Goal: Information Seeking & Learning: Learn about a topic

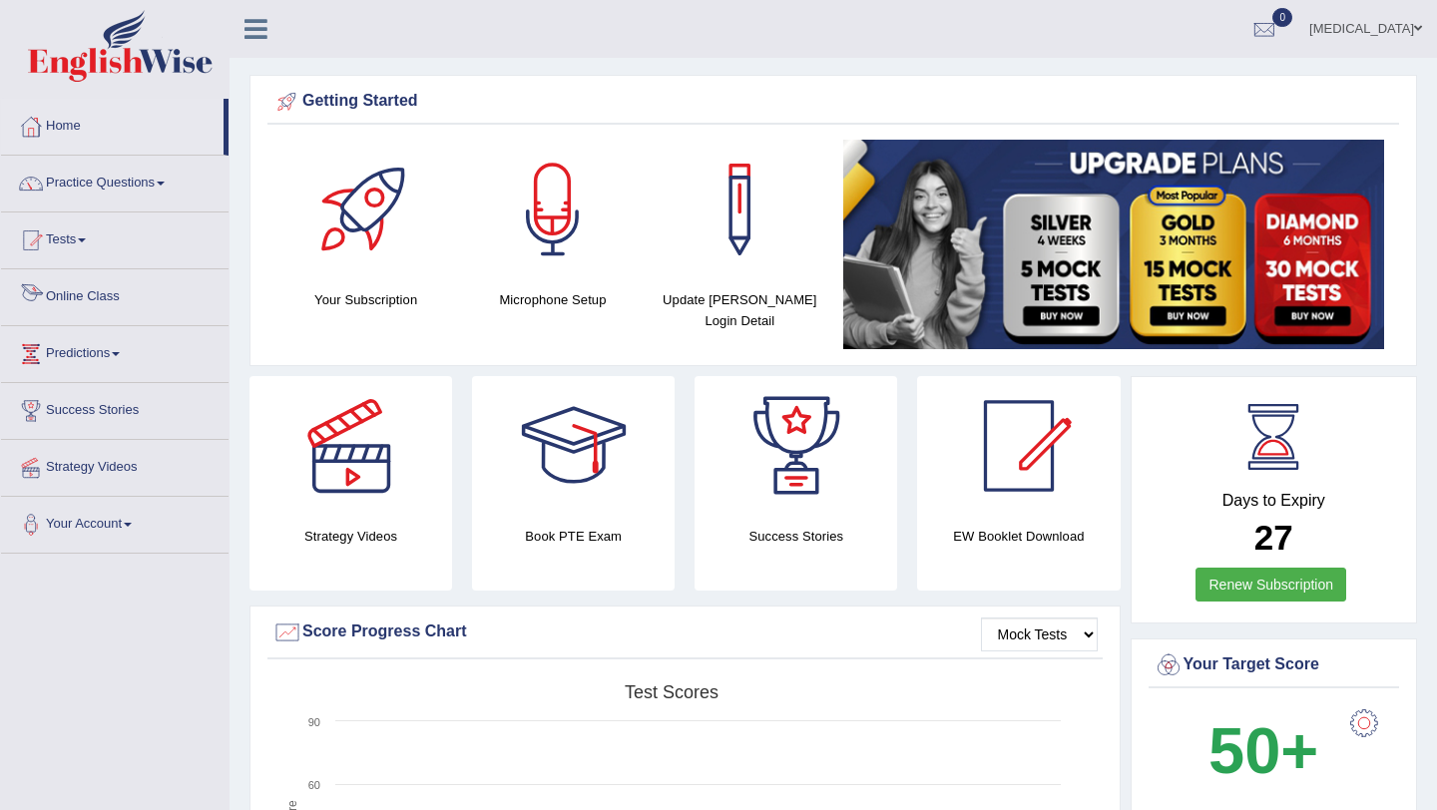
click at [110, 299] on link "Online Class" at bounding box center [115, 294] width 228 height 50
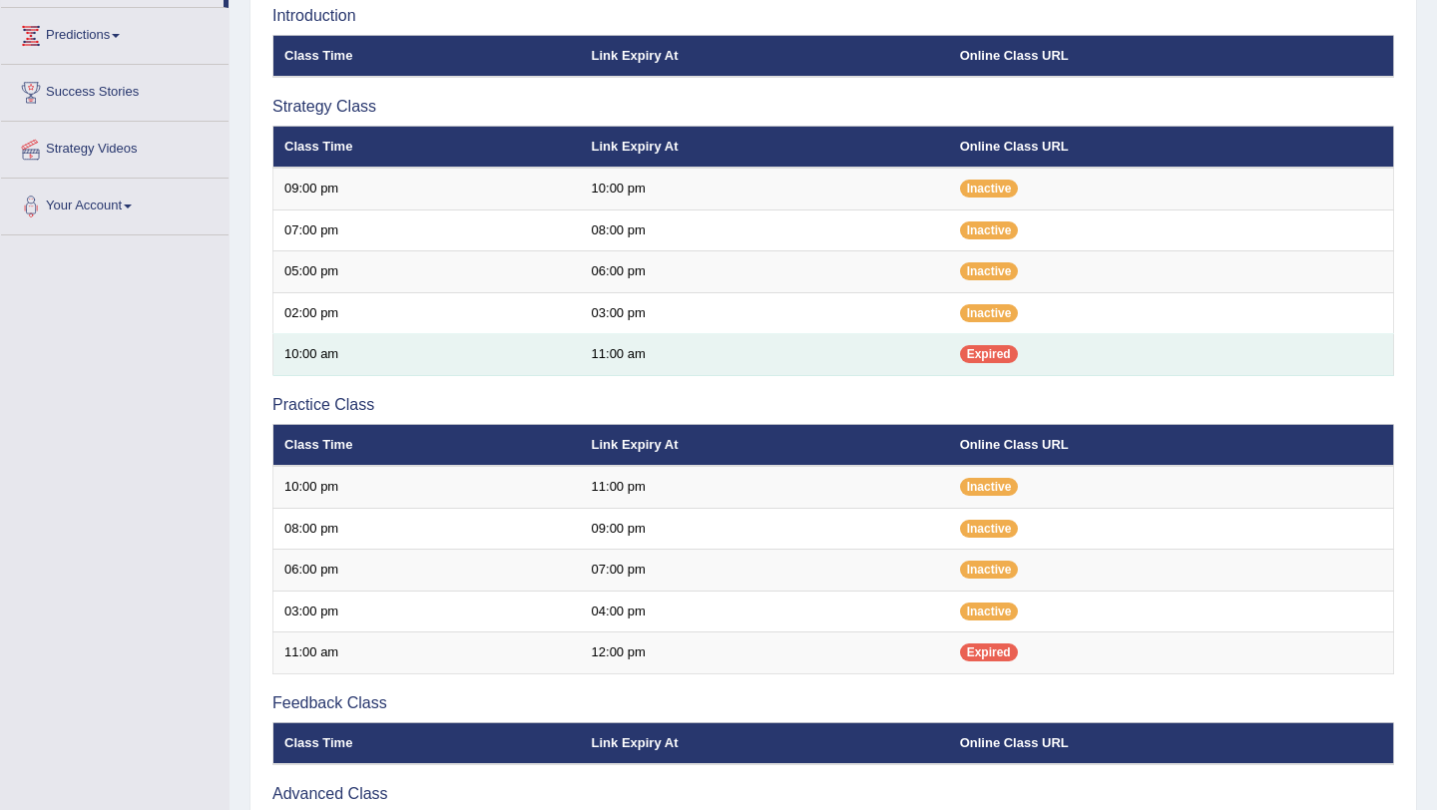
scroll to position [320, 0]
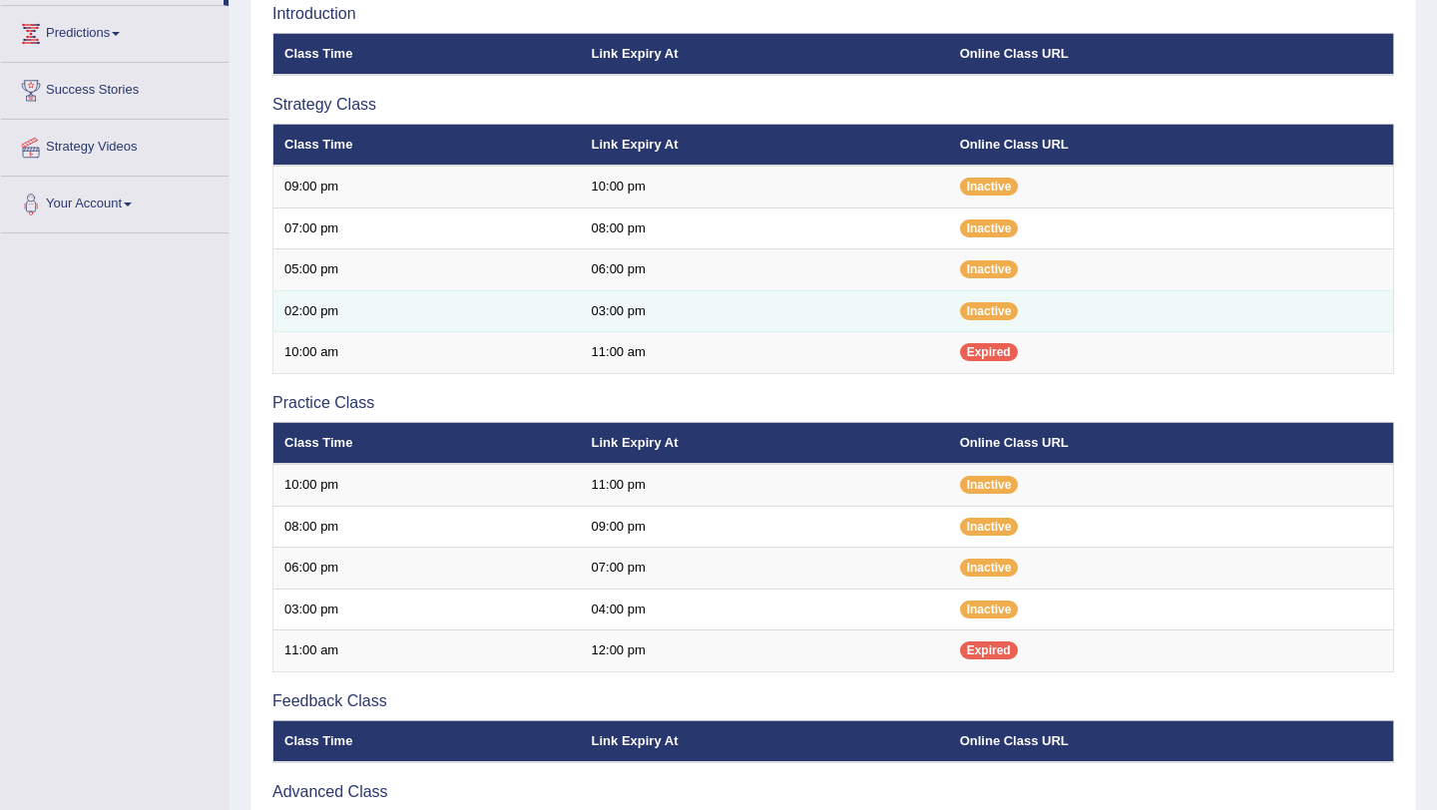
click at [652, 322] on td "03:00 pm" at bounding box center [765, 311] width 368 height 42
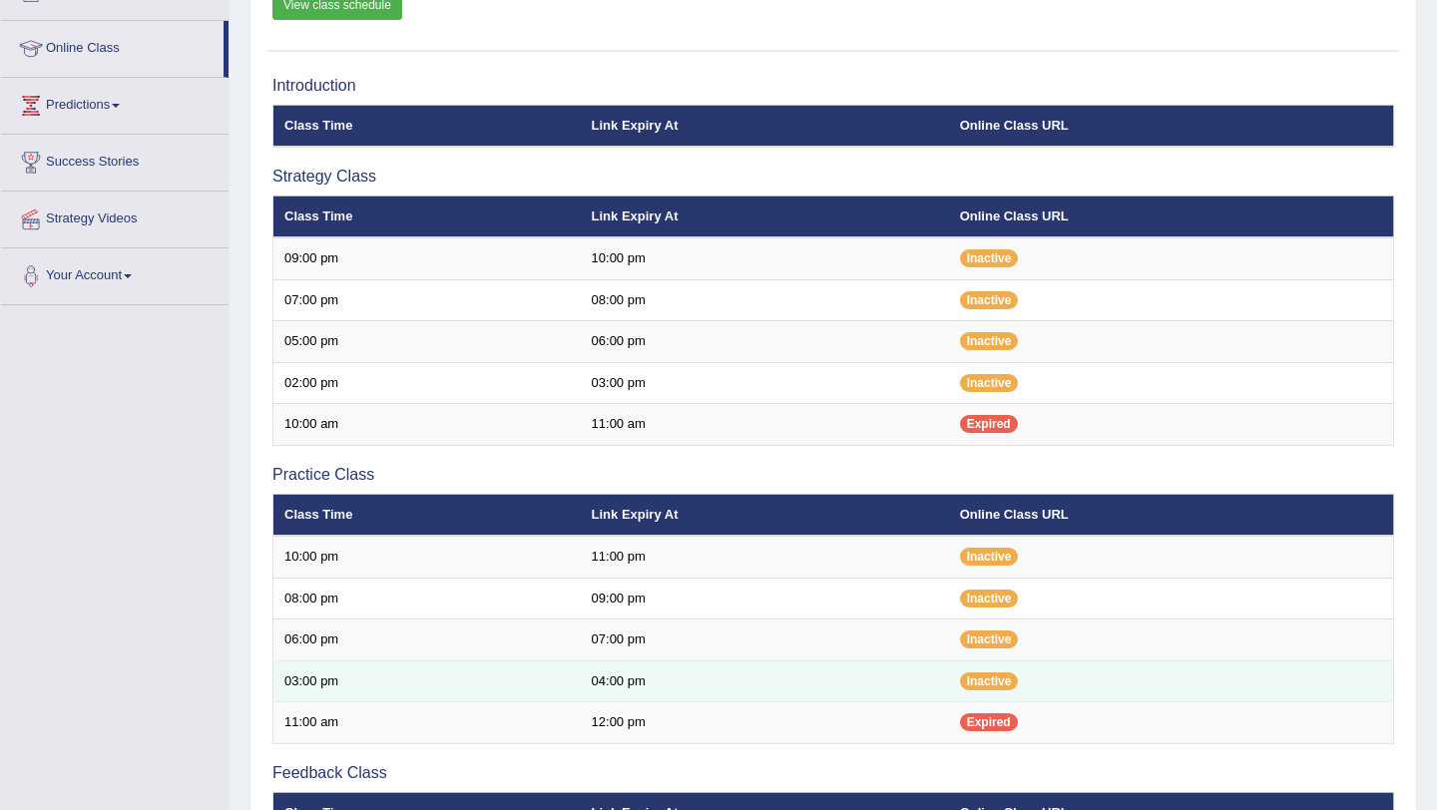
scroll to position [244, 0]
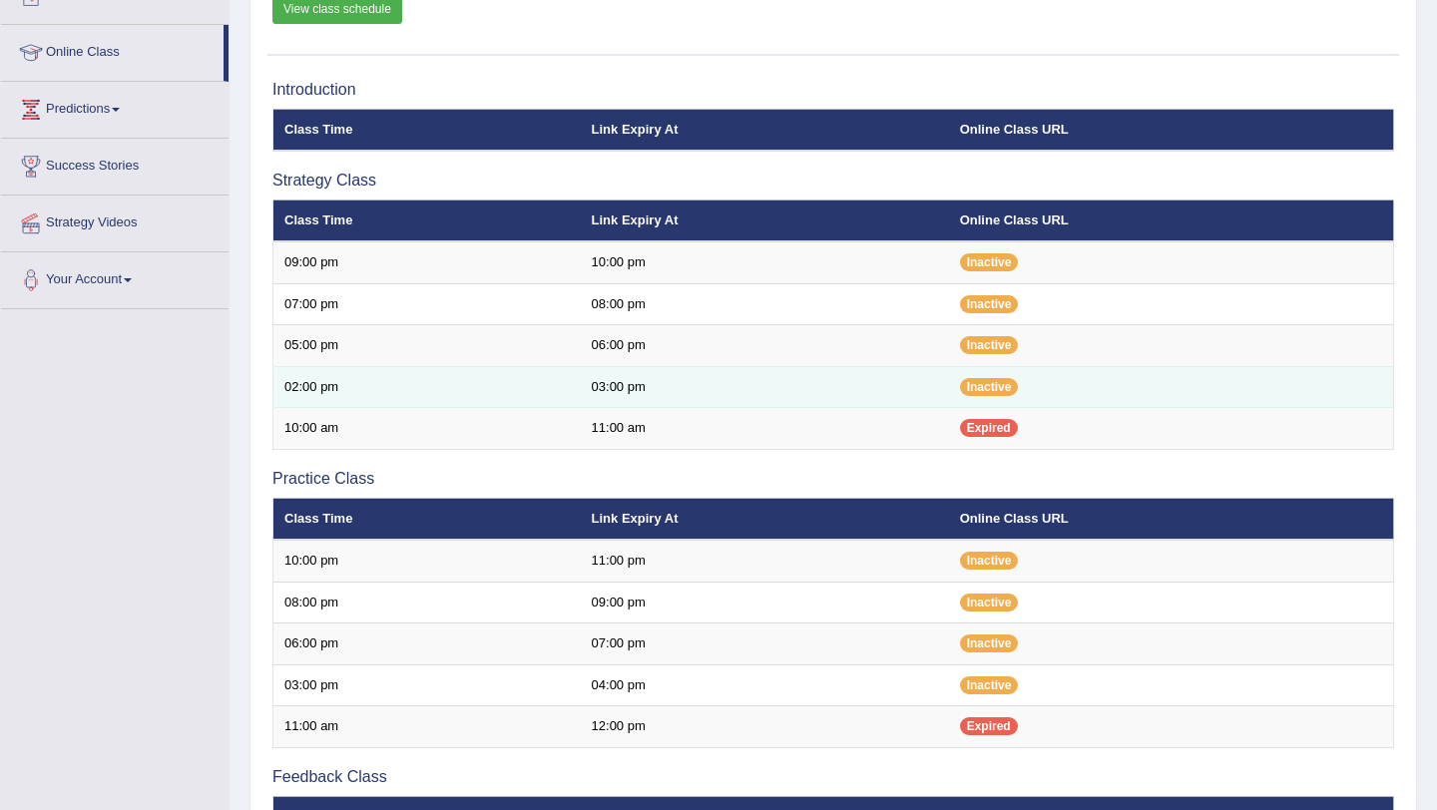
click at [575, 380] on td "02:00 pm" at bounding box center [426, 387] width 307 height 42
click at [1010, 387] on span "Inactive" at bounding box center [989, 387] width 59 height 18
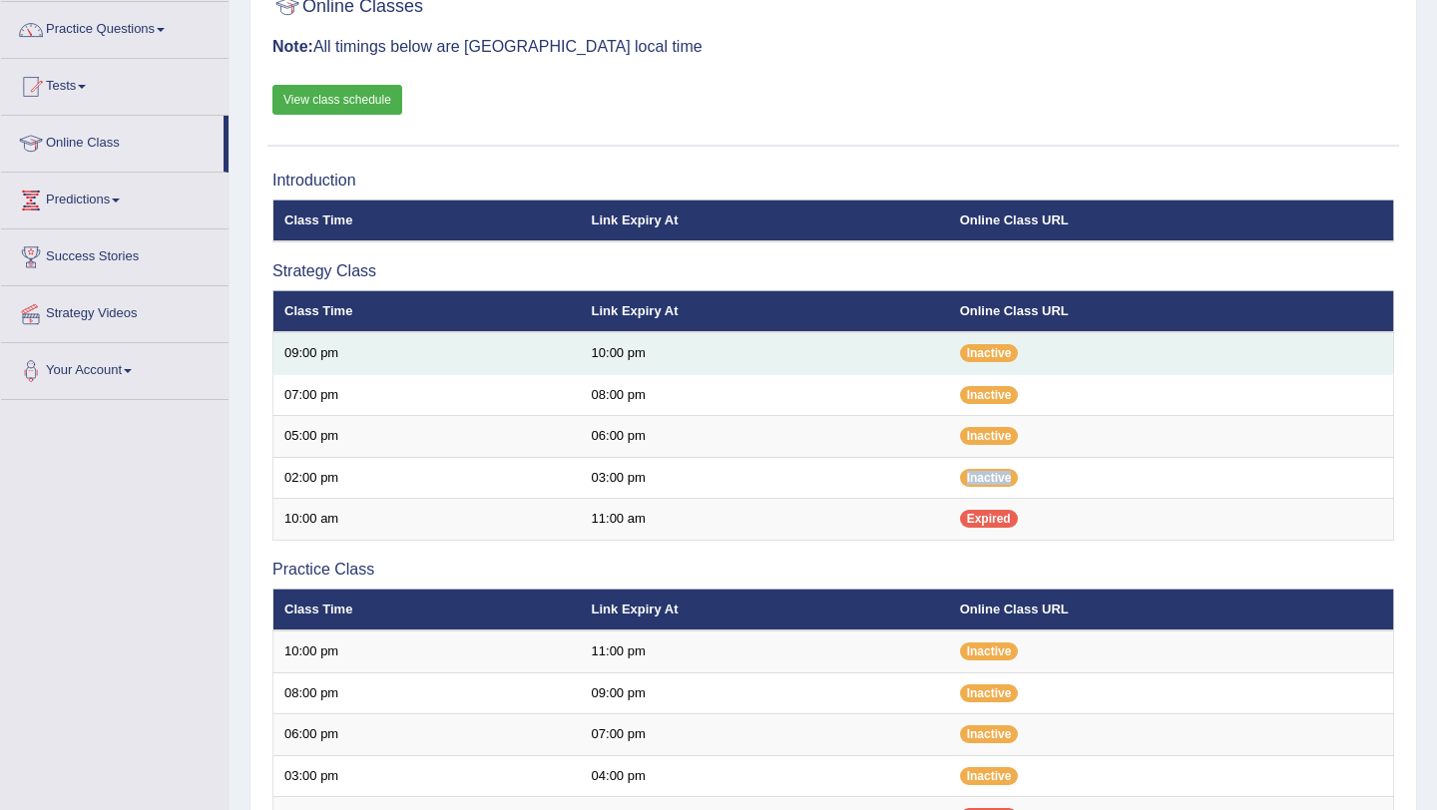
scroll to position [153, 0]
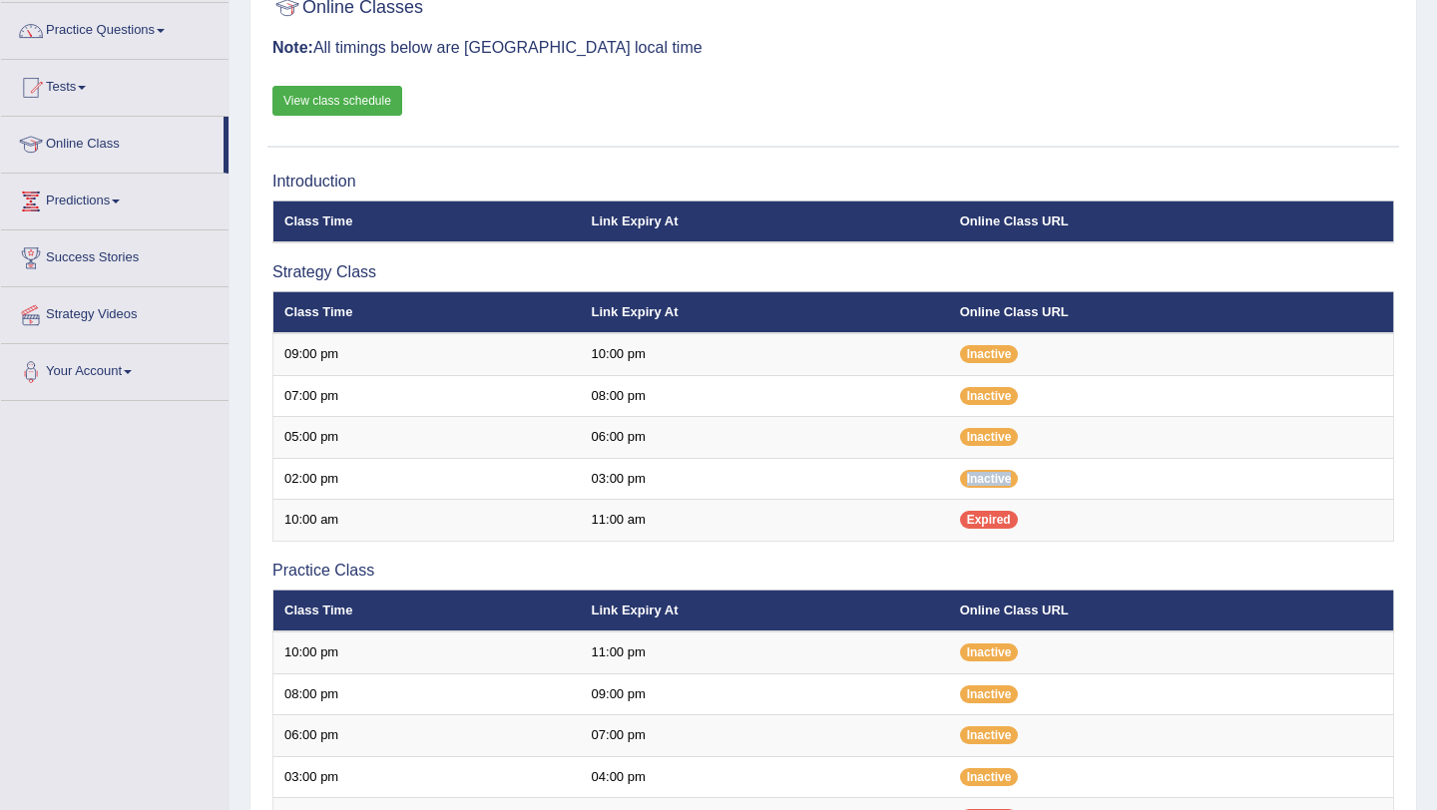
click at [345, 107] on link "View class schedule" at bounding box center [337, 101] width 130 height 30
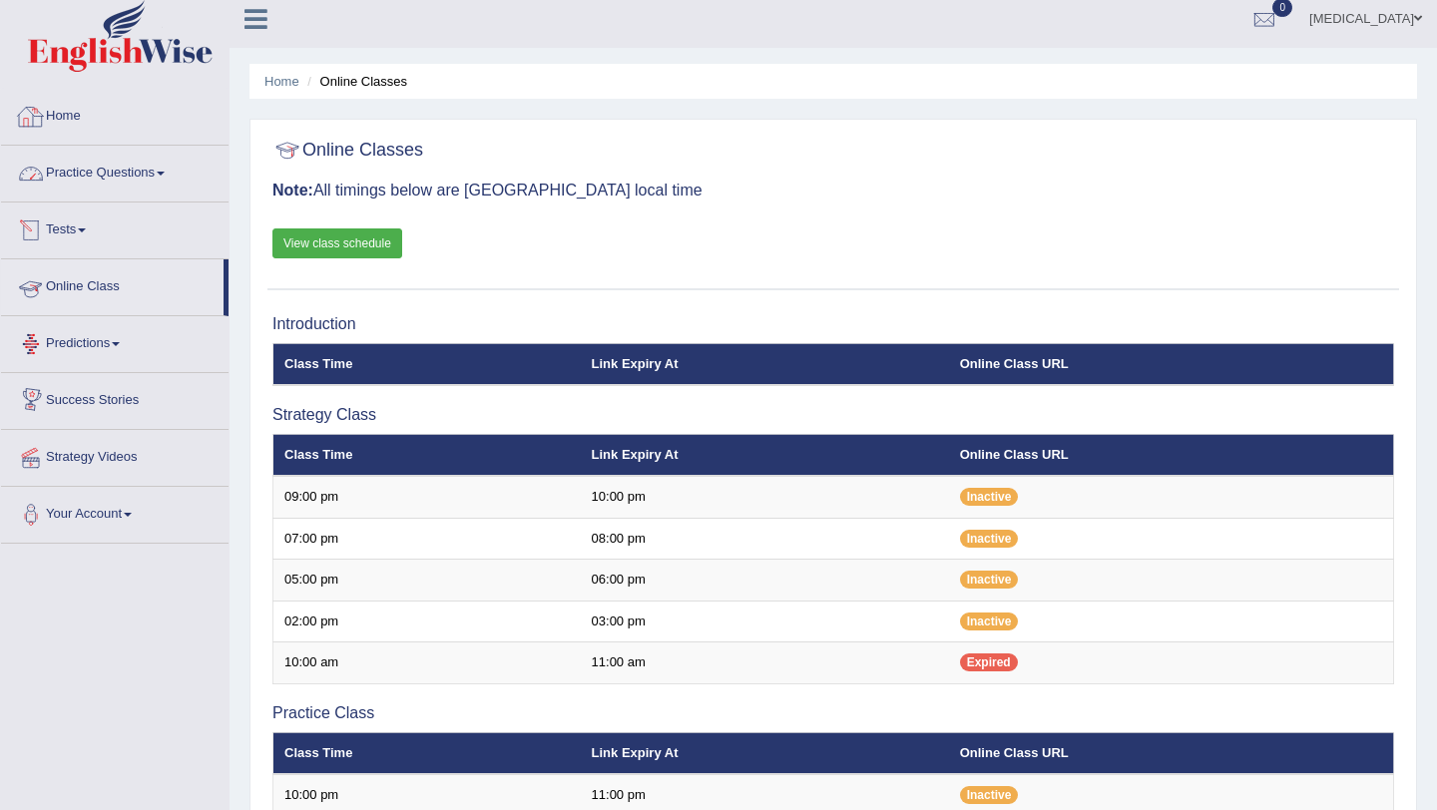
scroll to position [4, 0]
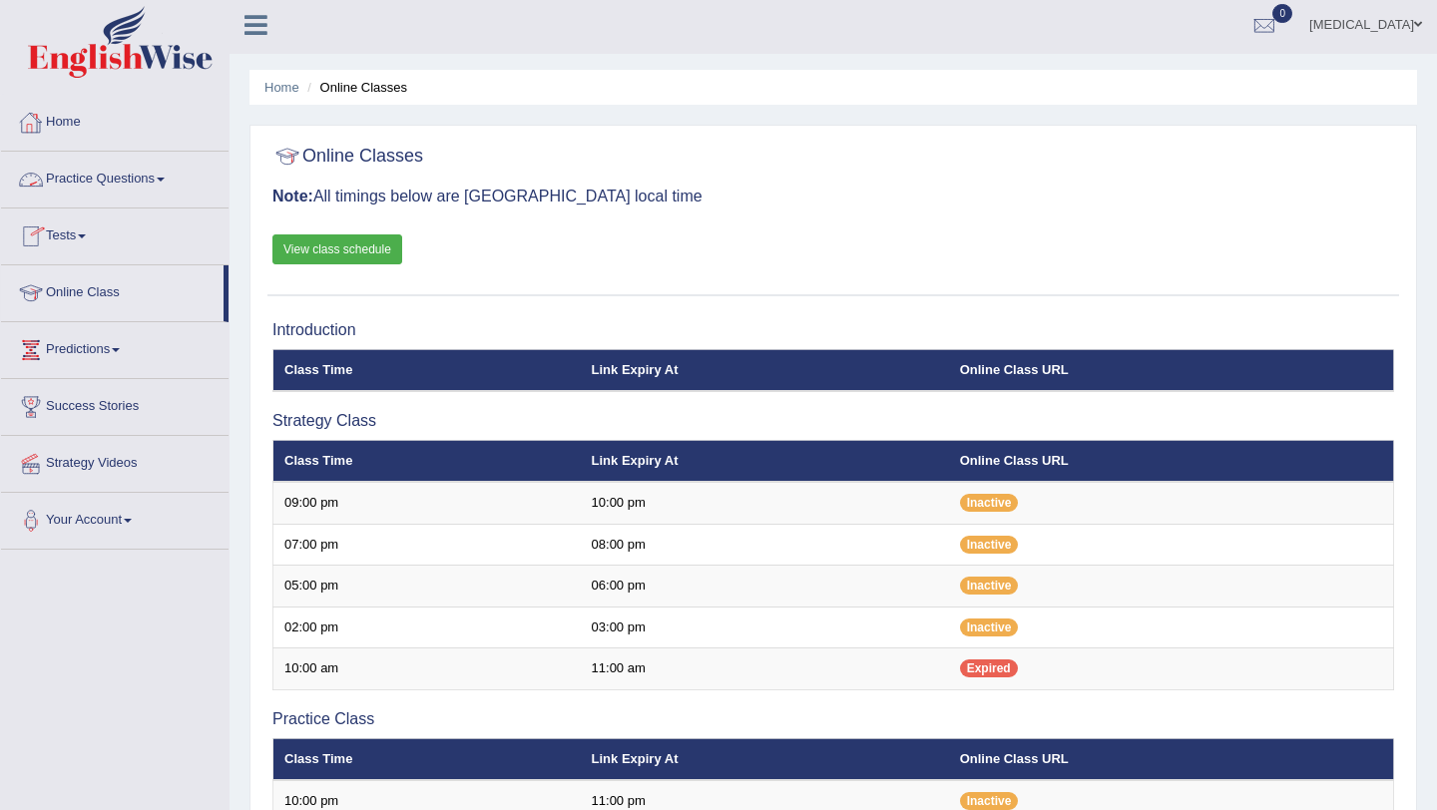
click at [81, 125] on link "Home" at bounding box center [115, 120] width 228 height 50
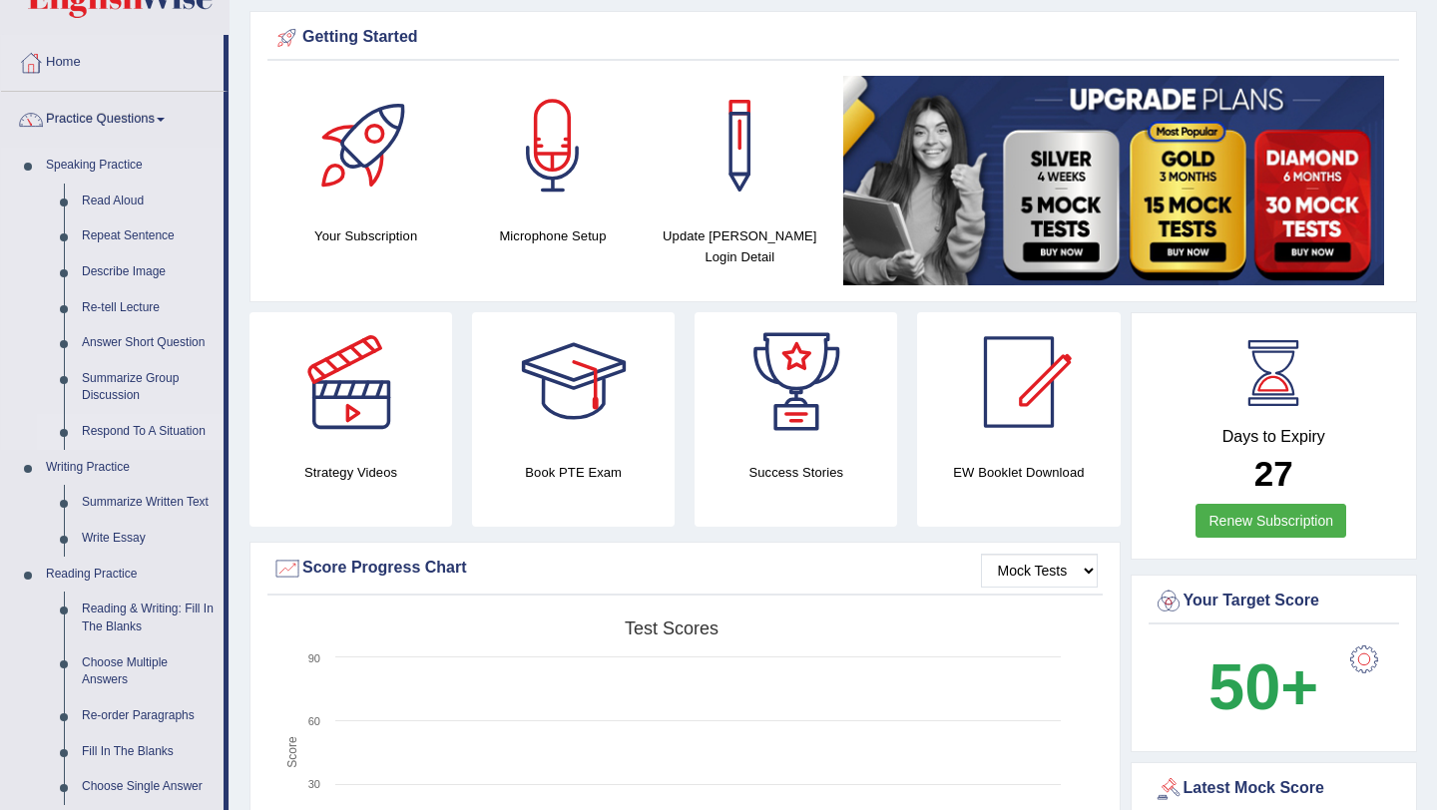
scroll to position [93, 0]
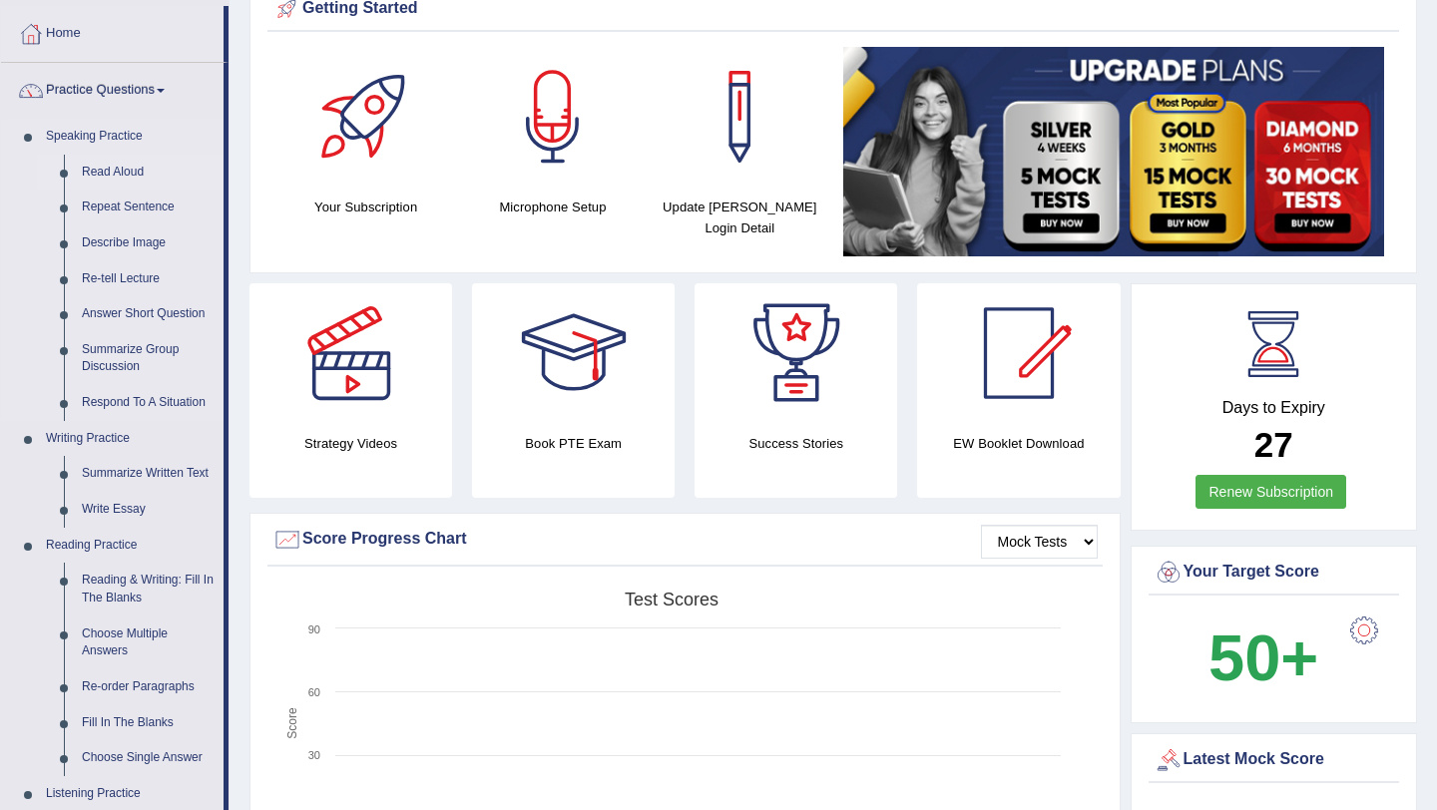
click at [128, 170] on link "Read Aloud" at bounding box center [148, 173] width 151 height 36
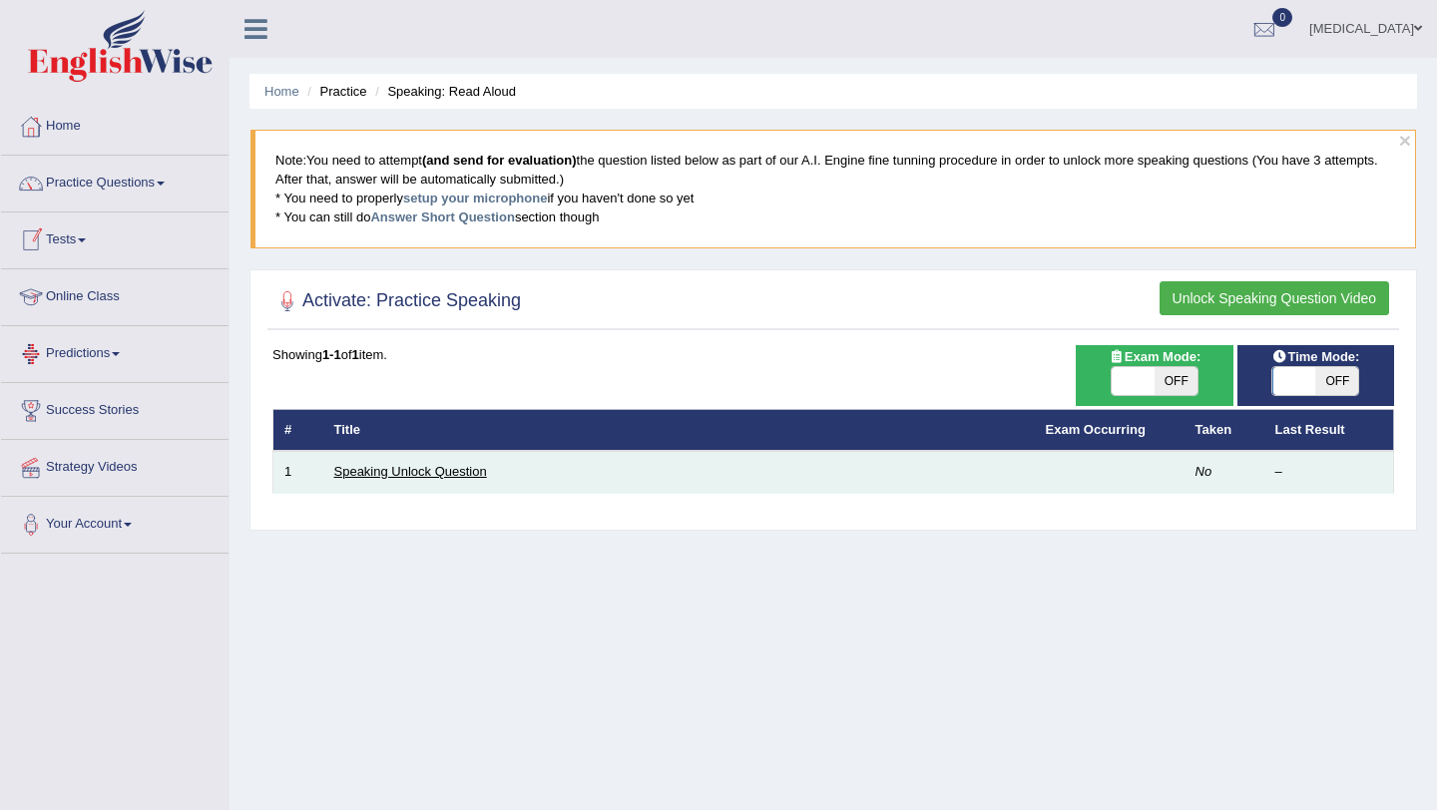
click at [413, 473] on link "Speaking Unlock Question" at bounding box center [410, 471] width 153 height 15
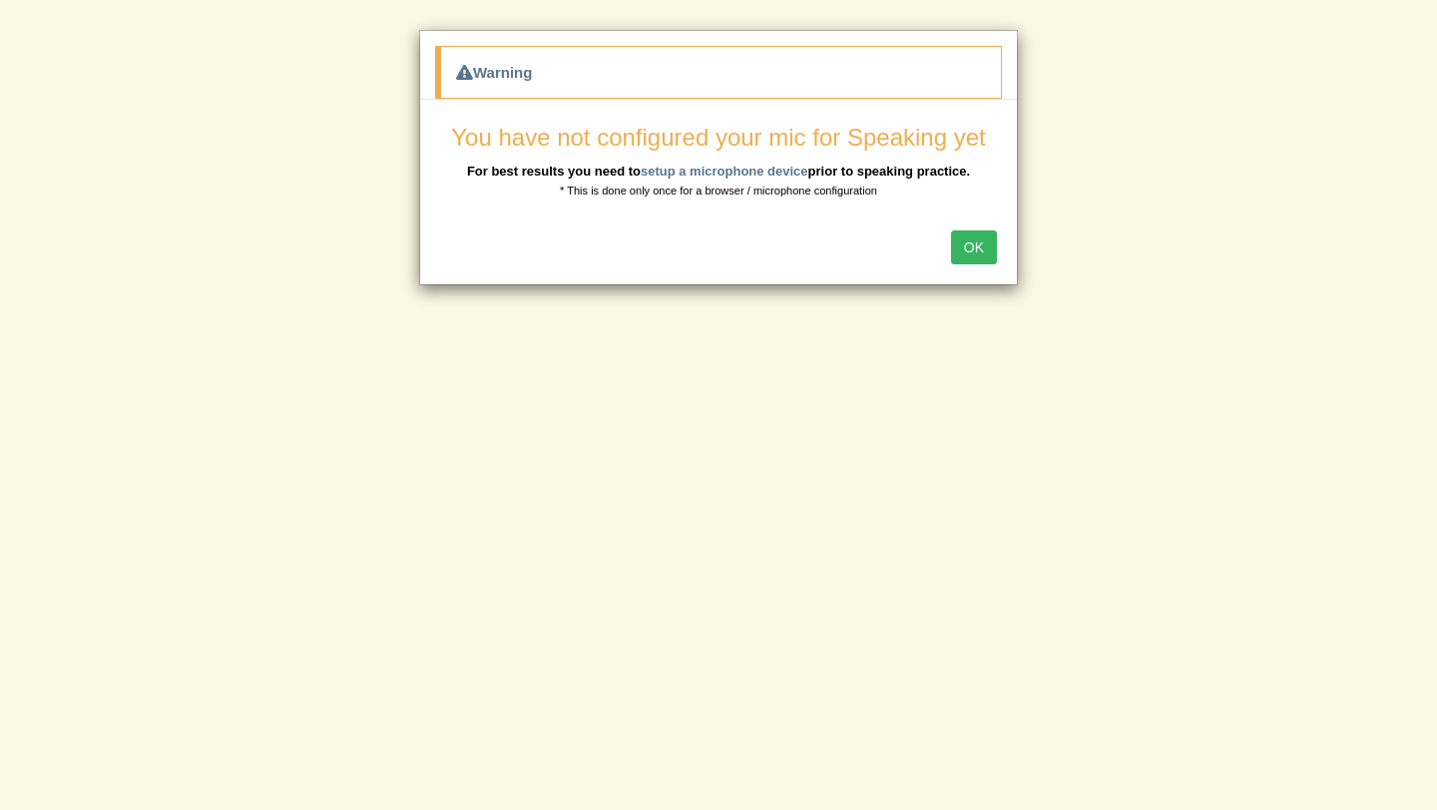
click at [998, 247] on div "OK" at bounding box center [718, 250] width 597 height 70
click at [985, 248] on button "OK" at bounding box center [974, 247] width 46 height 34
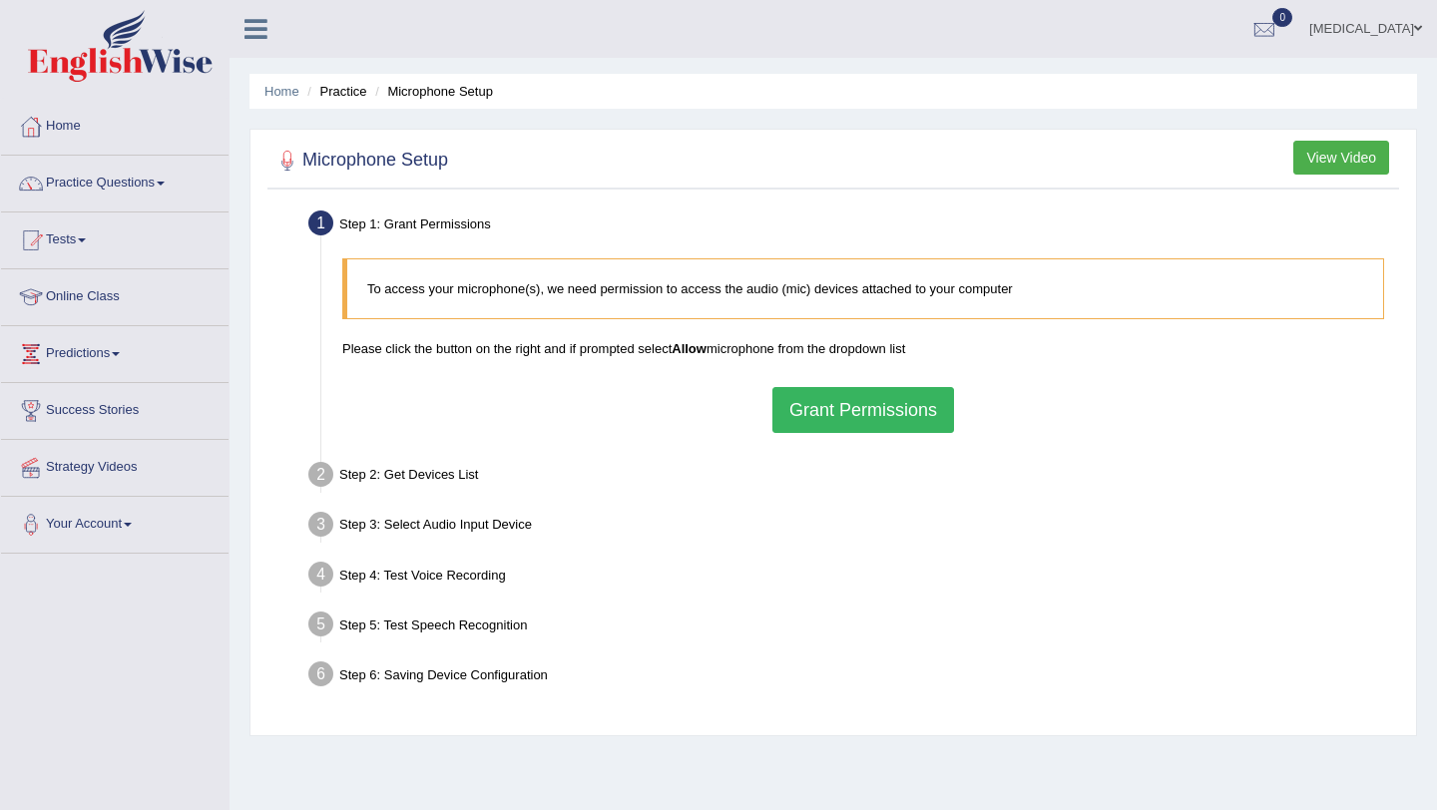
click at [878, 403] on button "Grant Permissions" at bounding box center [863, 410] width 182 height 46
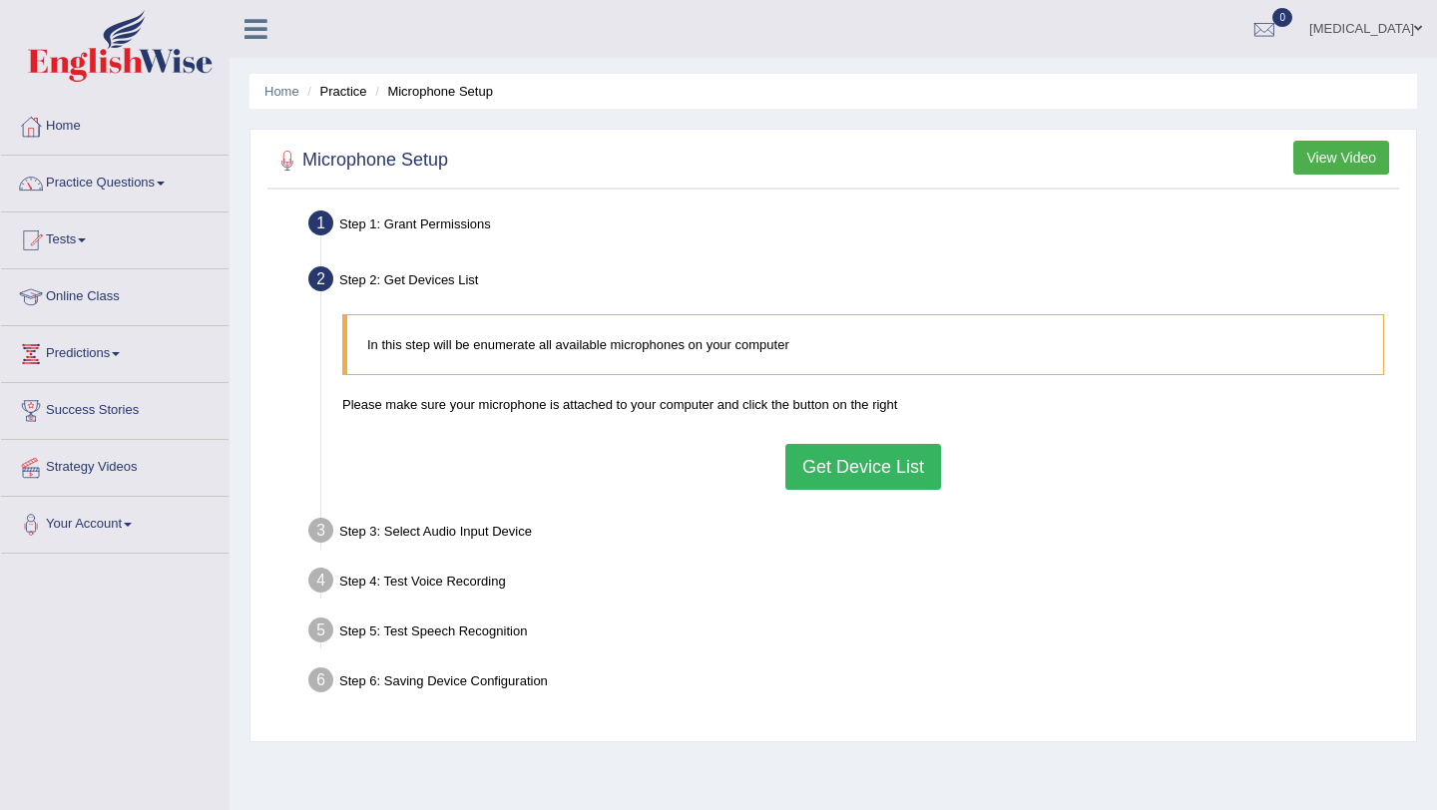
click at [901, 472] on button "Get Device List" at bounding box center [863, 467] width 156 height 46
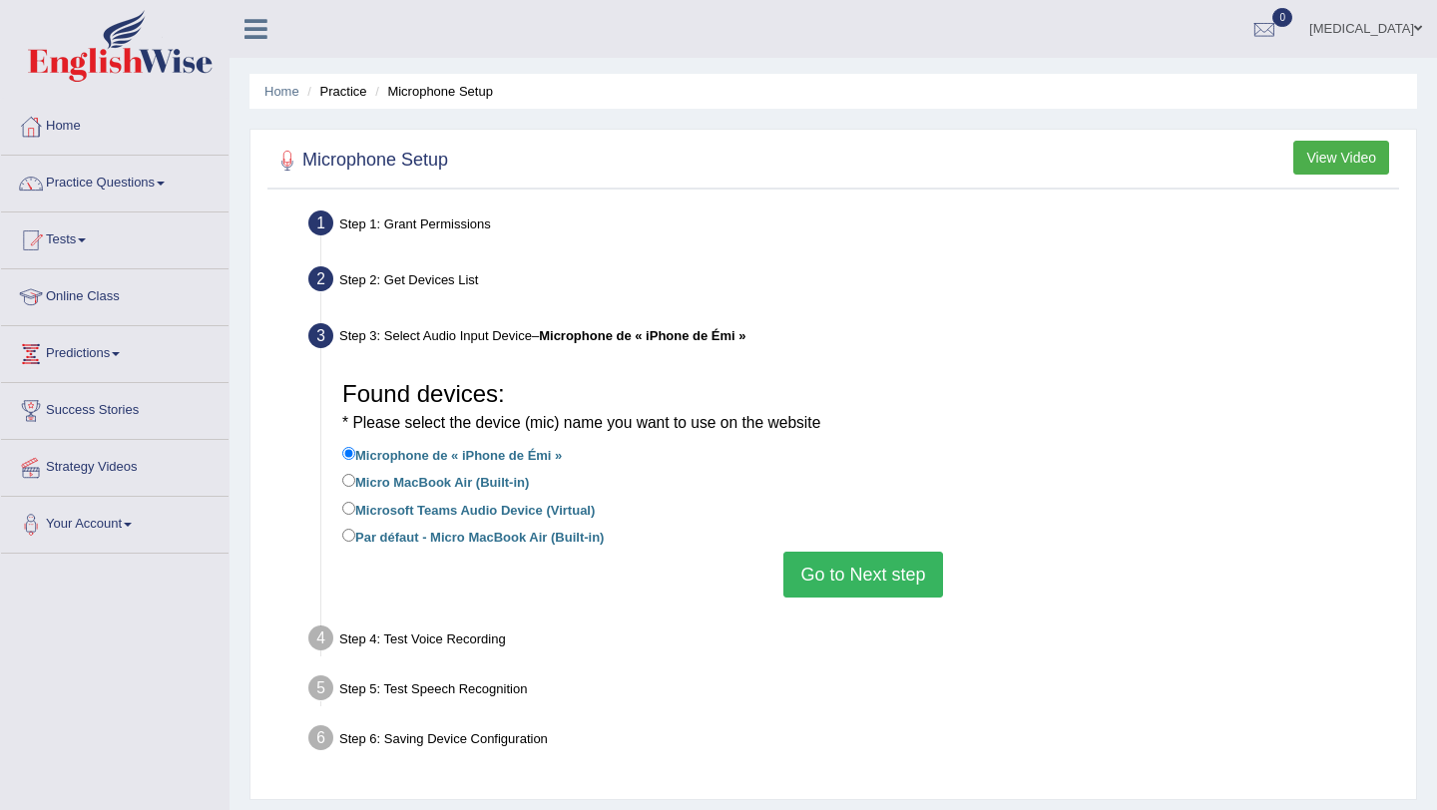
click at [841, 567] on button "Go to Next step" at bounding box center [862, 575] width 159 height 46
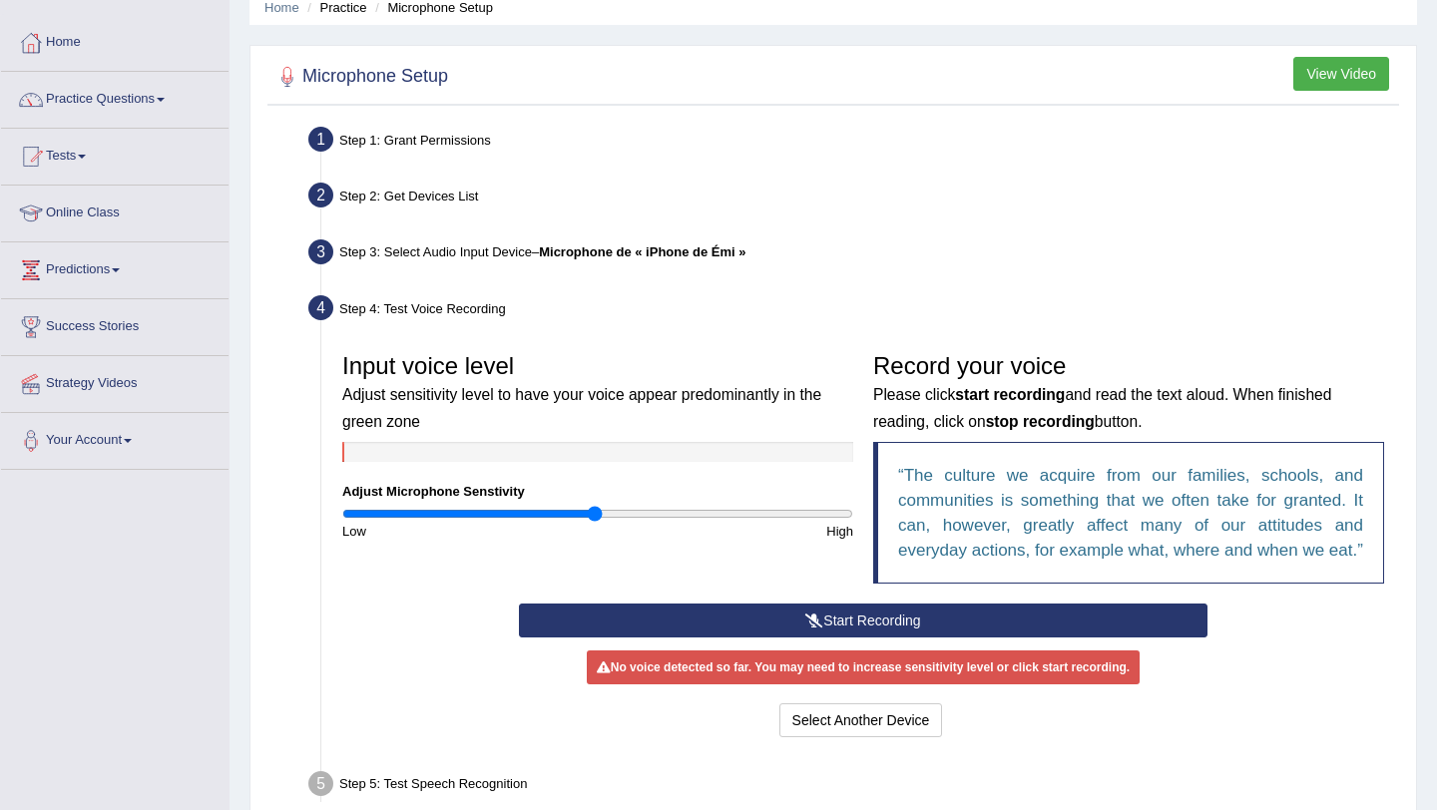
scroll to position [85, 0]
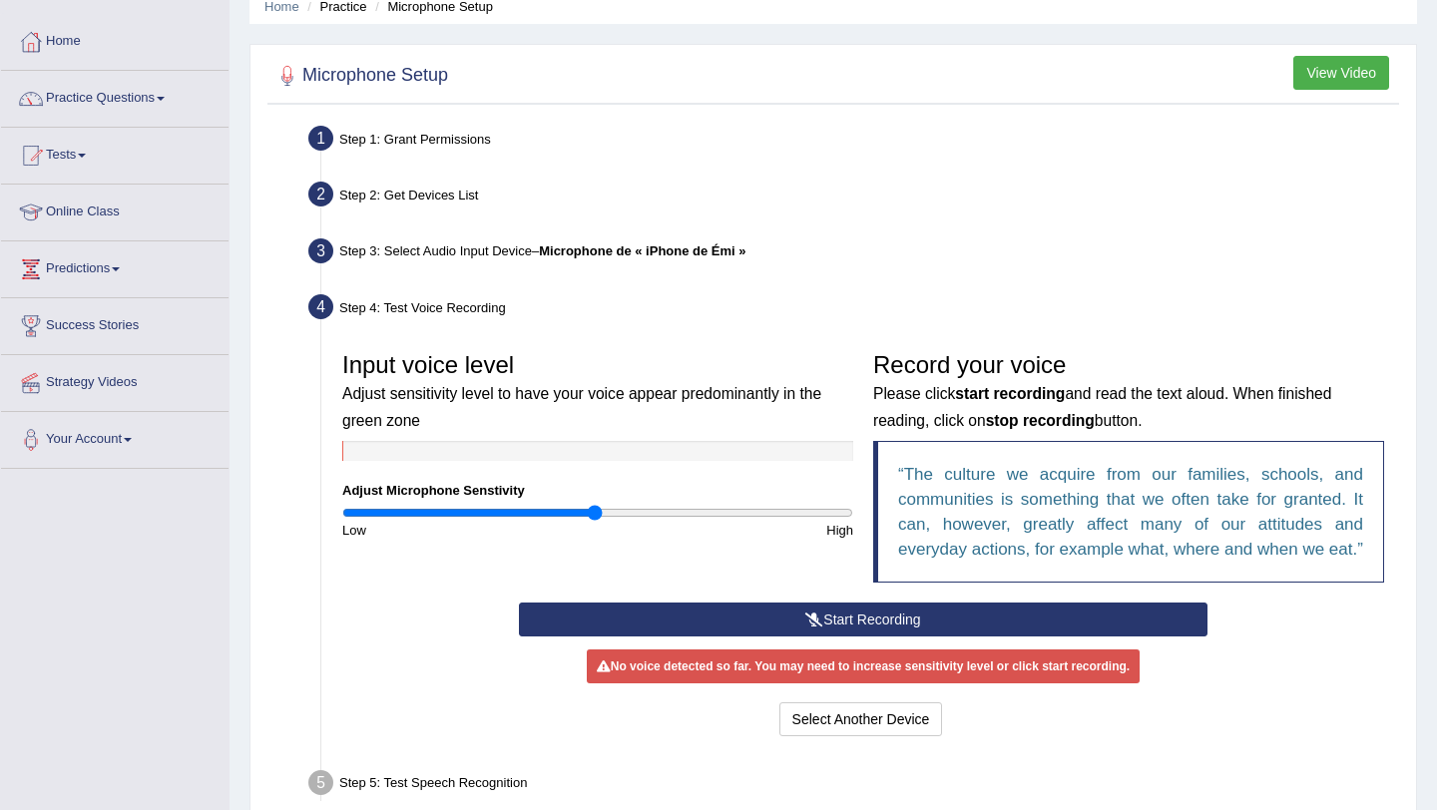
click at [841, 637] on button "Start Recording" at bounding box center [862, 620] width 687 height 34
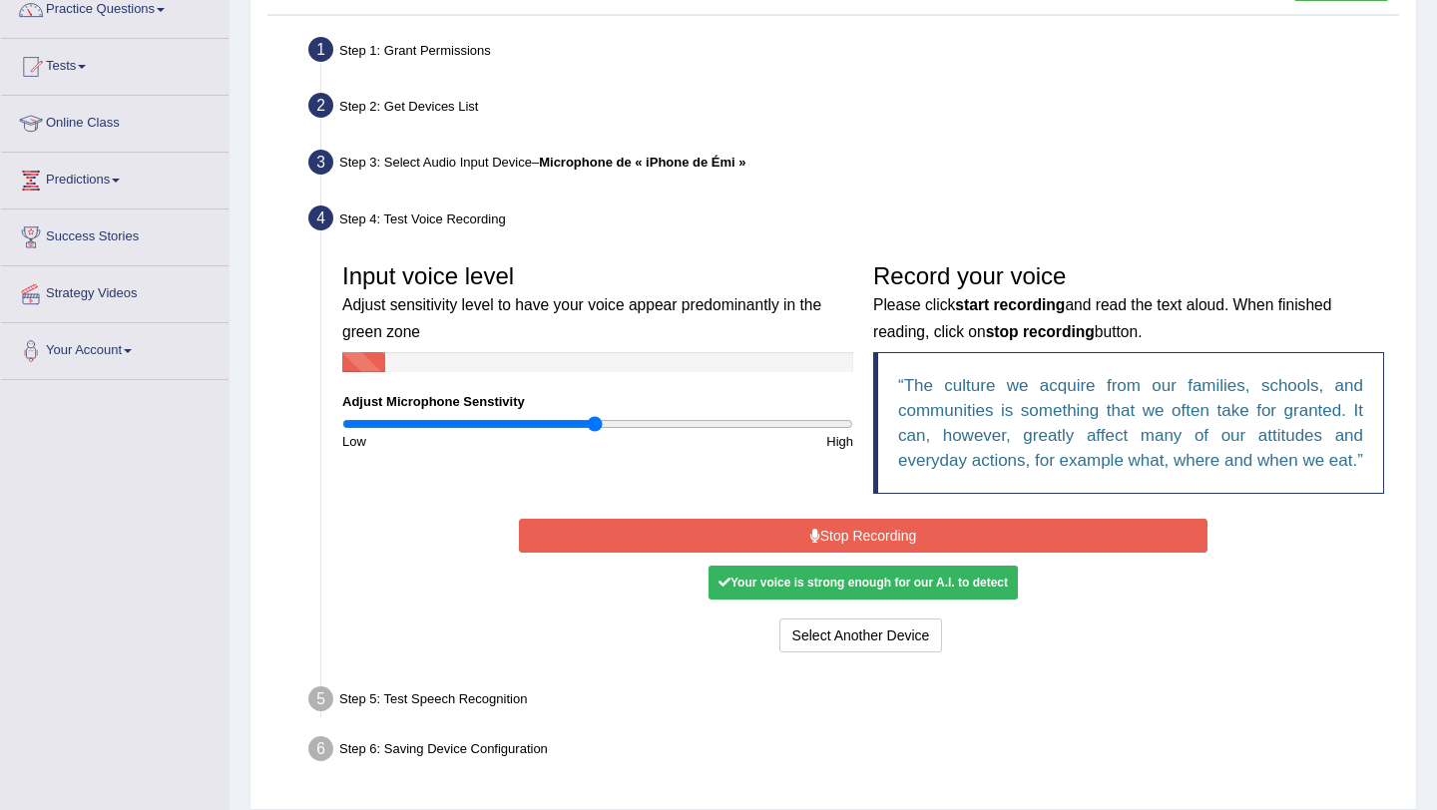
scroll to position [180, 0]
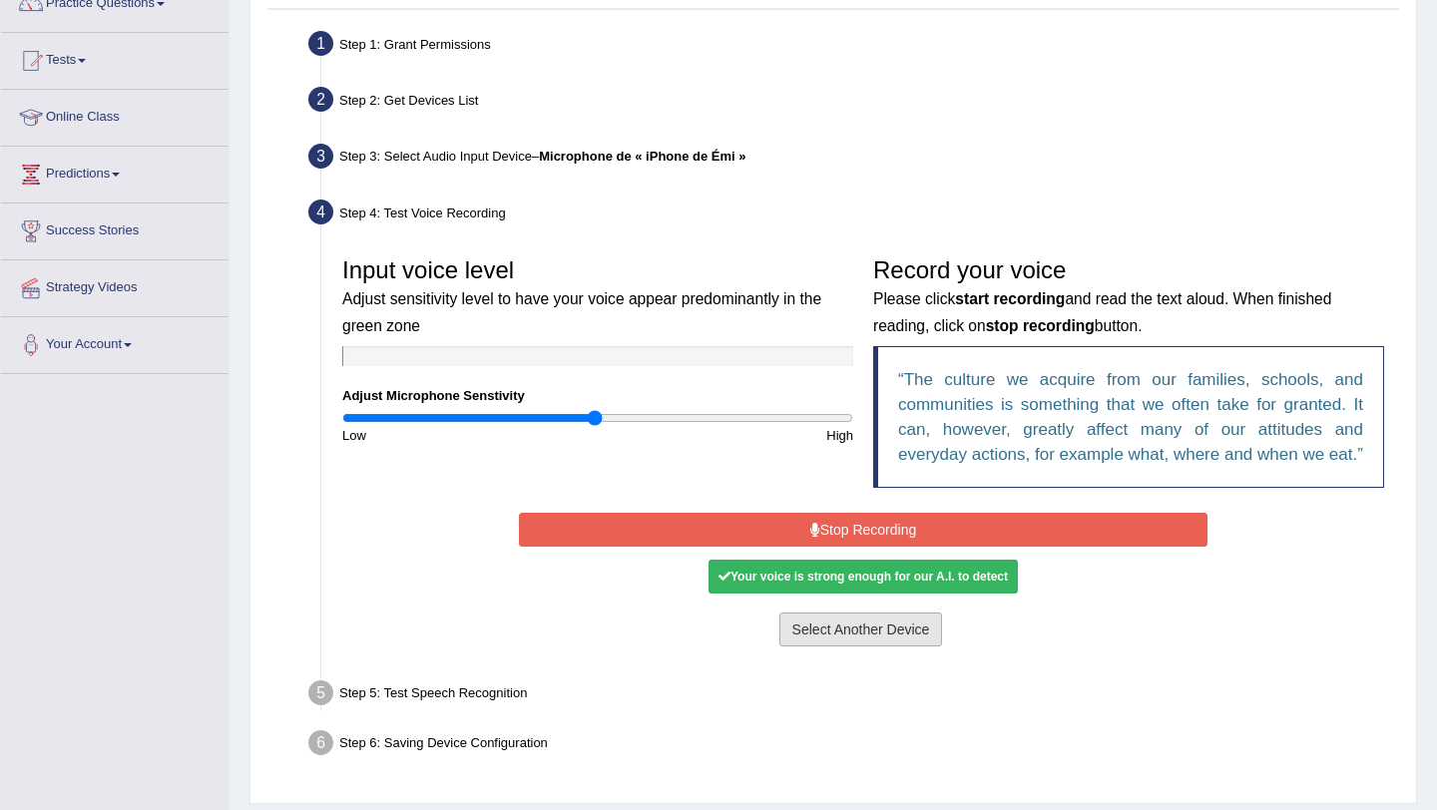
click at [835, 647] on button "Select Another Device" at bounding box center [861, 630] width 164 height 34
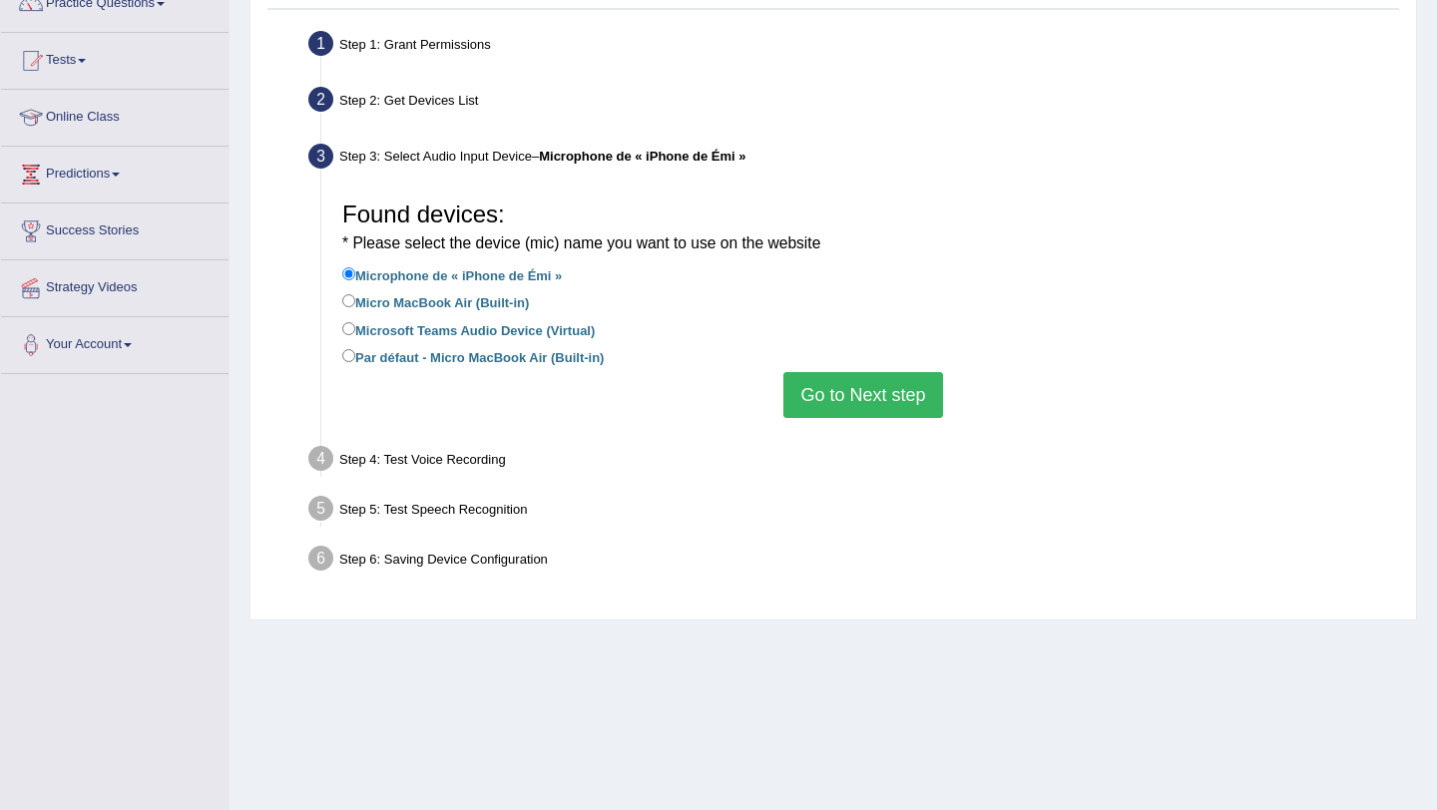
click at [851, 383] on button "Go to Next step" at bounding box center [862, 395] width 159 height 46
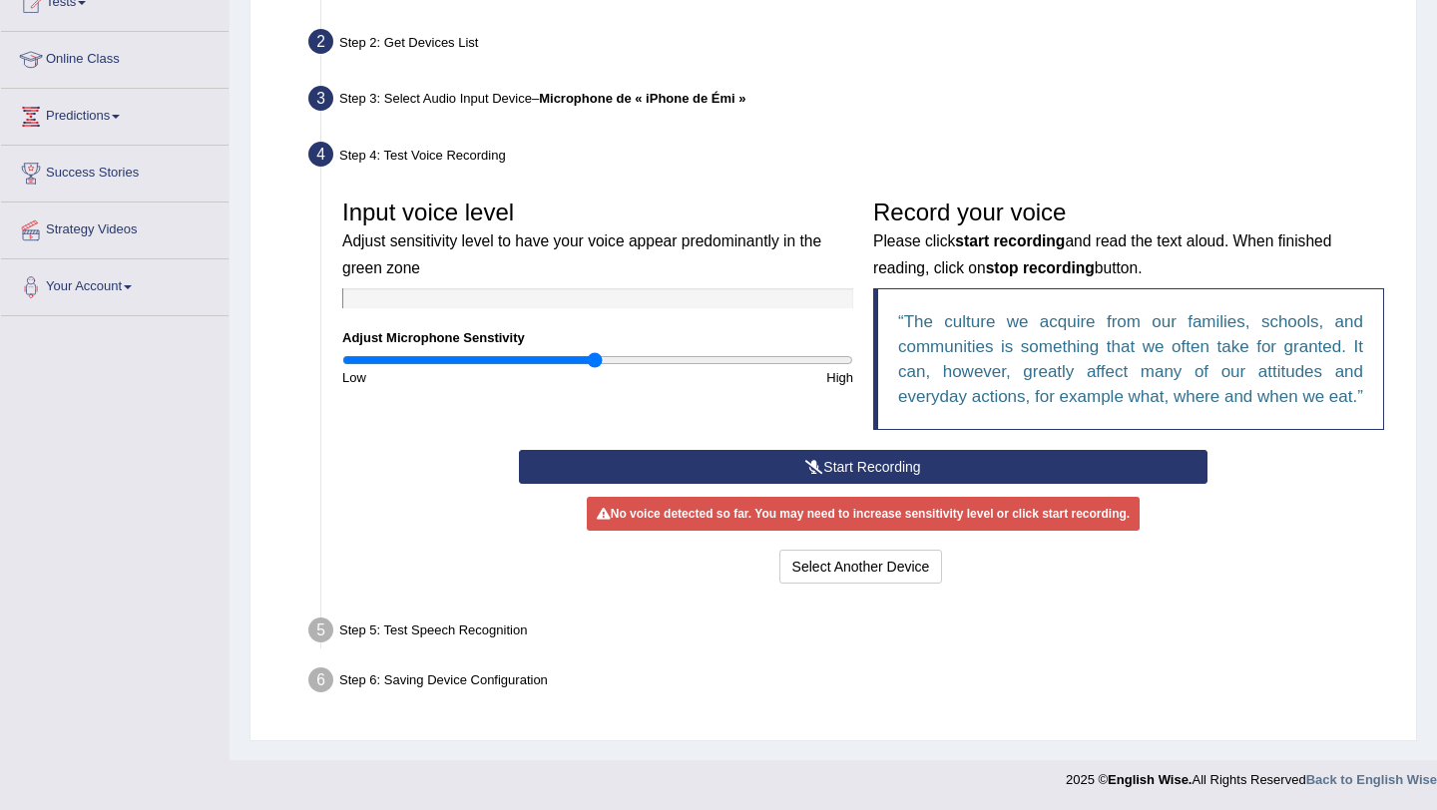
scroll to position [258, 0]
click at [811, 469] on icon at bounding box center [814, 467] width 18 height 14
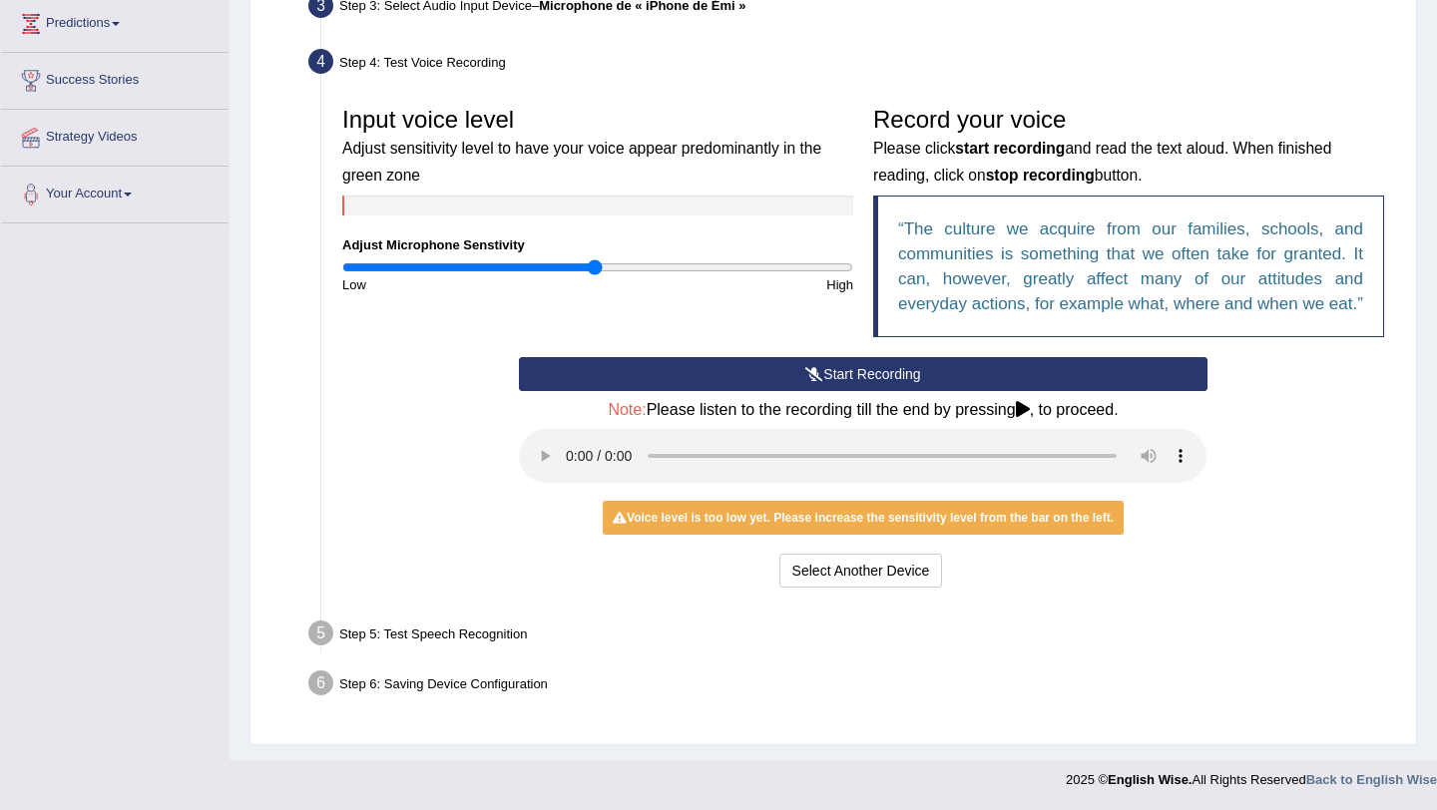
scroll to position [338, 0]
click at [1029, 417] on icon at bounding box center [1023, 409] width 14 height 16
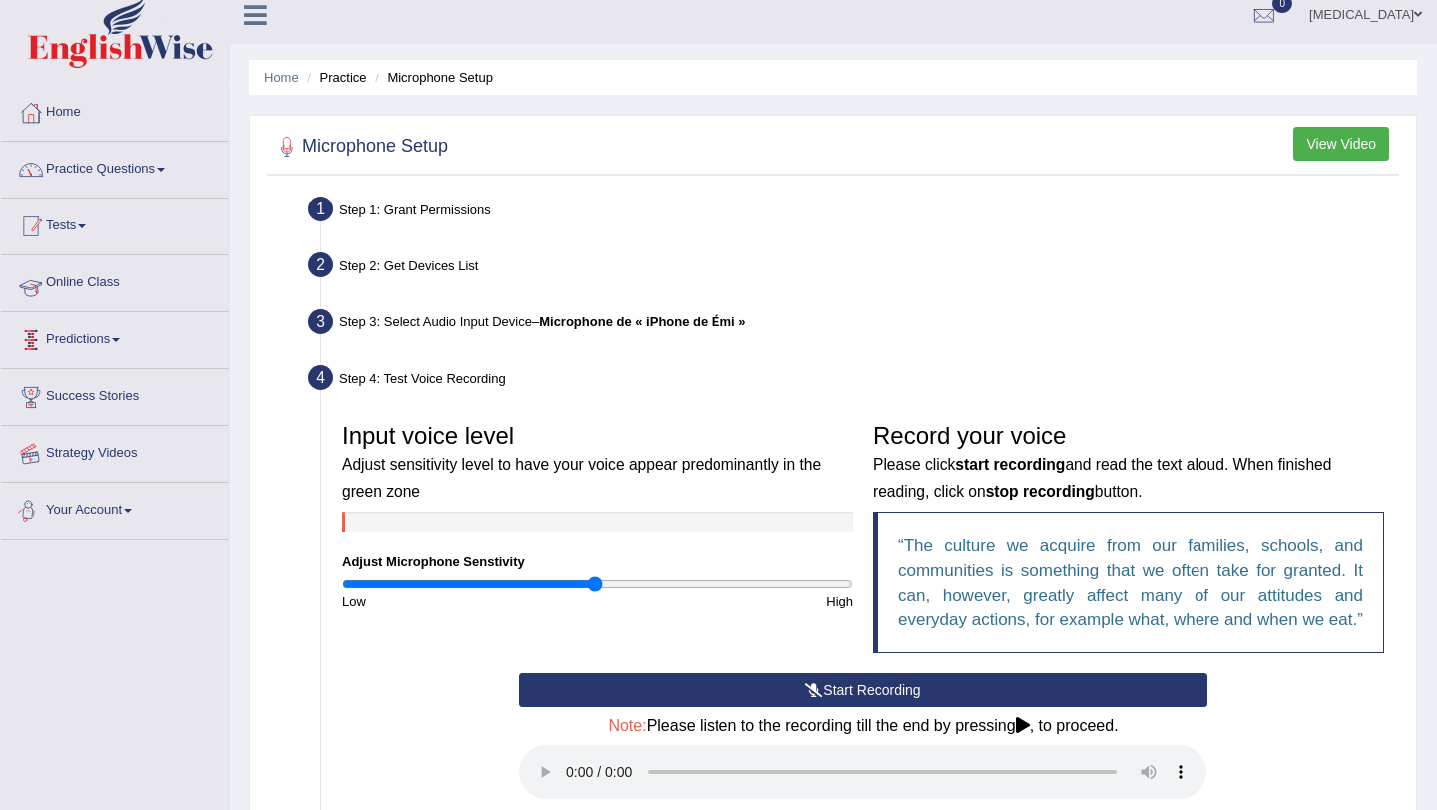
scroll to position [0, 0]
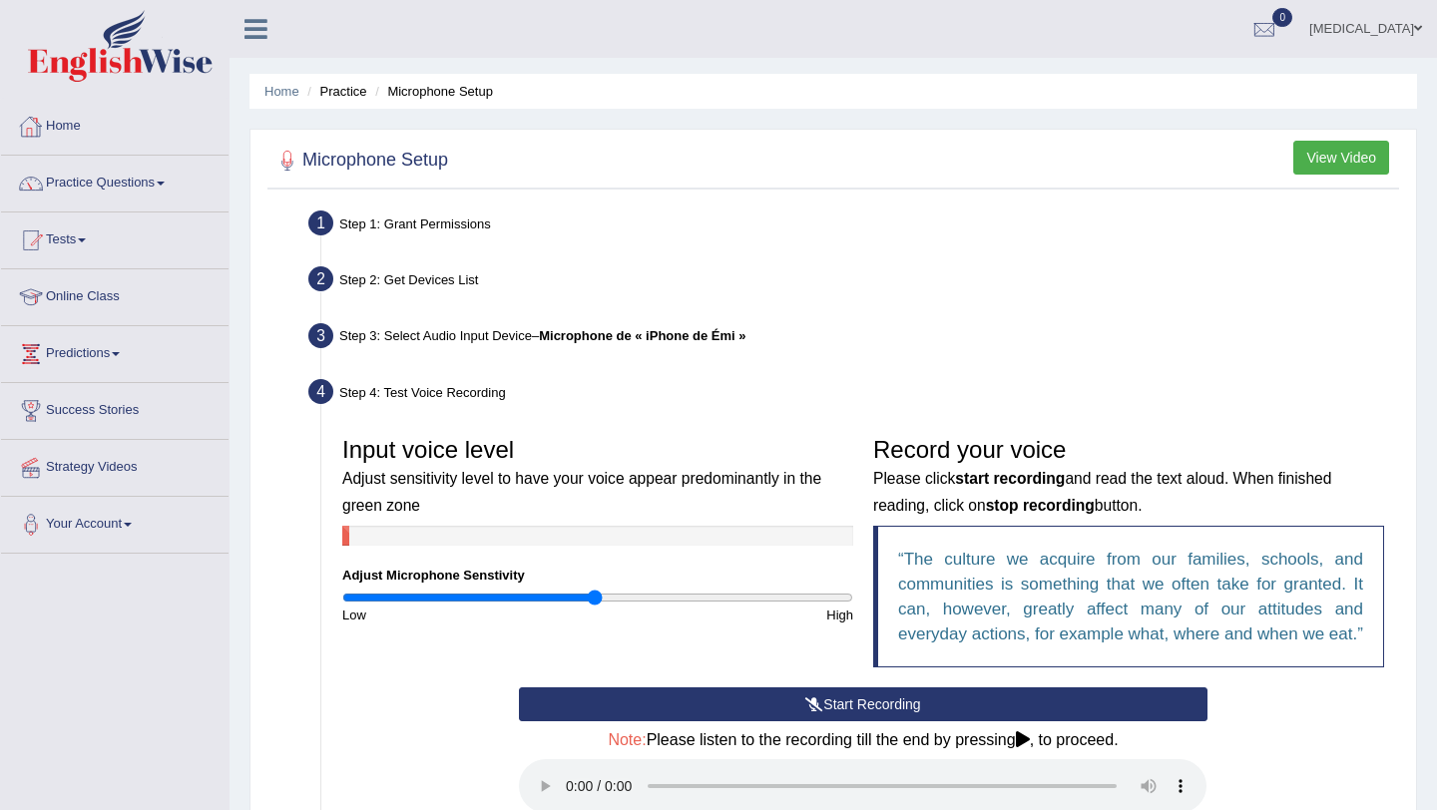
click at [103, 179] on link "Practice Questions" at bounding box center [115, 181] width 228 height 50
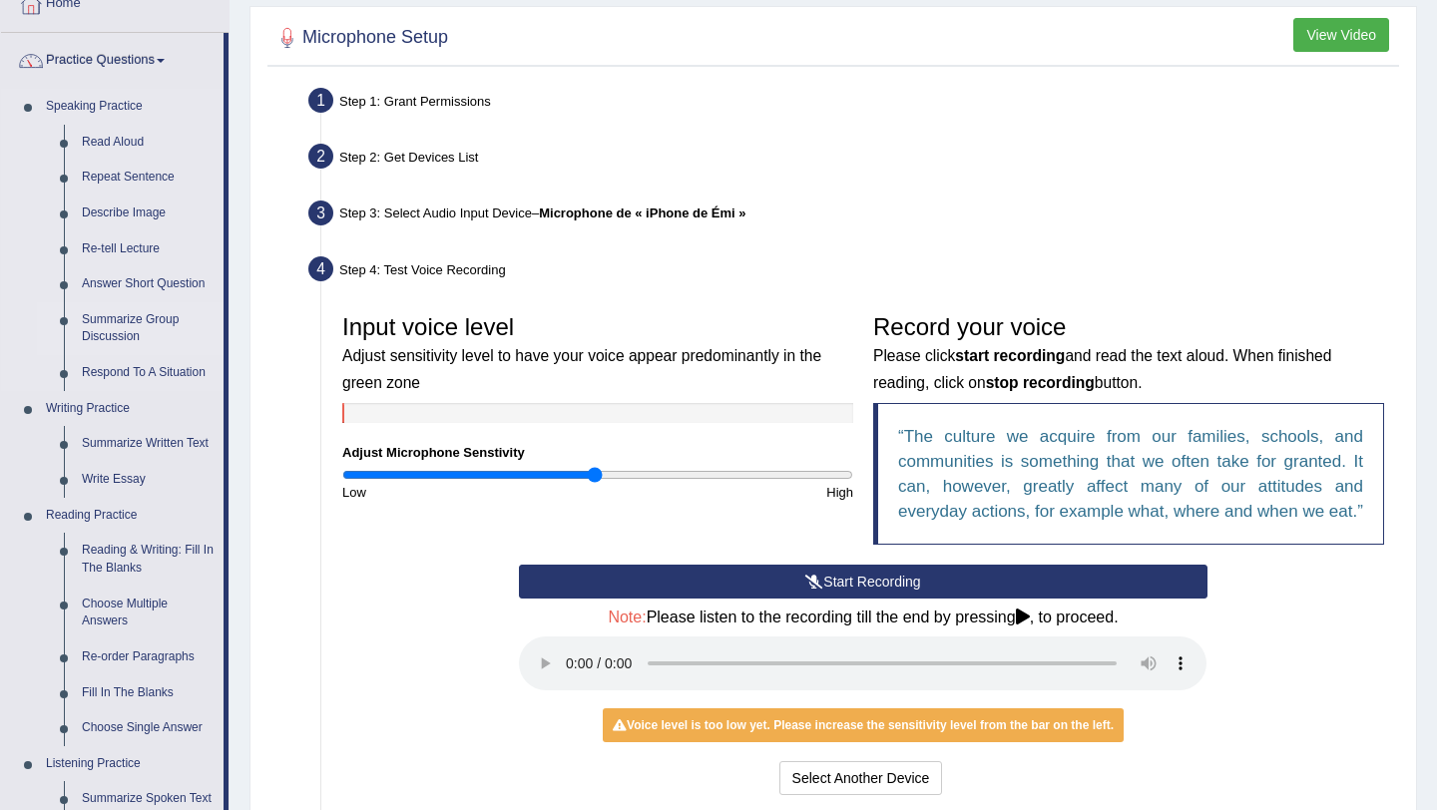
scroll to position [125, 0]
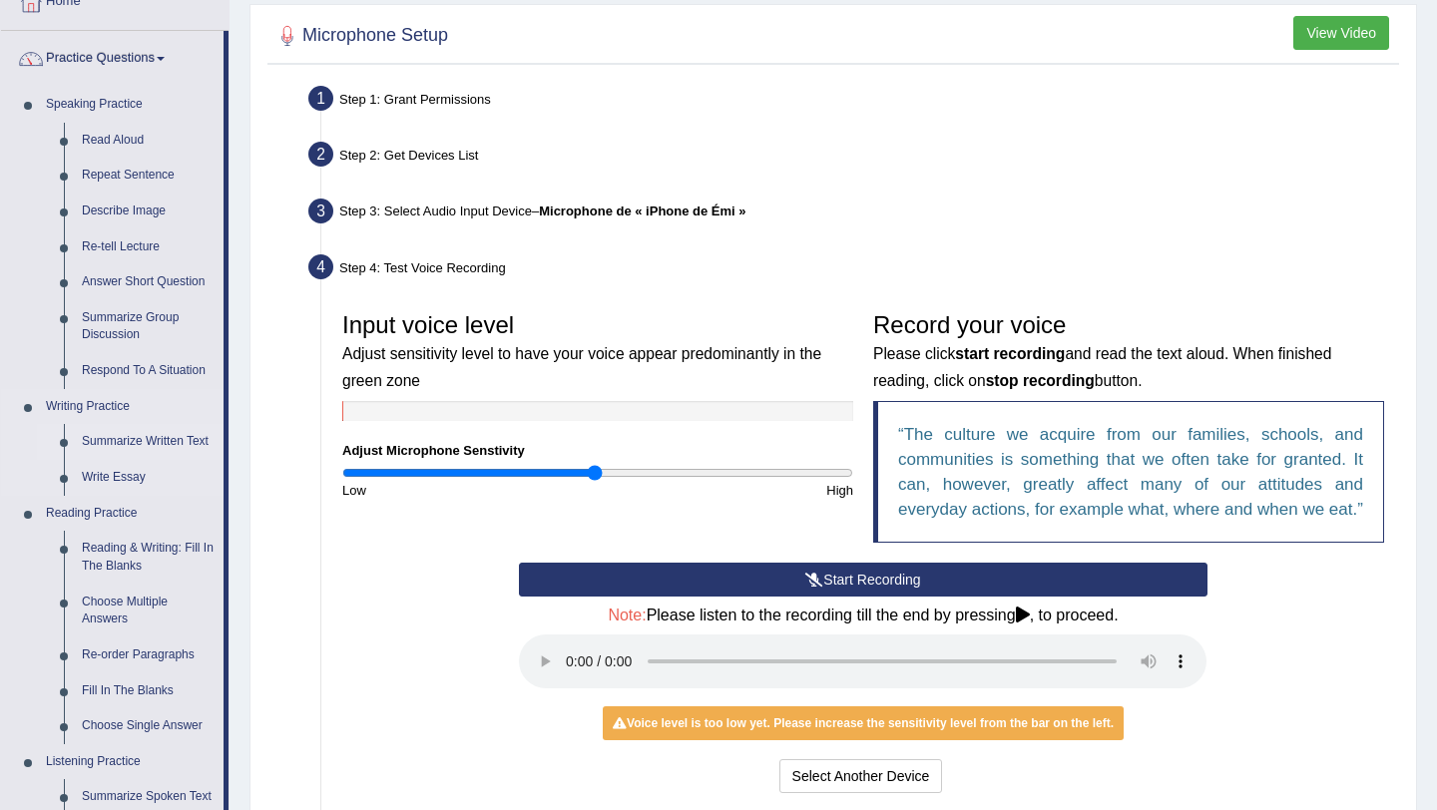
click at [103, 442] on link "Summarize Written Text" at bounding box center [148, 442] width 151 height 36
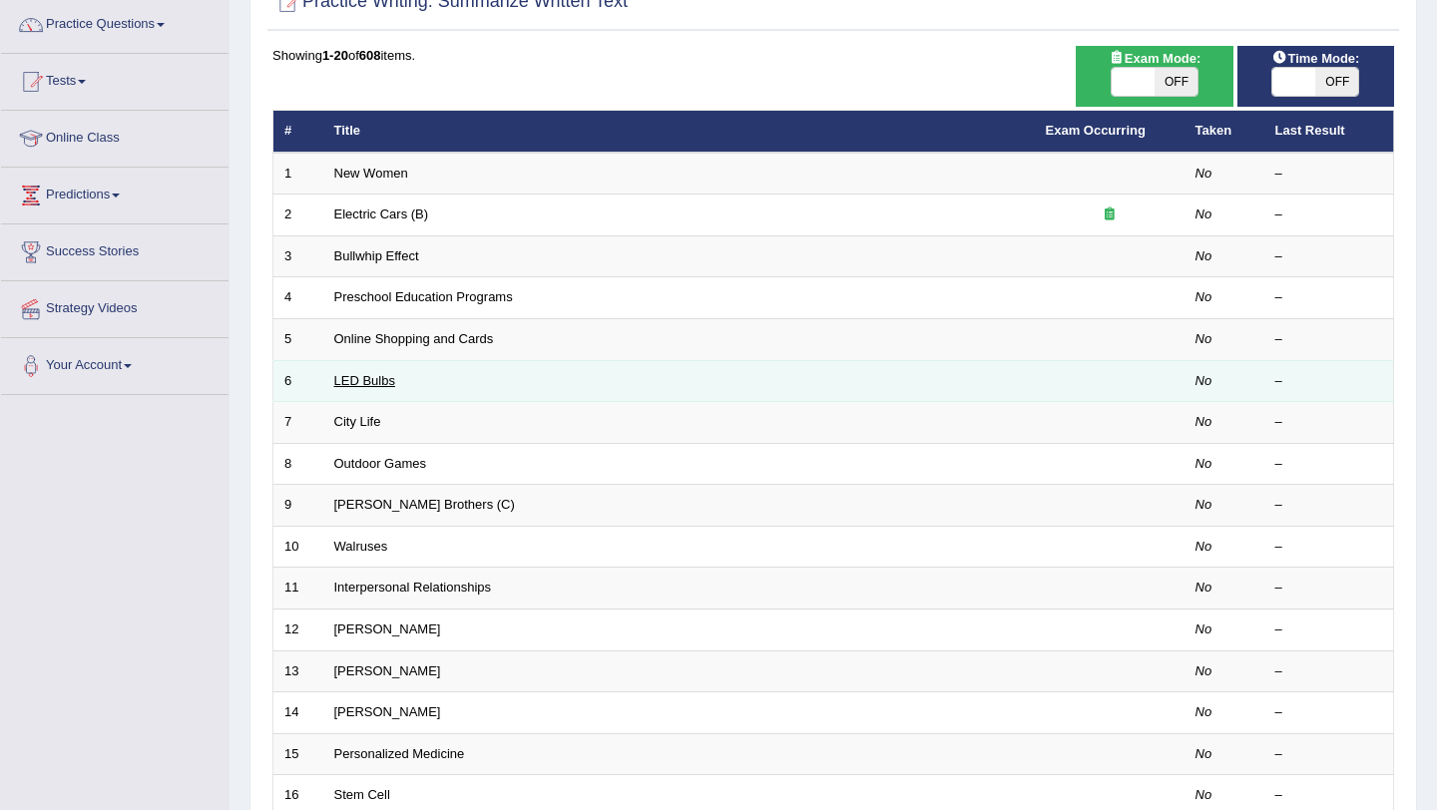
scroll to position [162, 0]
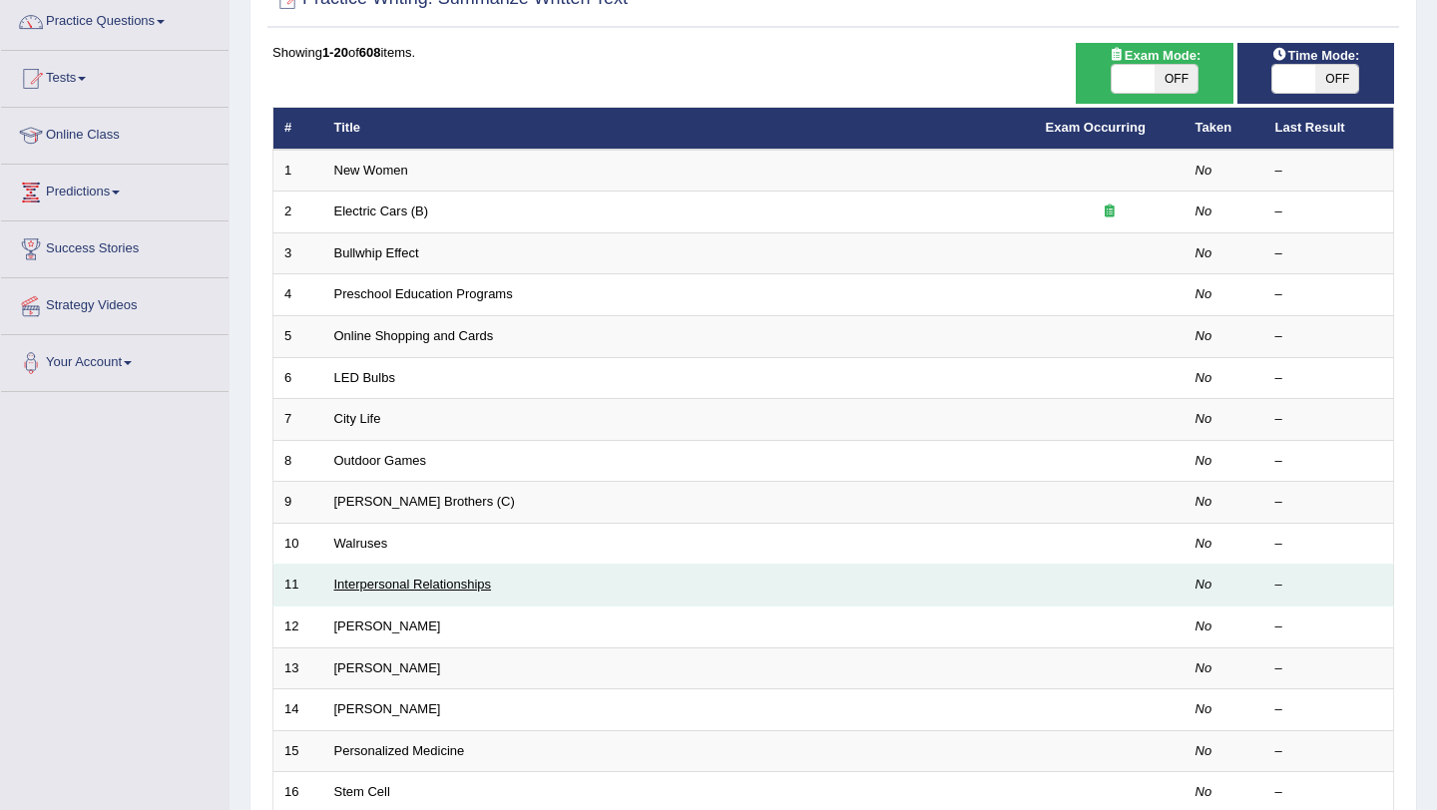
click at [367, 587] on link "Interpersonal Relationships" at bounding box center [413, 584] width 158 height 15
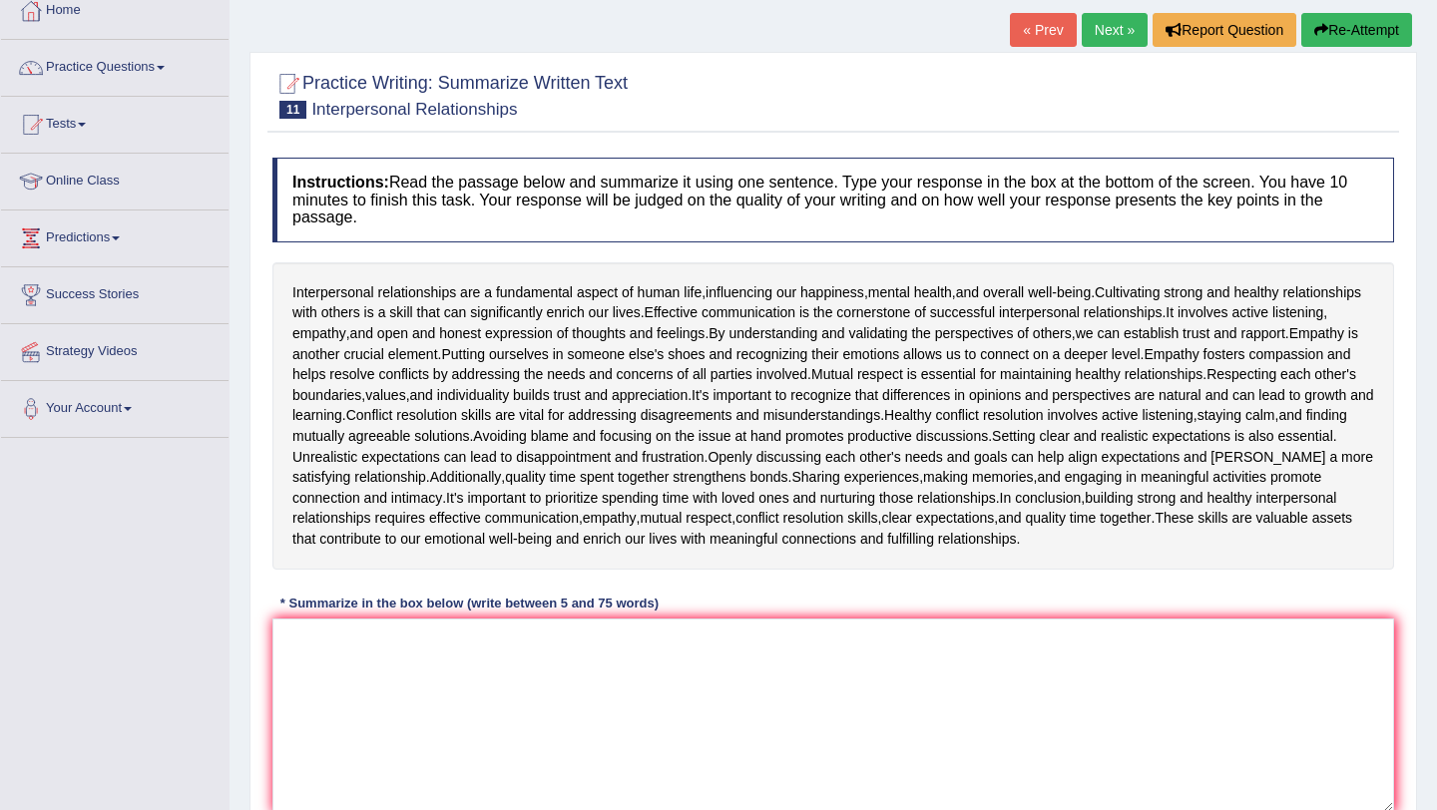
scroll to position [119, 0]
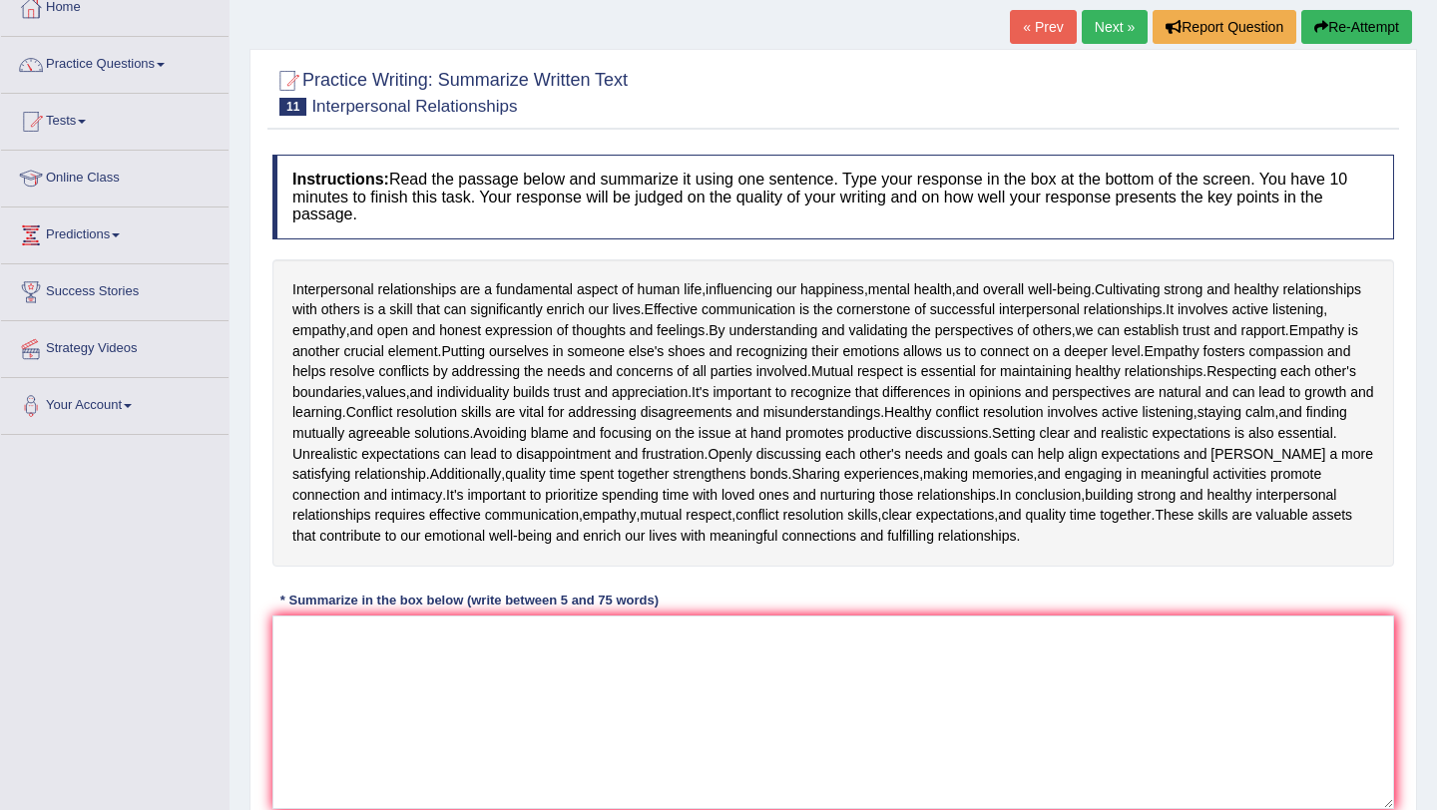
click at [1330, 34] on button "Re-Attempt" at bounding box center [1356, 27] width 111 height 34
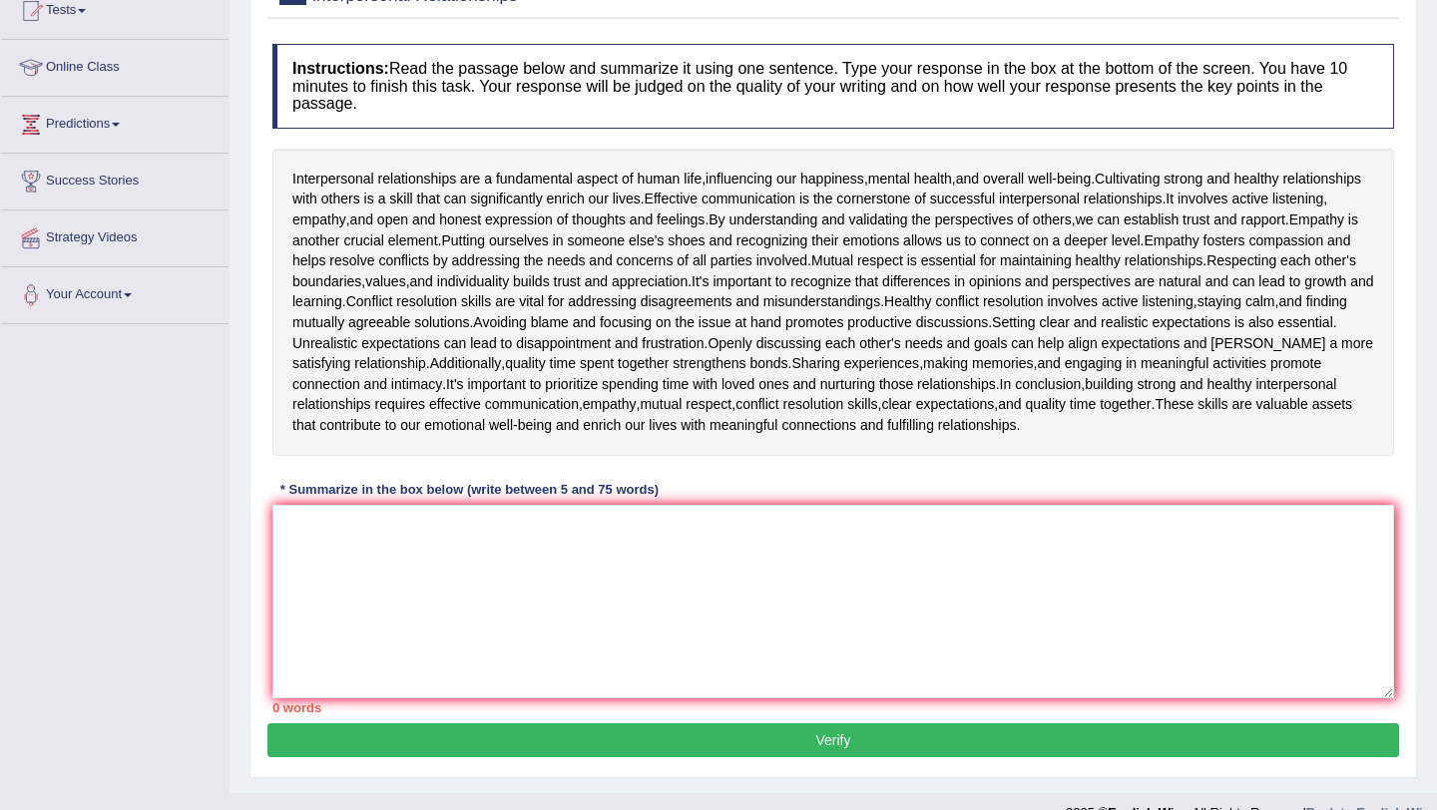
scroll to position [237, 0]
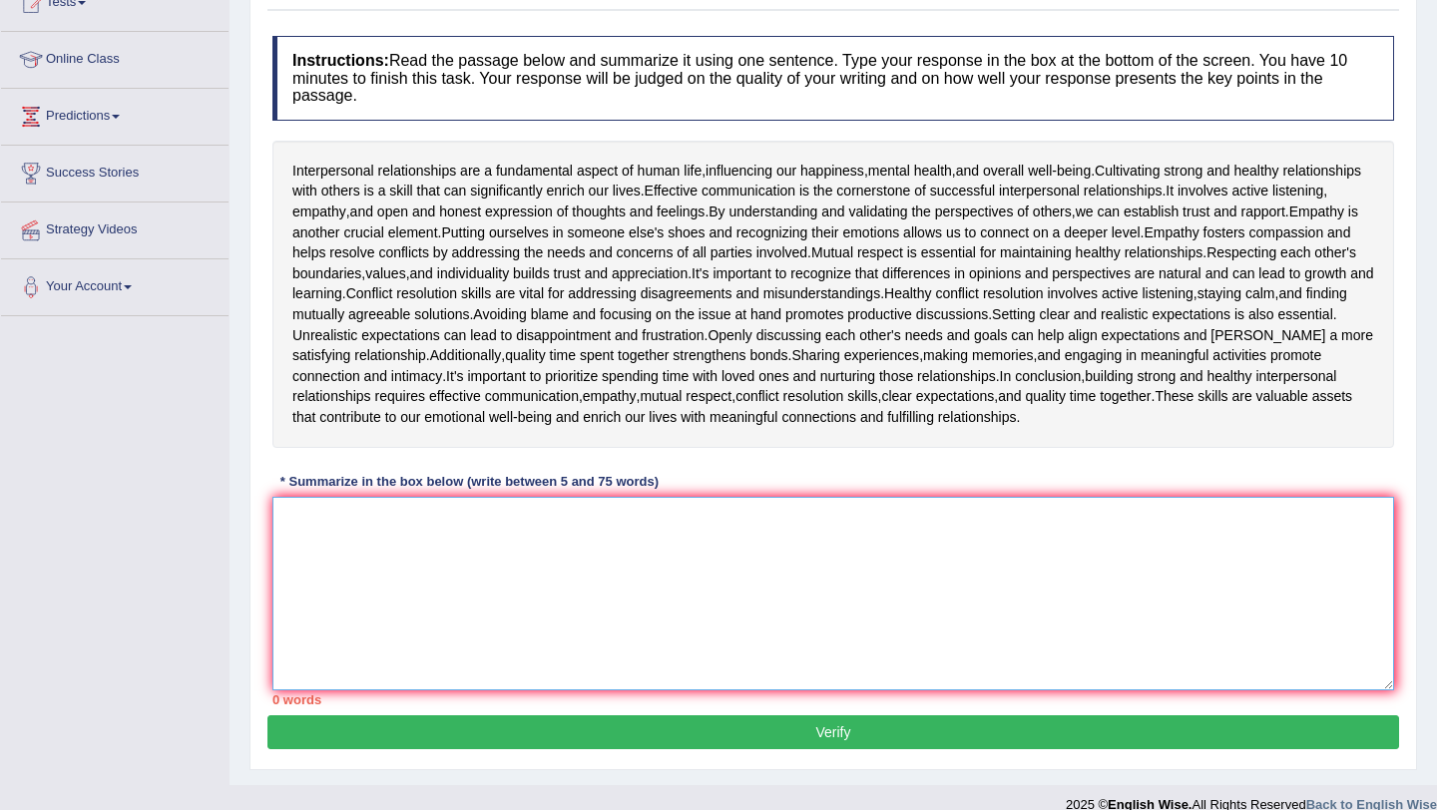
click at [631, 516] on textarea at bounding box center [833, 594] width 1122 height 194
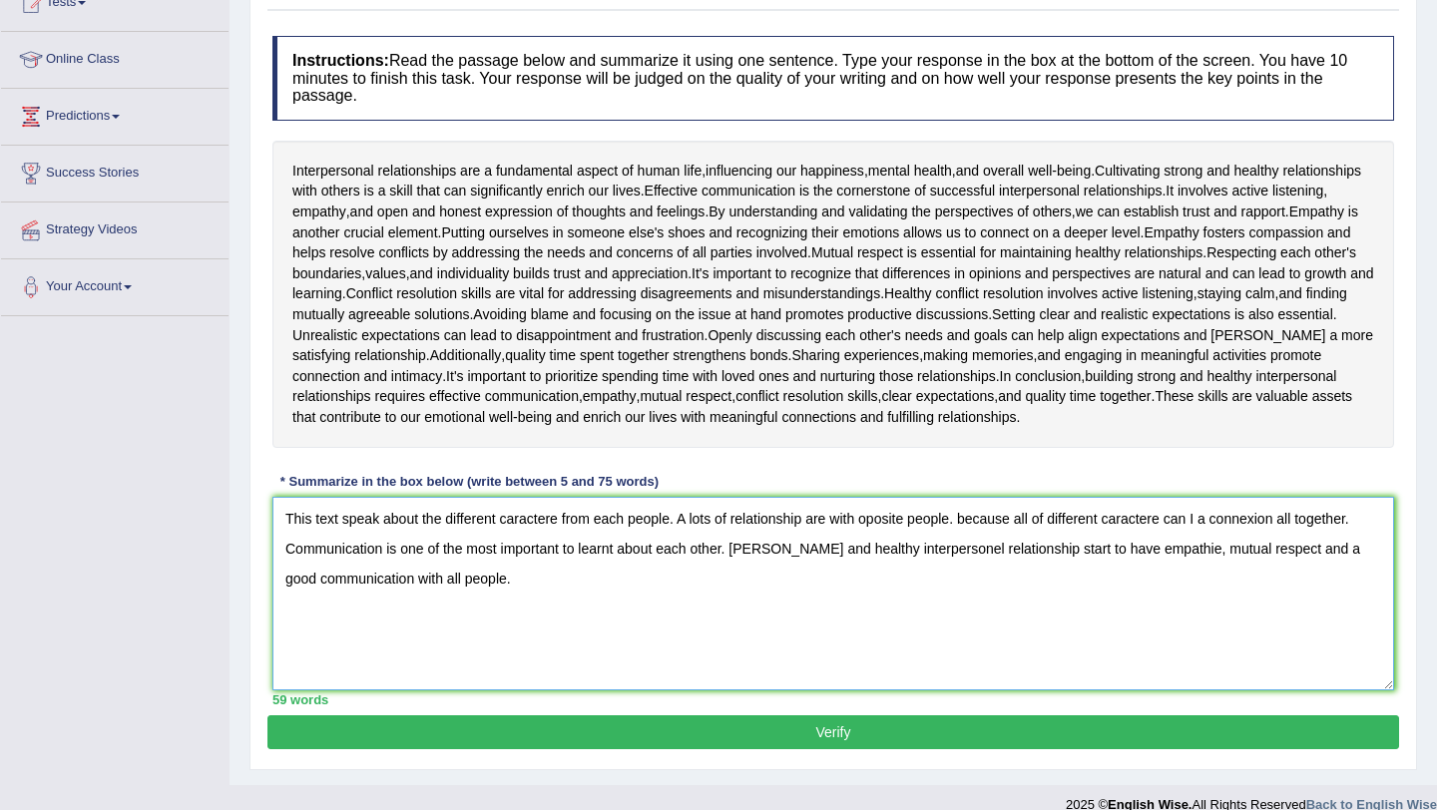
type textarea "This text speak about the different caractere from each people. A lots of relat…"
click at [791, 742] on button "Verify" at bounding box center [833, 732] width 1132 height 34
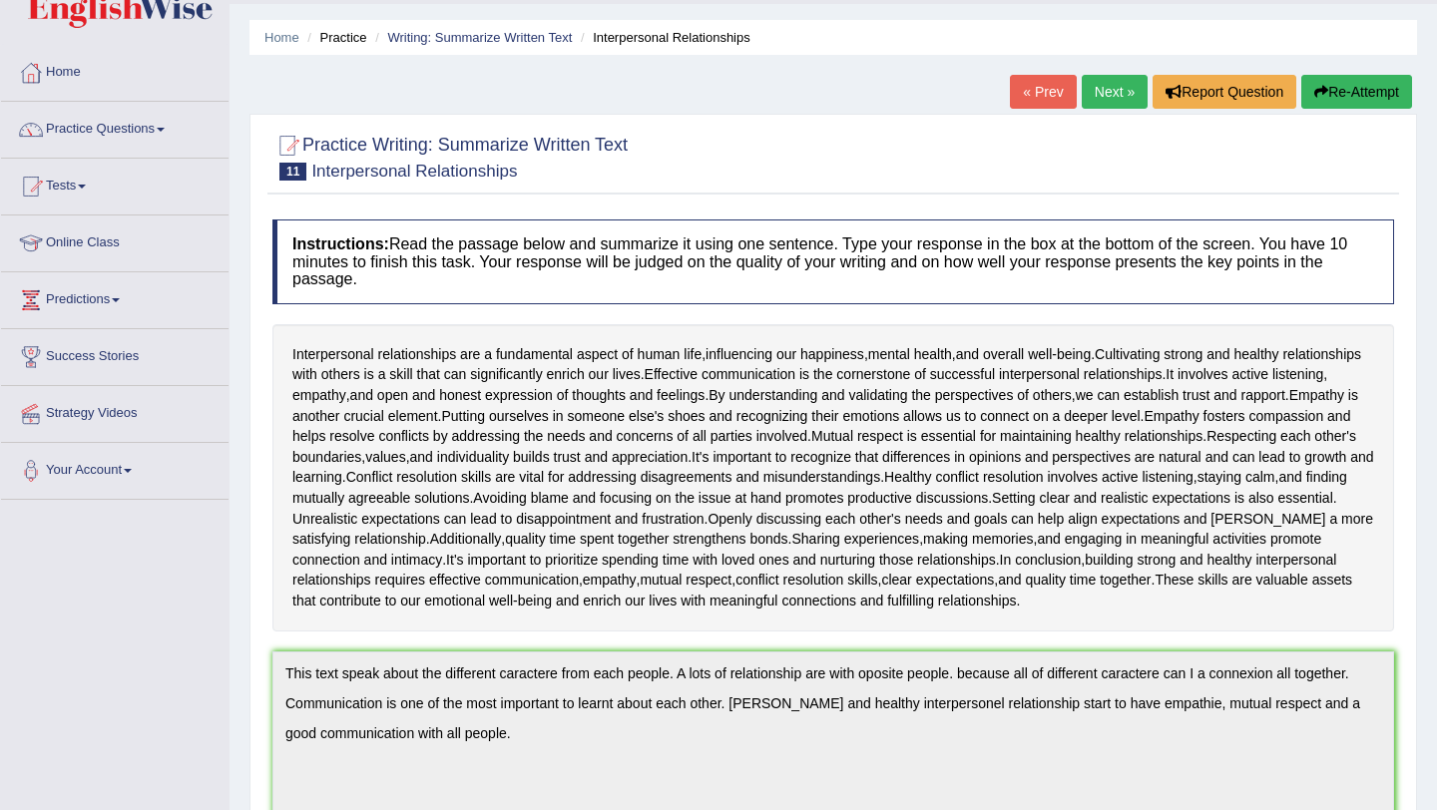
scroll to position [48, 0]
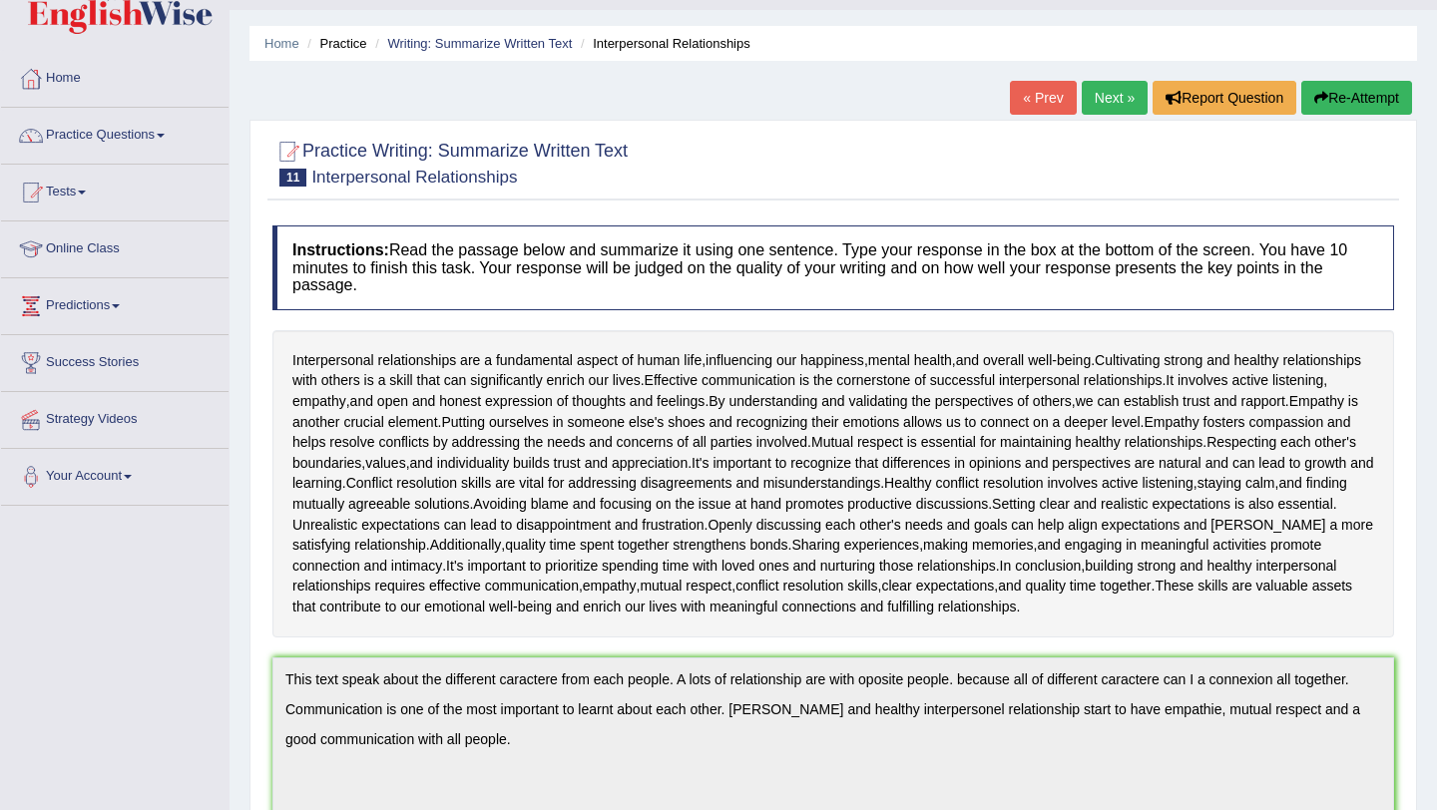
click at [1117, 96] on link "Next »" at bounding box center [1115, 98] width 66 height 34
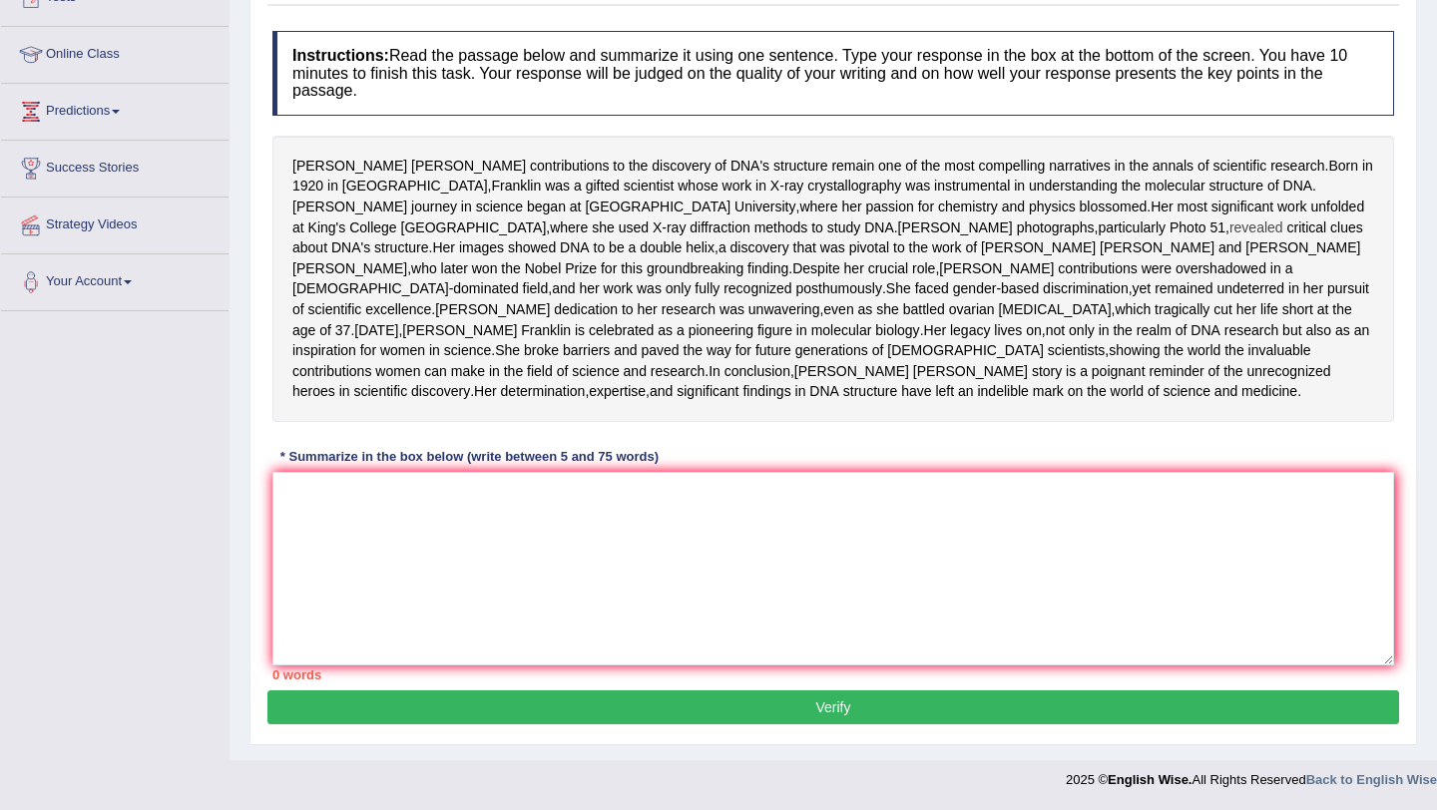
scroll to position [248, 0]
click at [533, 666] on textarea at bounding box center [833, 569] width 1122 height 194
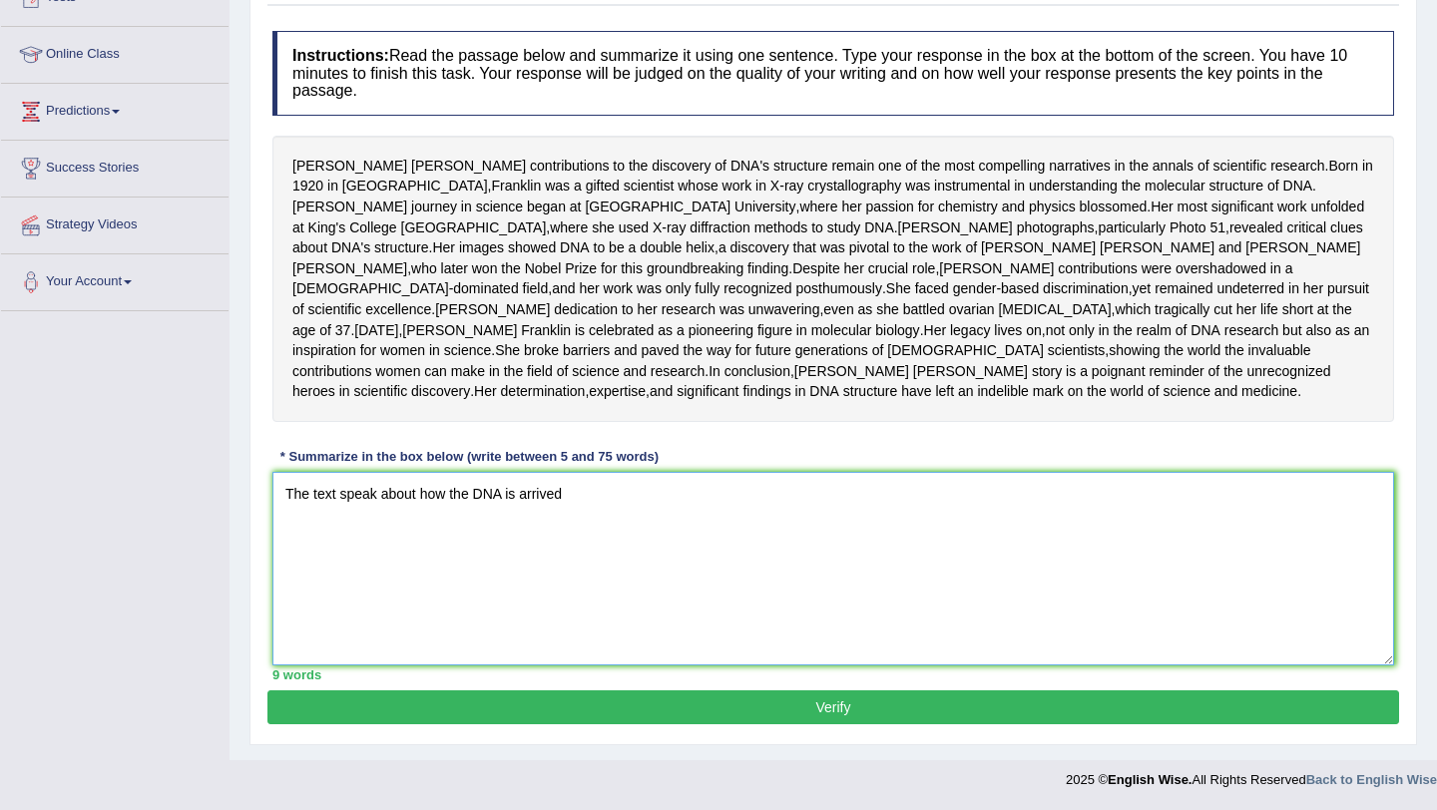
scroll to position [366, 0]
type textarea "The text speak about how the DNA is arrived"
click at [656, 700] on button "Verify" at bounding box center [833, 707] width 1132 height 34
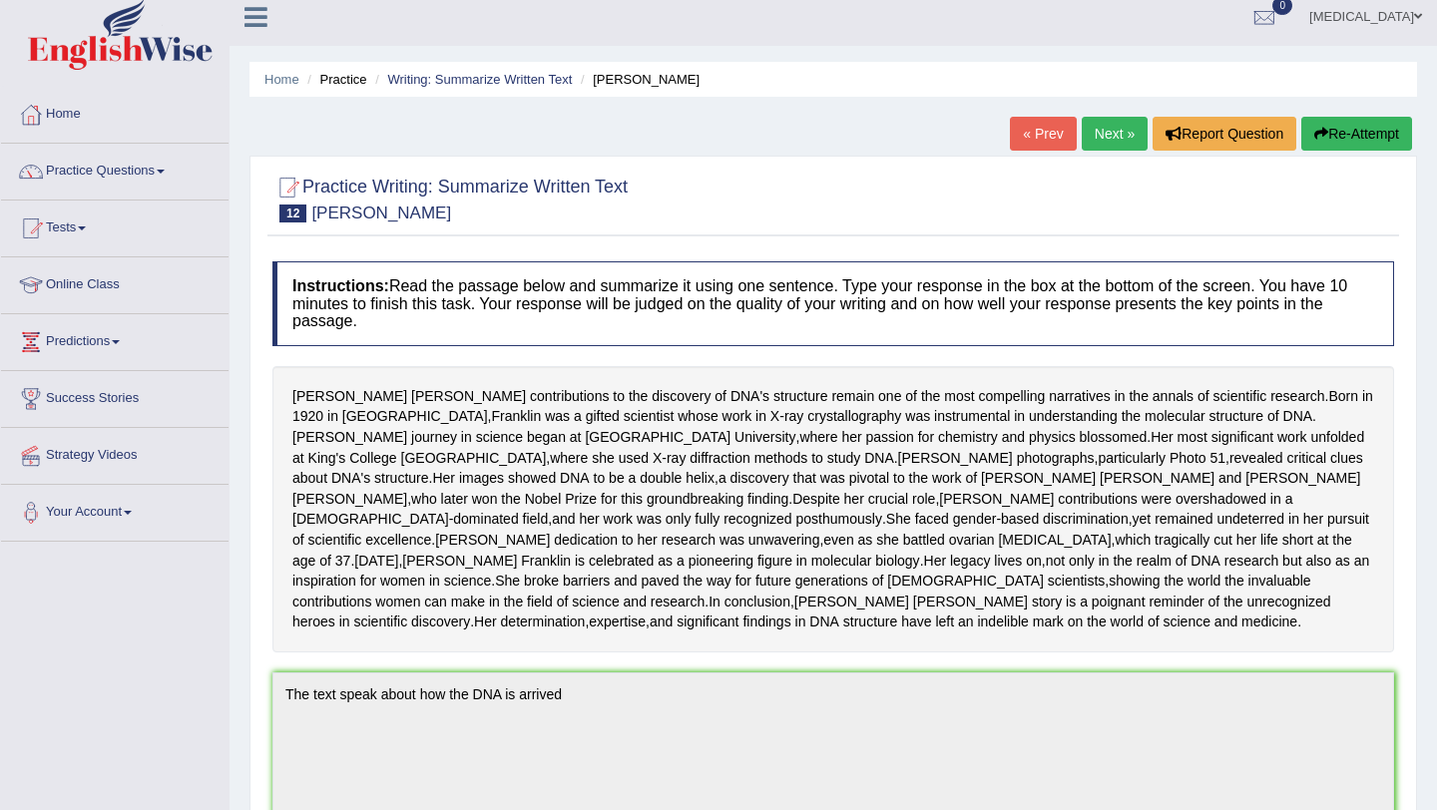
scroll to position [0, 0]
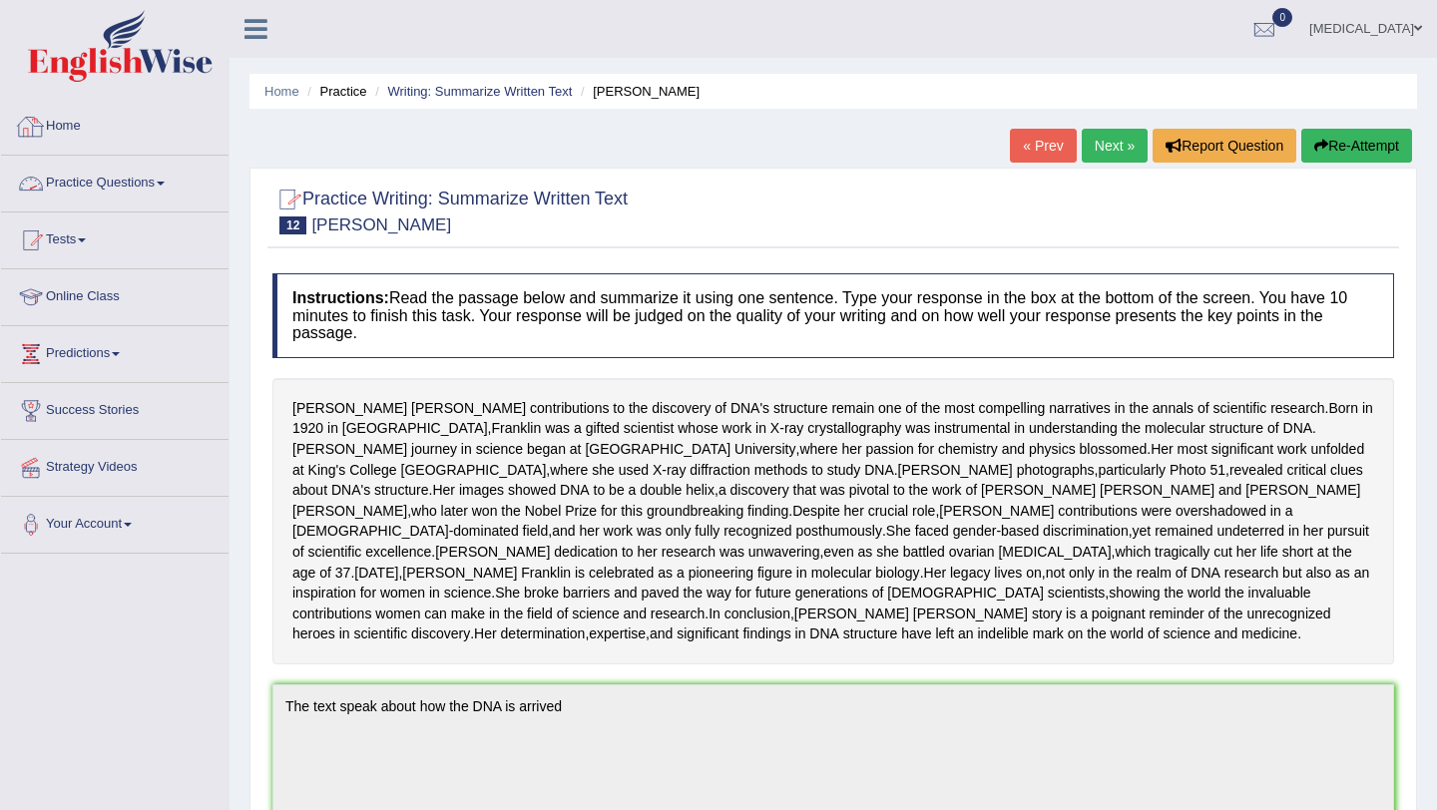
click at [89, 136] on link "Home" at bounding box center [115, 124] width 228 height 50
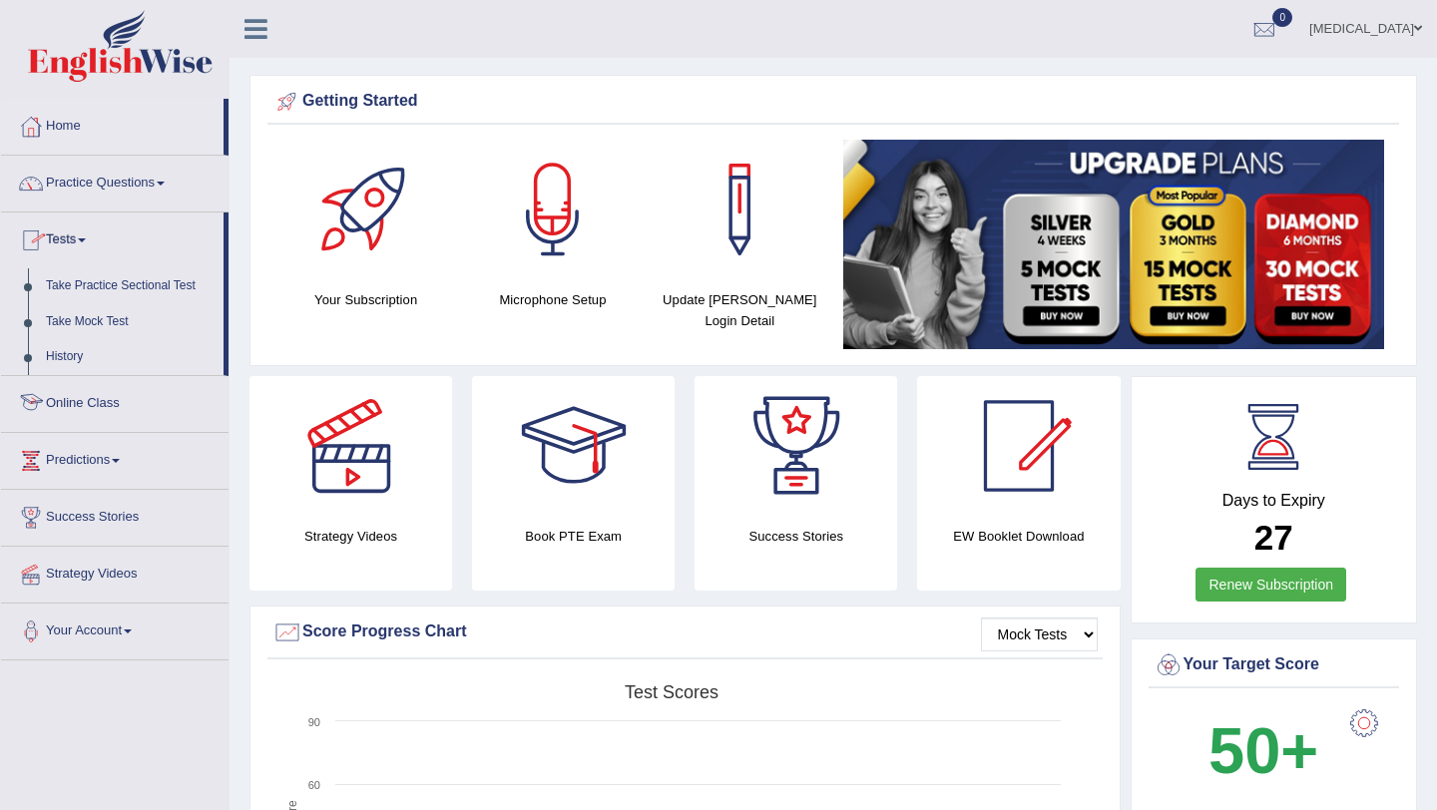
click at [99, 406] on link "Online Class" at bounding box center [115, 401] width 228 height 50
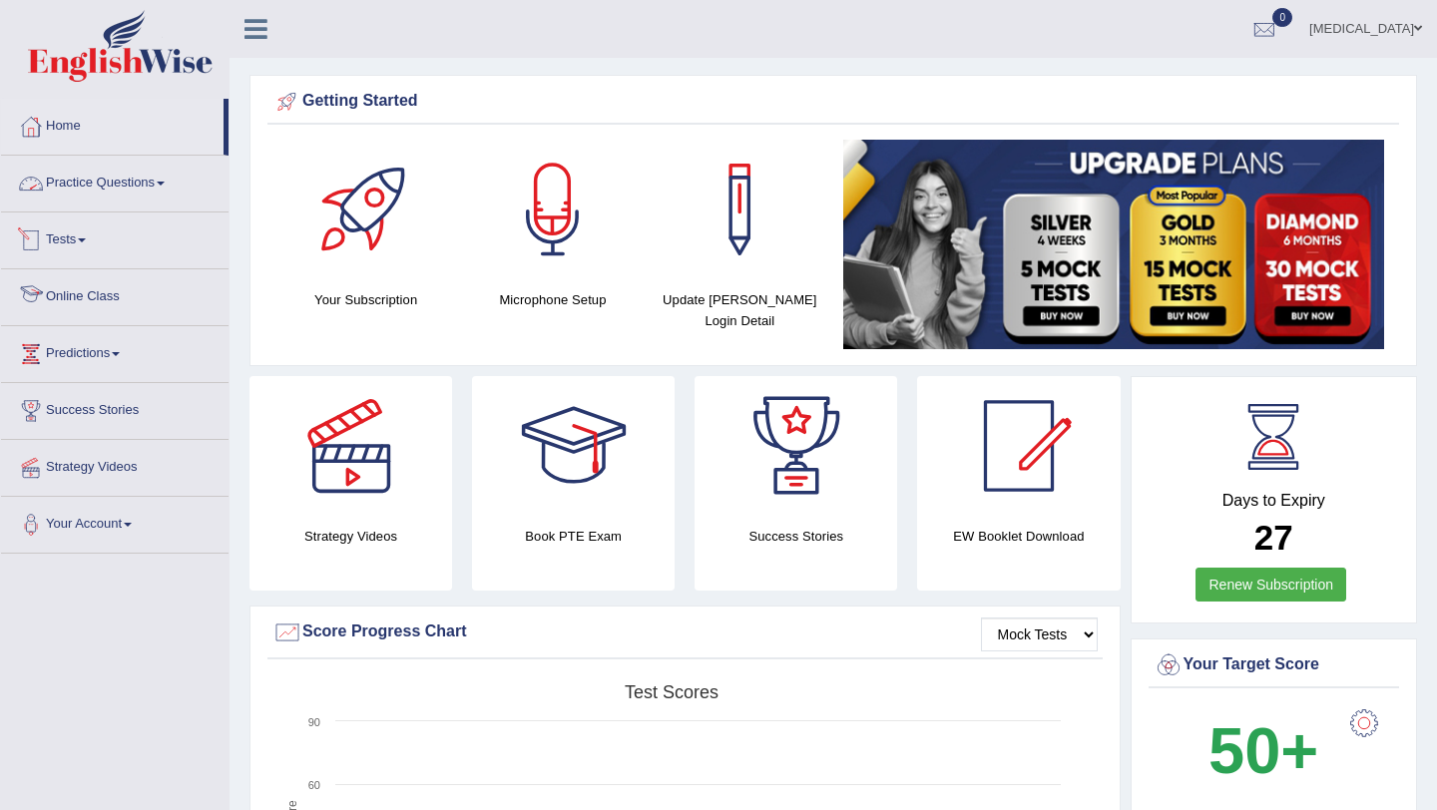
click at [78, 185] on link "Practice Questions" at bounding box center [115, 181] width 228 height 50
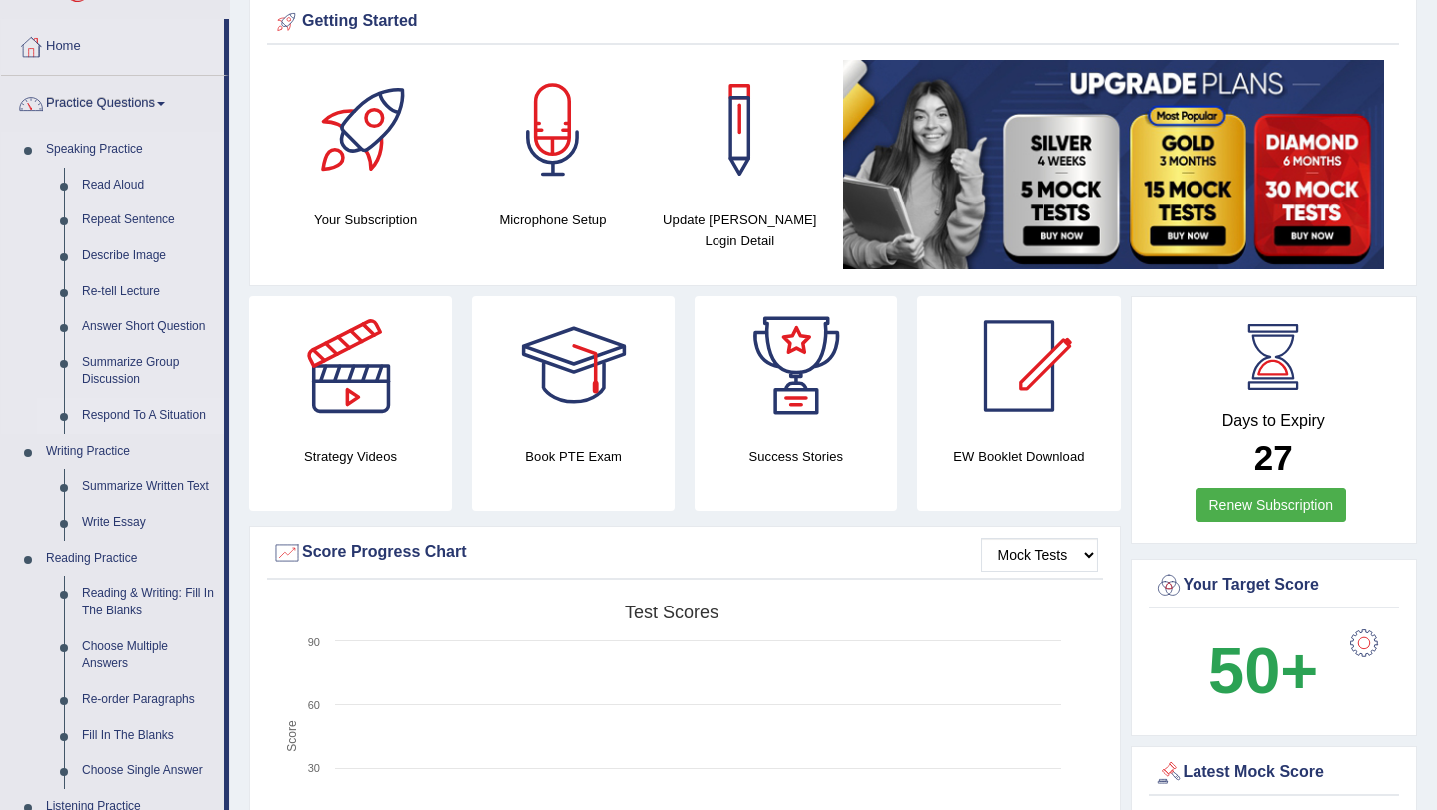
scroll to position [168, 0]
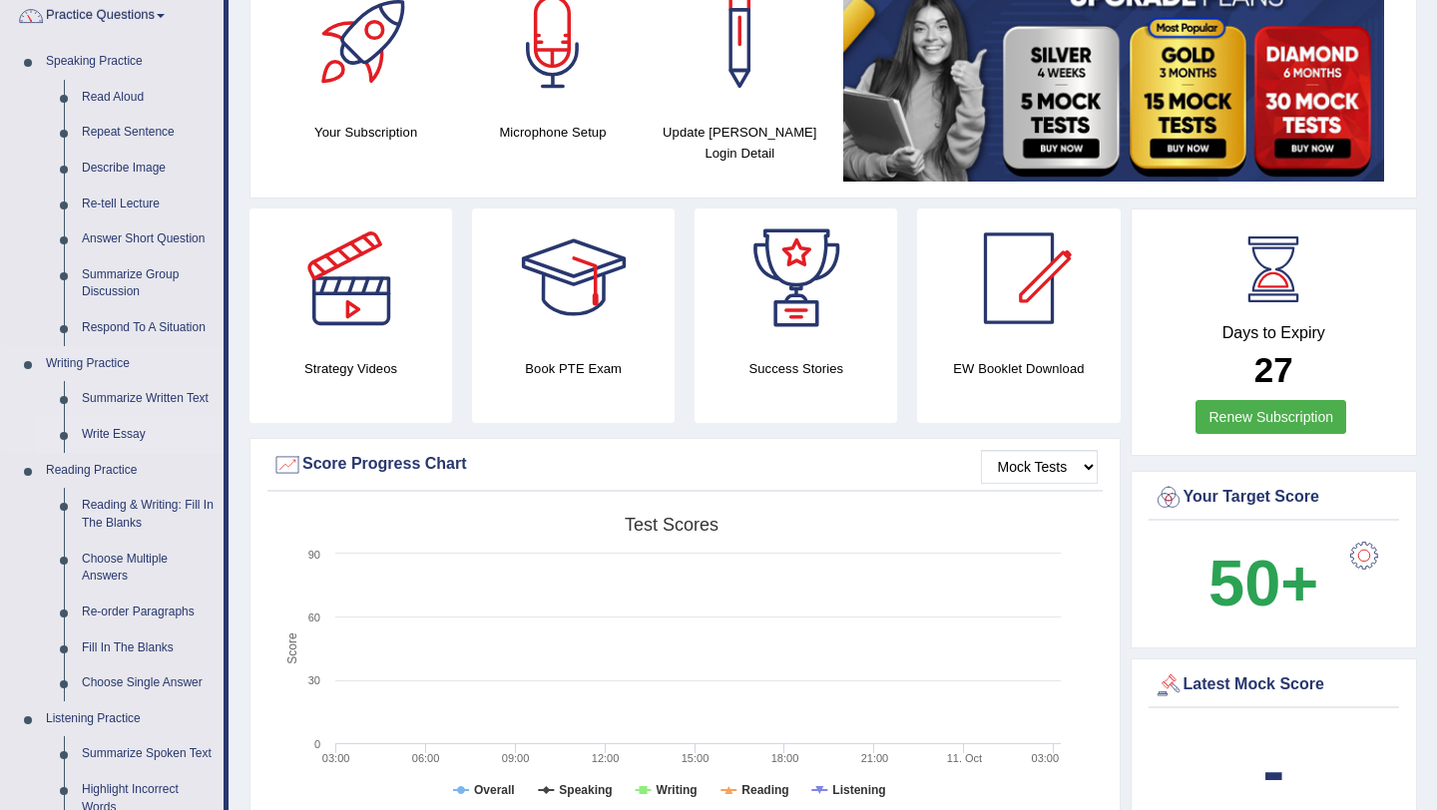
click at [120, 442] on link "Write Essay" at bounding box center [148, 435] width 151 height 36
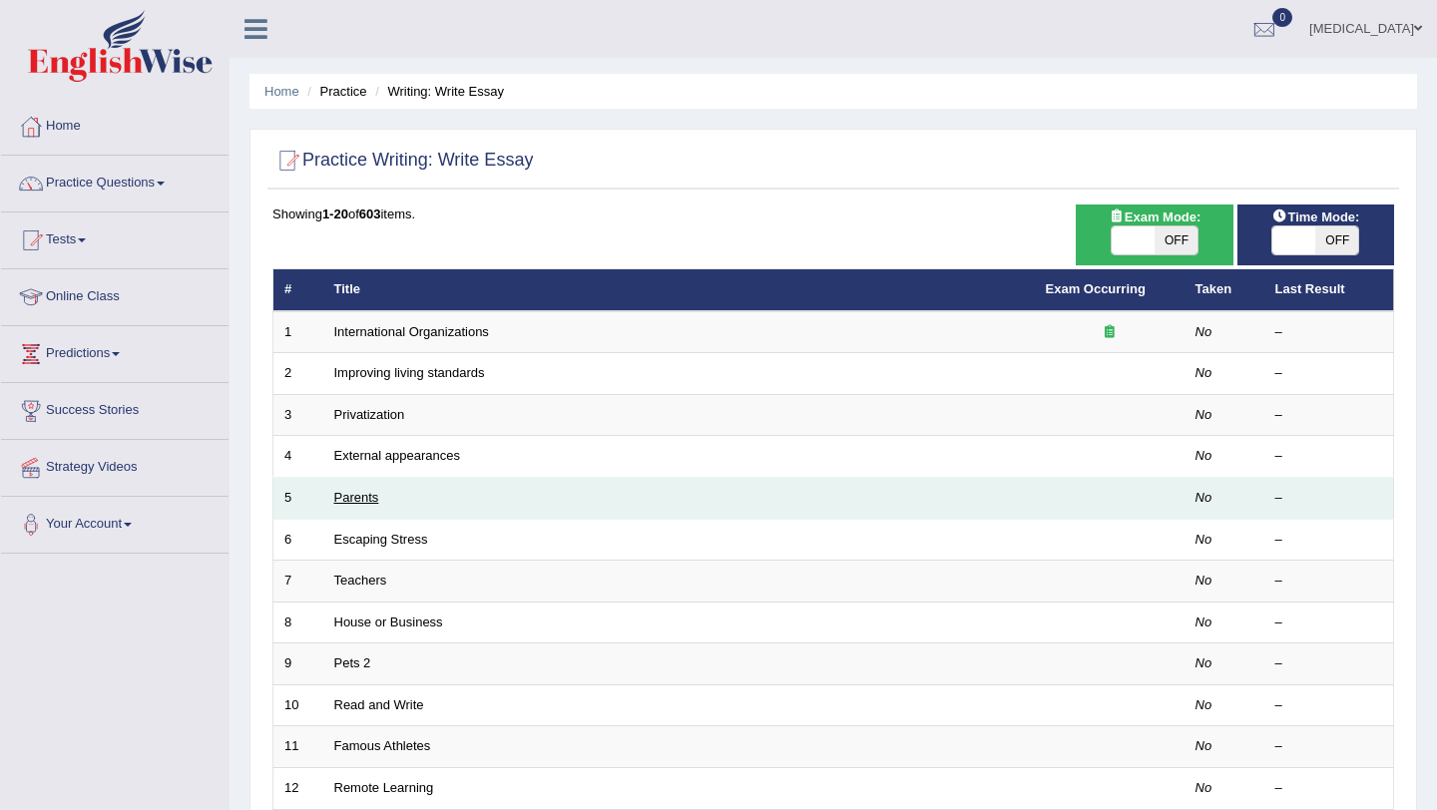
click at [360, 505] on link "Parents" at bounding box center [356, 497] width 45 height 15
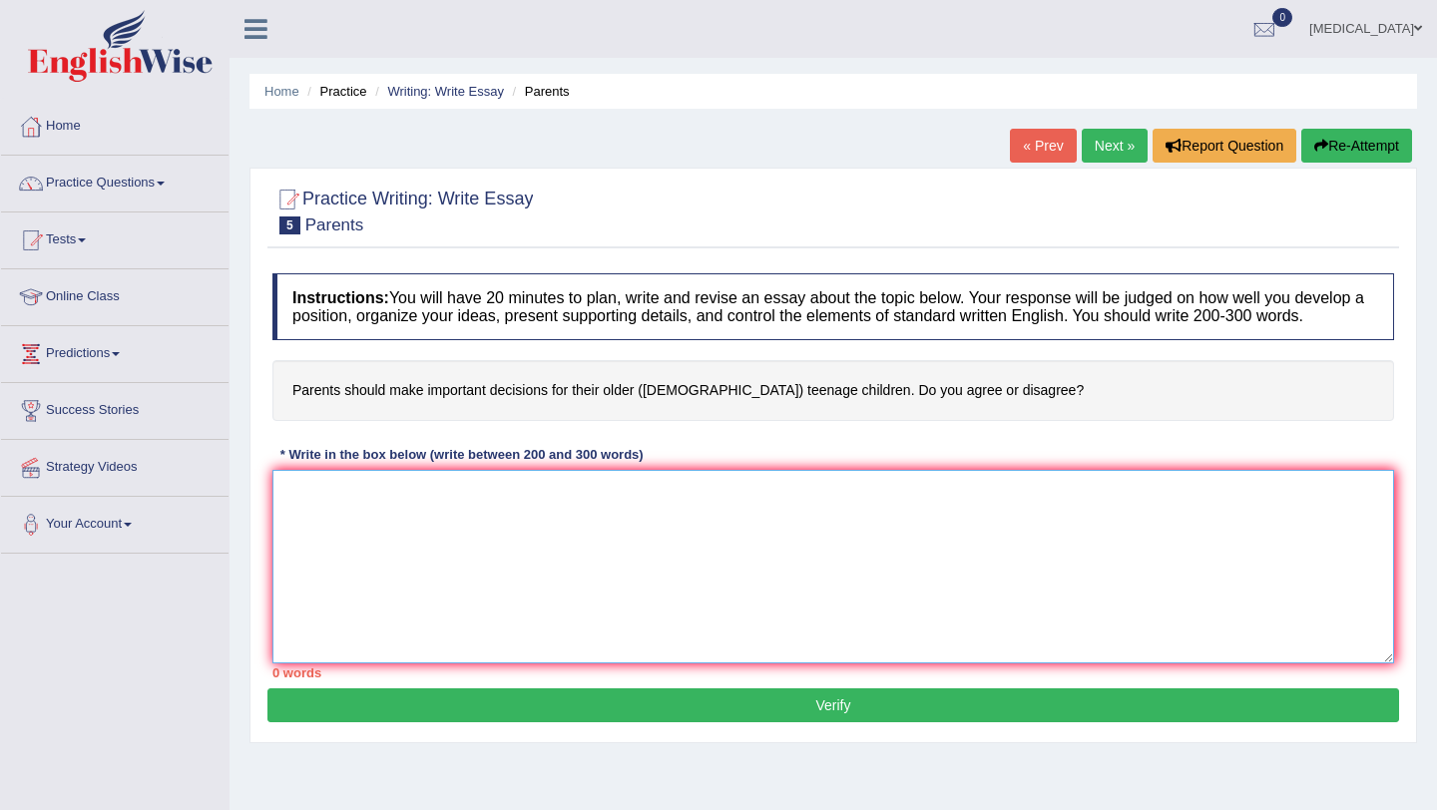
click at [360, 505] on textarea at bounding box center [833, 567] width 1122 height 194
click at [348, 577] on textarea at bounding box center [833, 567] width 1122 height 194
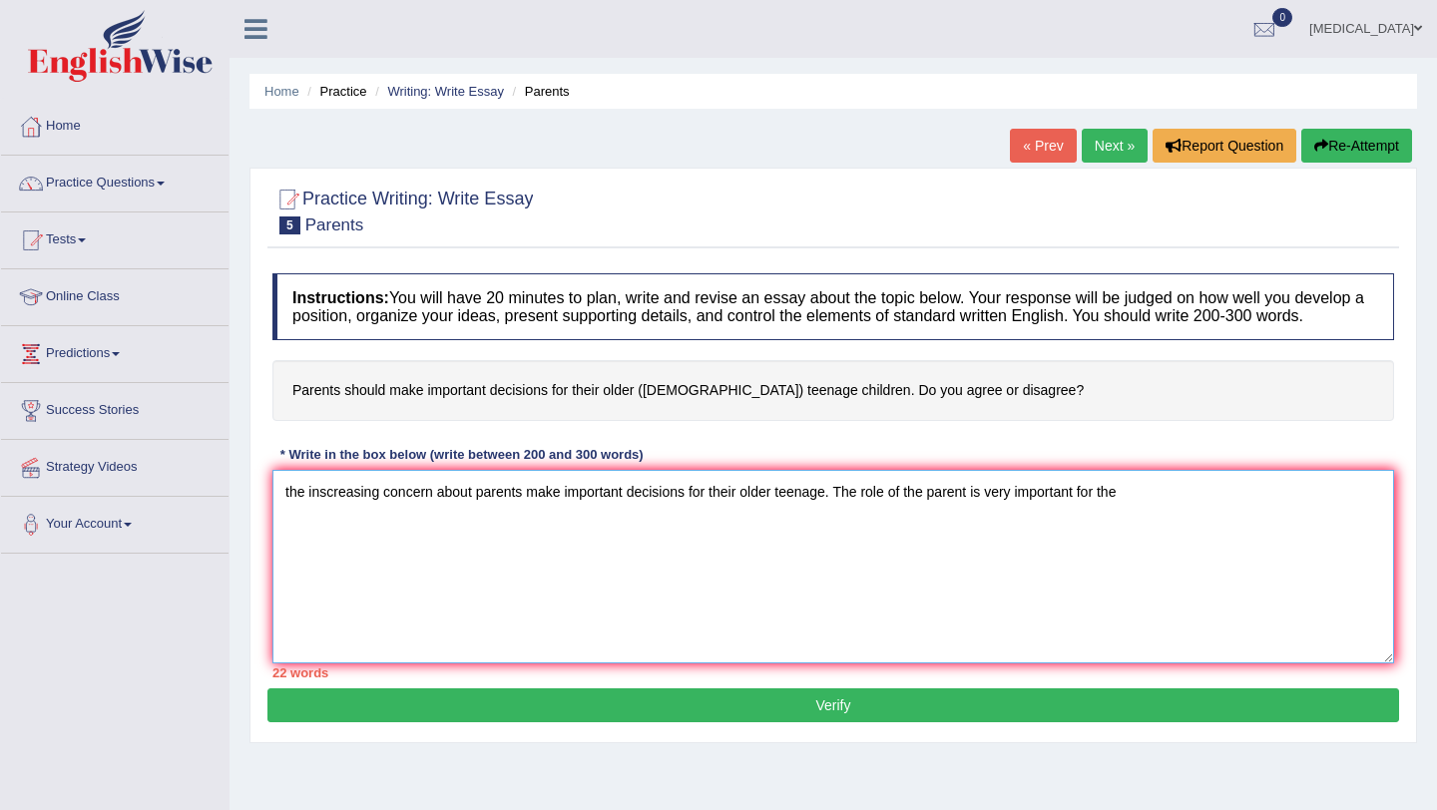
click at [839, 503] on textarea "the inscreasing concern about parents make important decisions for their older …" at bounding box center [833, 567] width 1122 height 194
click at [1144, 512] on textarea "the inscreasing concern about parents make important decisions for their older …" at bounding box center [833, 567] width 1122 height 194
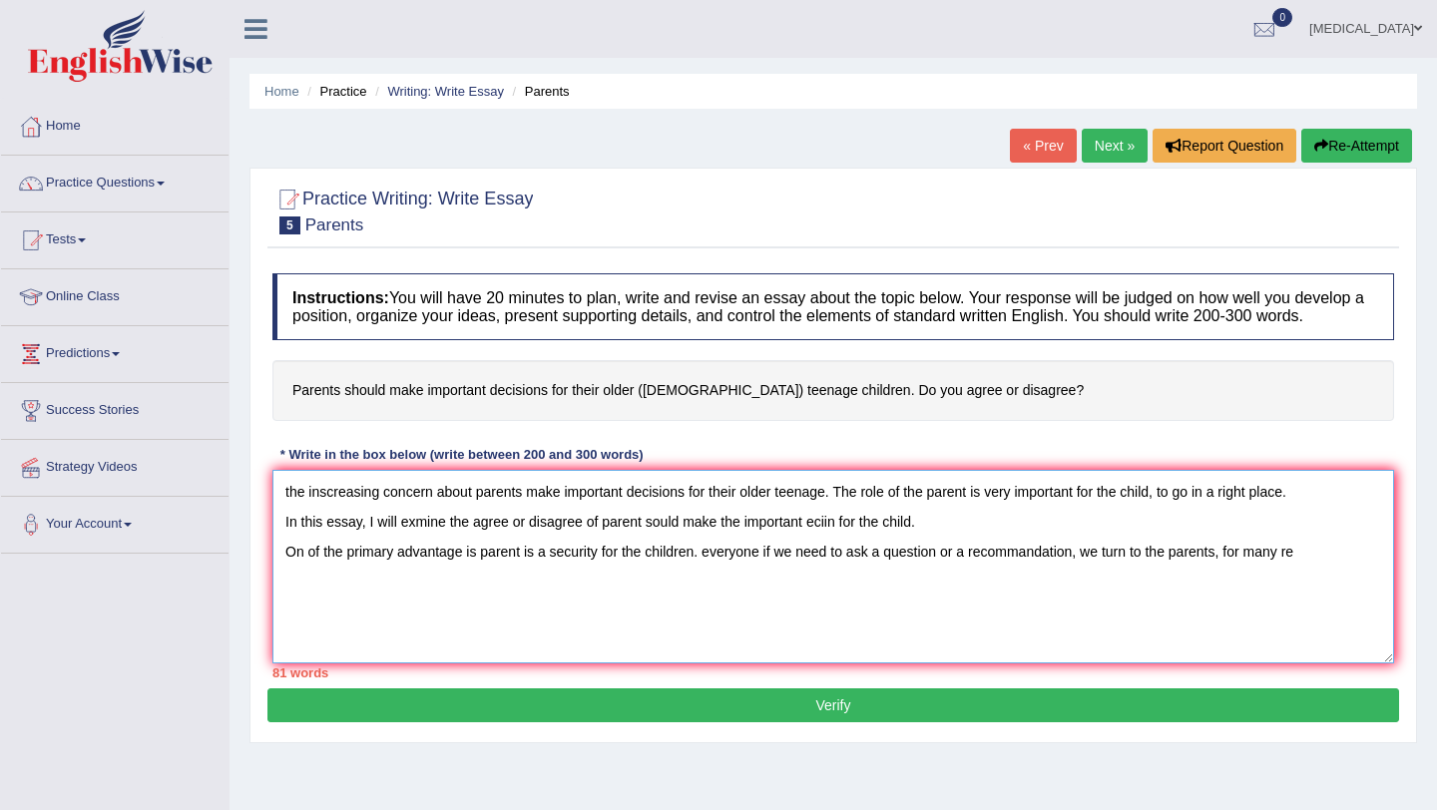
type textarea "the inscreasing concern about parents make important decisions for their older …"
click at [1287, 572] on textarea "the inscreasing concern about parents make important decisions for their older …" at bounding box center [833, 567] width 1122 height 194
click at [1314, 571] on textarea "the inscreasing concern about parents make important decisions for their older …" at bounding box center [833, 567] width 1122 height 194
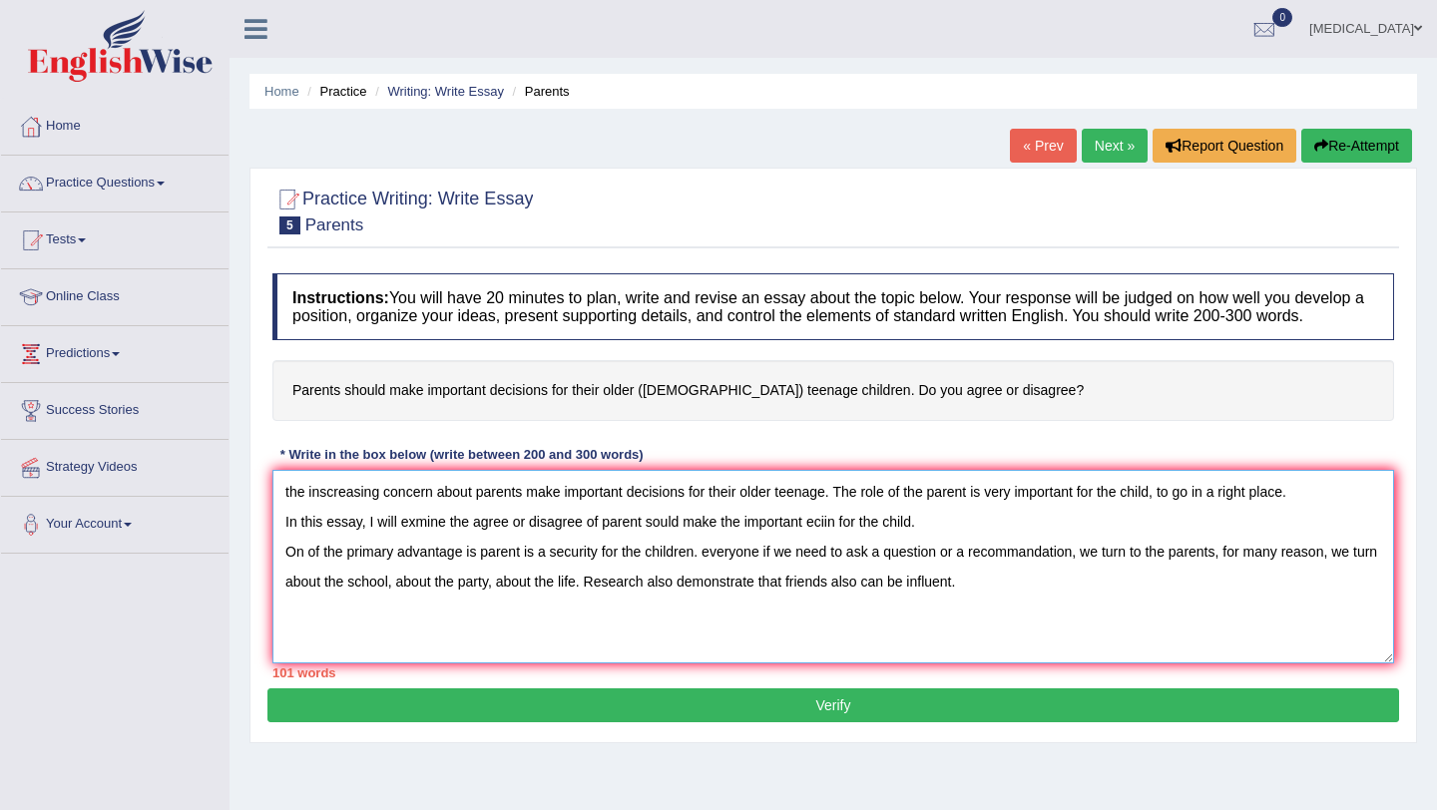
click at [622, 603] on textarea "the inscreasing concern about parents make important decisions for their older …" at bounding box center [833, 567] width 1122 height 194
click at [1025, 600] on textarea "the inscreasing concern about parents make important decisions for their older …" at bounding box center [833, 567] width 1122 height 194
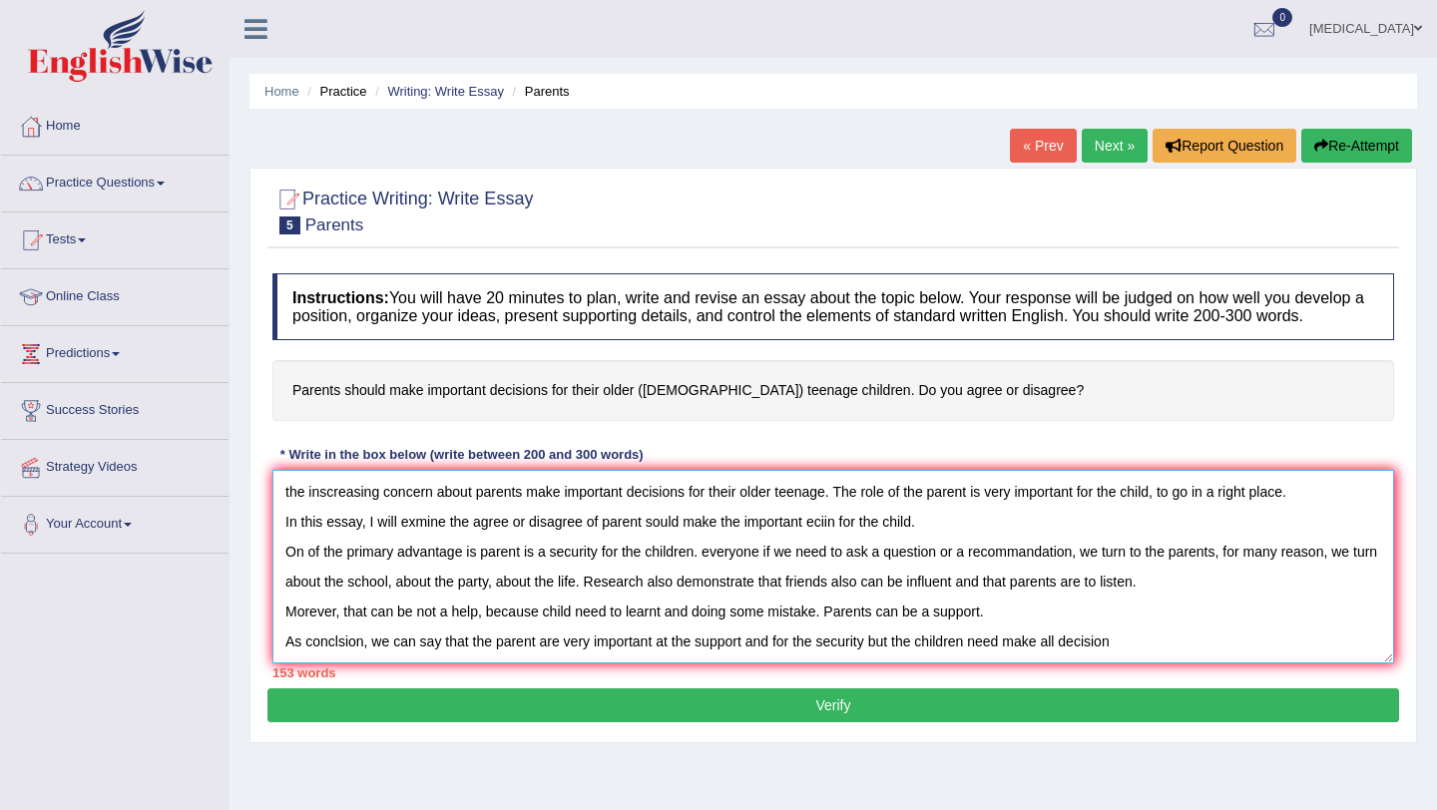
type textarea "the inscreasing concern about parents make important decisions for their older …"
click at [540, 722] on button "Verify" at bounding box center [833, 705] width 1132 height 34
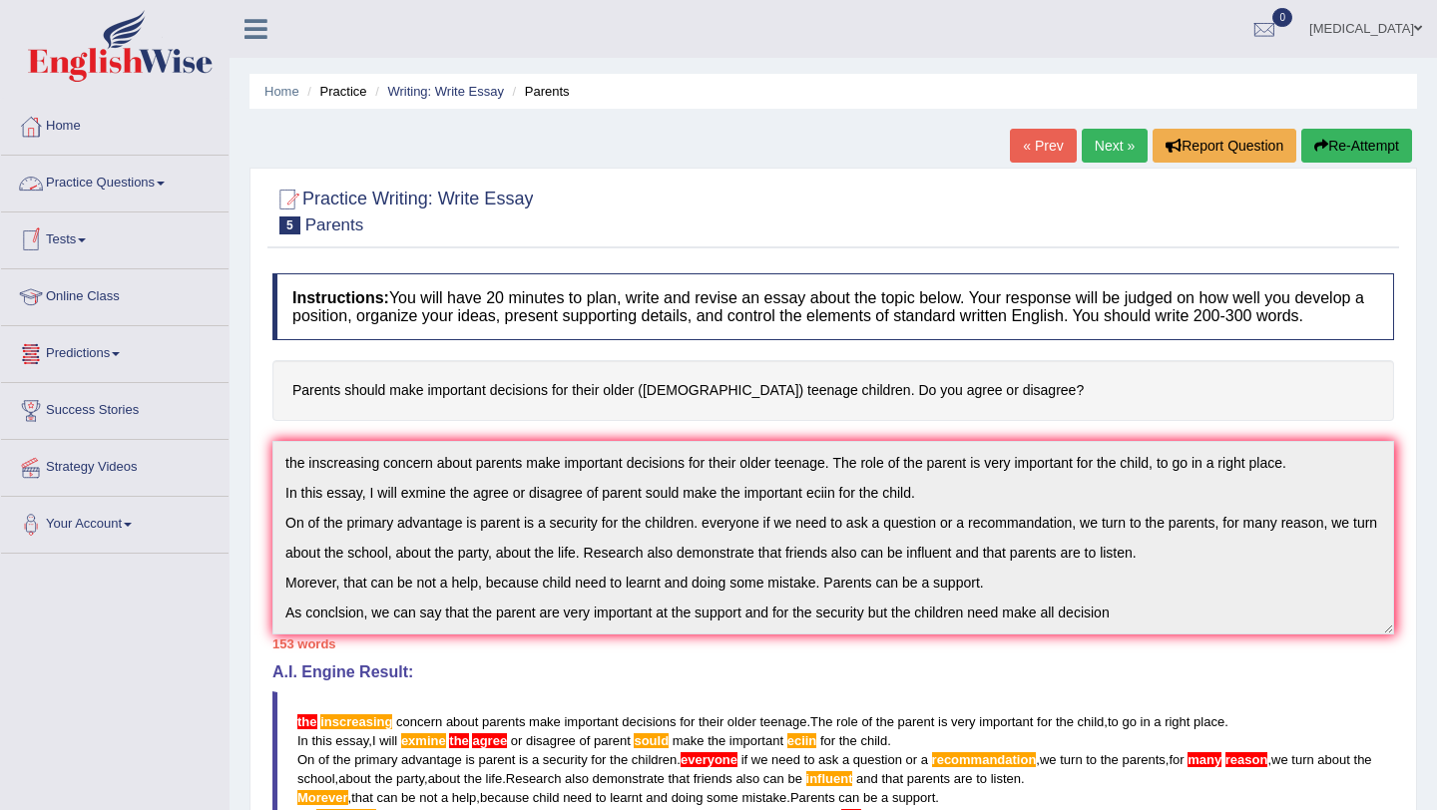
click at [66, 242] on link "Tests" at bounding box center [115, 238] width 228 height 50
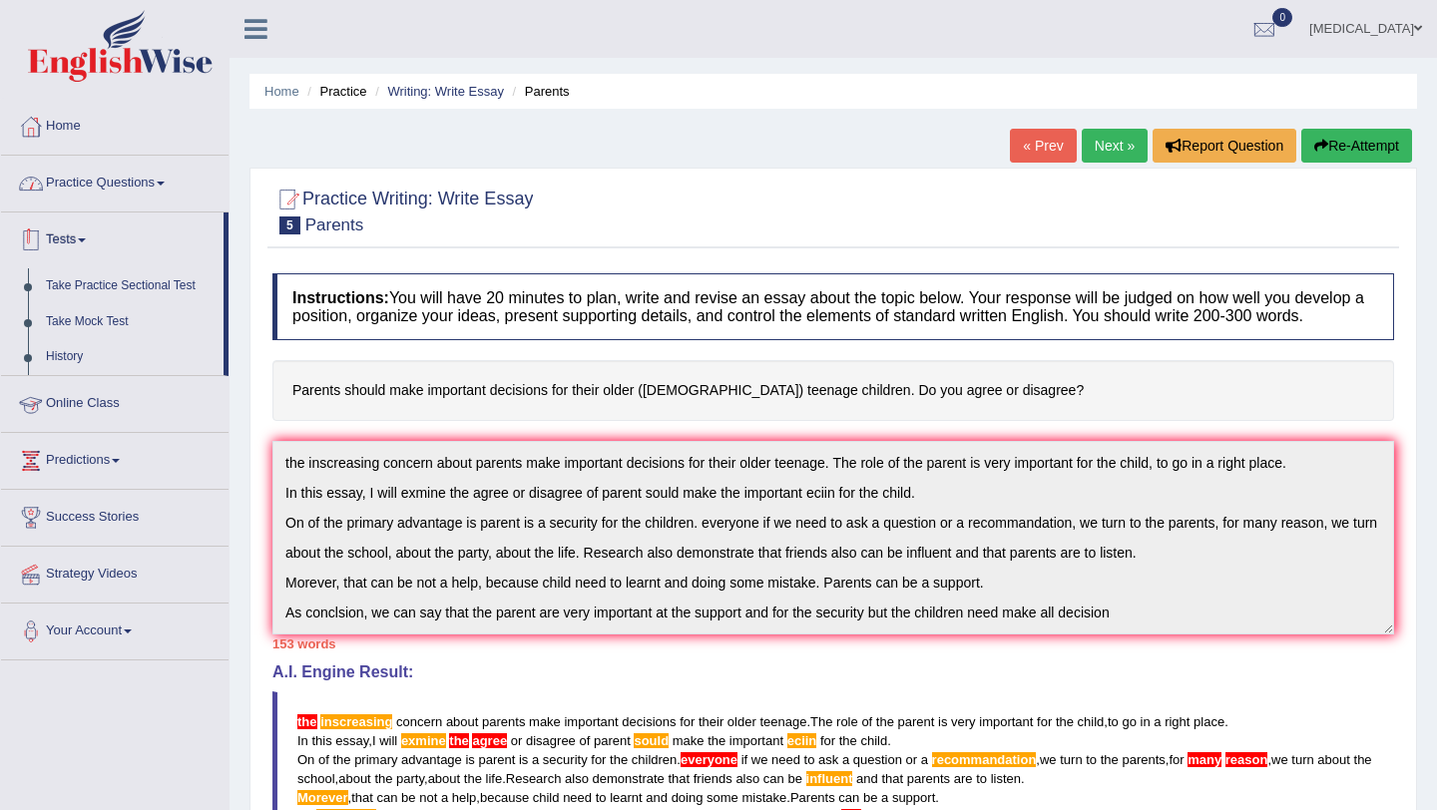
click at [99, 184] on link "Practice Questions" at bounding box center [115, 181] width 228 height 50
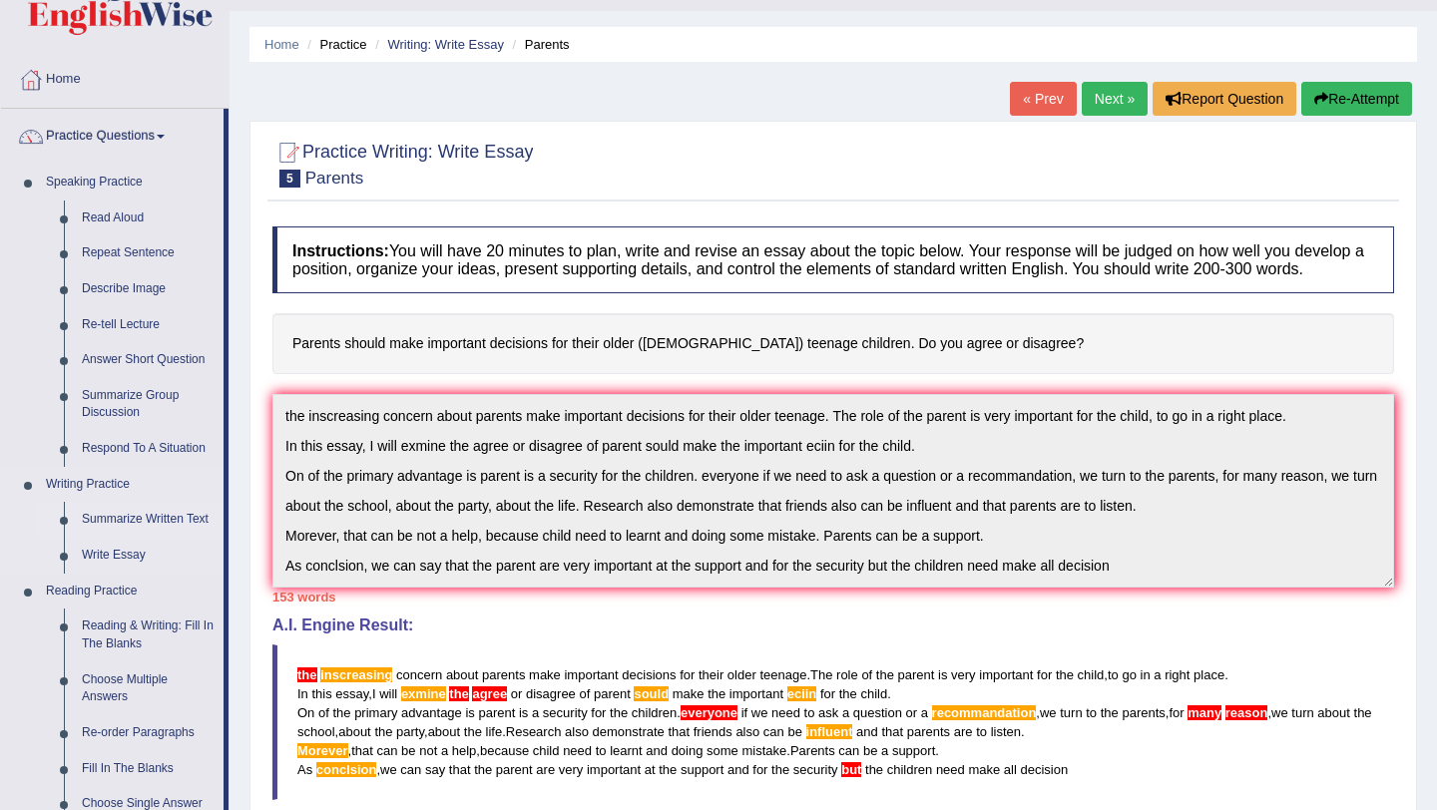
scroll to position [64, 0]
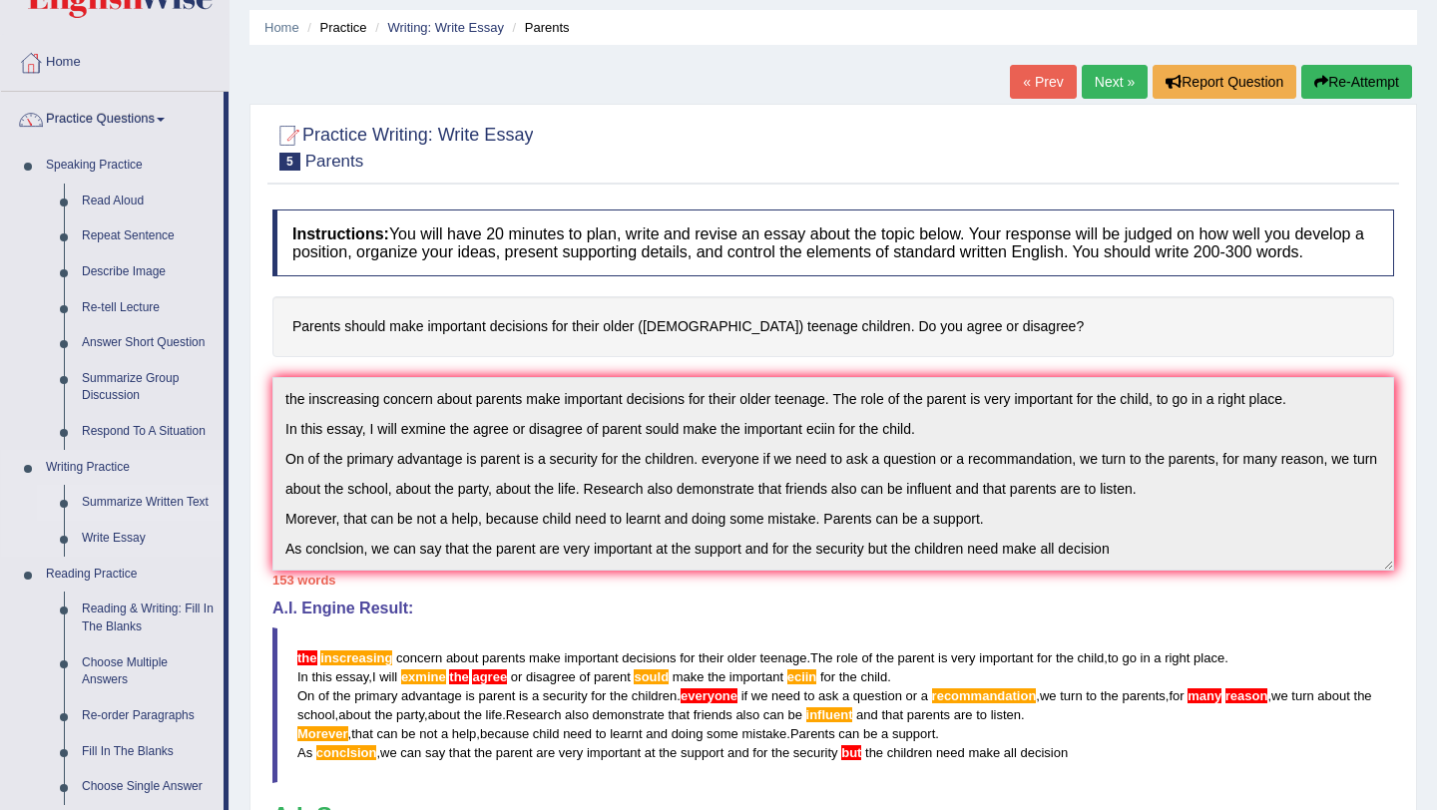
click at [109, 504] on link "Summarize Written Text" at bounding box center [148, 503] width 151 height 36
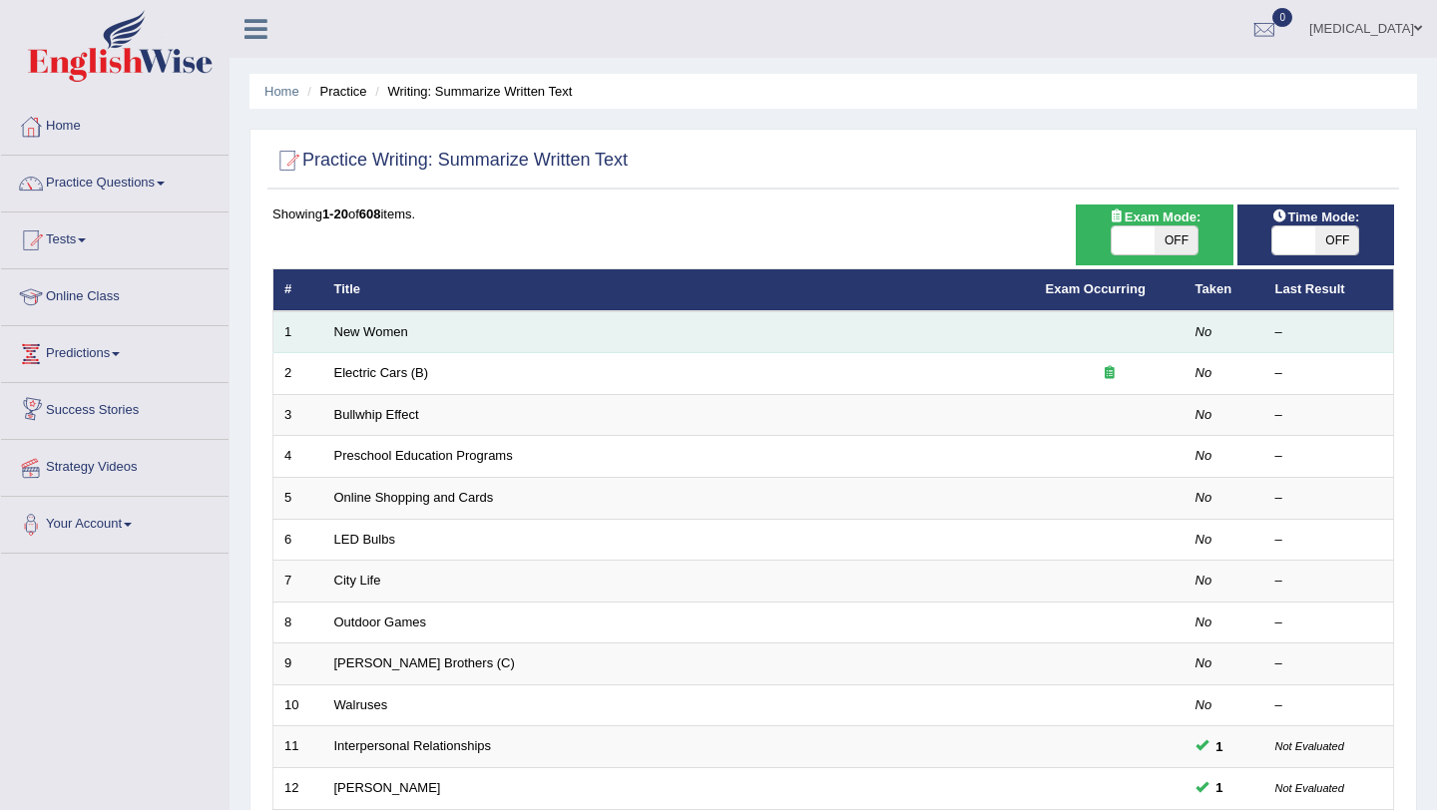
drag, startPoint x: 0, startPoint y: 0, endPoint x: 365, endPoint y: 340, distance: 499.1
click at [365, 340] on td "New Women" at bounding box center [678, 332] width 711 height 42
click at [363, 328] on link "New Women" at bounding box center [371, 331] width 74 height 15
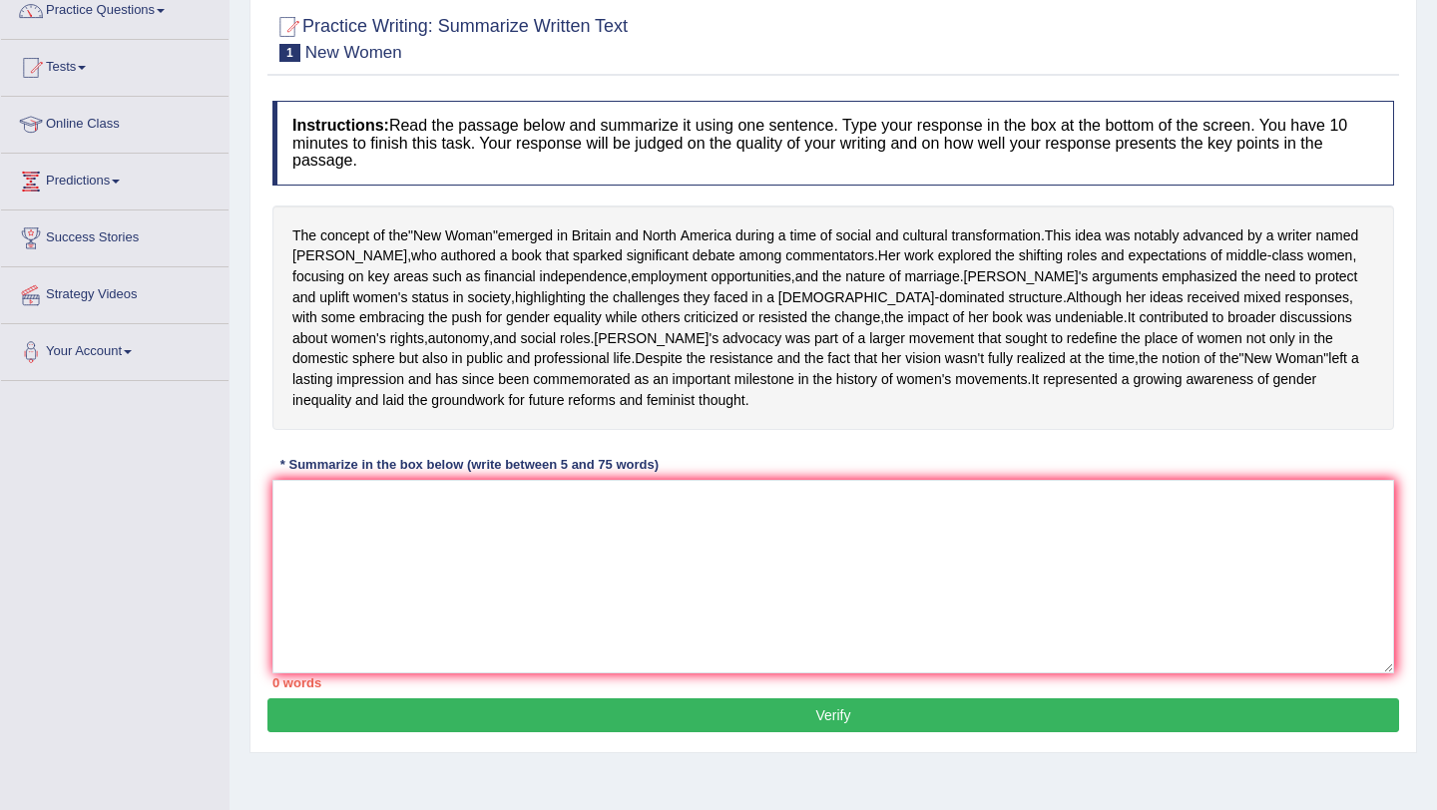
scroll to position [177, 0]
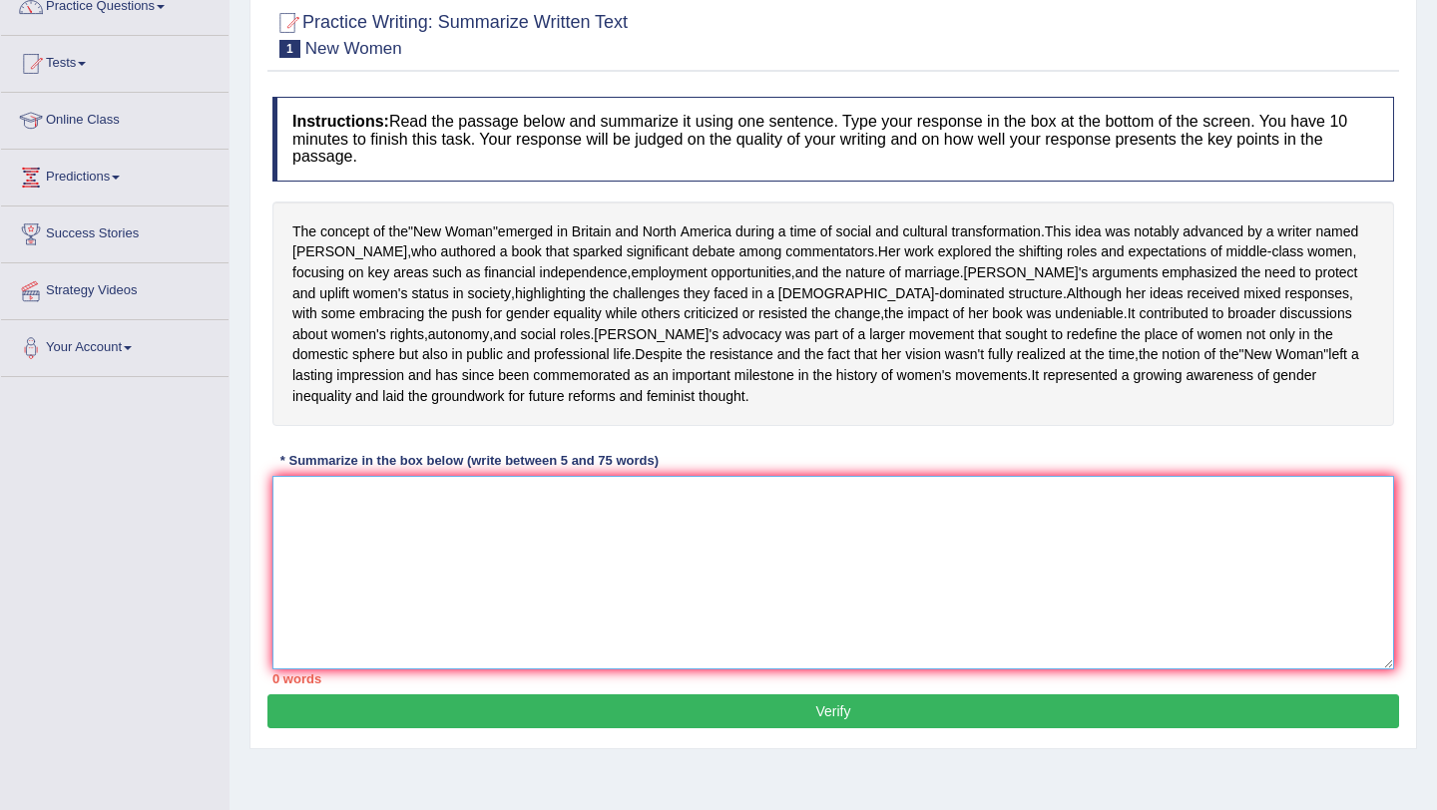
click at [638, 648] on textarea at bounding box center [833, 573] width 1122 height 194
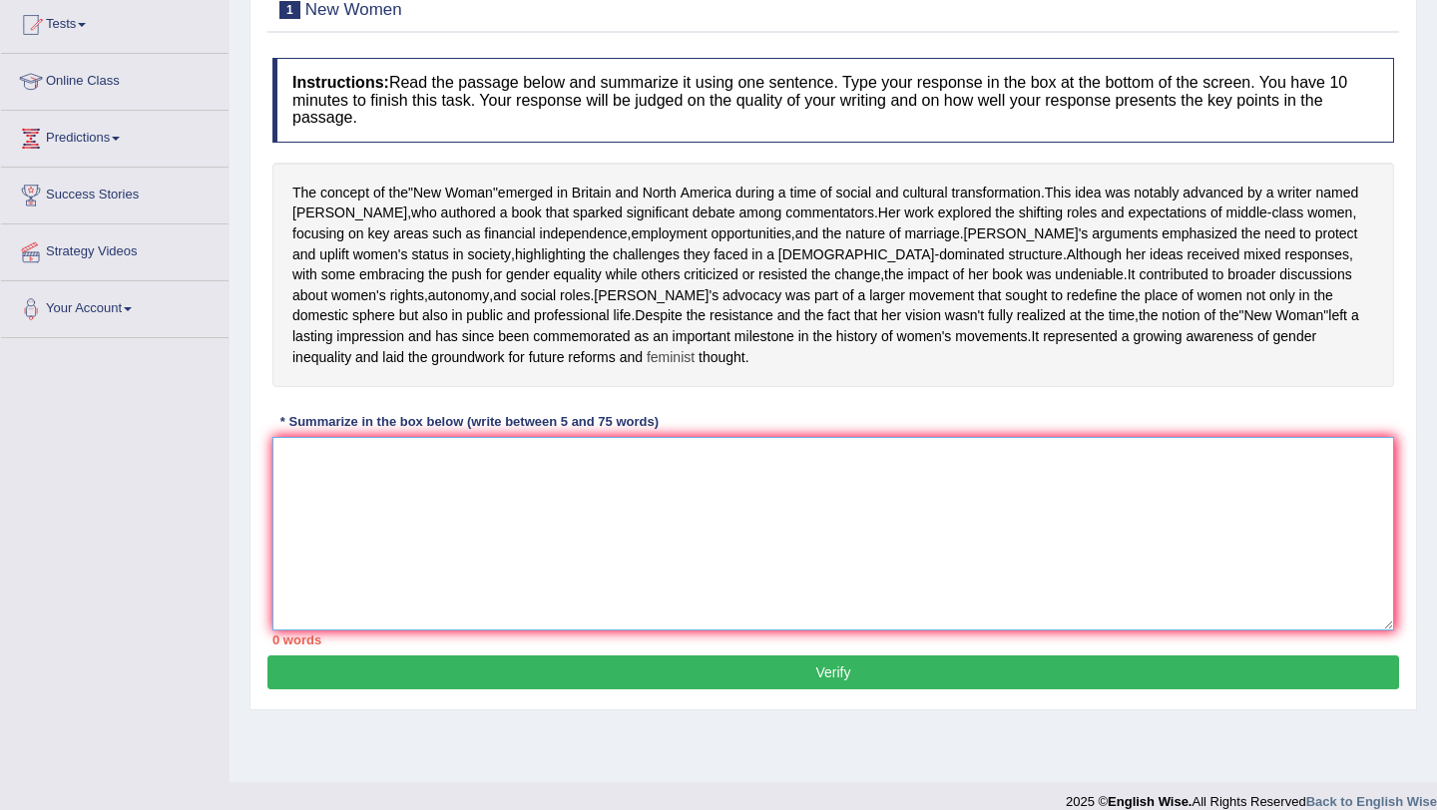
scroll to position [242, 0]
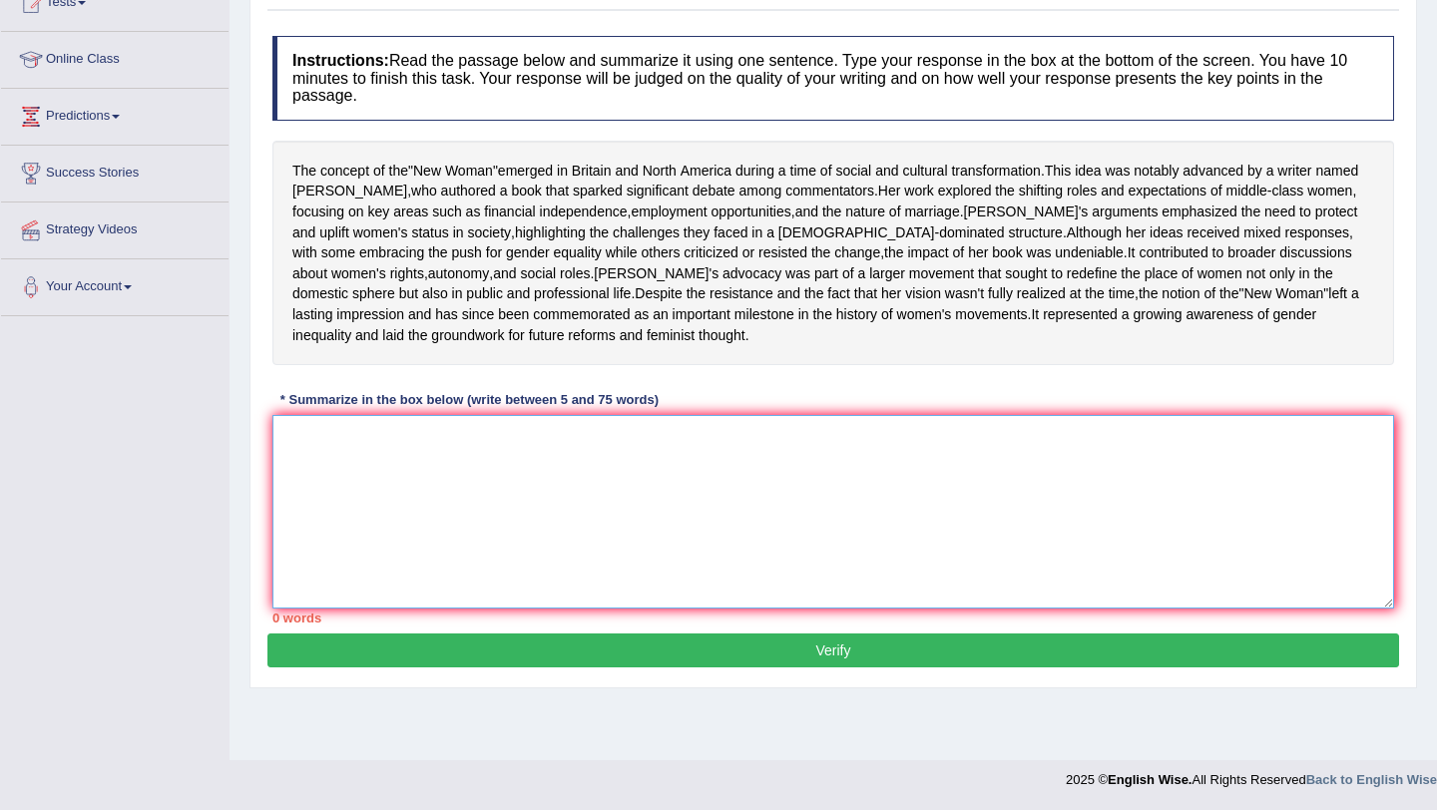
click at [376, 538] on textarea at bounding box center [833, 512] width 1122 height 194
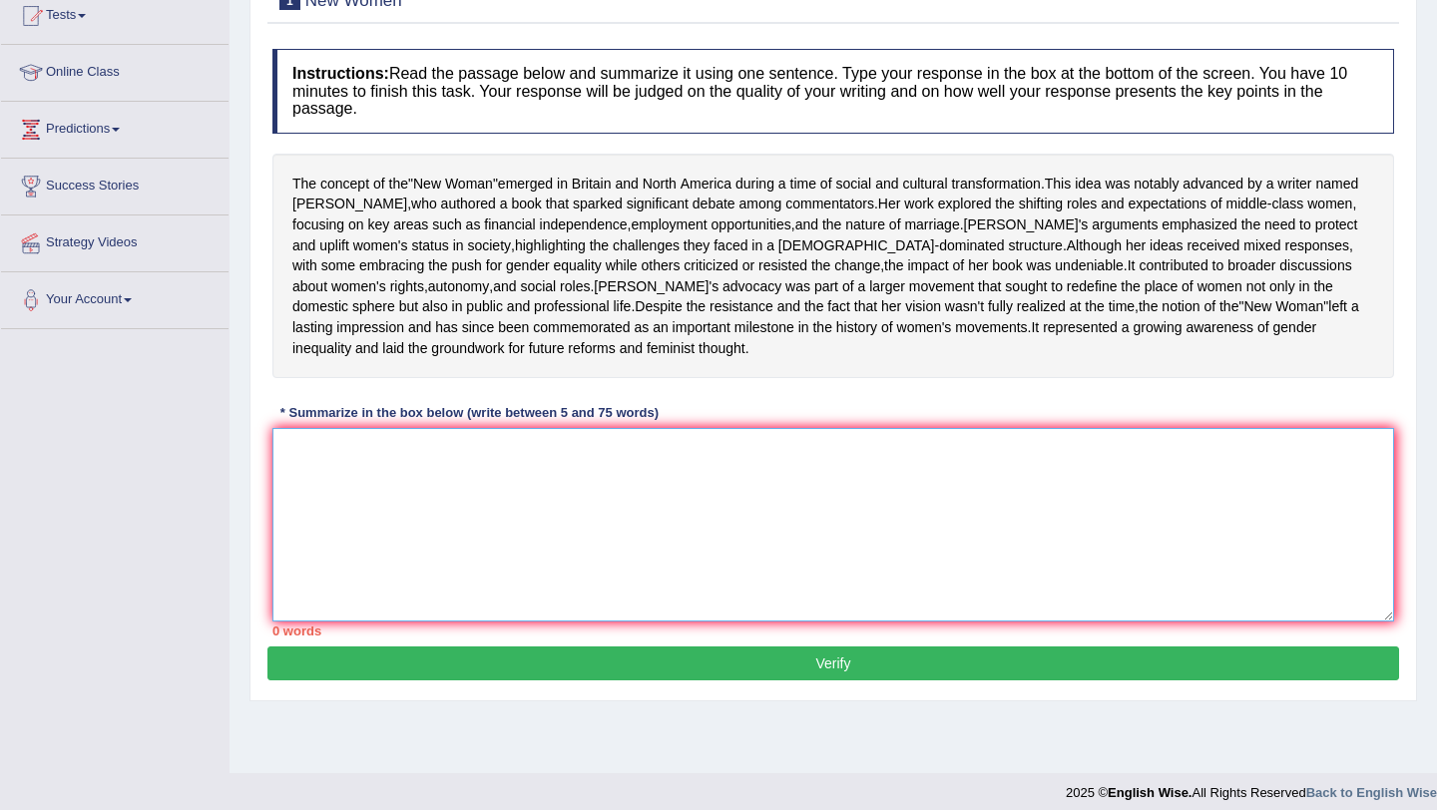
scroll to position [221, 0]
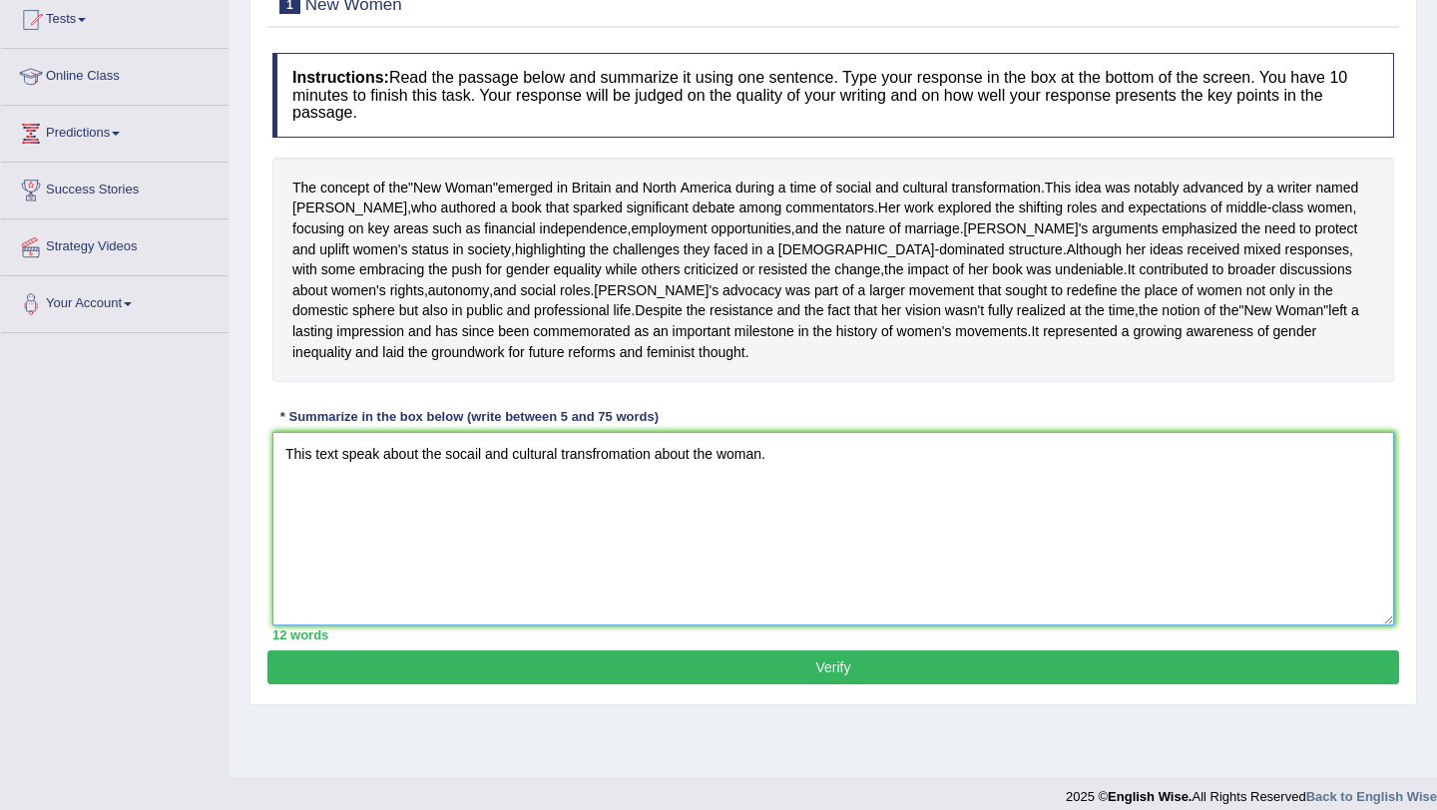
click at [493, 567] on textarea "This text speak about the socail and cultural transfromation about the woman." at bounding box center [833, 529] width 1122 height 194
click at [479, 517] on textarea "This text speak about the socail and cultural transfromation about the woman." at bounding box center [833, 529] width 1122 height 194
click at [778, 529] on textarea "This text speak about the social and cultural transfromation about the woman." at bounding box center [833, 529] width 1122 height 194
click at [901, 521] on textarea "This text speak about the social and cultural transfromation about the woman. t…" at bounding box center [833, 529] width 1122 height 194
click at [461, 581] on textarea "This text speak about the social and cultural transfromation about the woman th…" at bounding box center [833, 529] width 1122 height 194
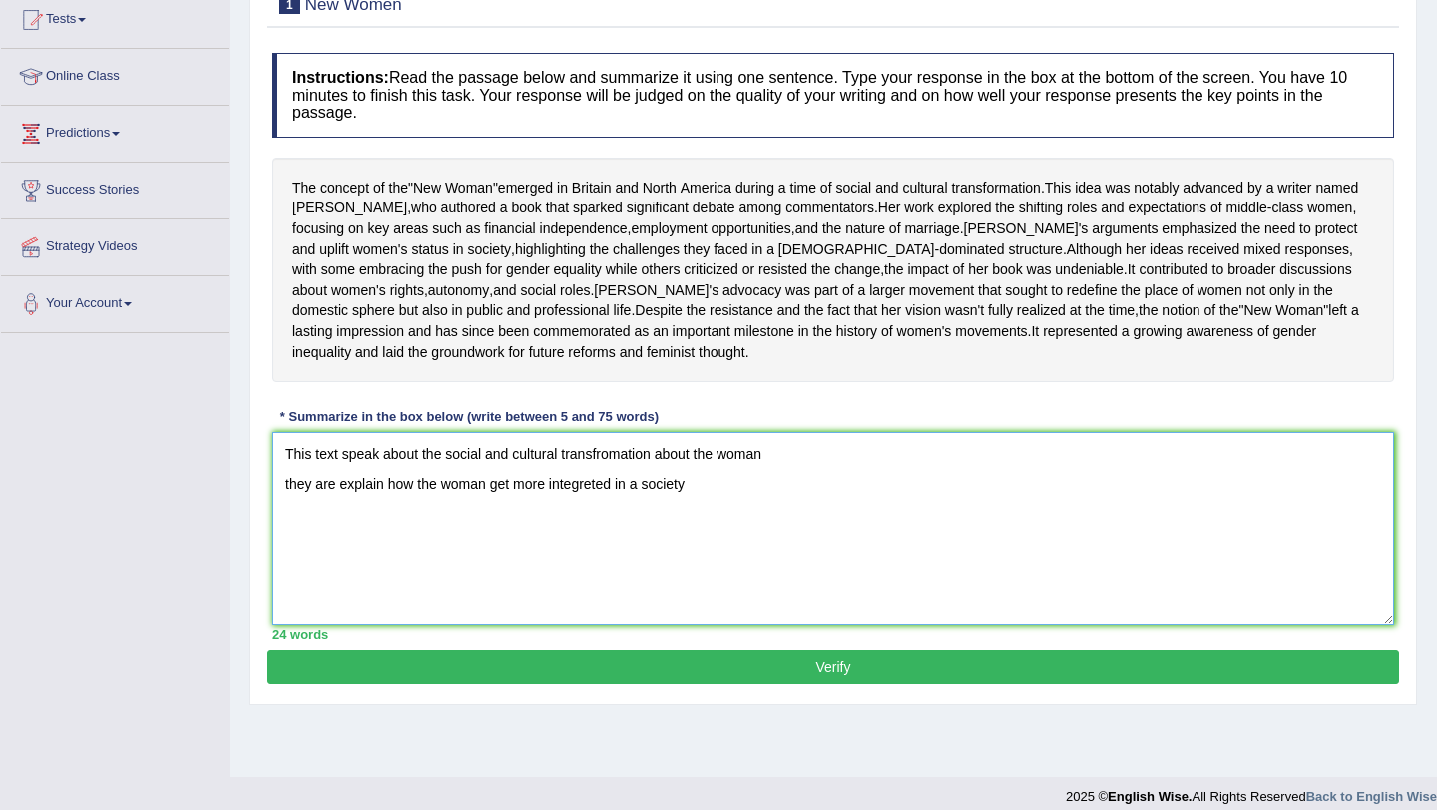
type textarea "This text speak about the social and cultural transfromation about the woman th…"
click at [564, 685] on button "Verify" at bounding box center [833, 668] width 1132 height 34
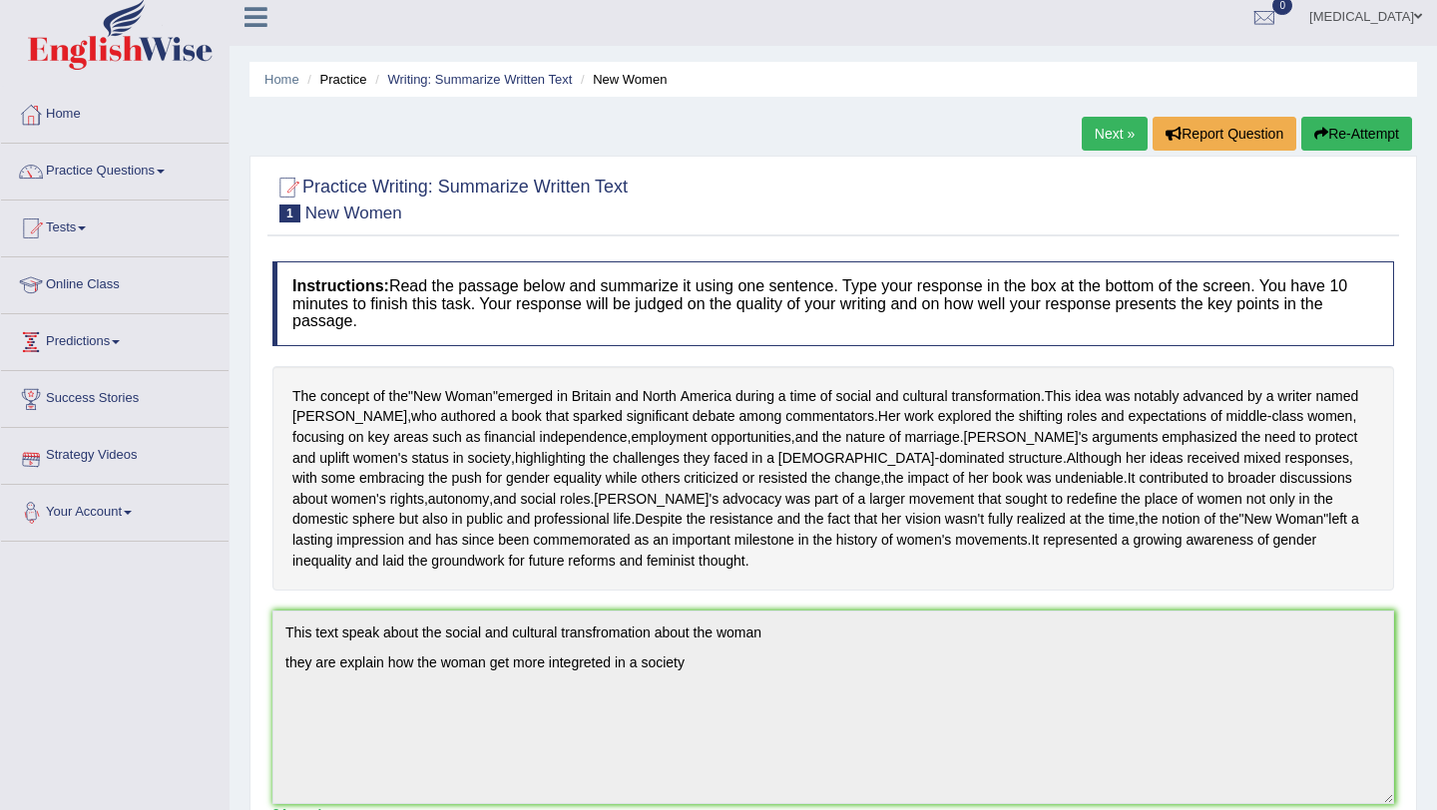
scroll to position [7, 0]
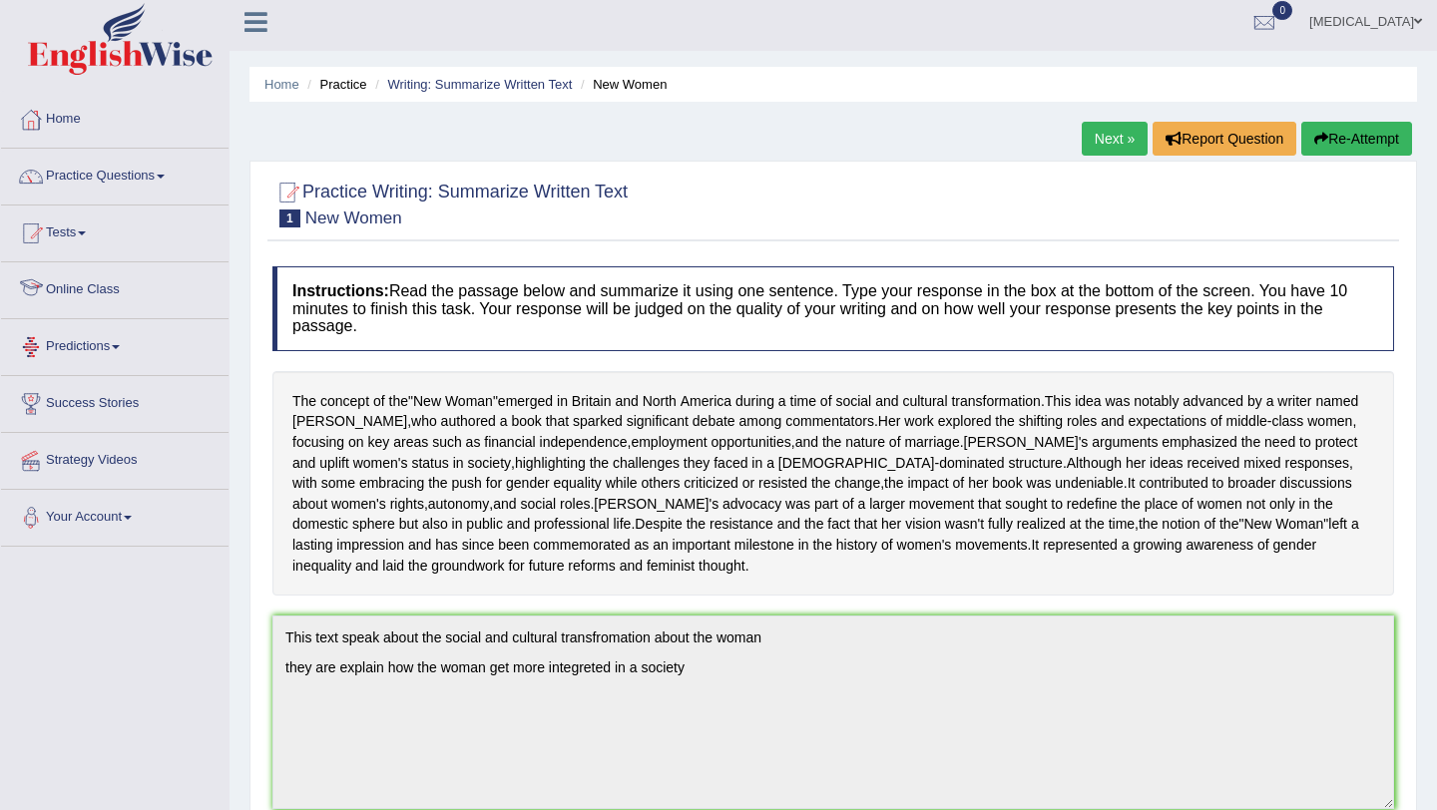
click at [107, 348] on link "Predictions" at bounding box center [115, 344] width 228 height 50
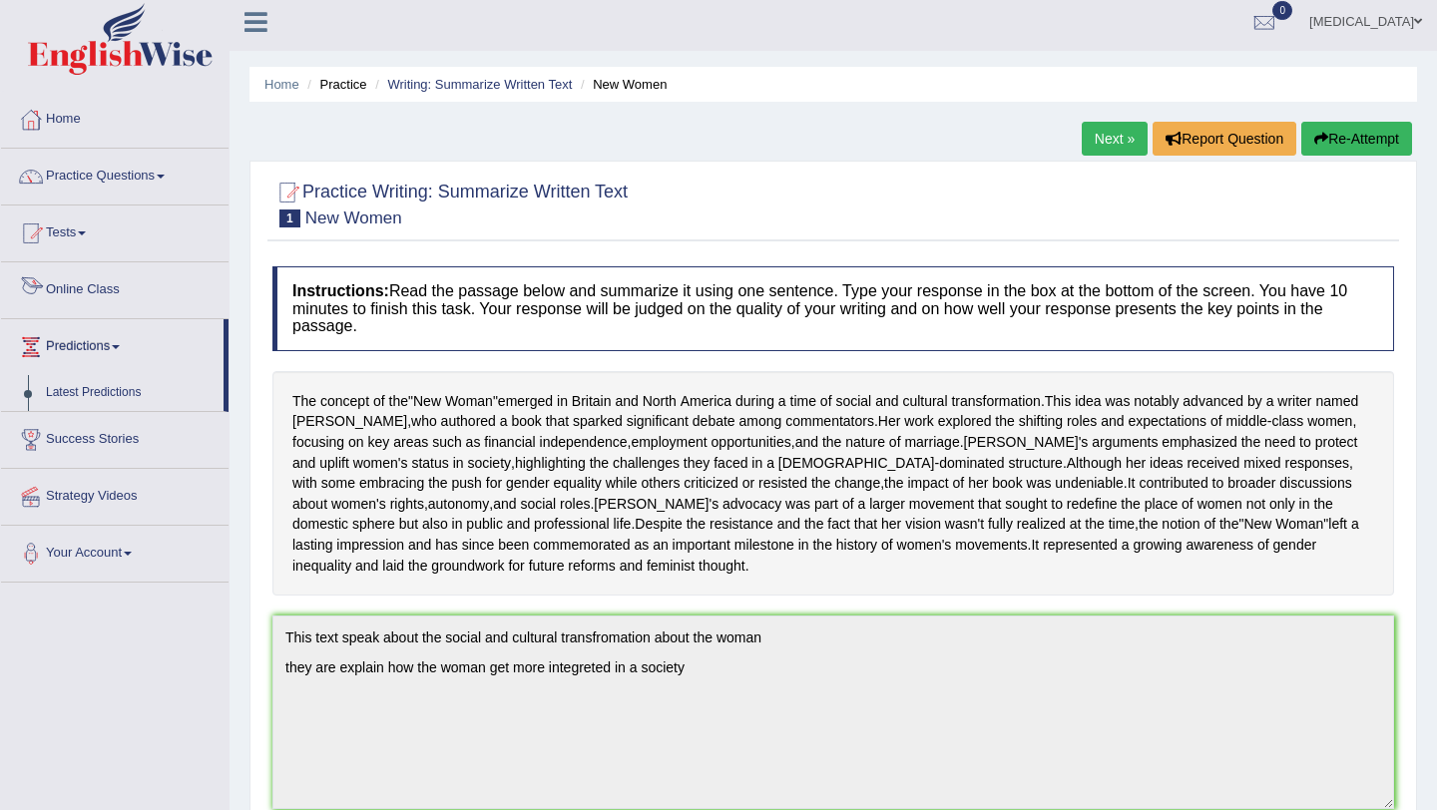
click at [100, 282] on link "Online Class" at bounding box center [115, 287] width 228 height 50
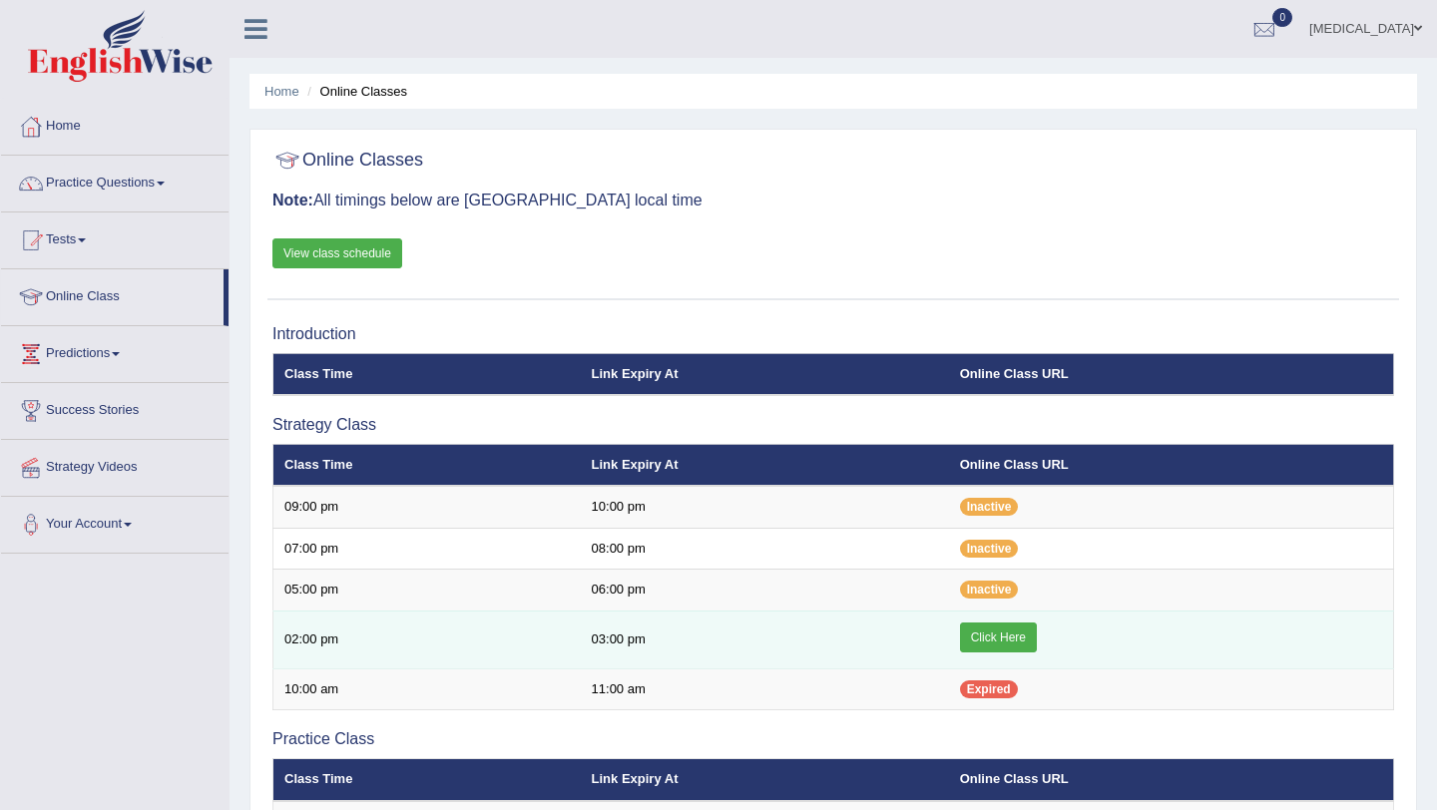
click at [1018, 639] on link "Click Here" at bounding box center [998, 638] width 77 height 30
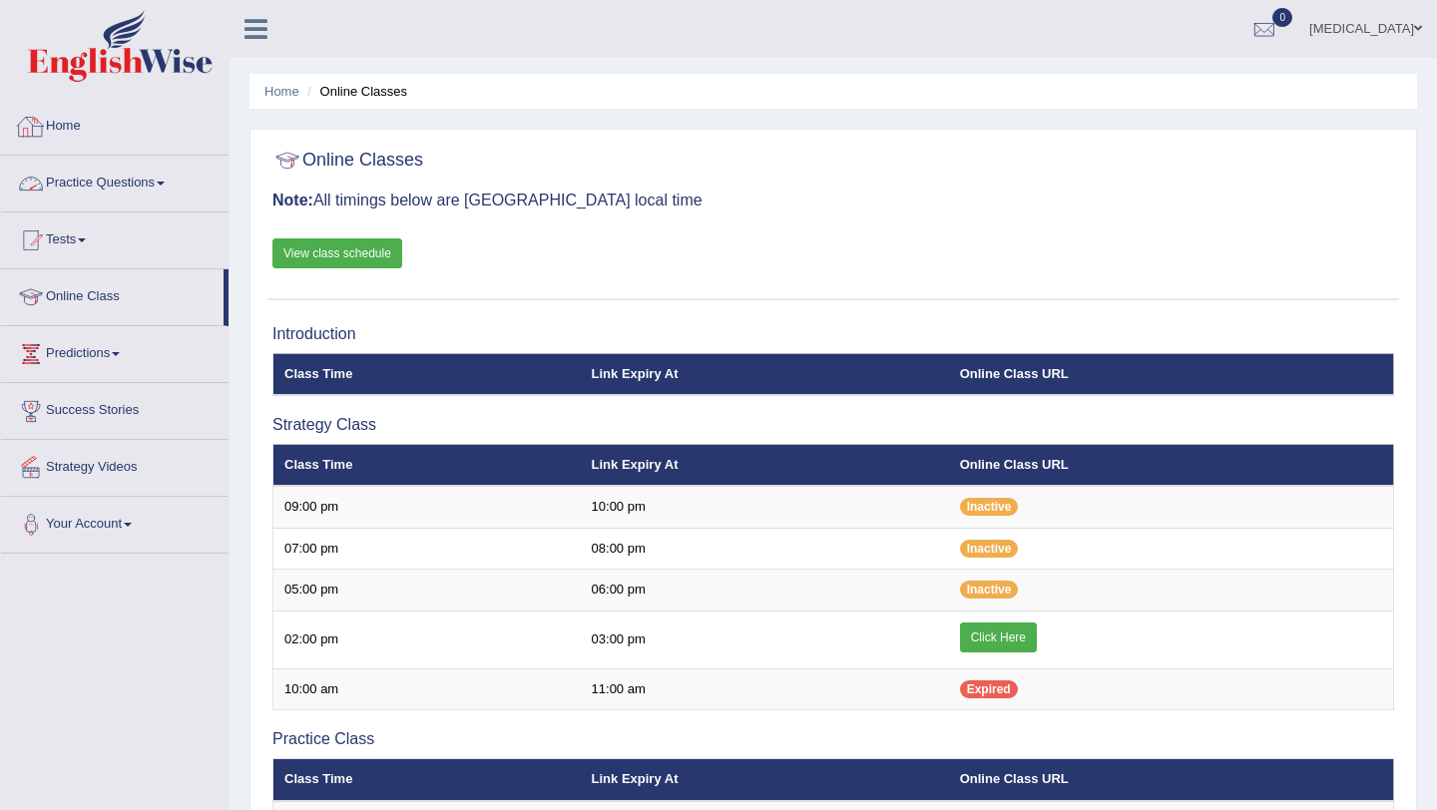
click at [85, 182] on link "Practice Questions" at bounding box center [115, 181] width 228 height 50
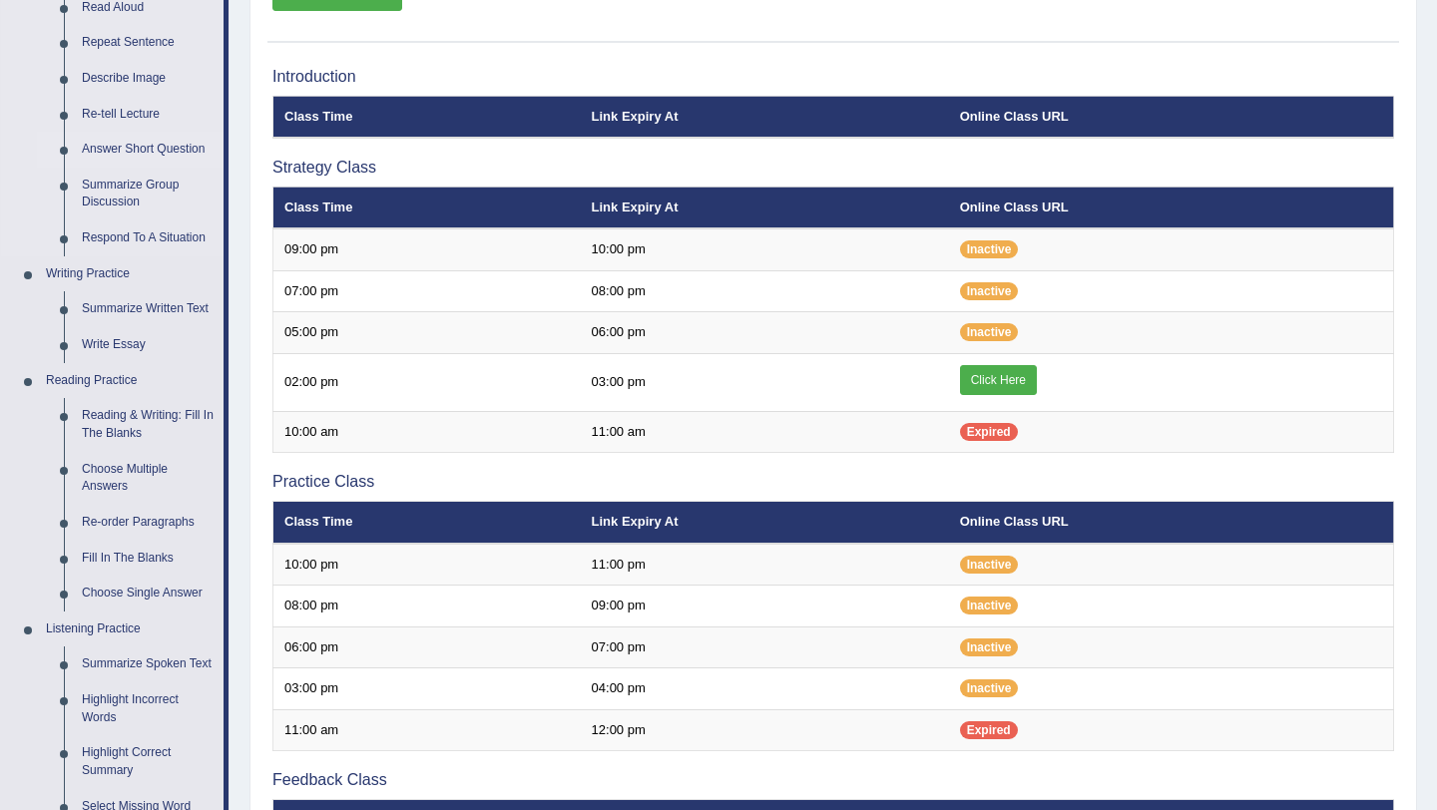
scroll to position [262, 0]
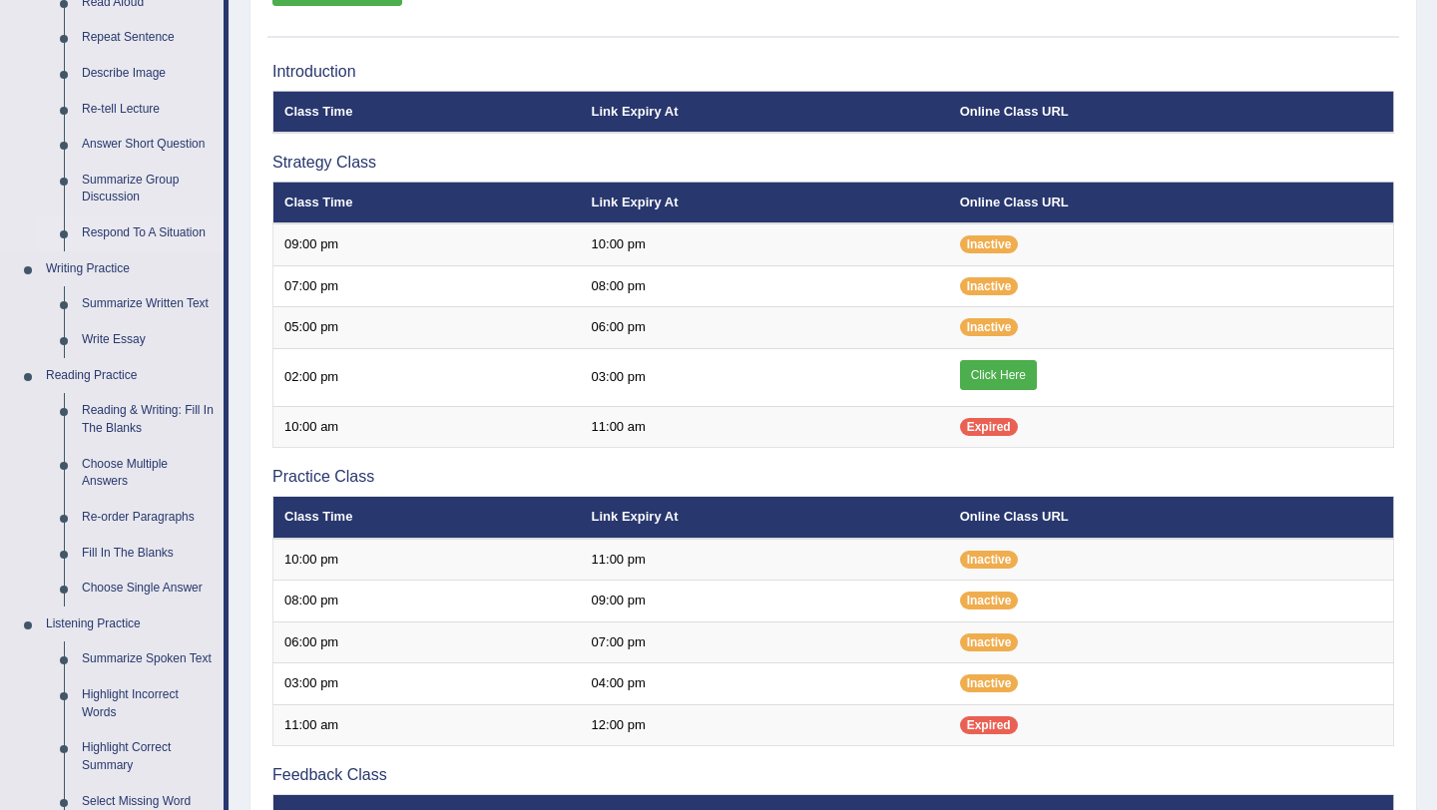
click at [101, 226] on link "Respond To A Situation" at bounding box center [148, 234] width 151 height 36
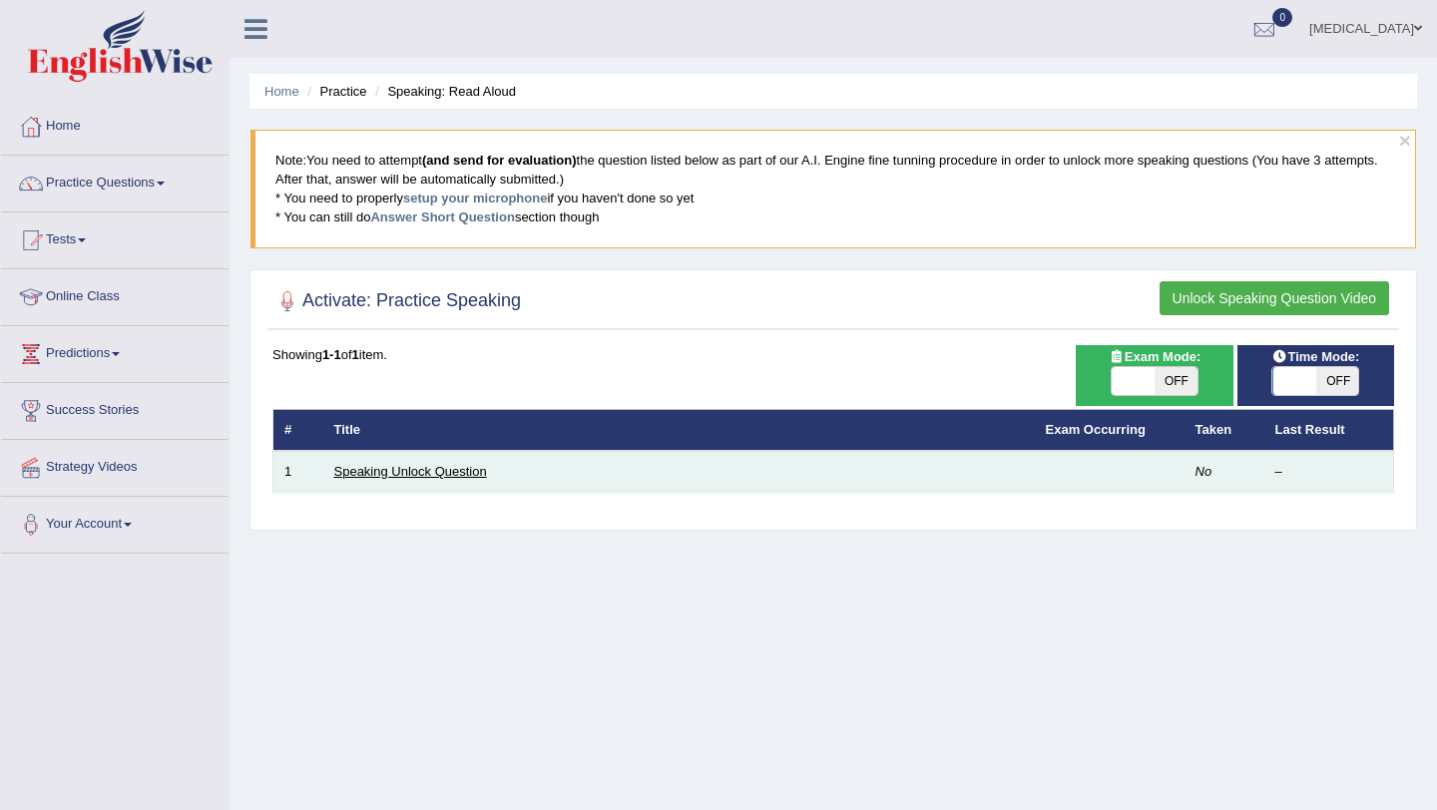
click at [386, 468] on link "Speaking Unlock Question" at bounding box center [410, 471] width 153 height 15
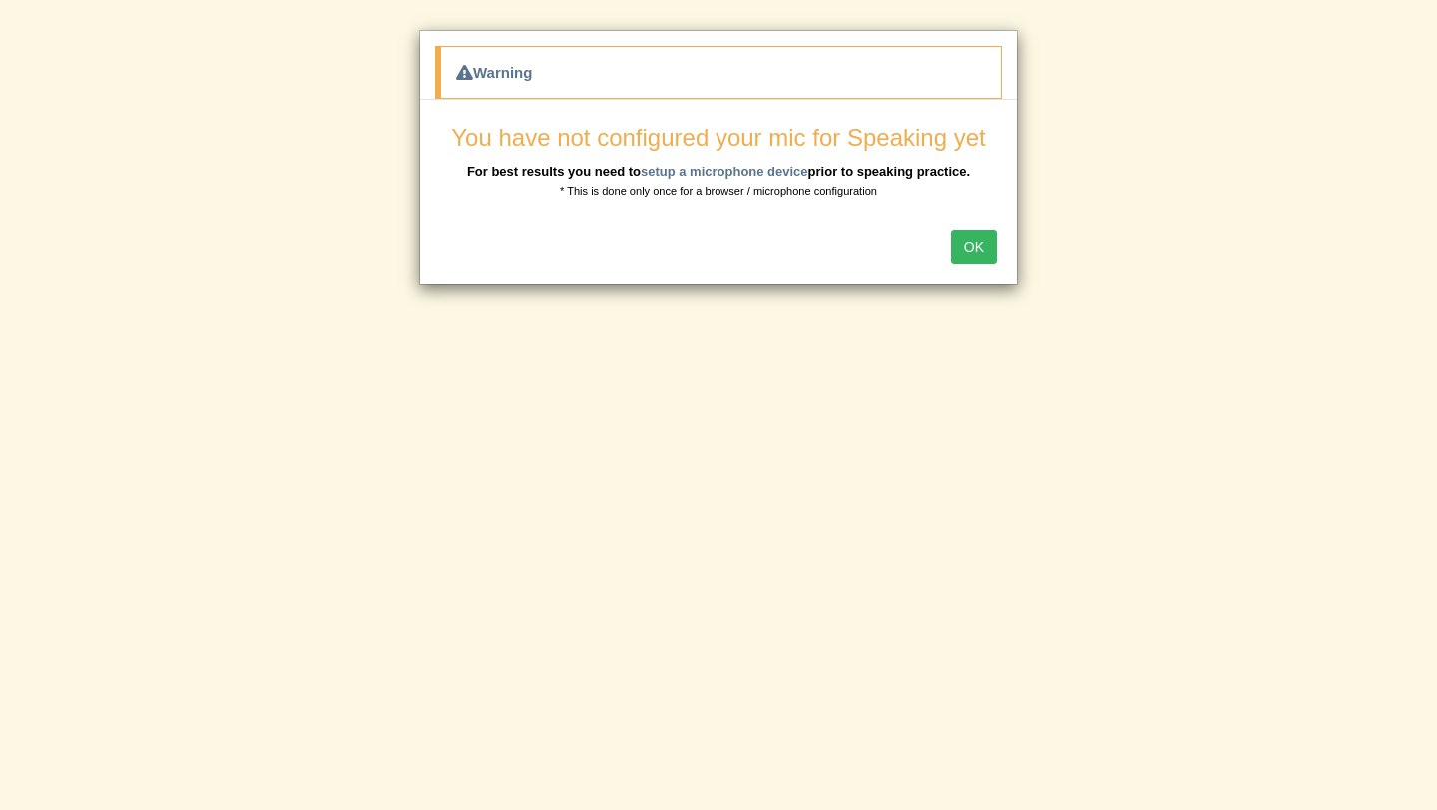
click at [977, 252] on button "OK" at bounding box center [974, 247] width 46 height 34
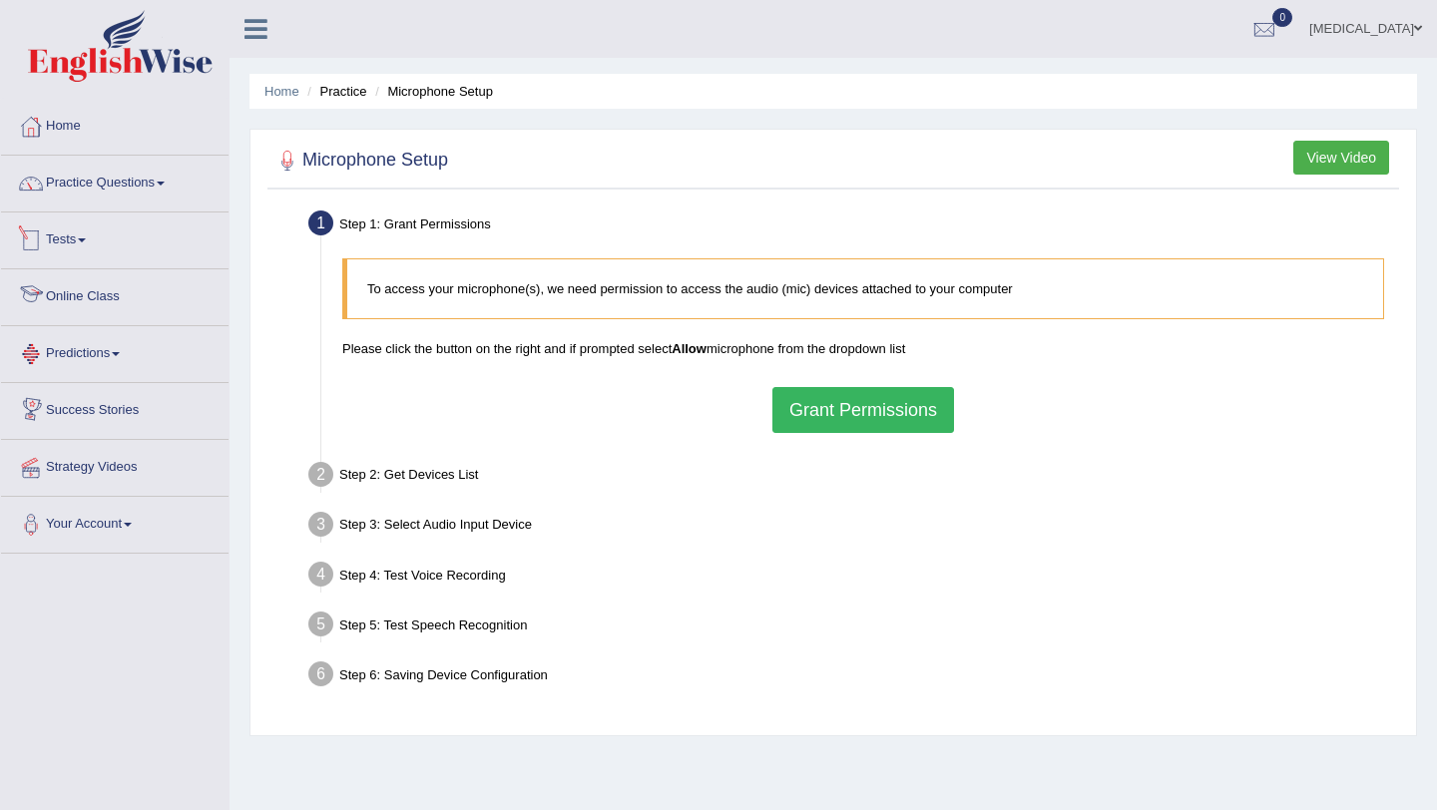
click at [77, 241] on link "Tests" at bounding box center [115, 238] width 228 height 50
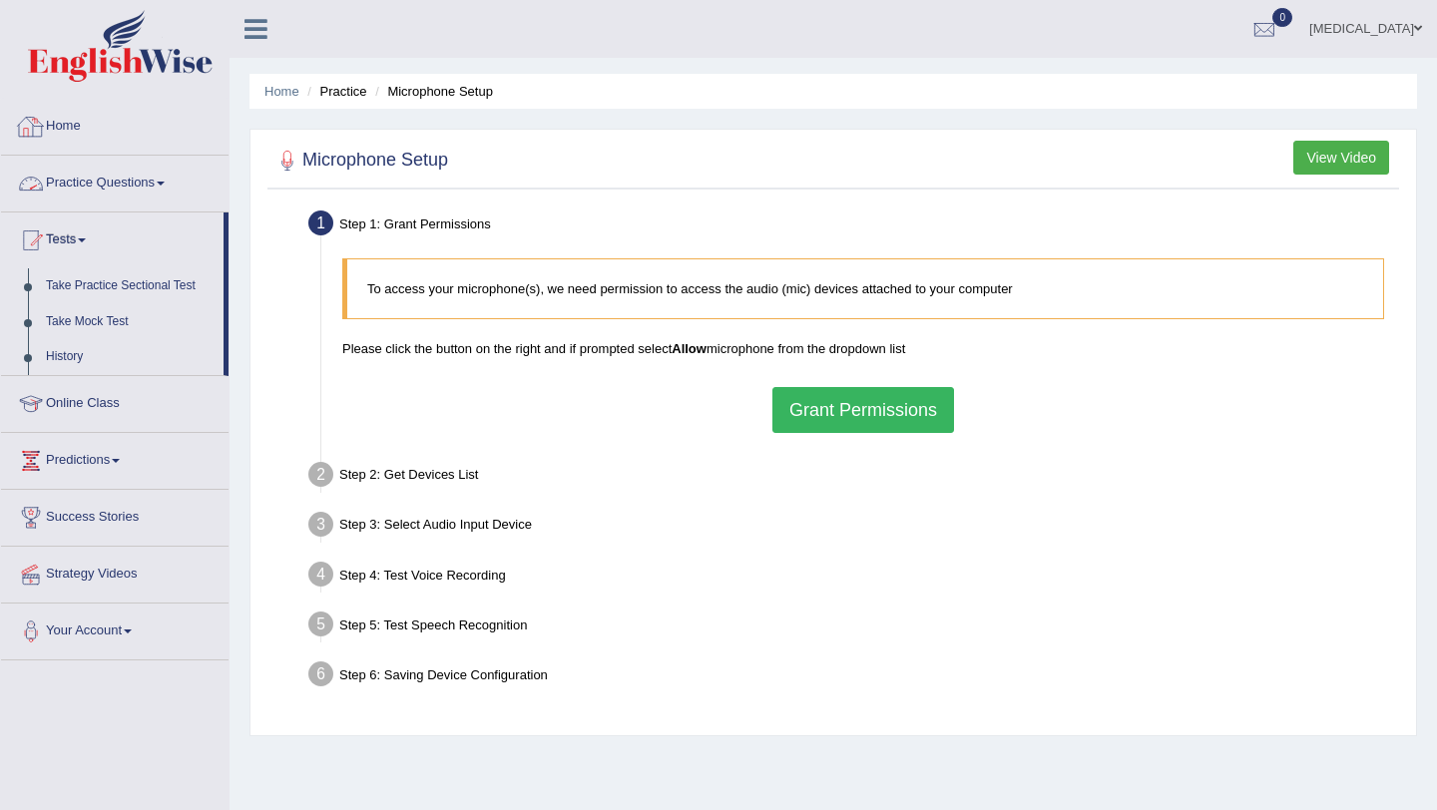
click at [82, 186] on link "Practice Questions" at bounding box center [115, 181] width 228 height 50
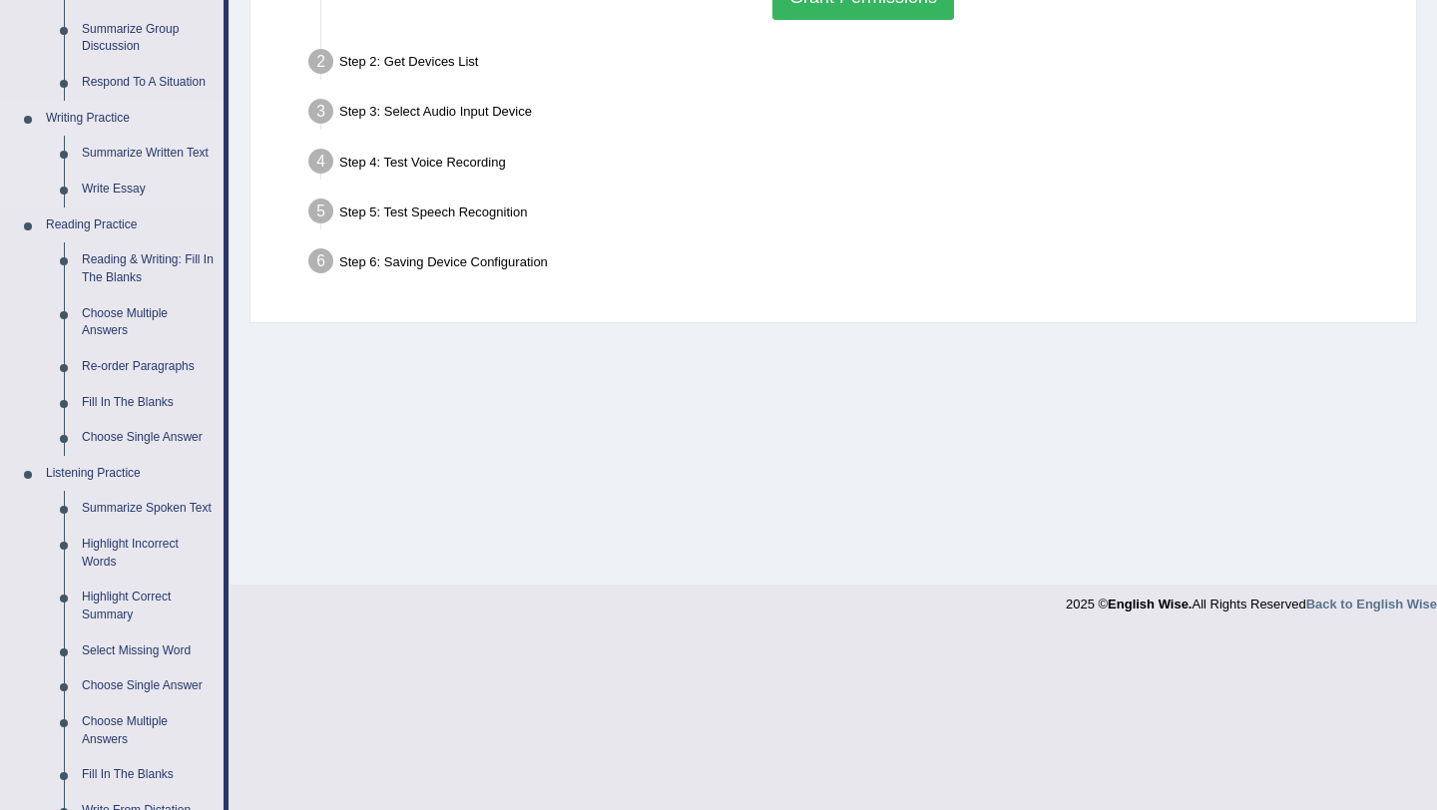
scroll to position [419, 0]
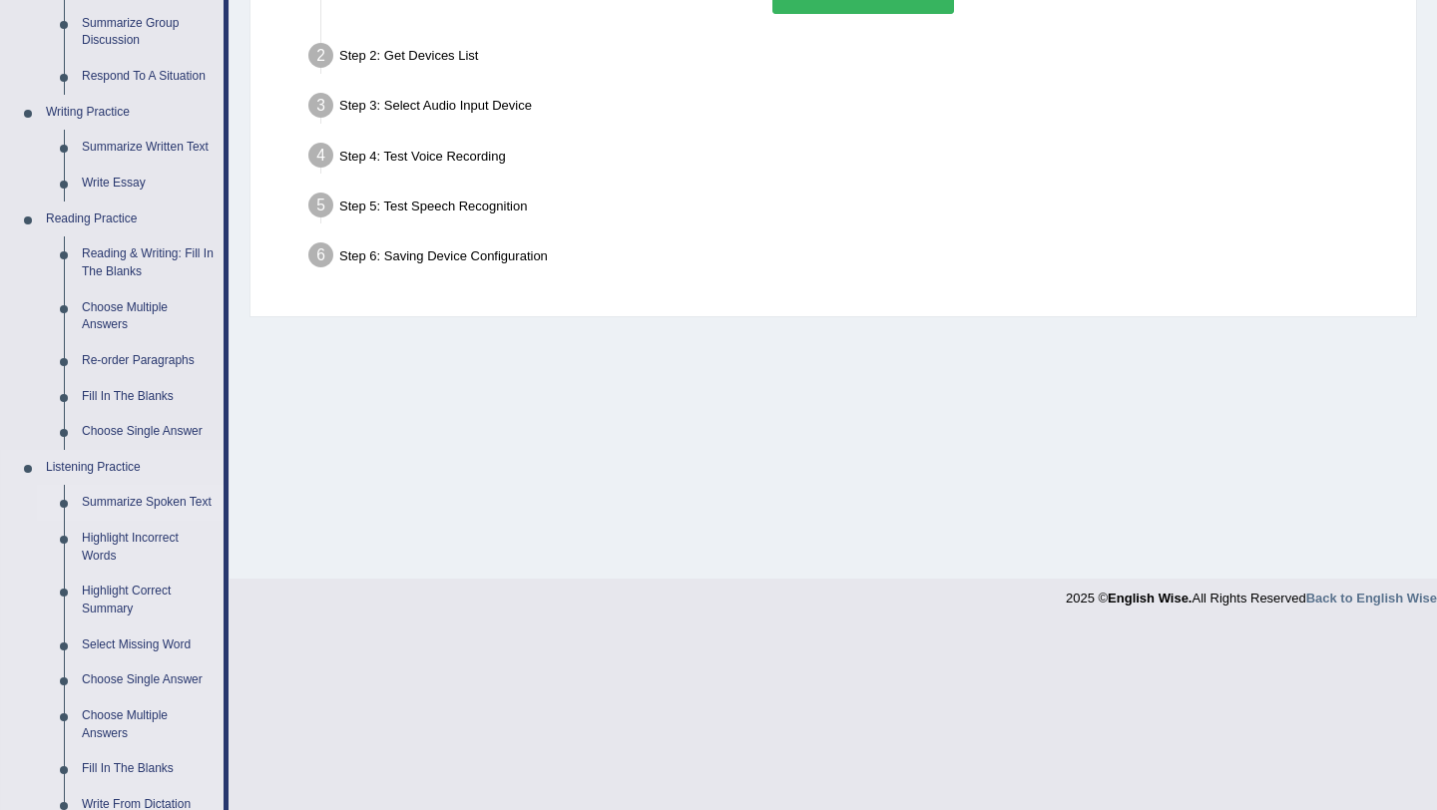
click at [116, 495] on link "Summarize Spoken Text" at bounding box center [148, 503] width 151 height 36
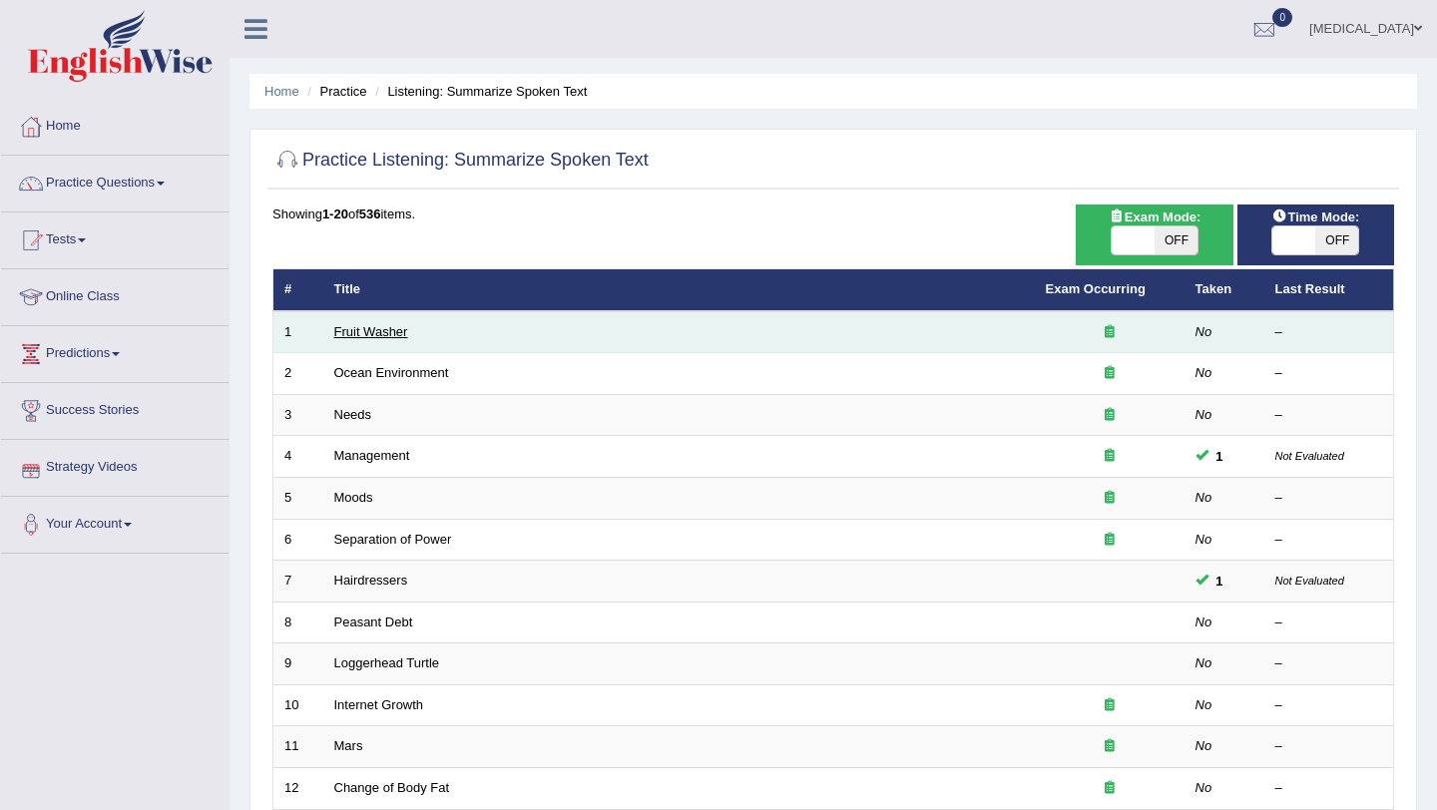
click at [381, 329] on link "Fruit Washer" at bounding box center [371, 331] width 74 height 15
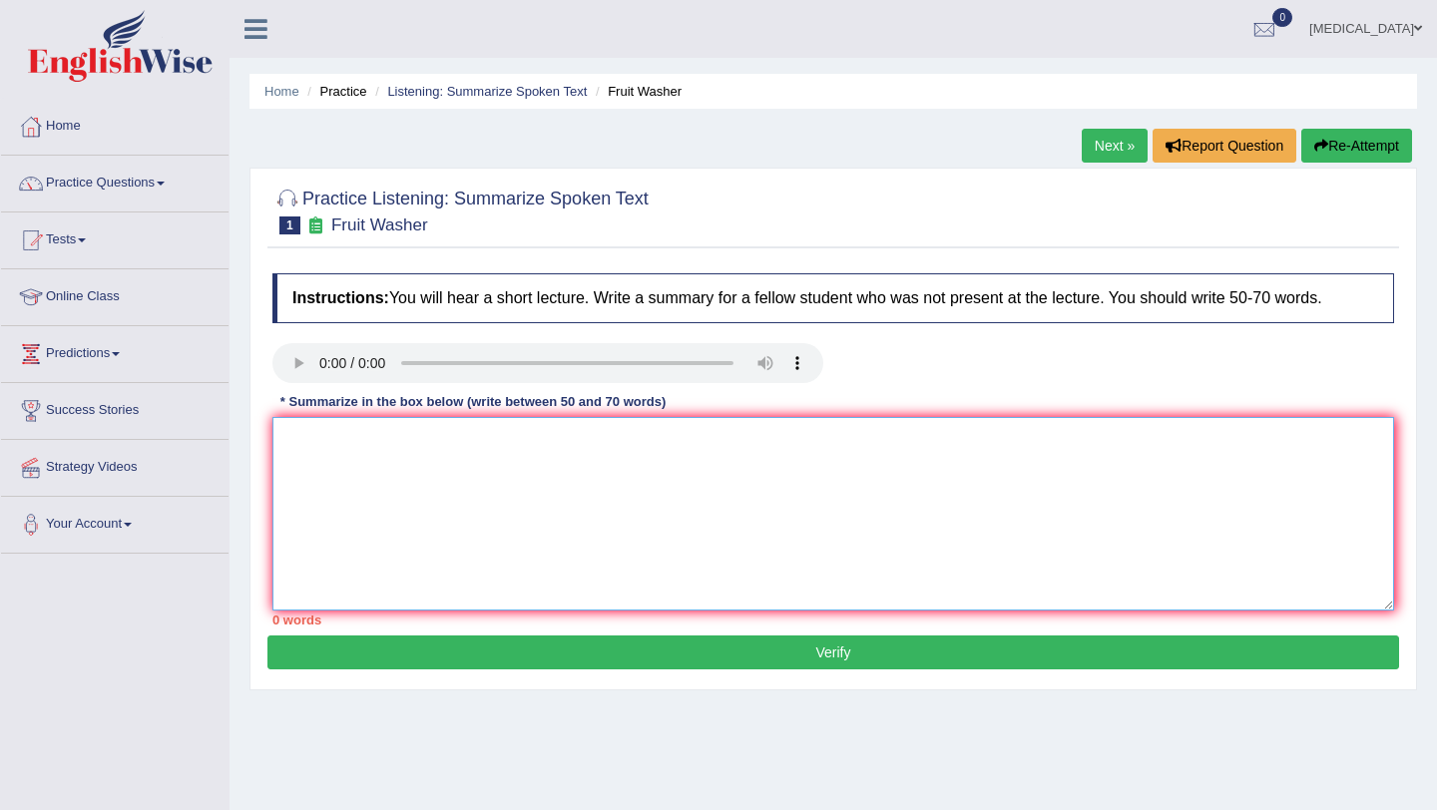
click at [319, 441] on textarea at bounding box center [833, 514] width 1122 height 194
click at [303, 471] on textarea at bounding box center [833, 514] width 1122 height 194
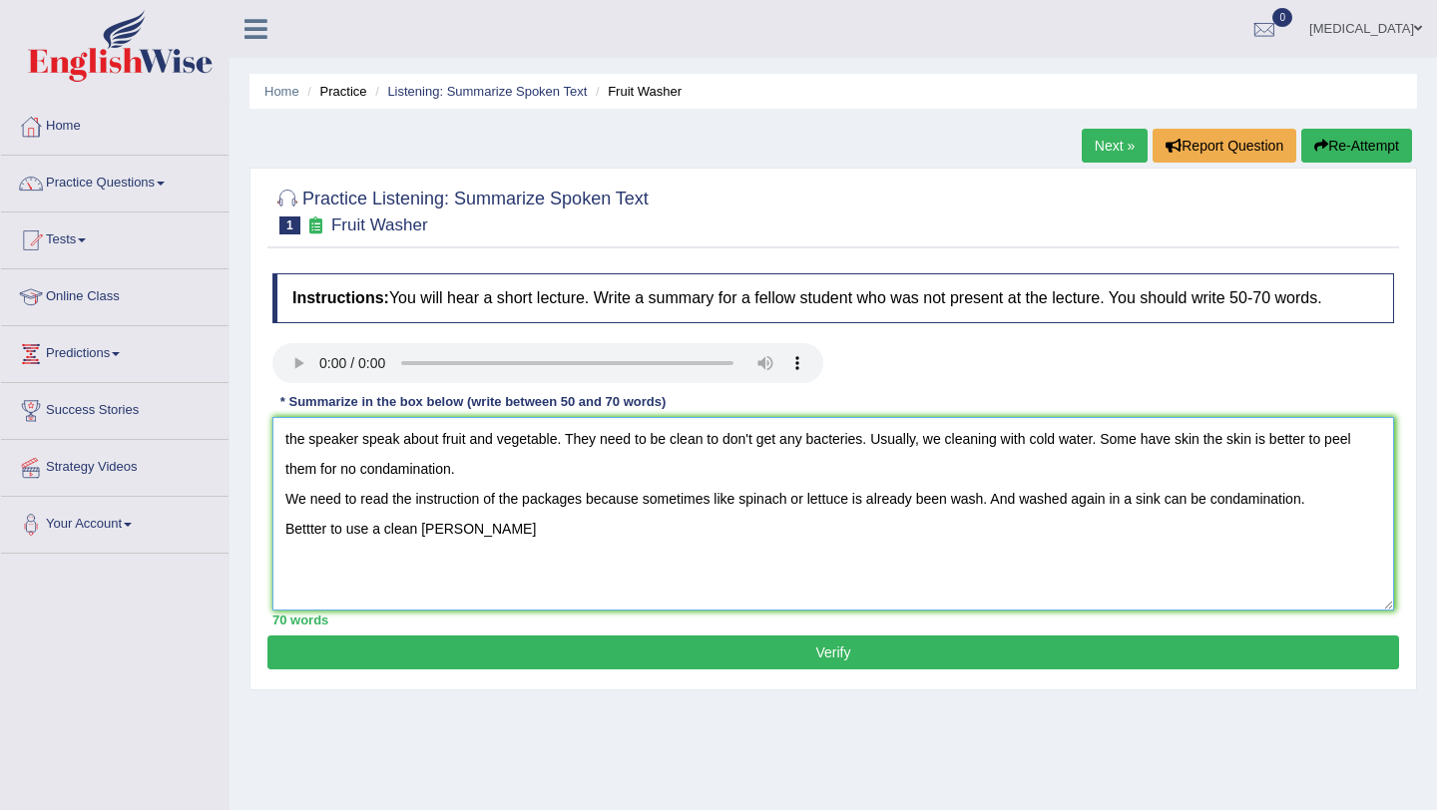
type textarea "the speaker speak about fruit and vegetable. They need to be clean to don't get…"
click at [396, 669] on button "Verify" at bounding box center [833, 653] width 1132 height 34
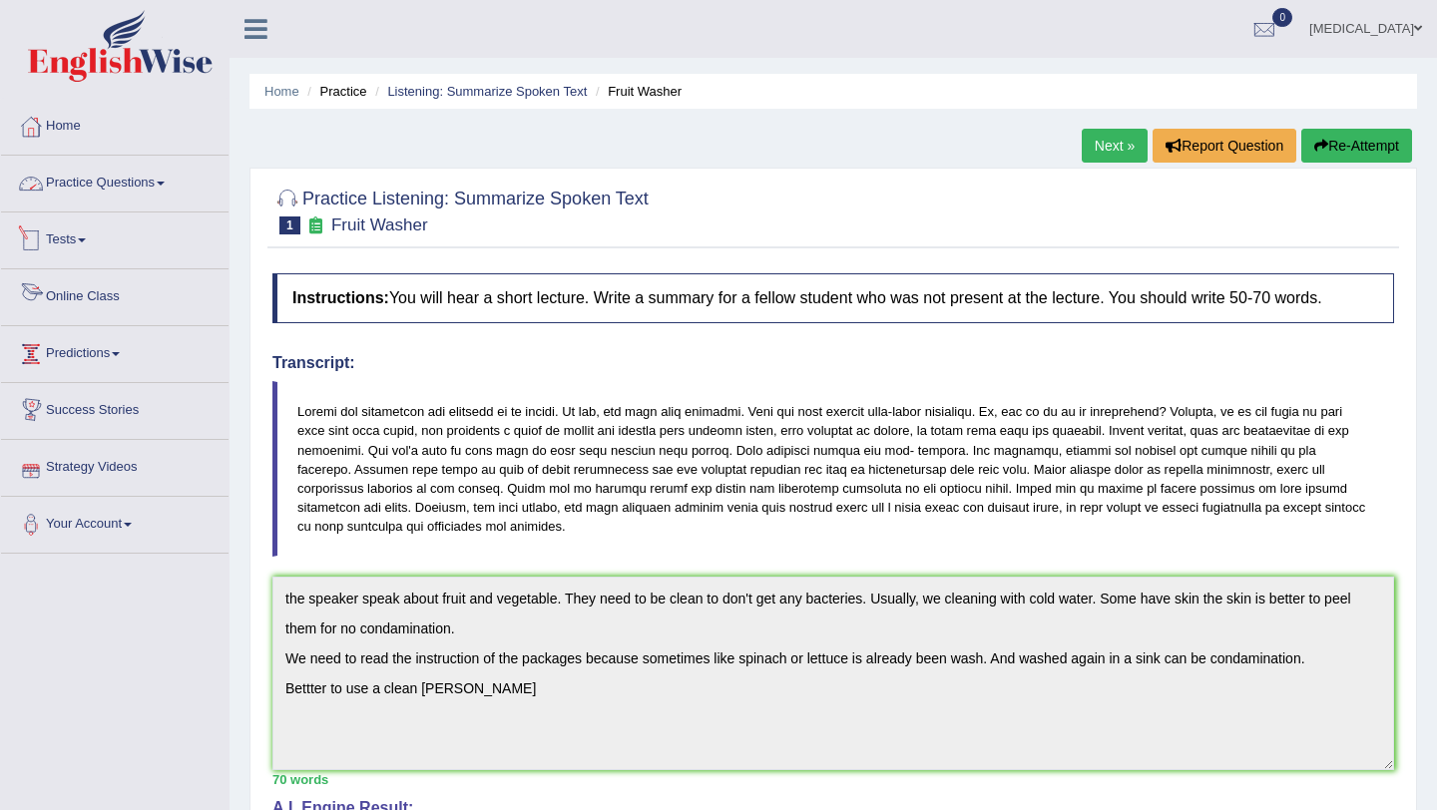
click at [92, 181] on link "Practice Questions" at bounding box center [115, 181] width 228 height 50
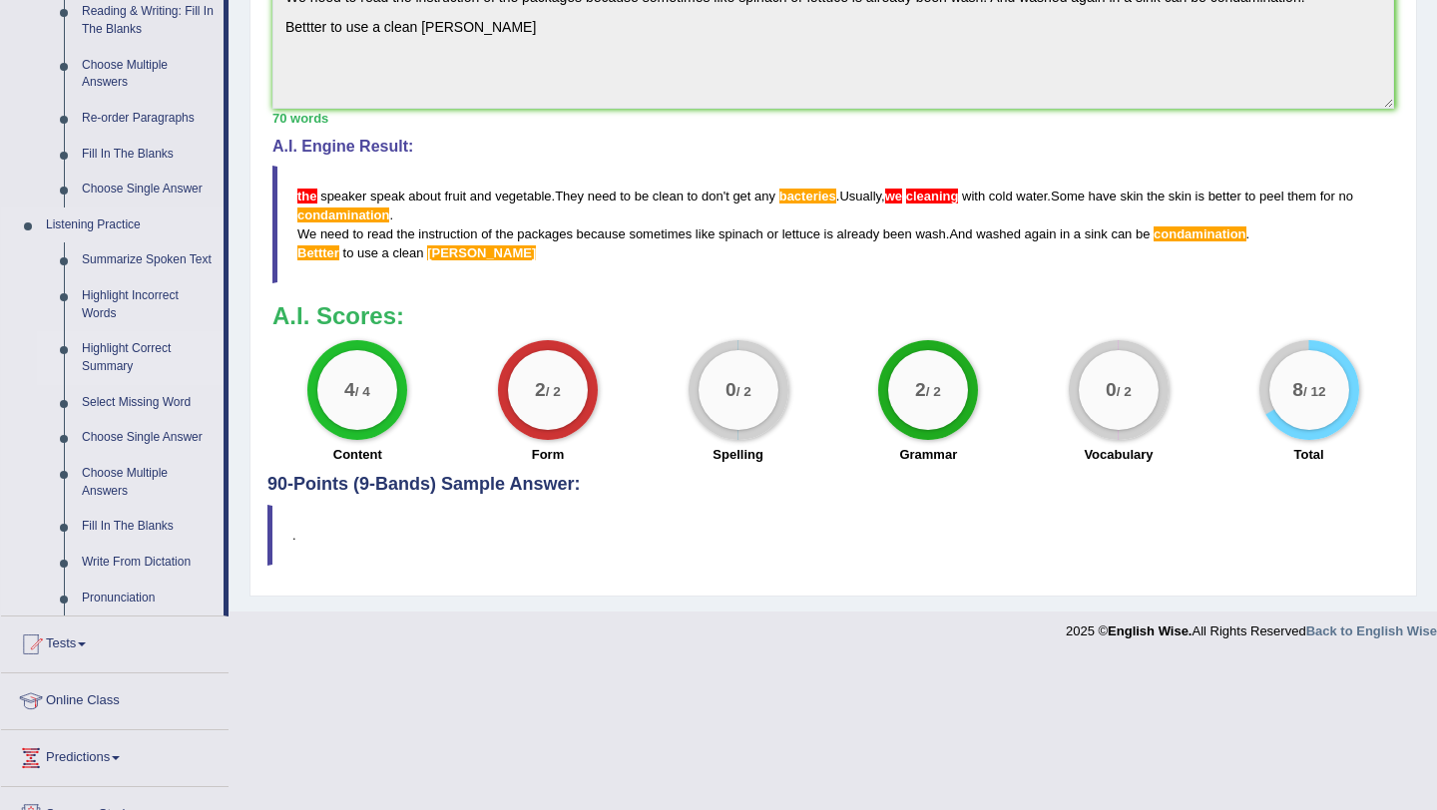
scroll to position [652, 0]
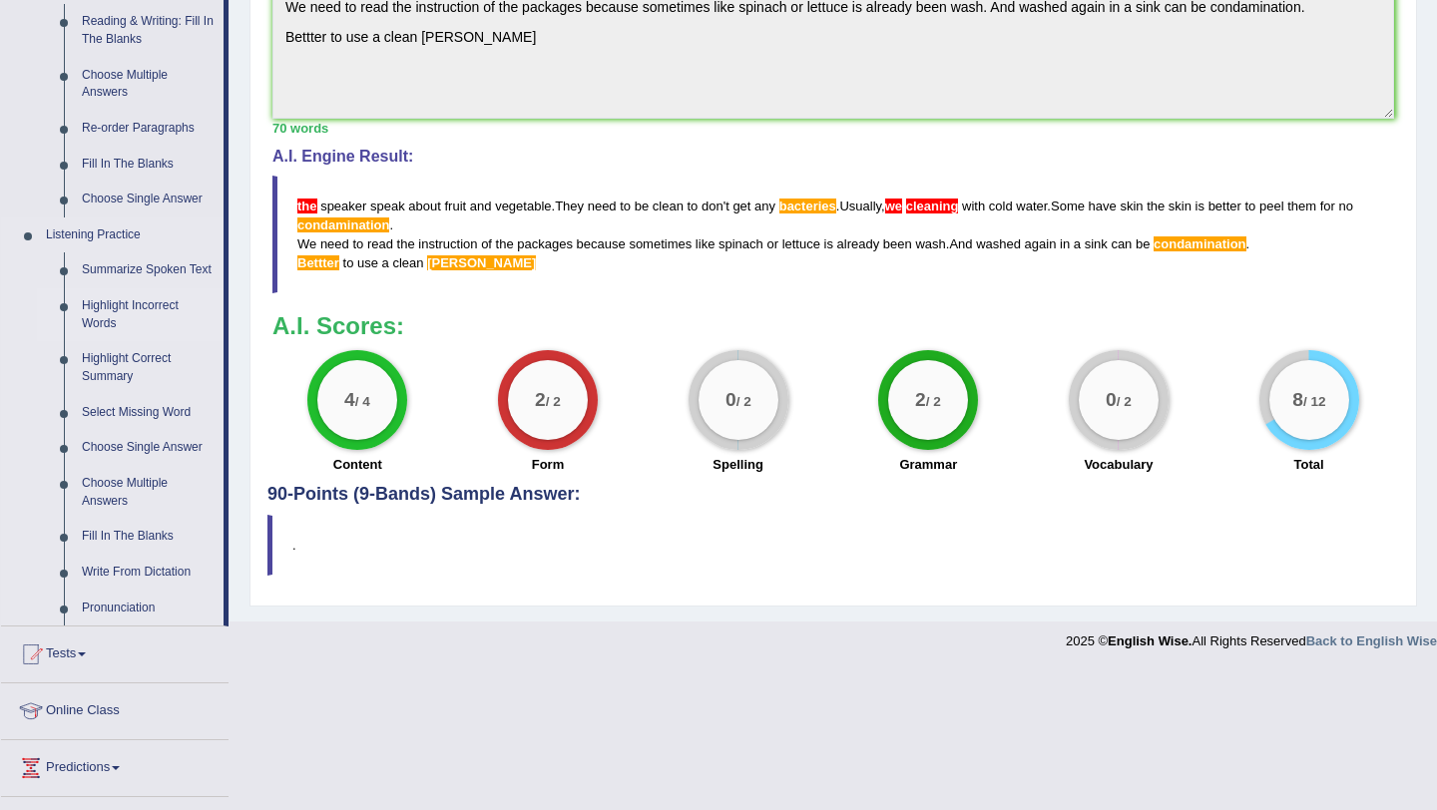
click at [110, 330] on link "Highlight Incorrect Words" at bounding box center [148, 314] width 151 height 53
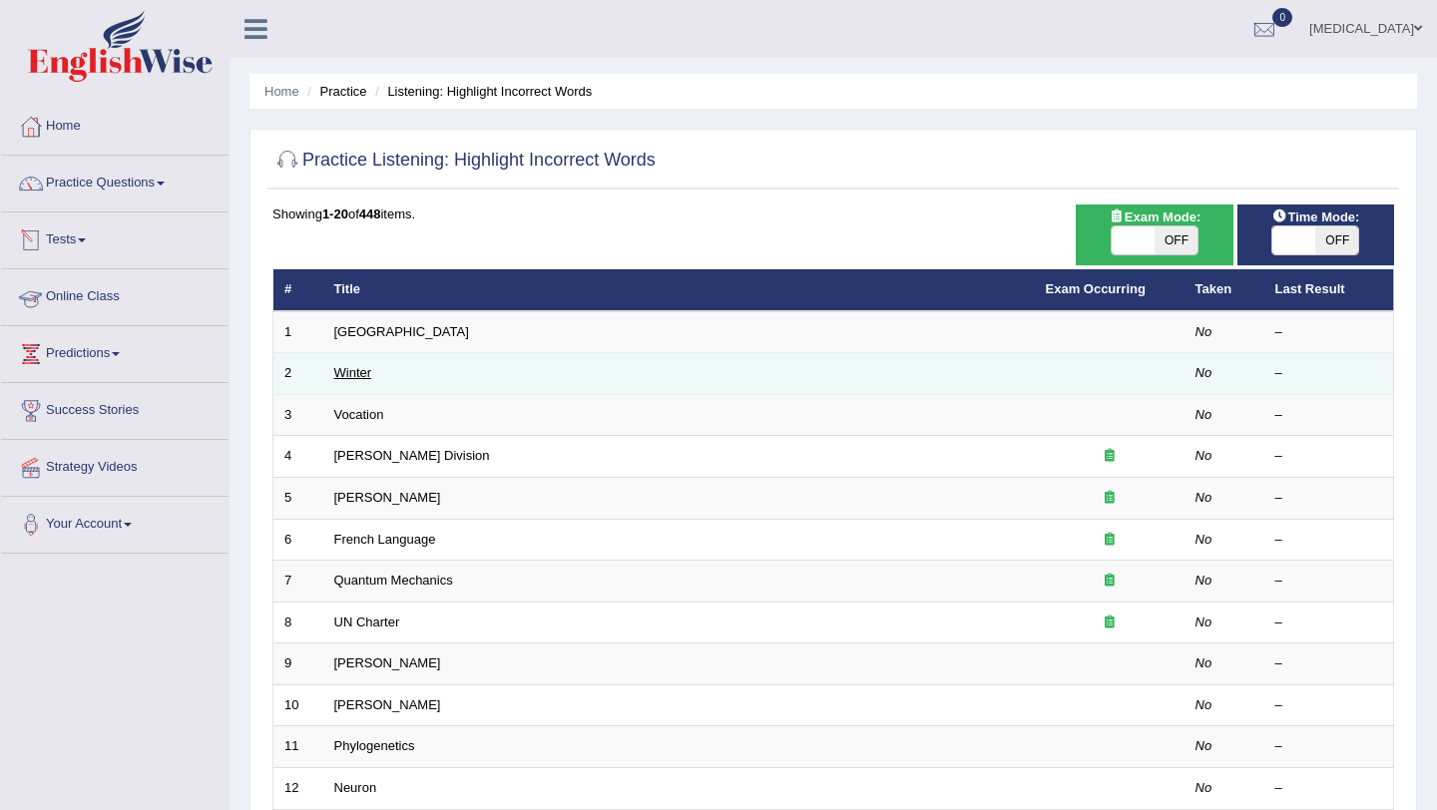
click at [358, 376] on link "Winter" at bounding box center [353, 372] width 38 height 15
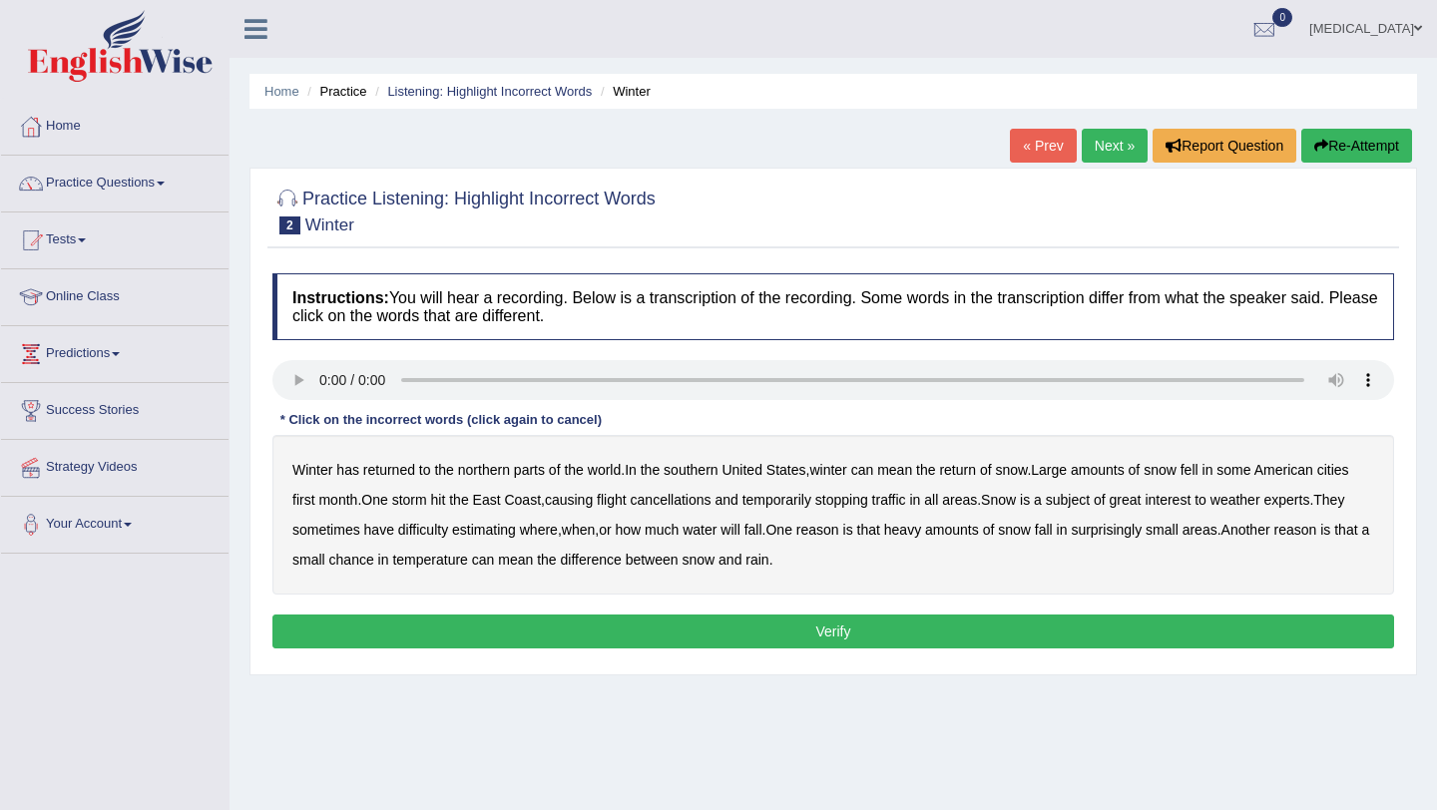
click at [713, 465] on b "southern" at bounding box center [691, 470] width 54 height 16
click at [307, 501] on b "first" at bounding box center [303, 500] width 23 height 16
click at [938, 497] on b "all" at bounding box center [931, 500] width 14 height 16
click at [707, 526] on b "water" at bounding box center [700, 530] width 34 height 16
click at [407, 628] on button "Verify" at bounding box center [833, 632] width 1122 height 34
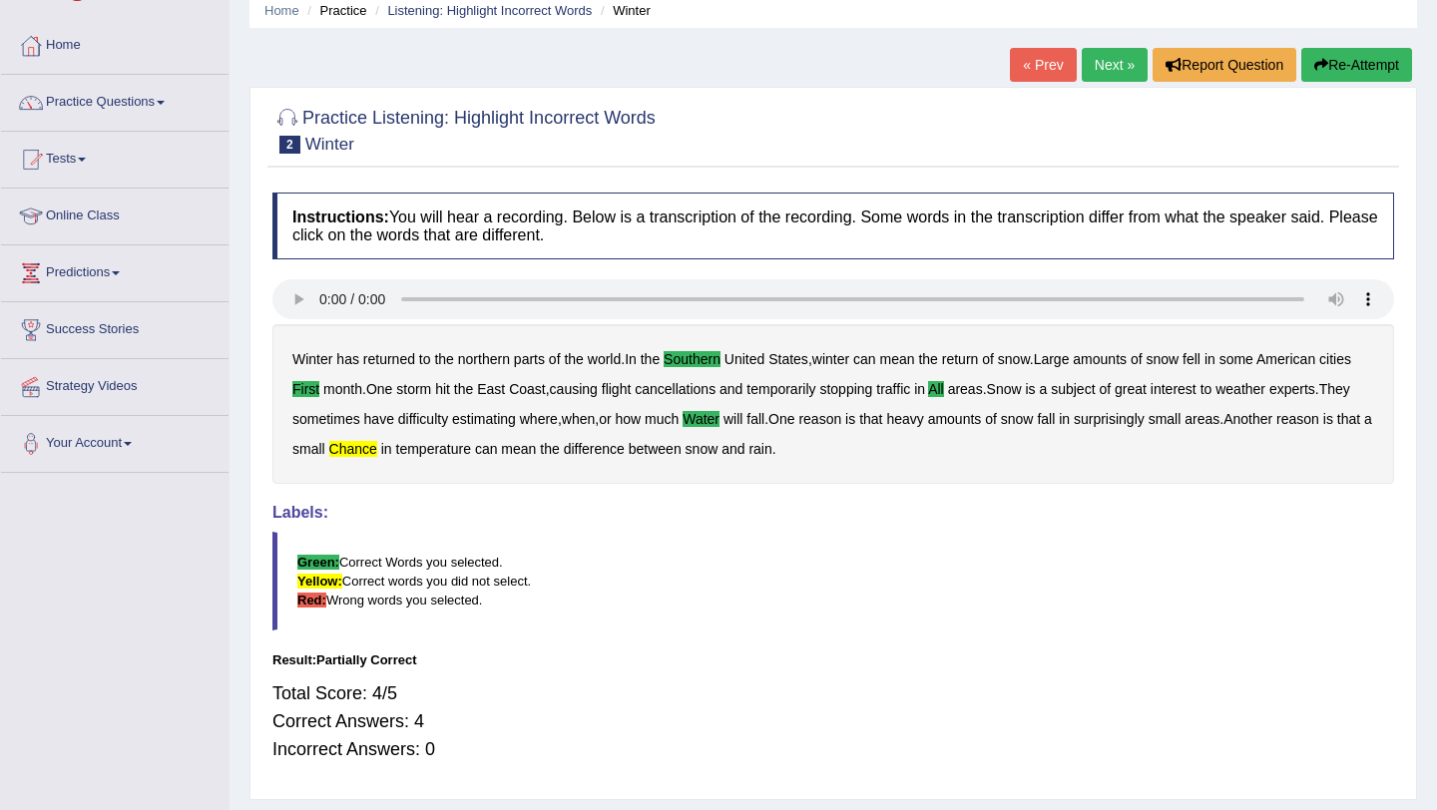
scroll to position [62, 0]
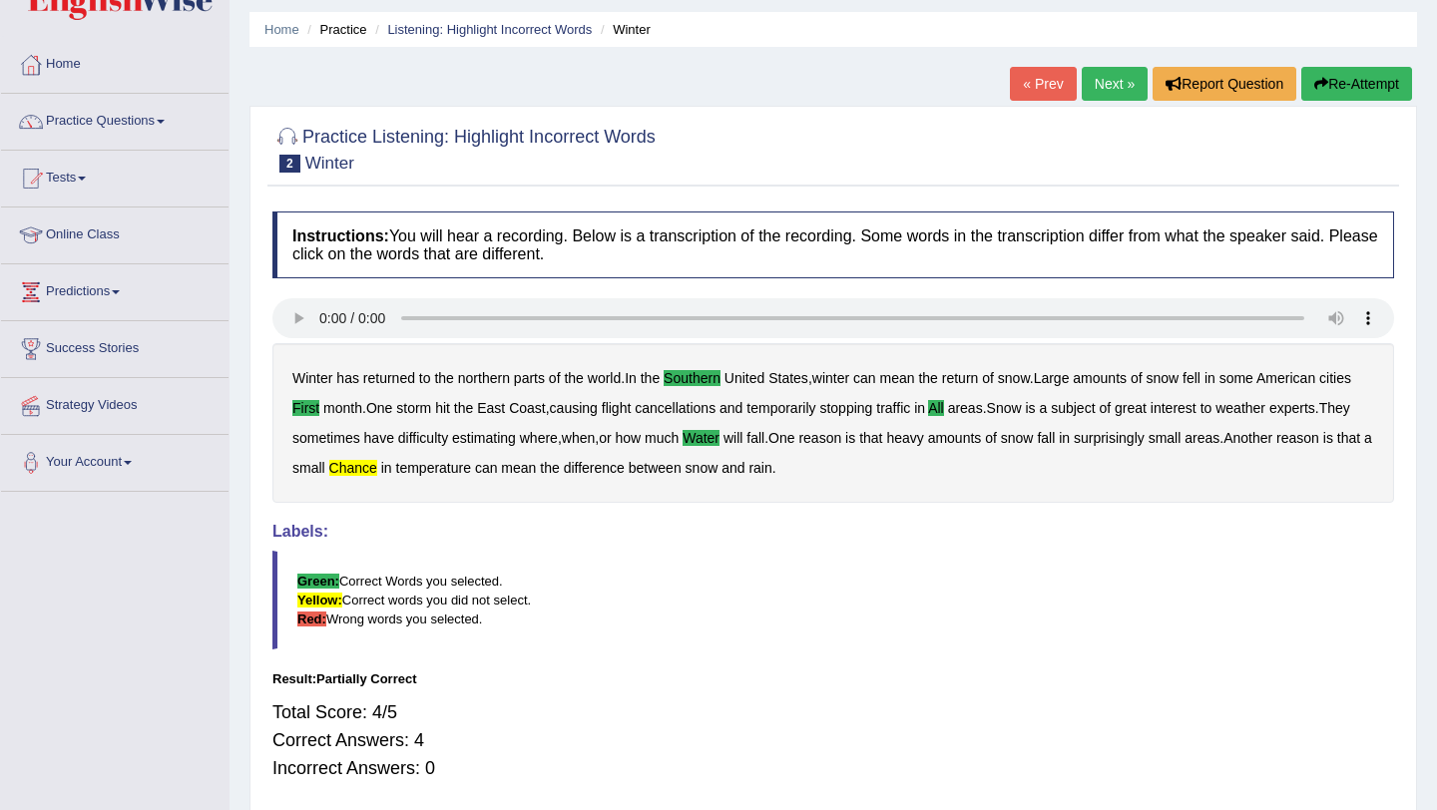
click at [1119, 83] on link "Next »" at bounding box center [1115, 84] width 66 height 34
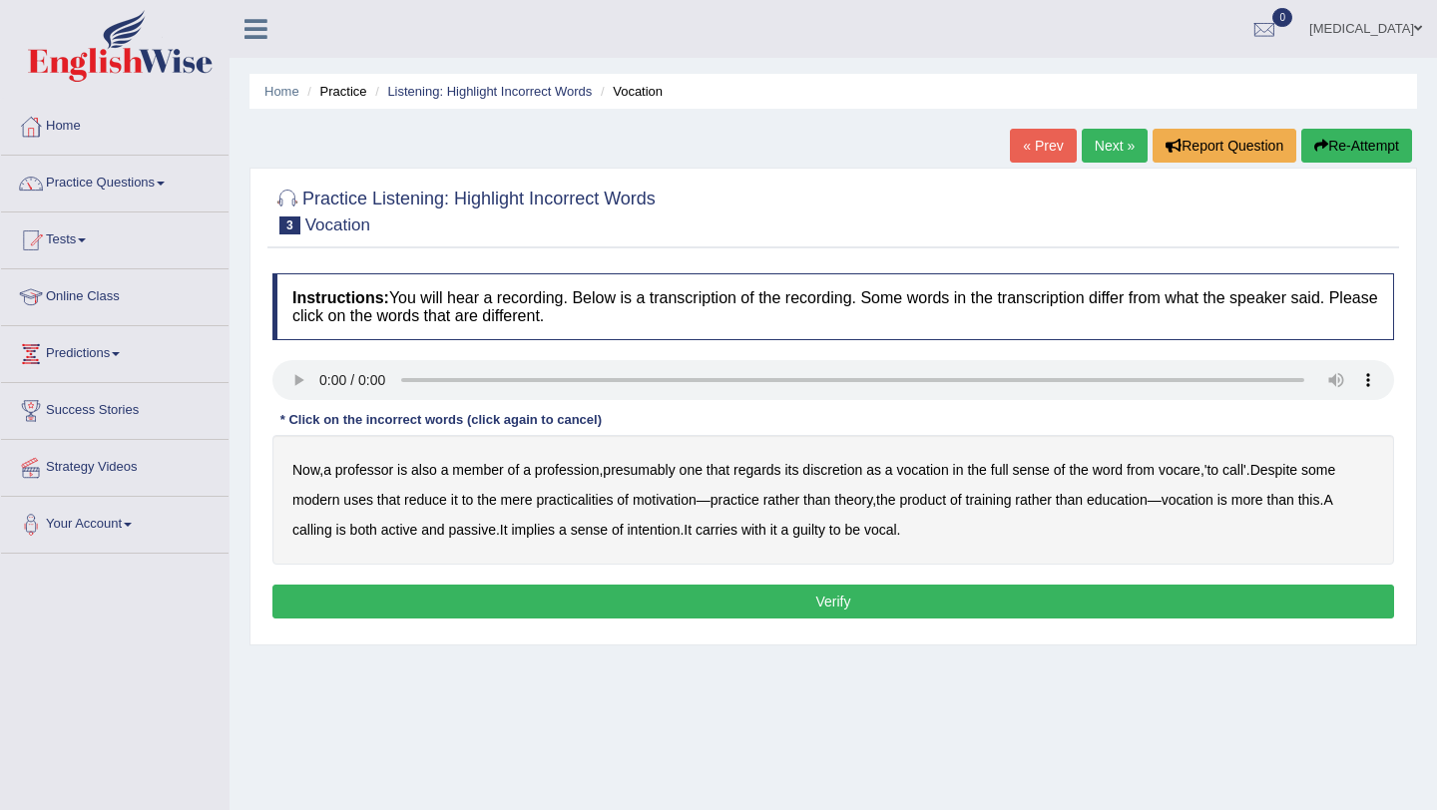
click at [859, 476] on b "discretion" at bounding box center [832, 470] width 60 height 16
click at [685, 491] on div "Now , a professor is also a member of a profession , presumably one that regard…" at bounding box center [833, 500] width 1122 height 130
click at [685, 501] on b "motivation" at bounding box center [665, 500] width 64 height 16
click at [668, 520] on div "Now , a professor is also a member of a profession , presumably one that regard…" at bounding box center [833, 500] width 1122 height 130
click at [668, 530] on b "intention" at bounding box center [653, 530] width 53 height 16
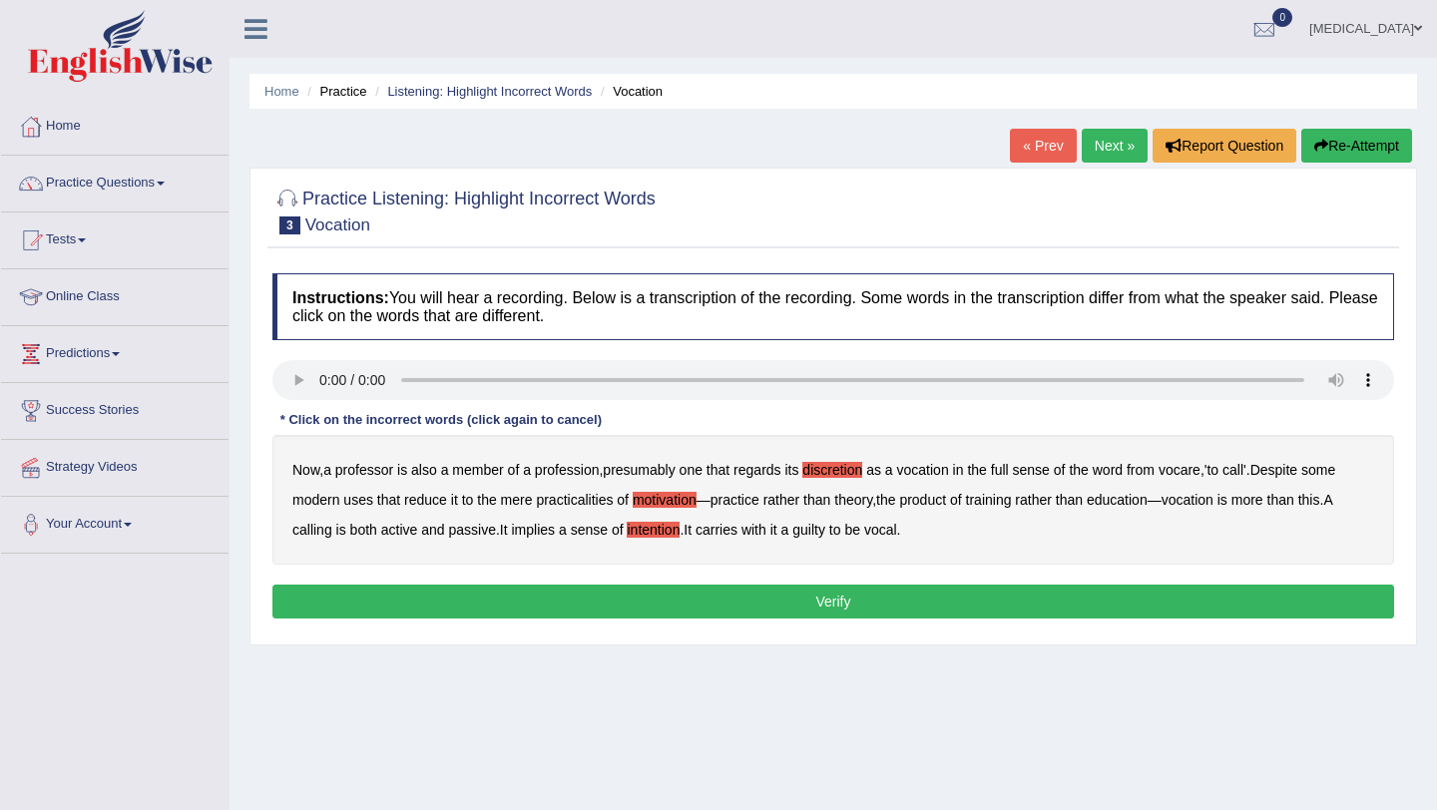
click at [850, 597] on button "Verify" at bounding box center [833, 602] width 1122 height 34
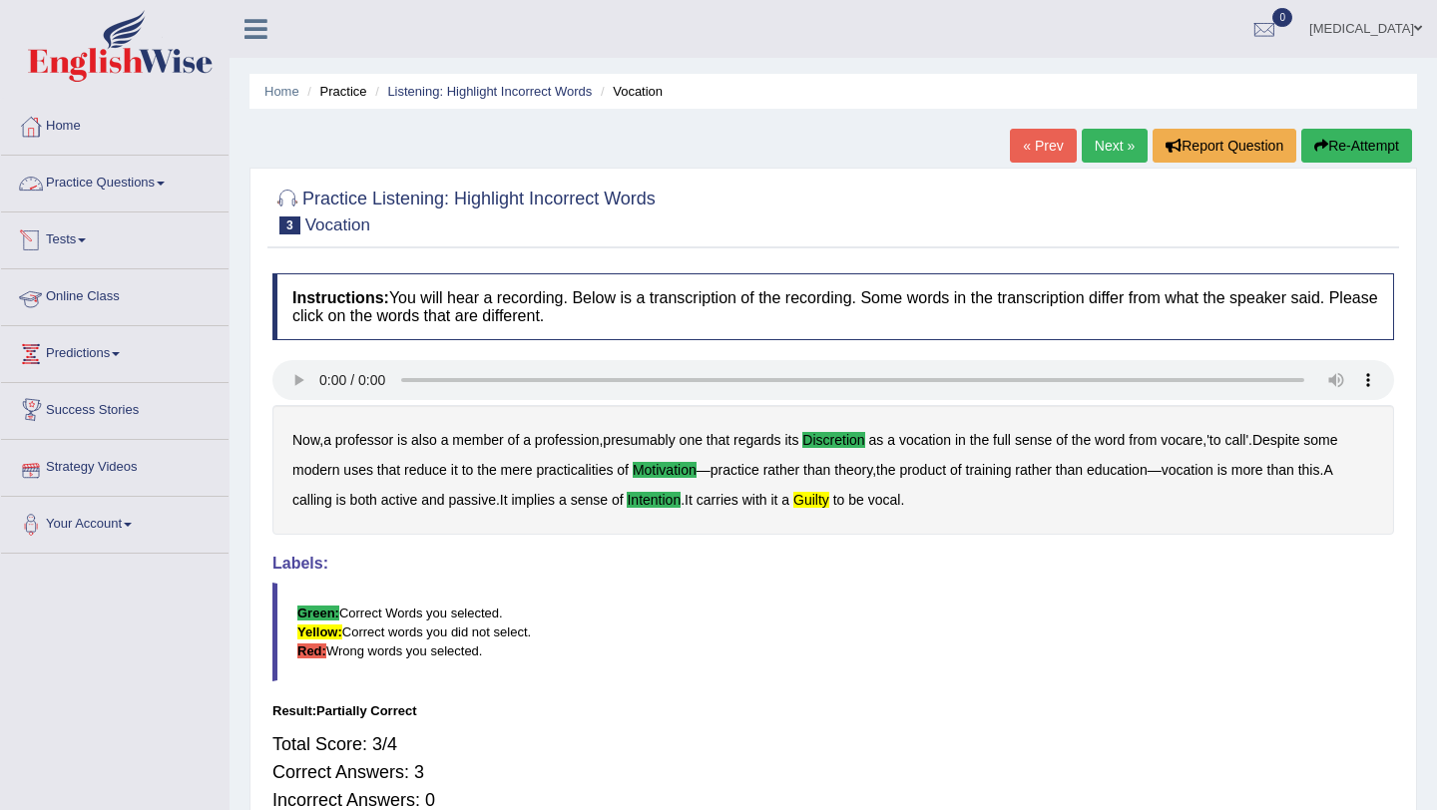
click at [77, 176] on link "Practice Questions" at bounding box center [115, 181] width 228 height 50
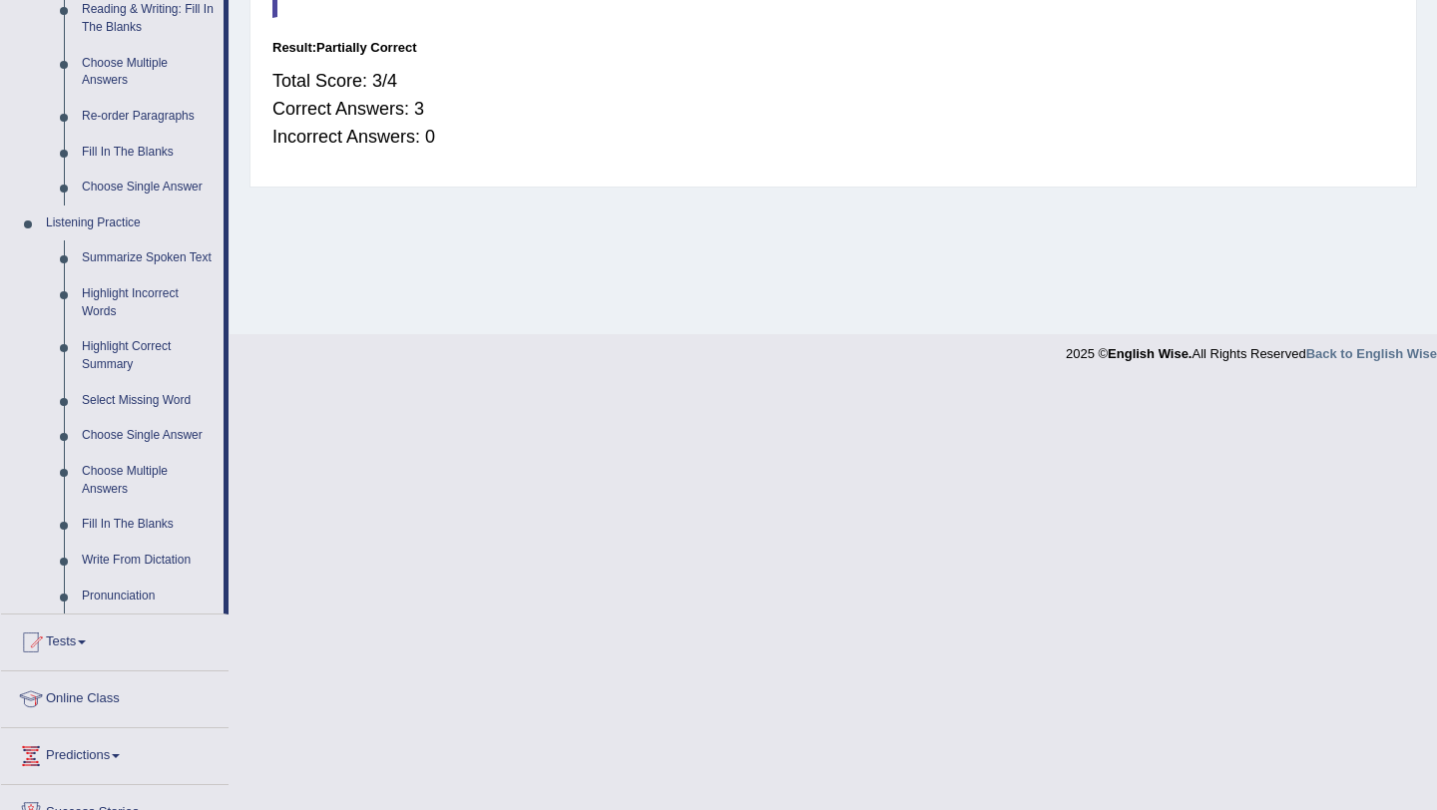
scroll to position [682, 0]
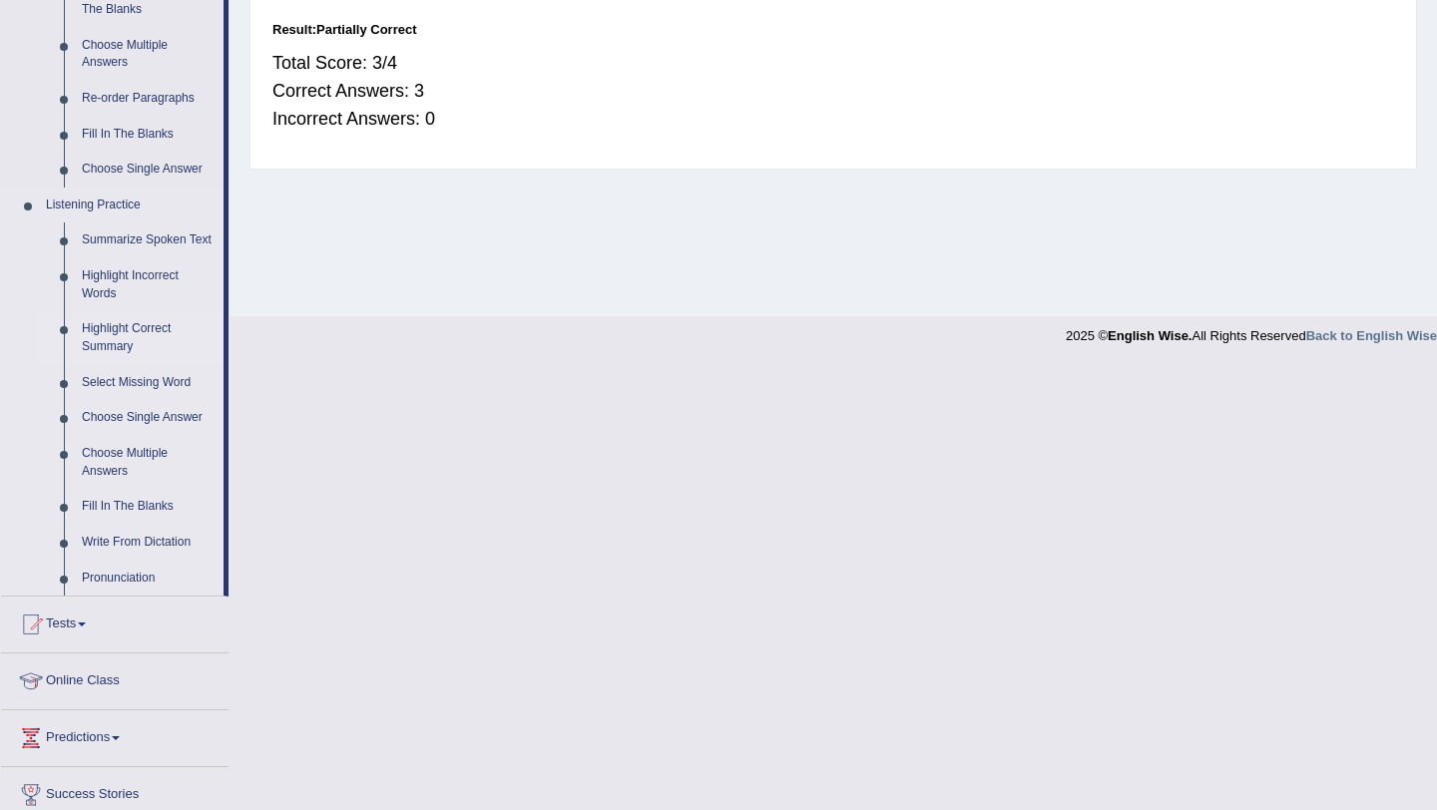
click at [122, 350] on link "Highlight Correct Summary" at bounding box center [148, 337] width 151 height 53
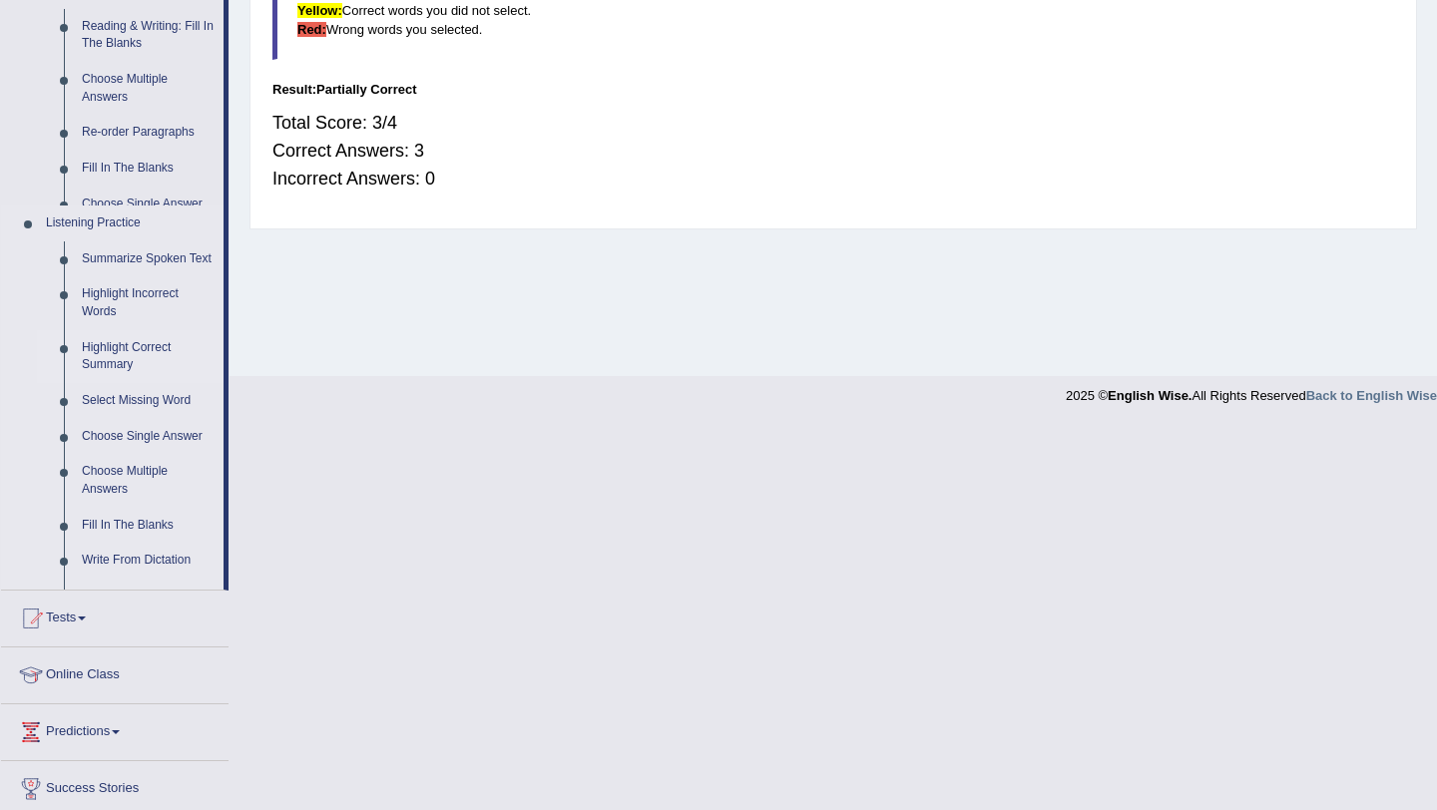
scroll to position [237, 0]
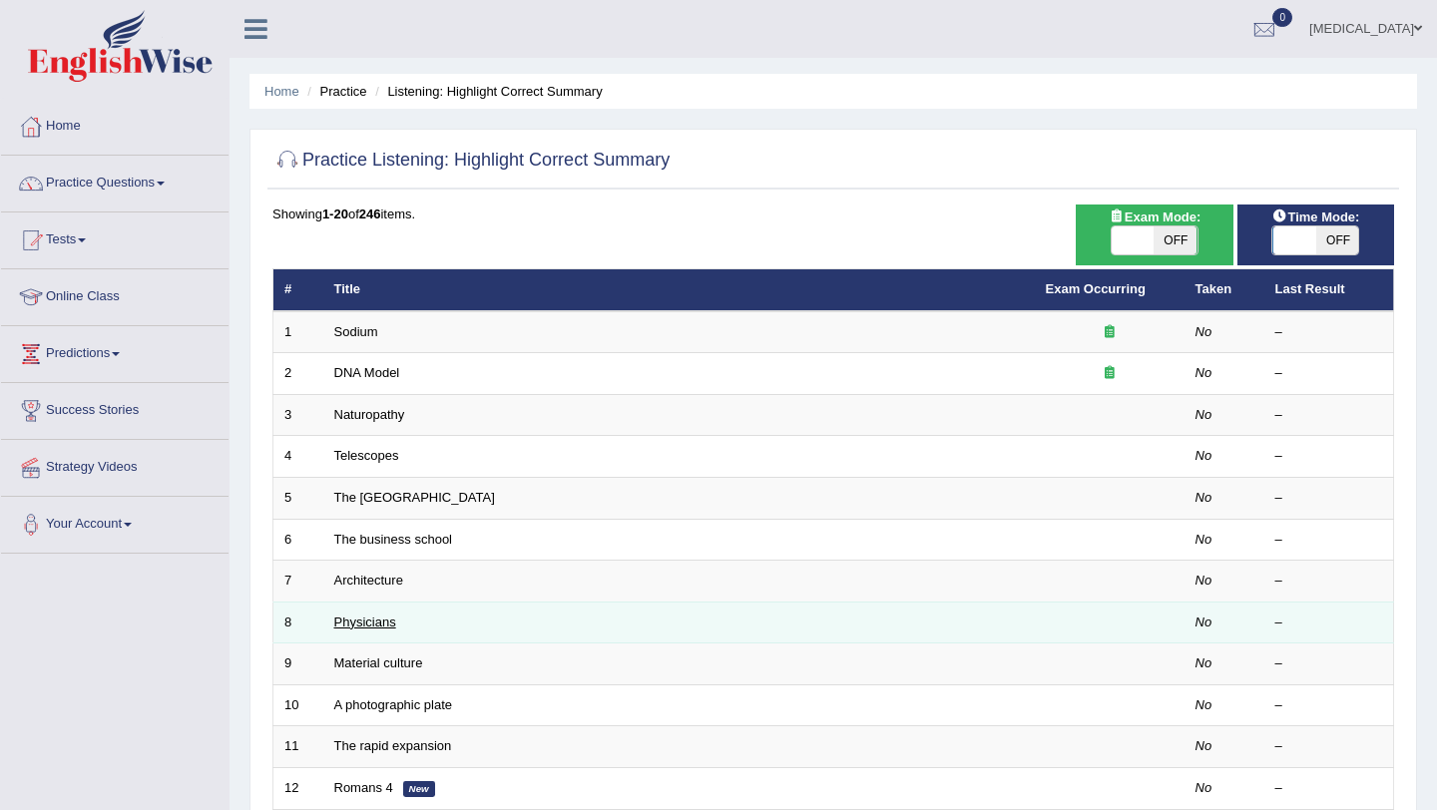
scroll to position [61, 0]
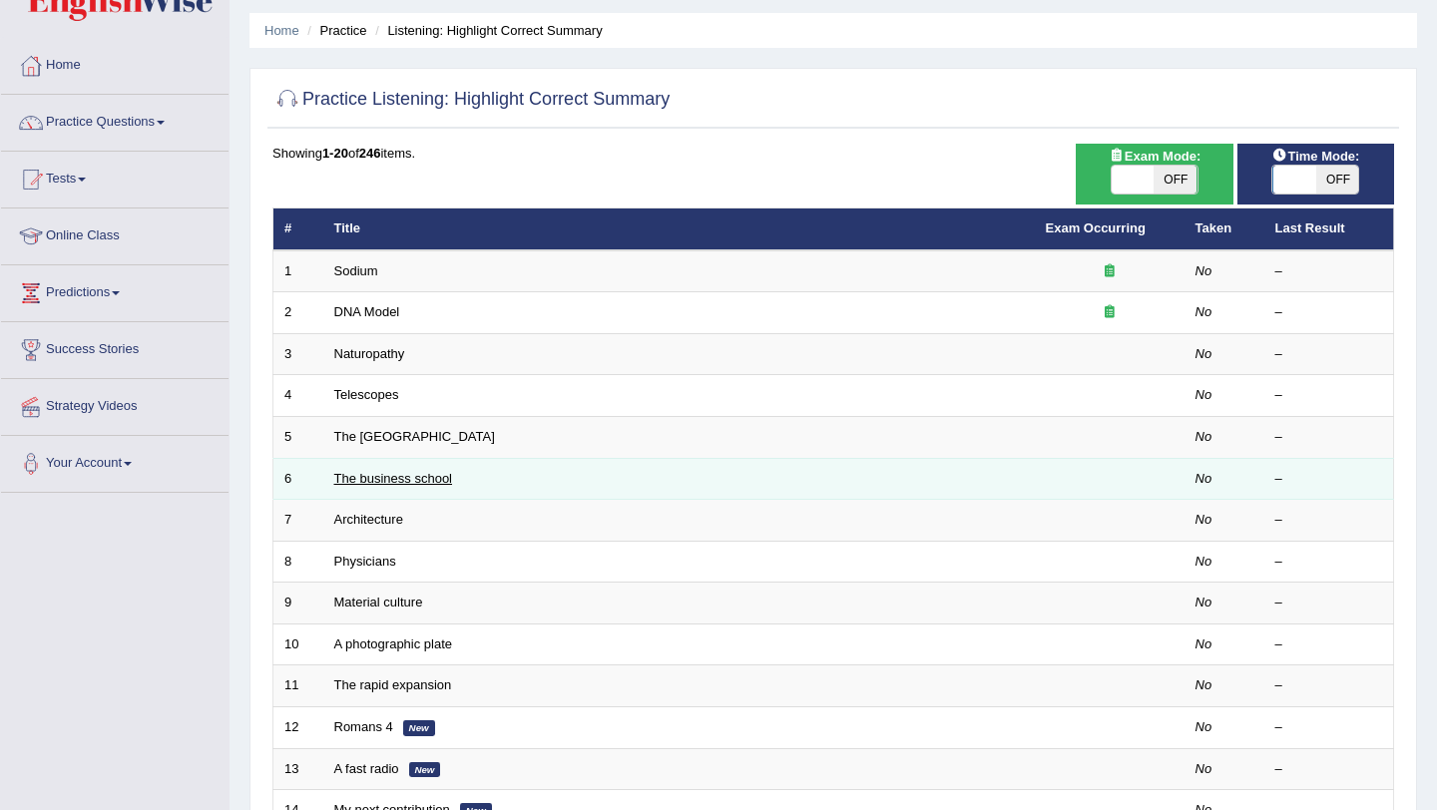
click at [384, 485] on link "The business school" at bounding box center [393, 478] width 119 height 15
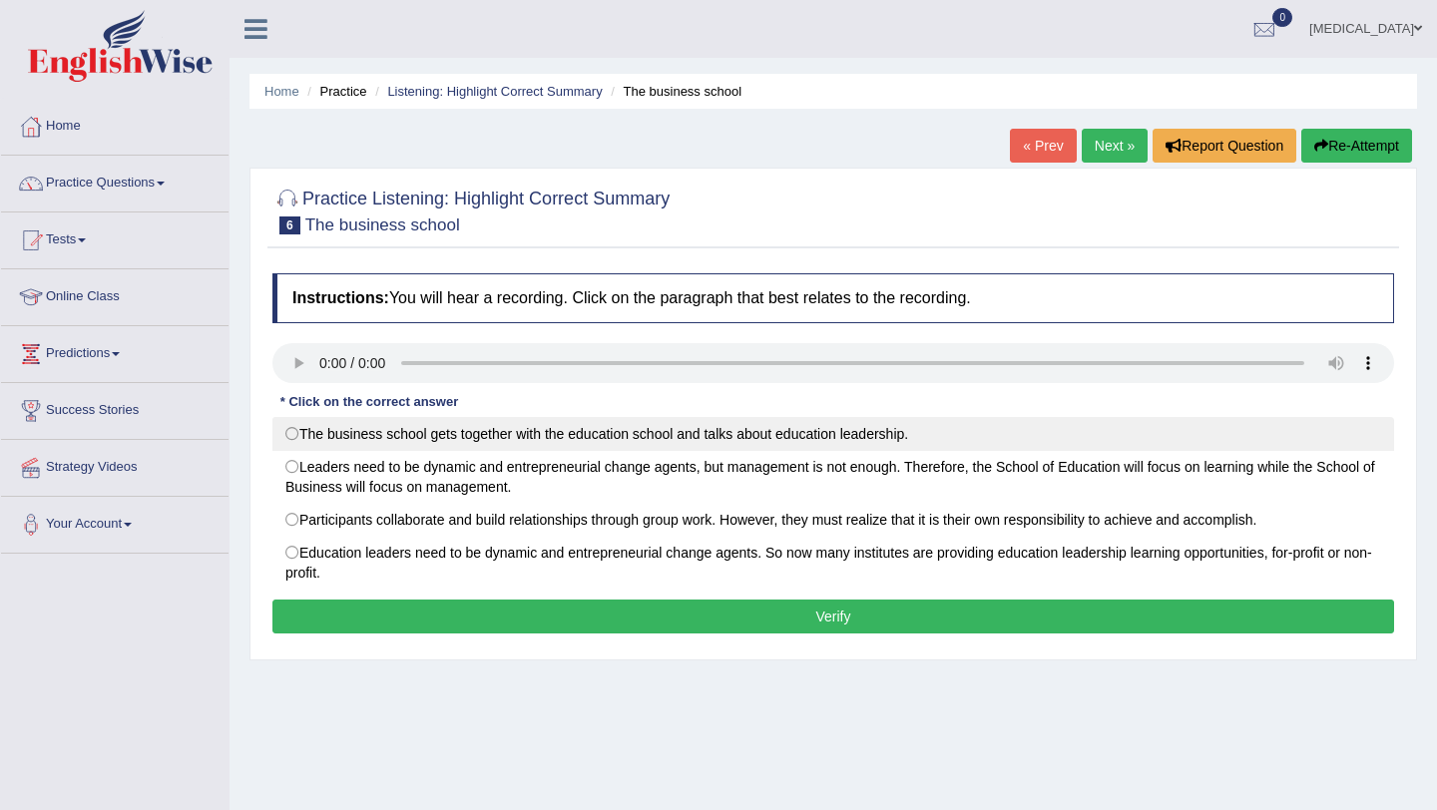
click at [287, 439] on label "The business school gets together with the education school and talks about edu…" at bounding box center [833, 434] width 1122 height 34
radio input "true"
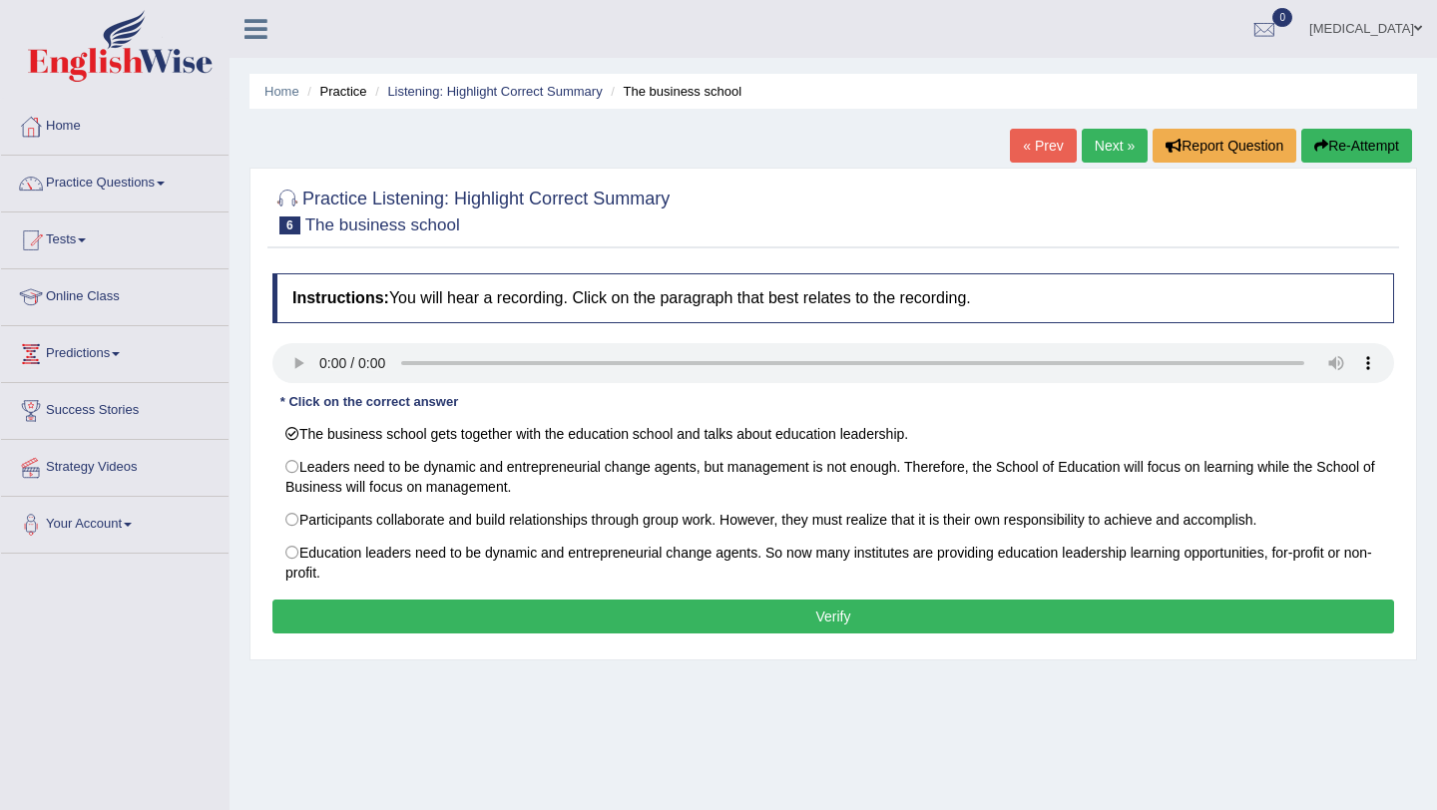
click at [360, 621] on button "Verify" at bounding box center [833, 617] width 1122 height 34
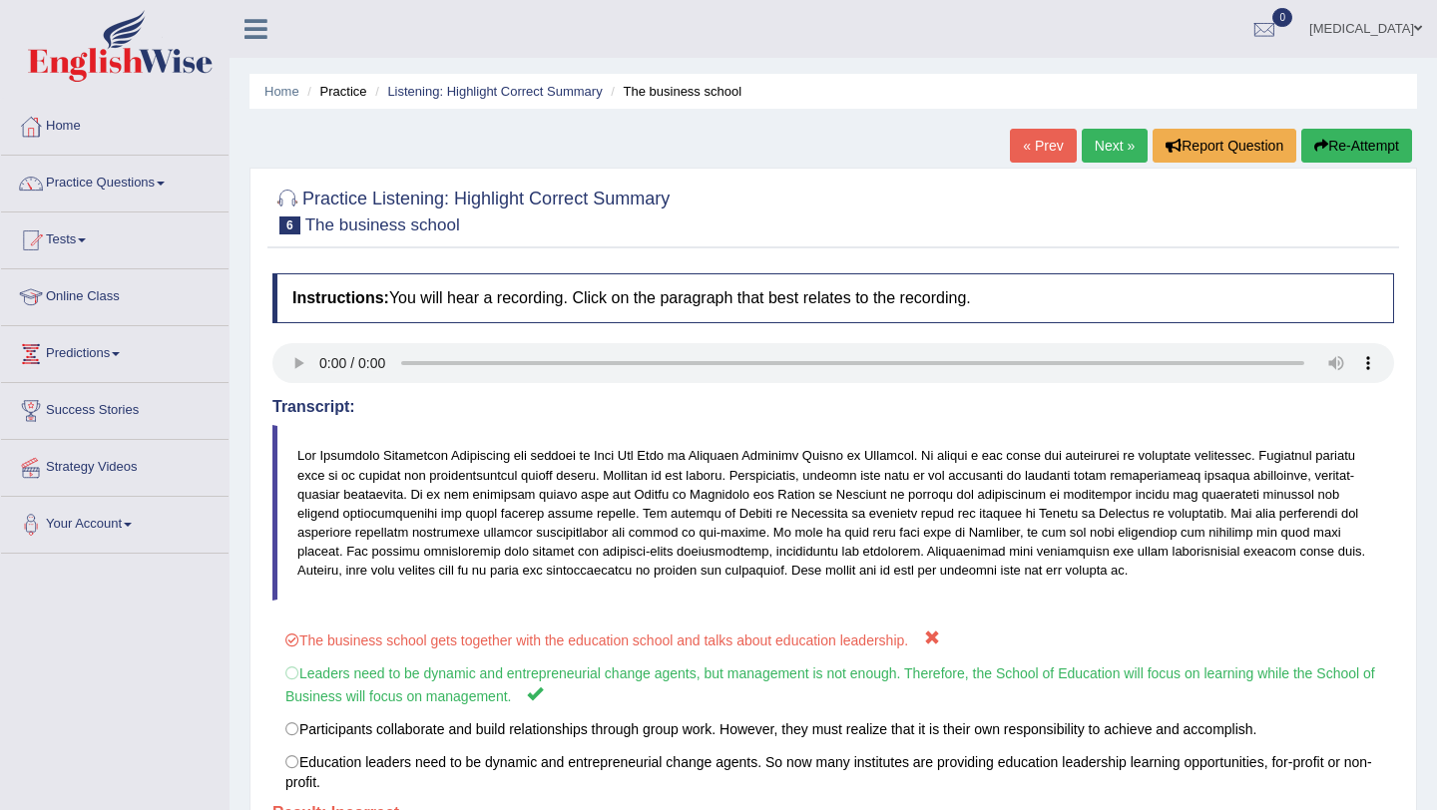
click at [1099, 148] on link "Next »" at bounding box center [1115, 146] width 66 height 34
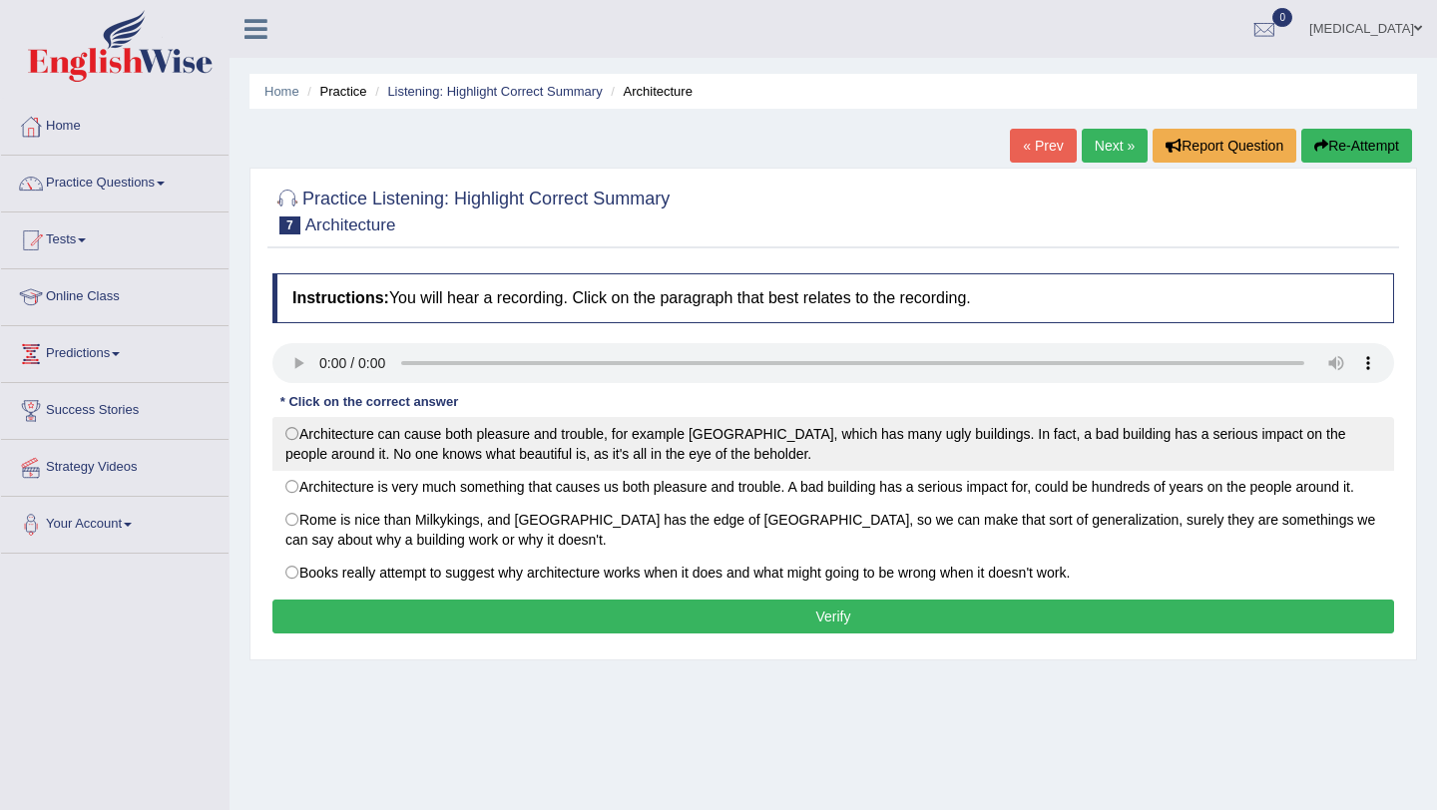
click at [293, 439] on label "Architecture can cause both pleasure and trouble, for example [GEOGRAPHIC_DATA]…" at bounding box center [833, 444] width 1122 height 54
radio input "true"
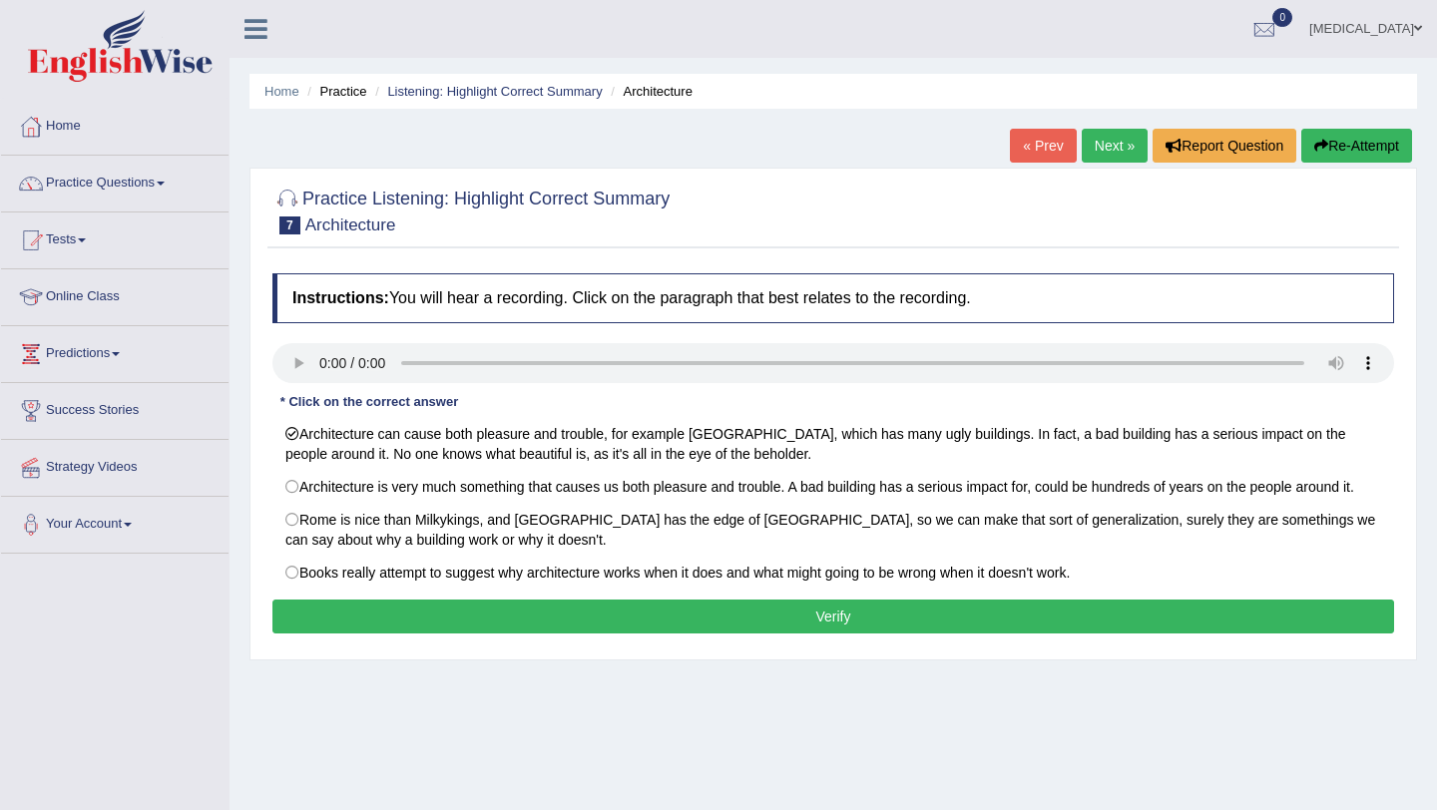
click at [331, 625] on button "Verify" at bounding box center [833, 617] width 1122 height 34
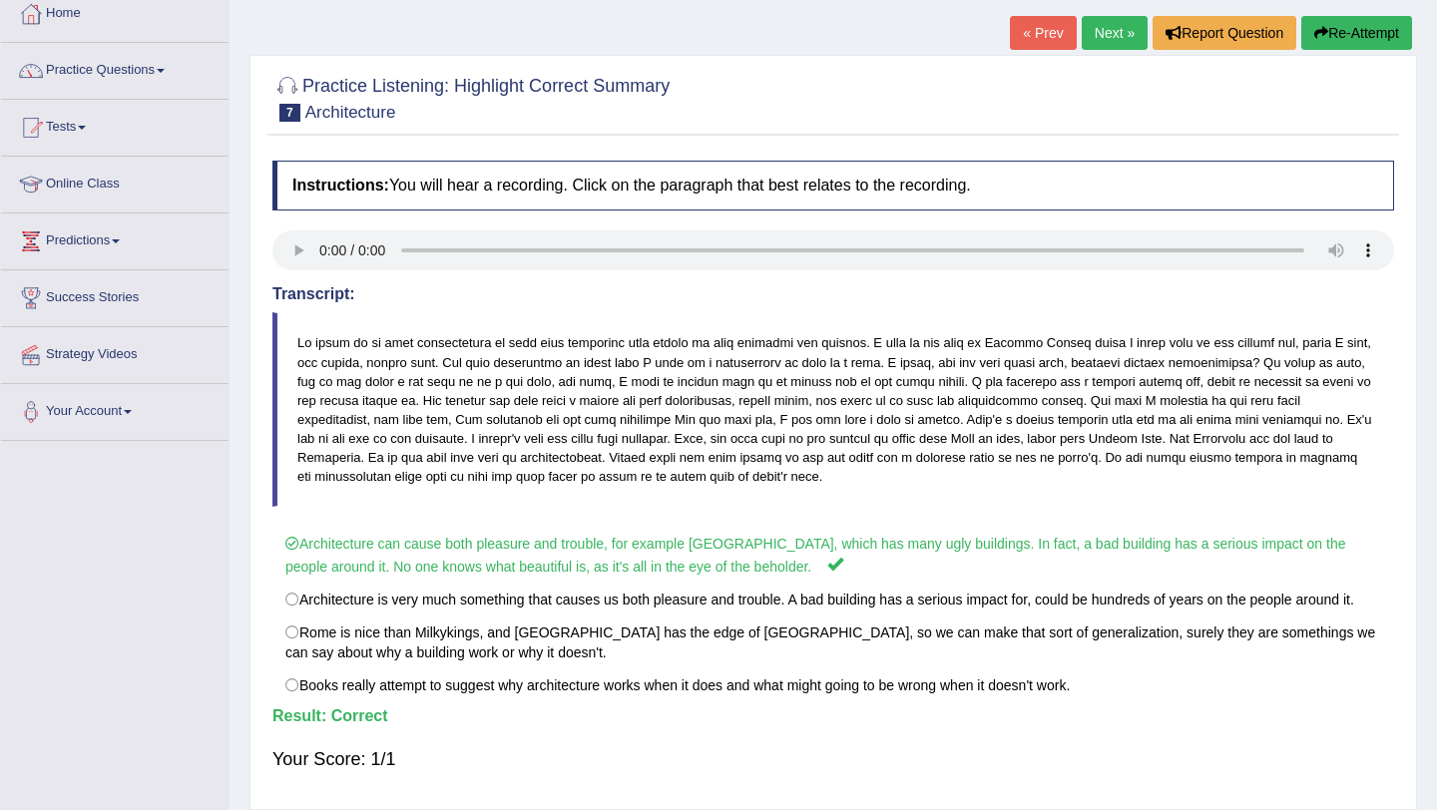
scroll to position [78, 0]
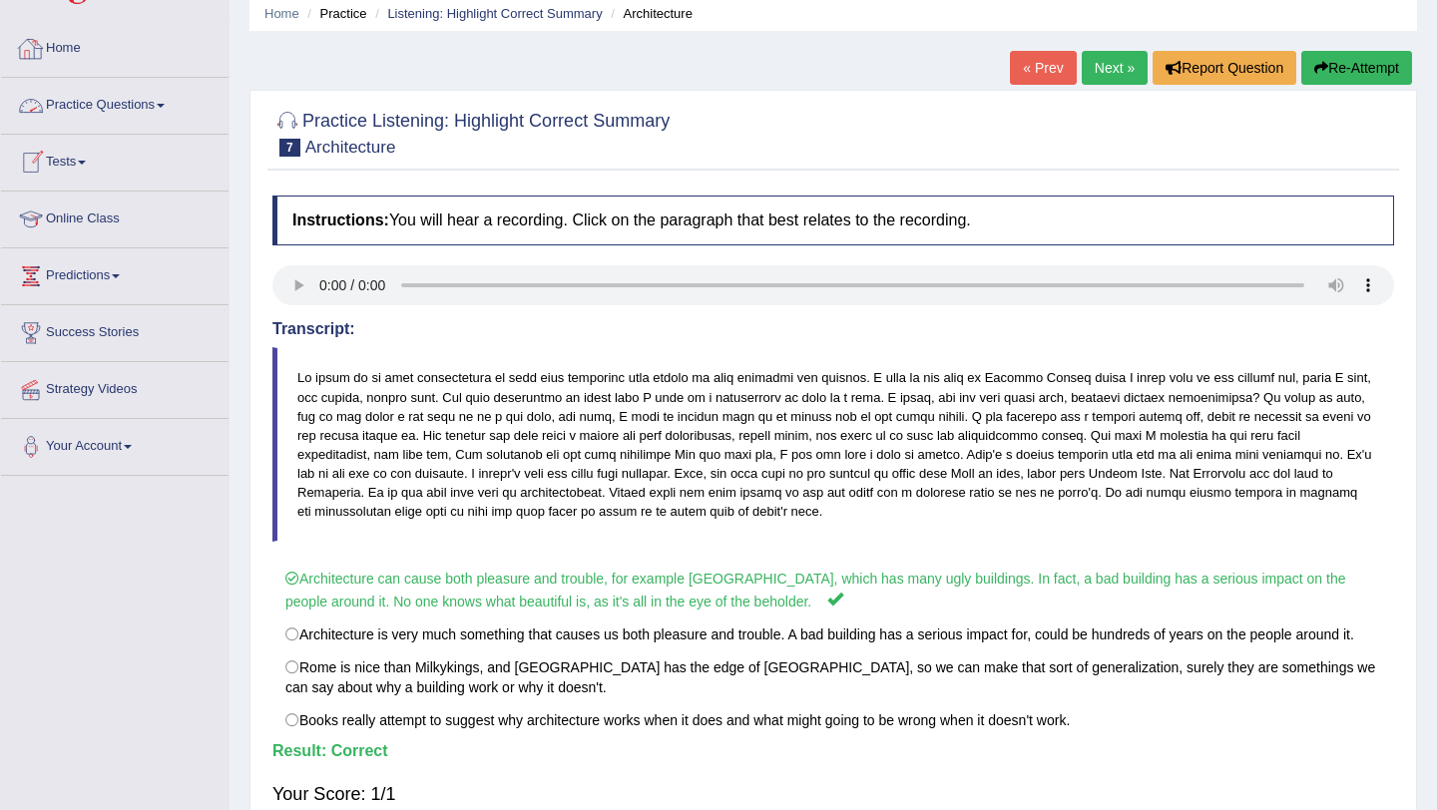
click at [84, 98] on link "Practice Questions" at bounding box center [115, 103] width 228 height 50
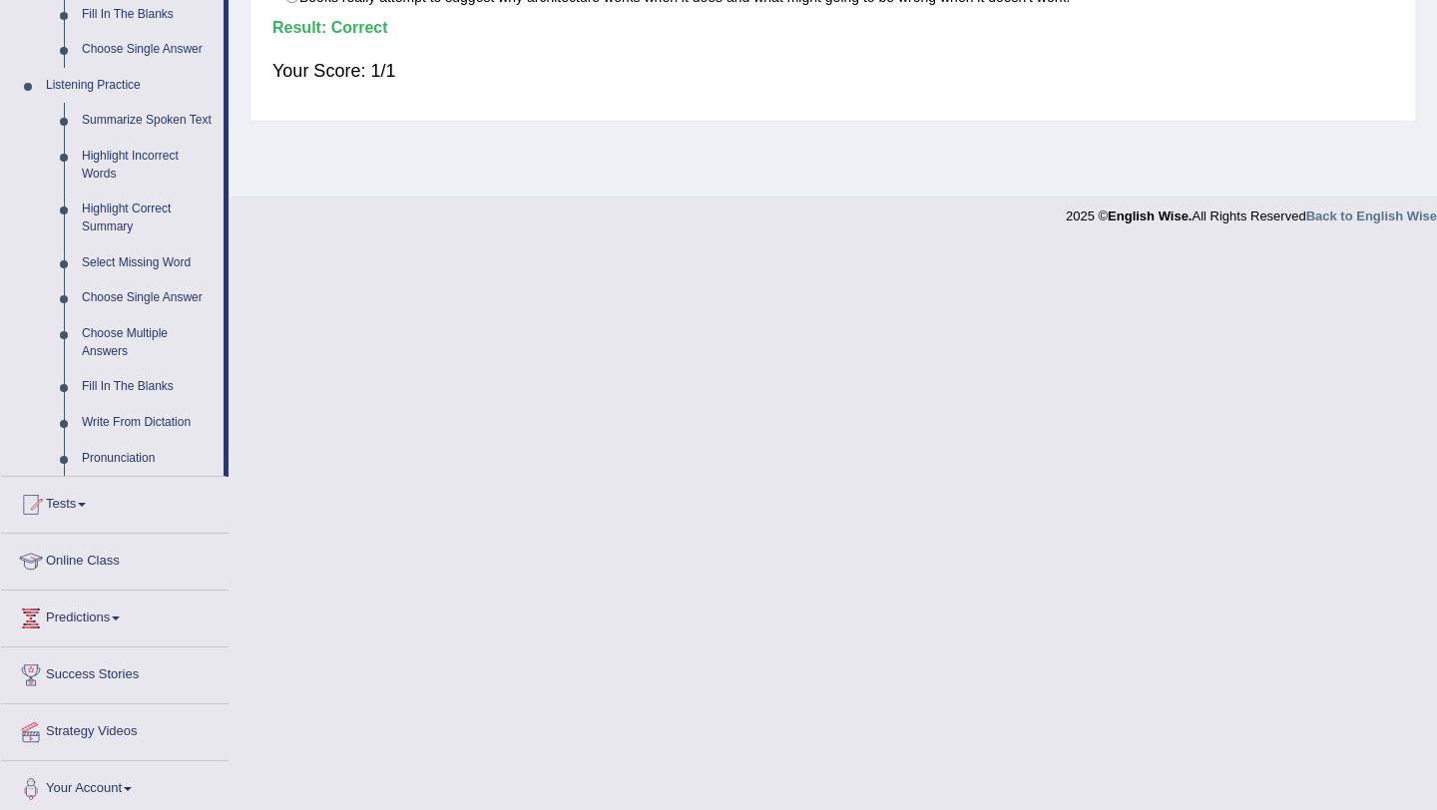
scroll to position [800, 0]
click at [105, 233] on link "Highlight Correct Summary" at bounding box center [148, 219] width 151 height 53
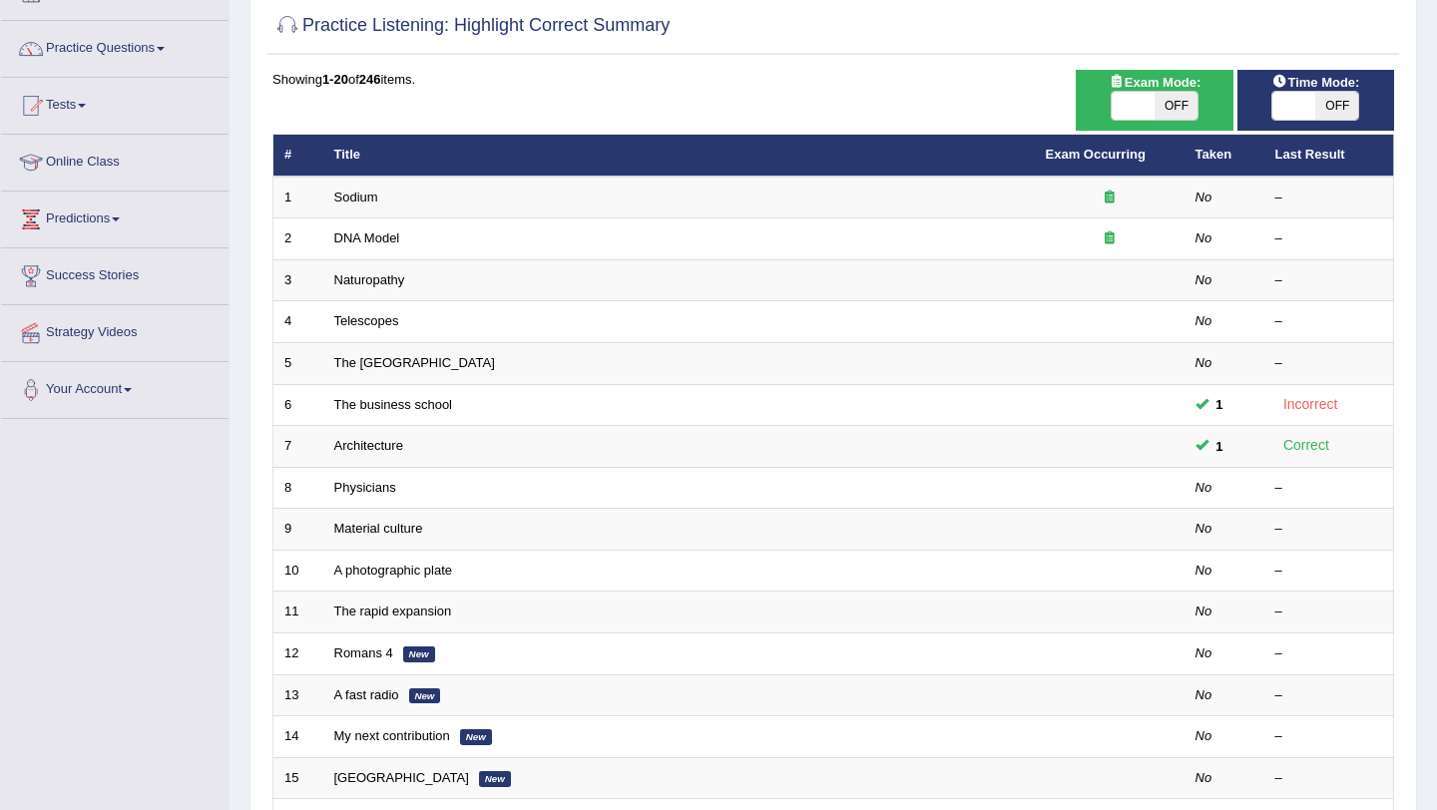
scroll to position [140, 0]
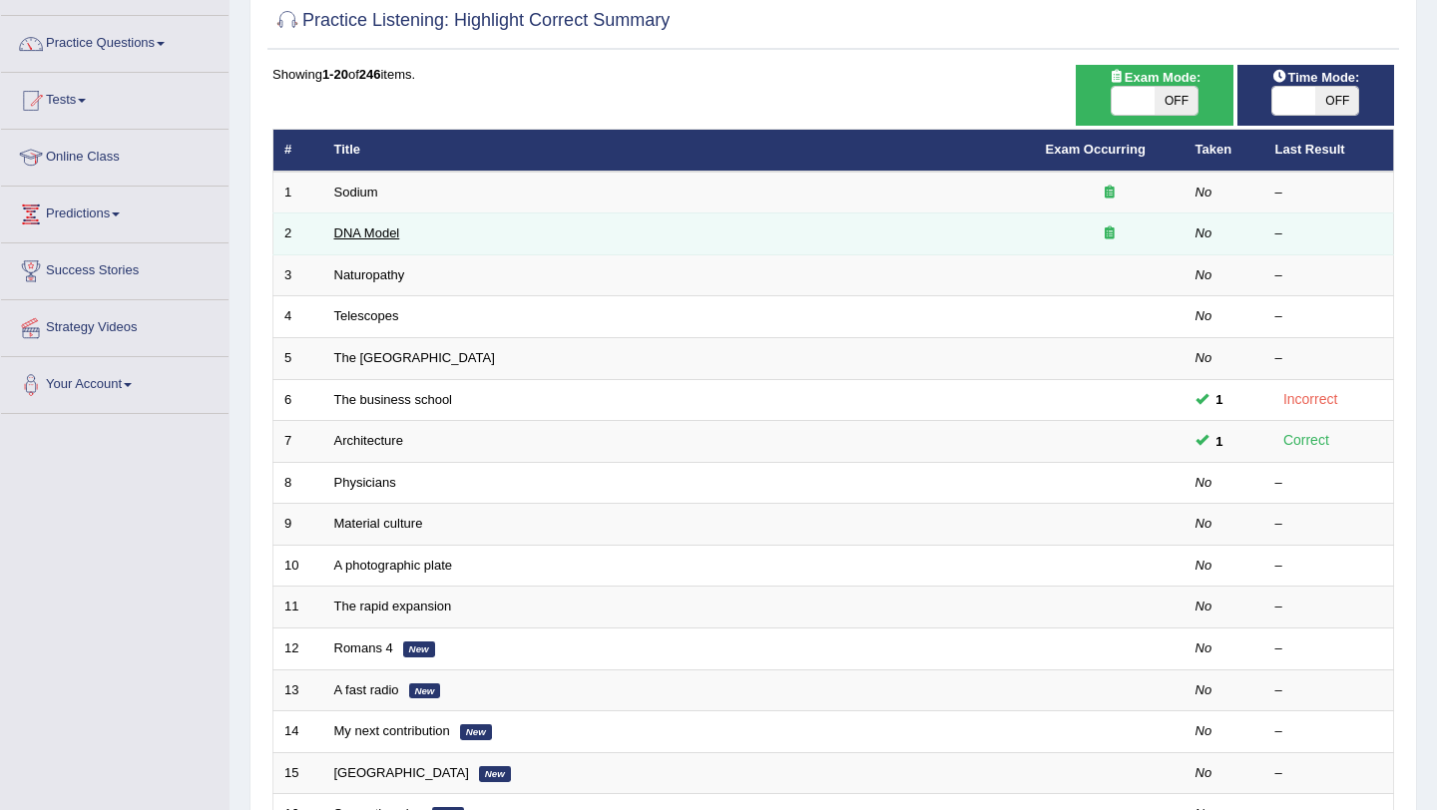
click at [373, 229] on link "DNA Model" at bounding box center [367, 233] width 66 height 15
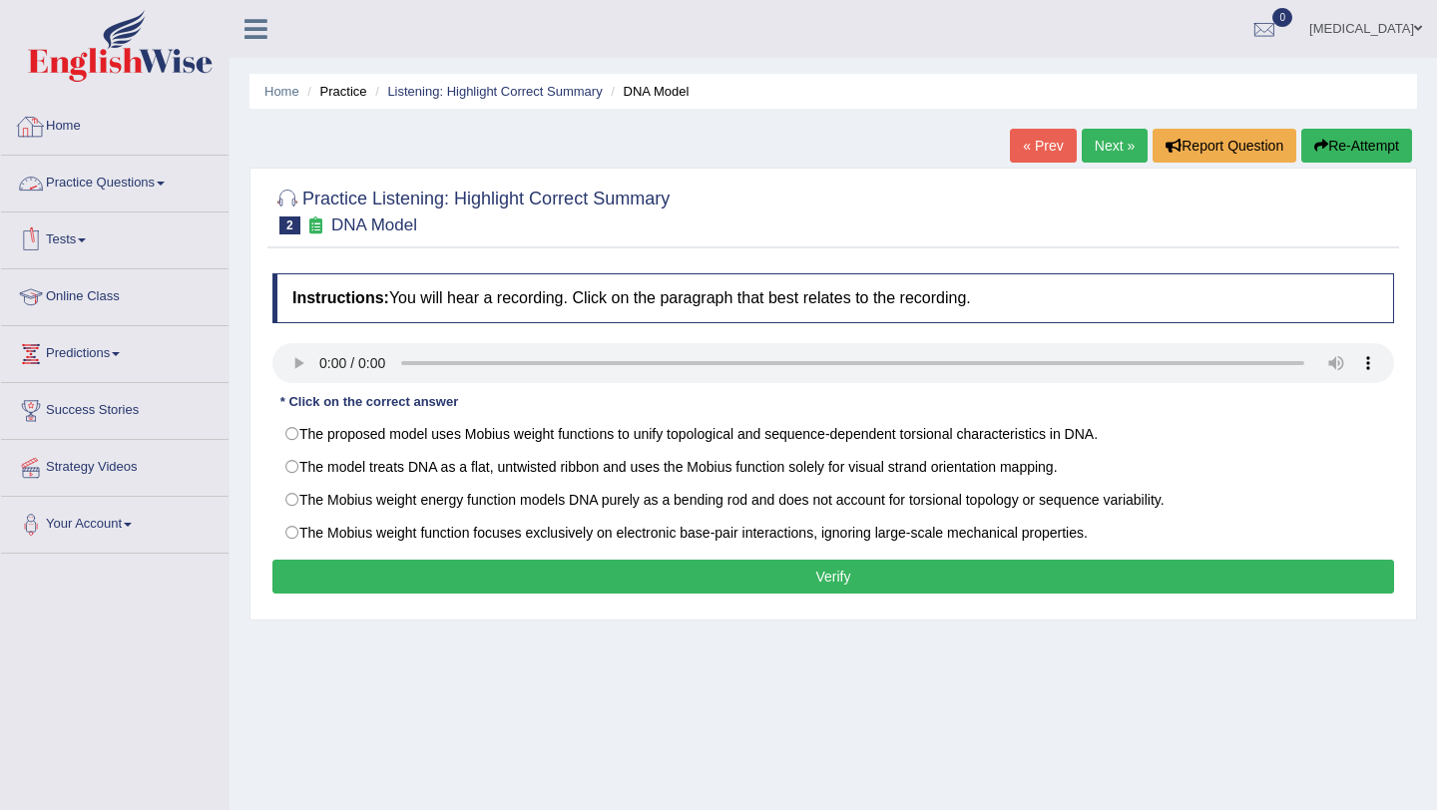
click at [140, 173] on link "Practice Questions" at bounding box center [115, 181] width 228 height 50
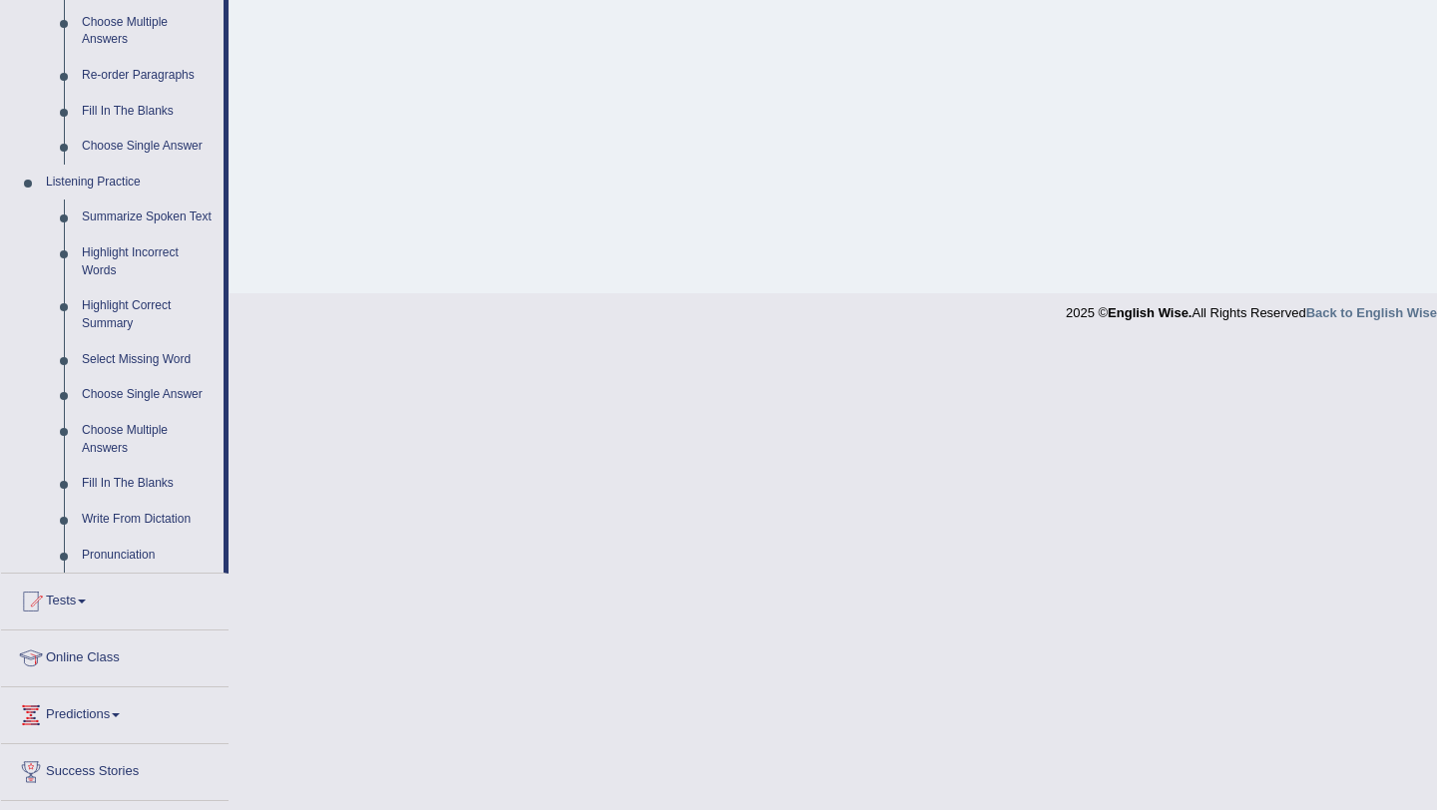
scroll to position [709, 0]
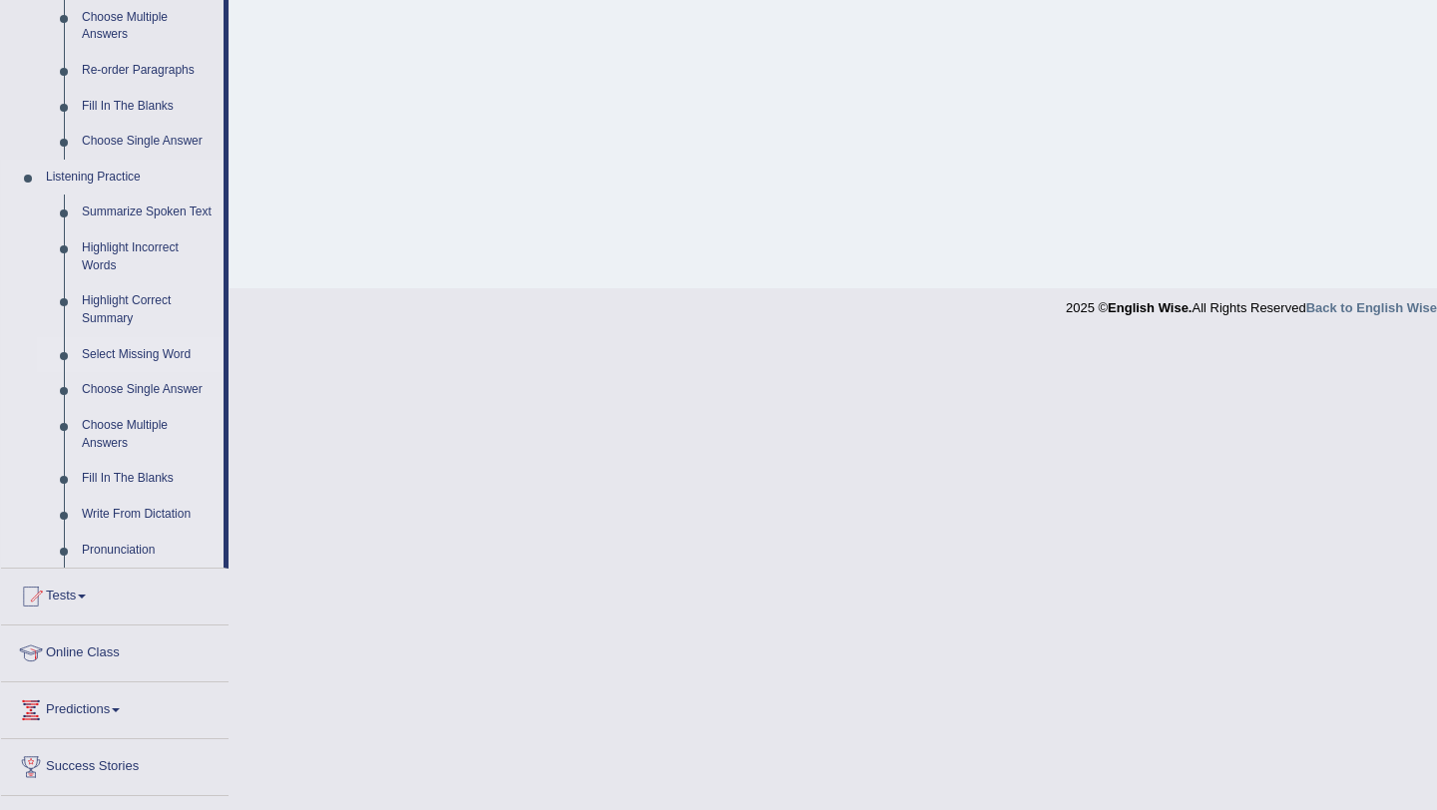
click at [115, 370] on link "Select Missing Word" at bounding box center [148, 355] width 151 height 36
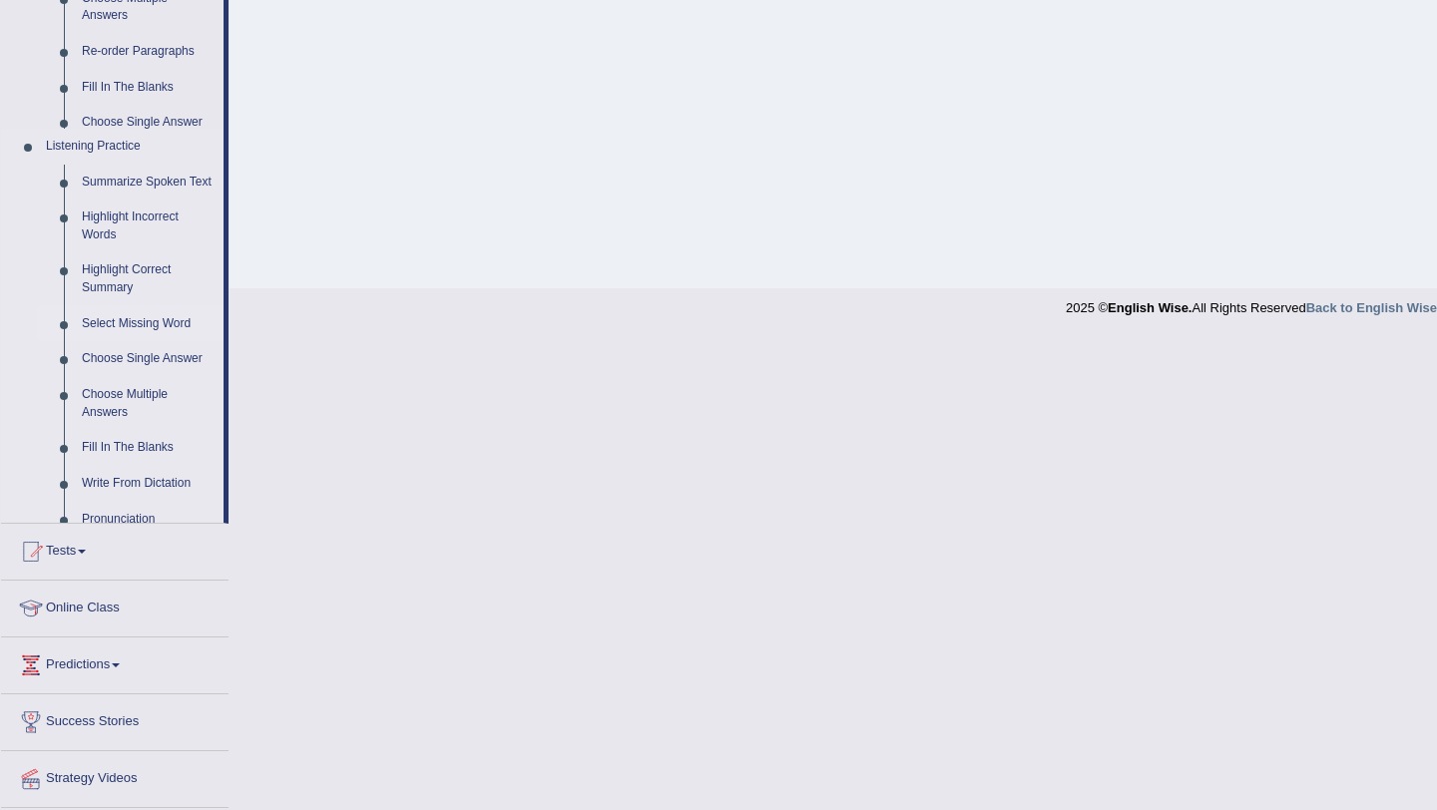
scroll to position [237, 0]
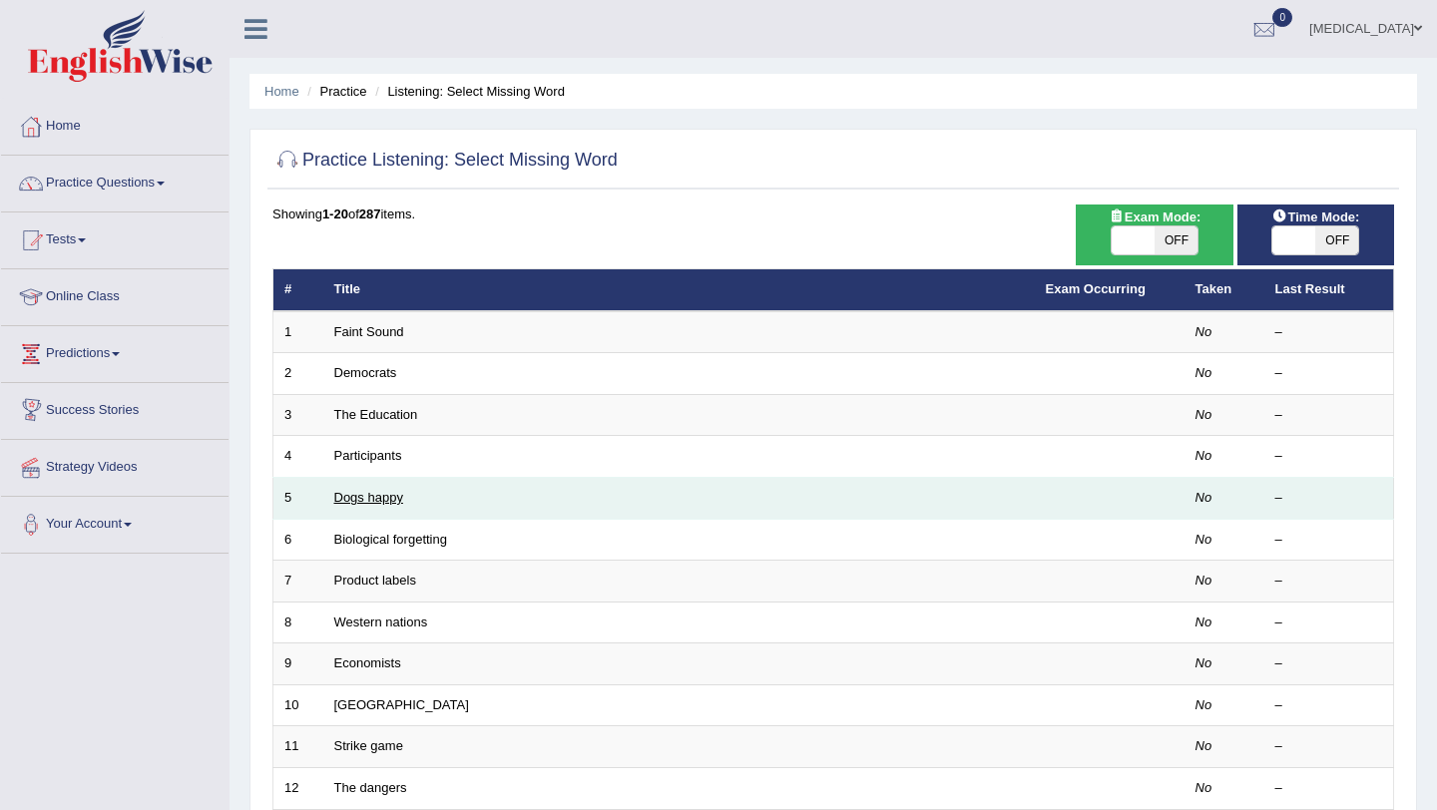
click at [367, 500] on link "Dogs happy" at bounding box center [368, 497] width 69 height 15
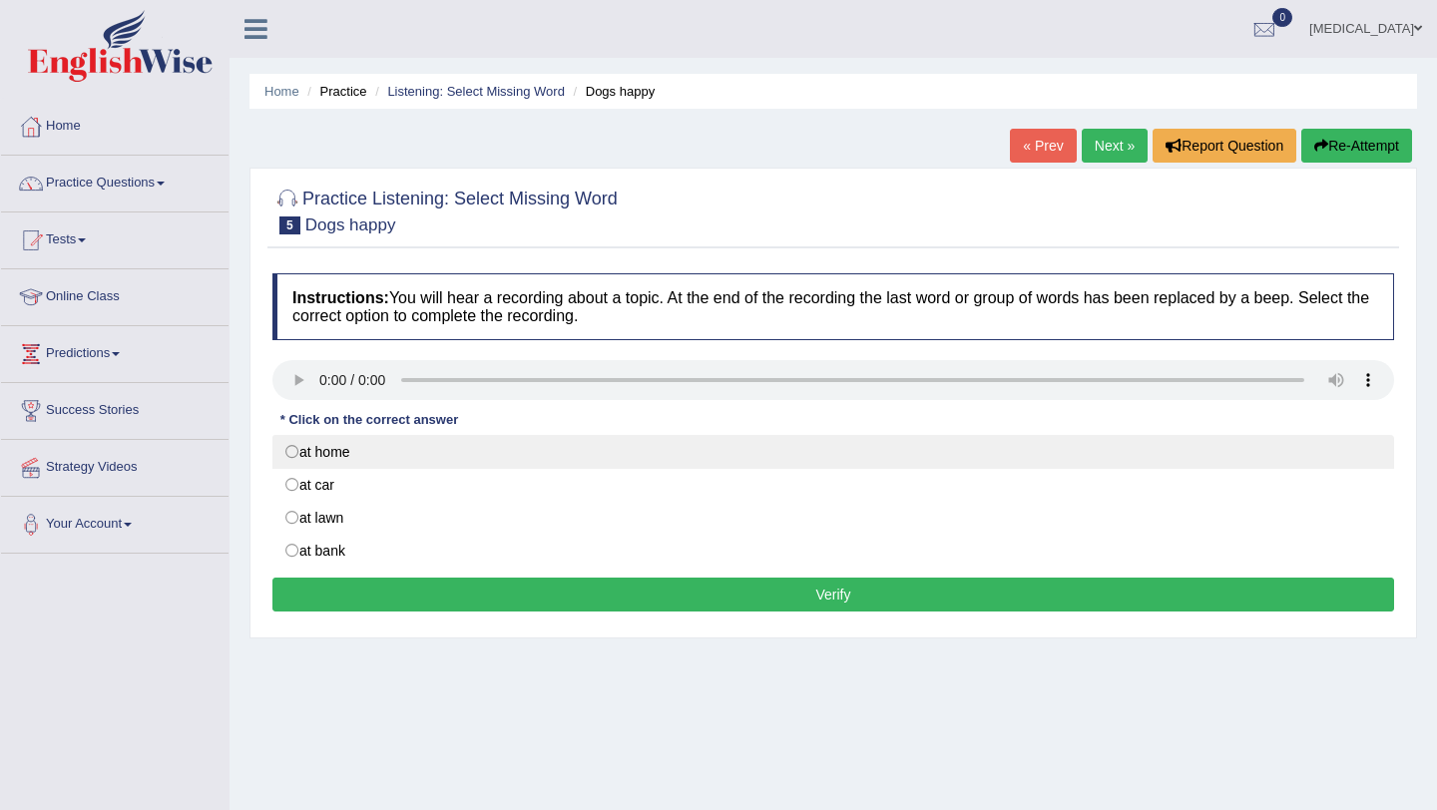
click at [290, 450] on label "at home" at bounding box center [833, 452] width 1122 height 34
radio input "true"
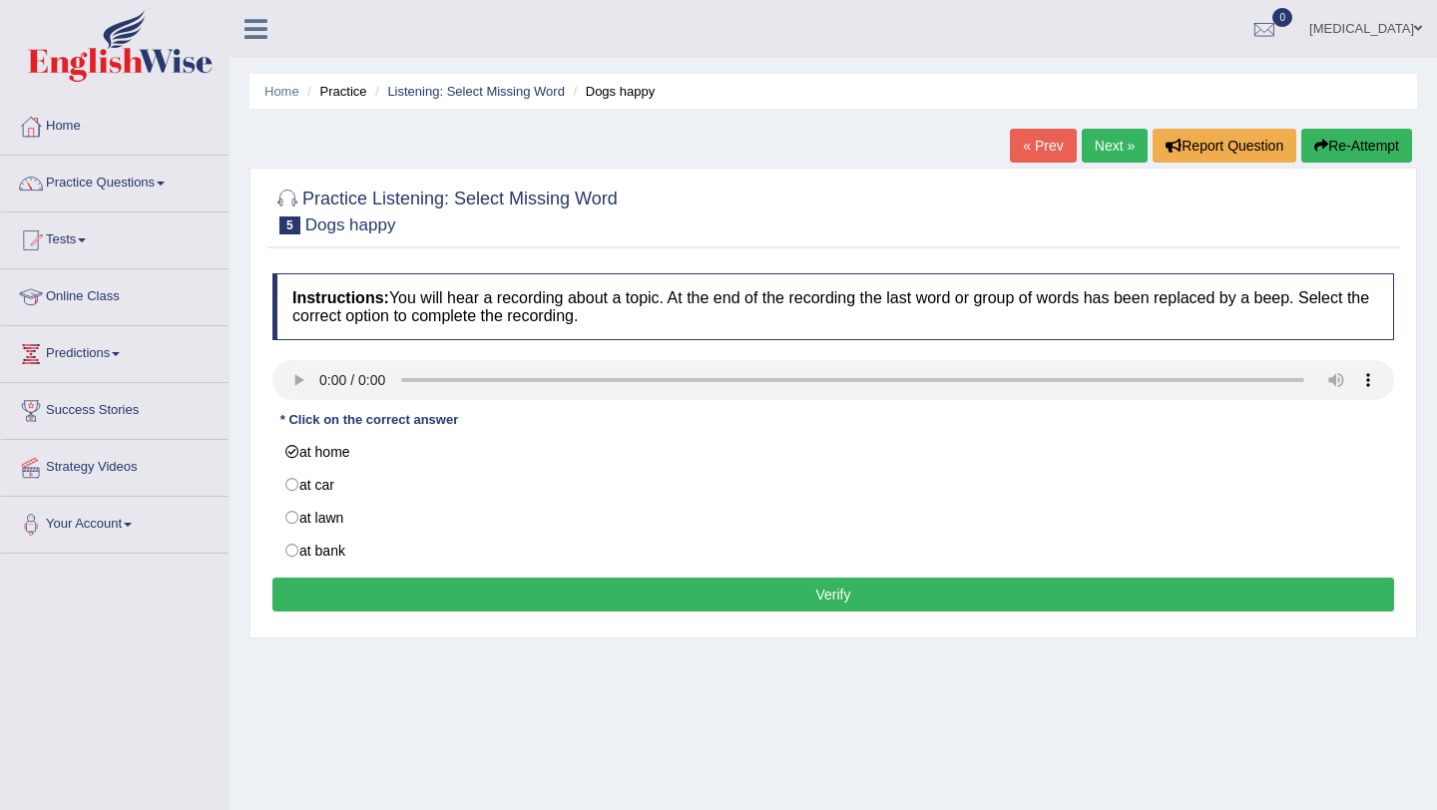
click at [323, 600] on button "Verify" at bounding box center [833, 595] width 1122 height 34
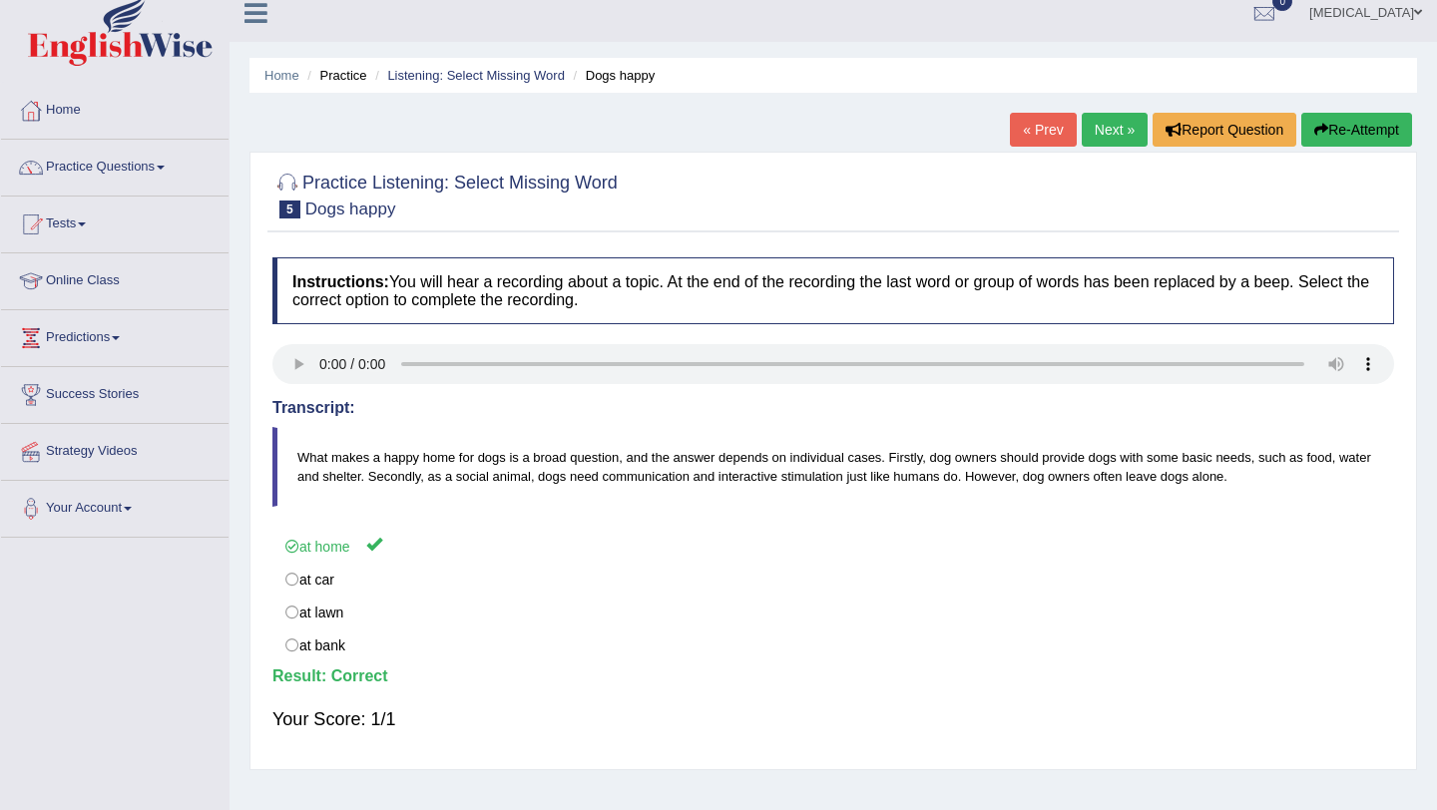
scroll to position [19, 0]
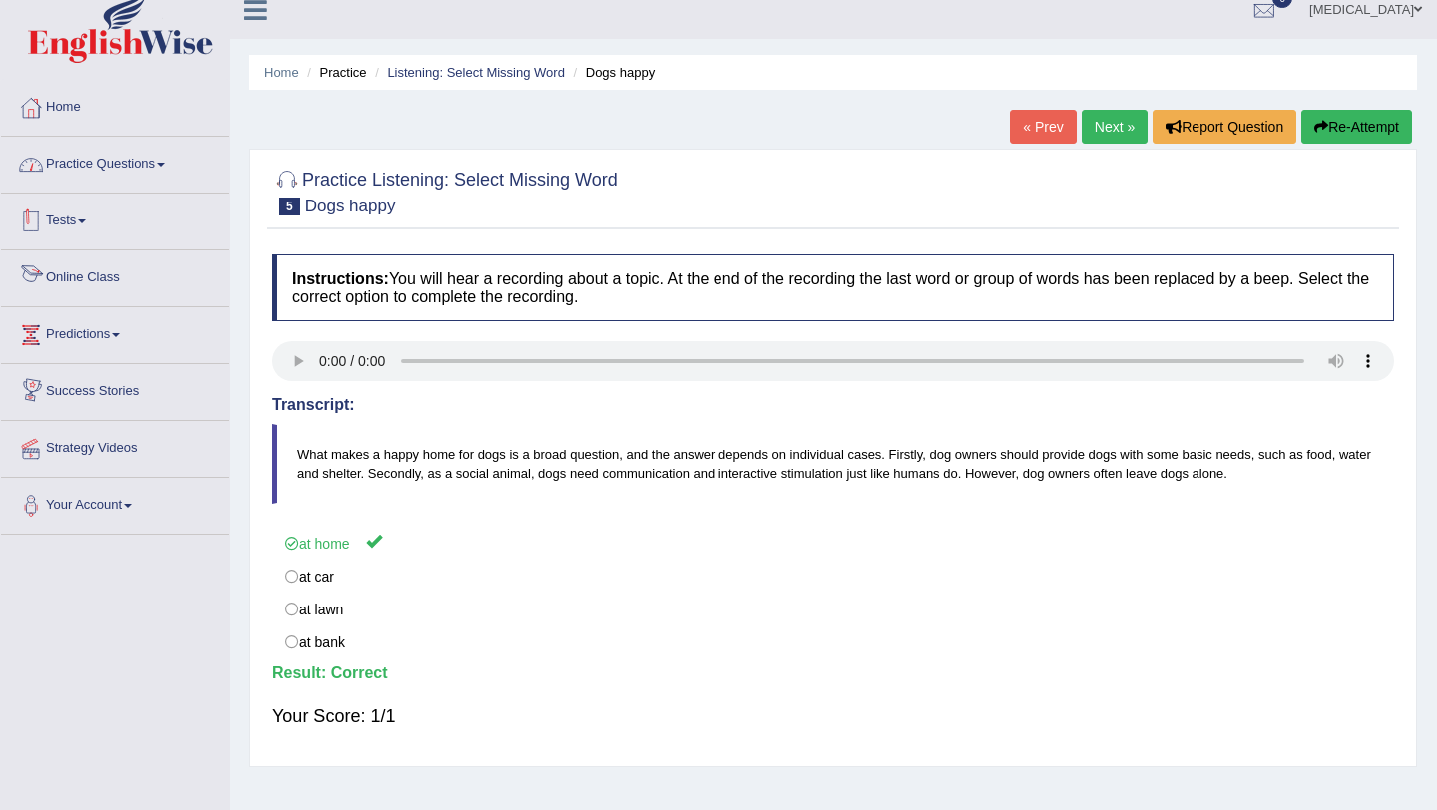
click at [129, 168] on link "Practice Questions" at bounding box center [115, 162] width 228 height 50
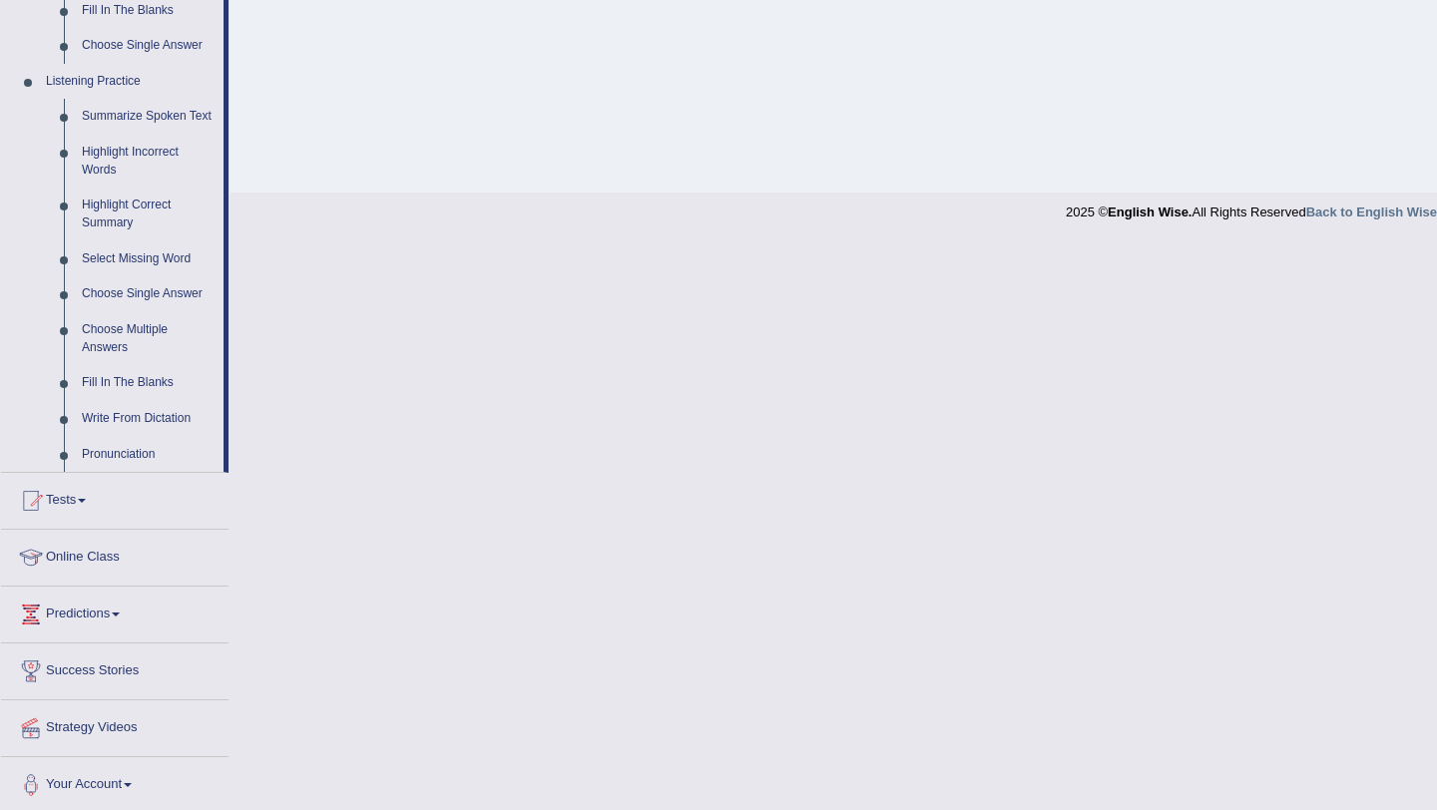
scroll to position [807, 0]
click at [130, 310] on link "Choose Single Answer" at bounding box center [148, 292] width 151 height 36
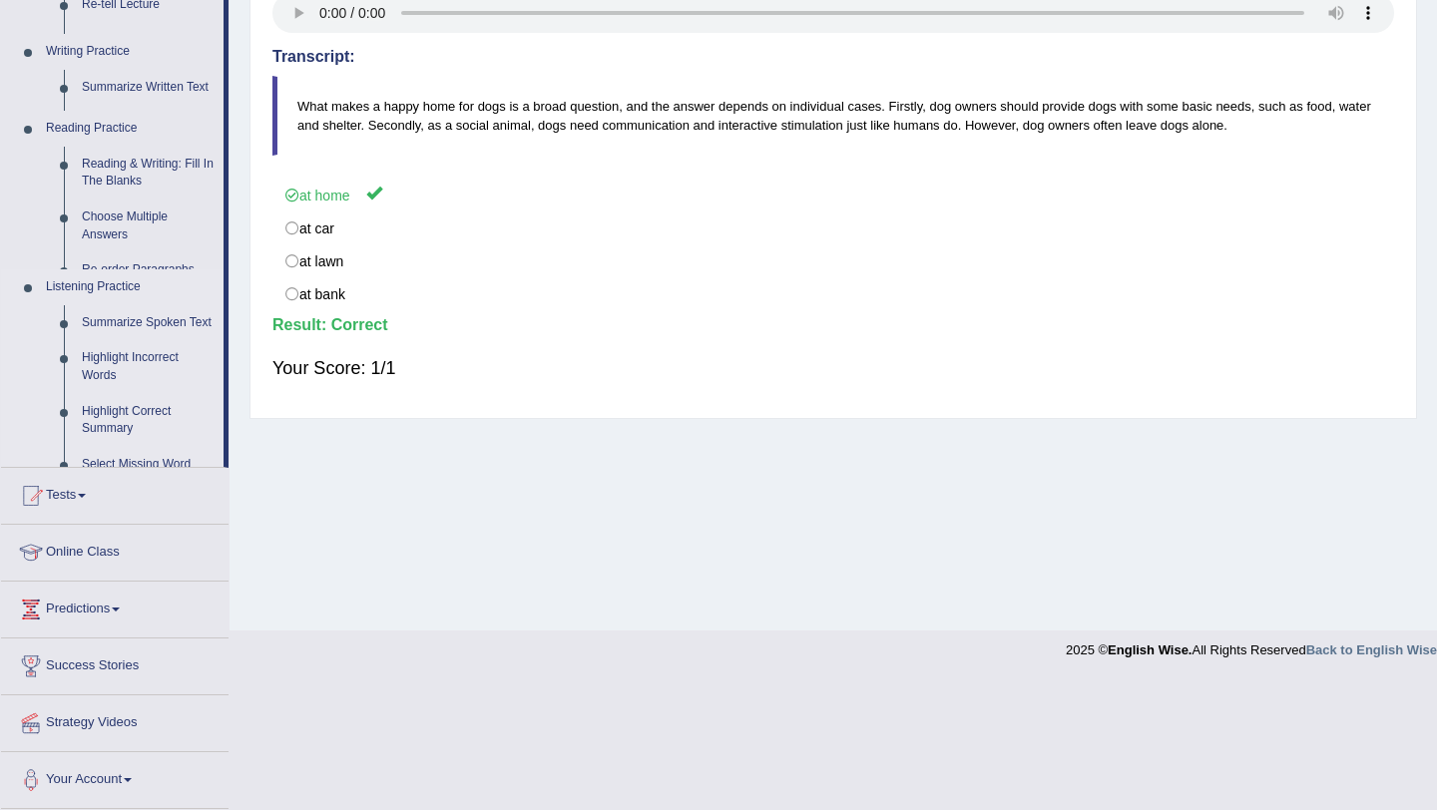
scroll to position [237, 0]
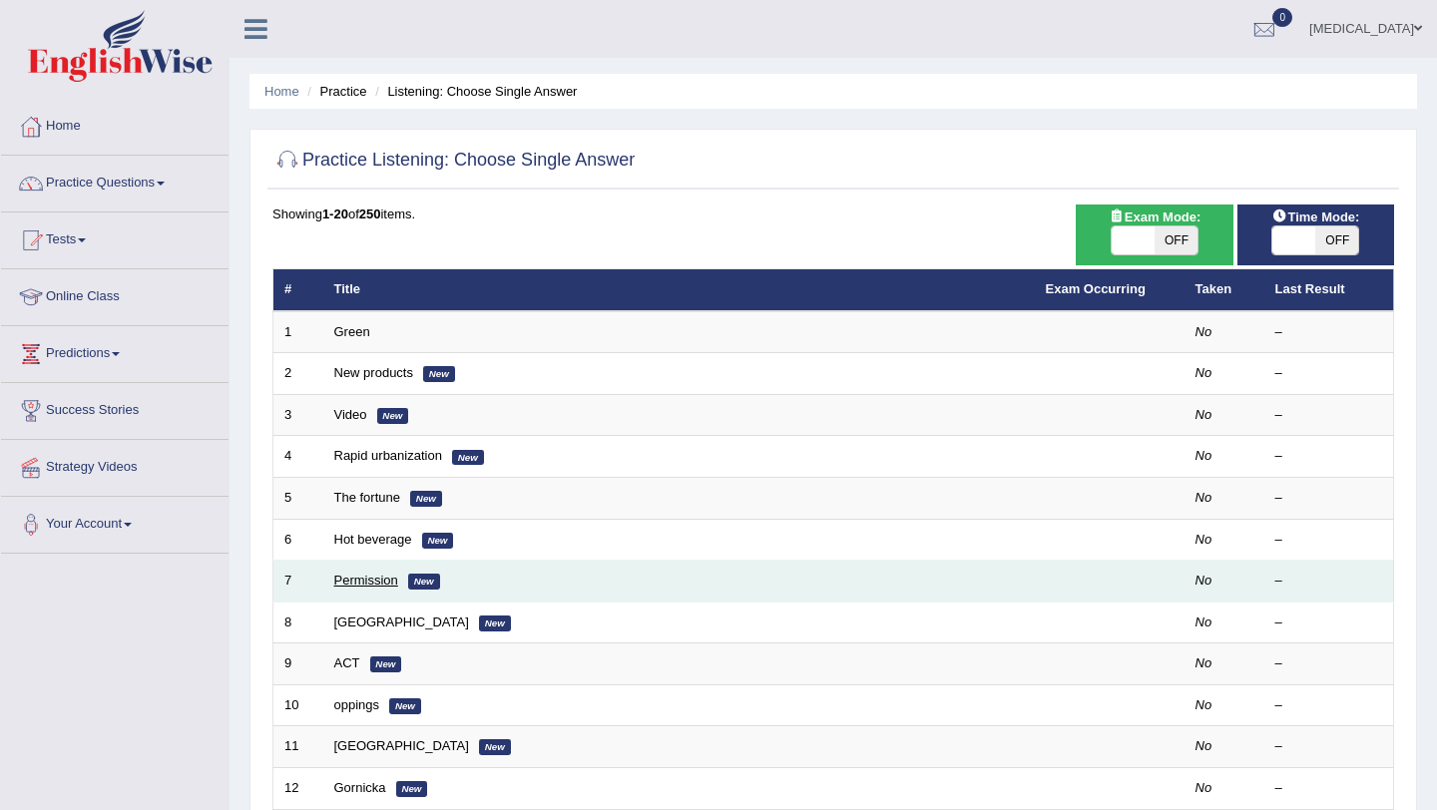
click at [364, 575] on link "Permission" at bounding box center [366, 580] width 64 height 15
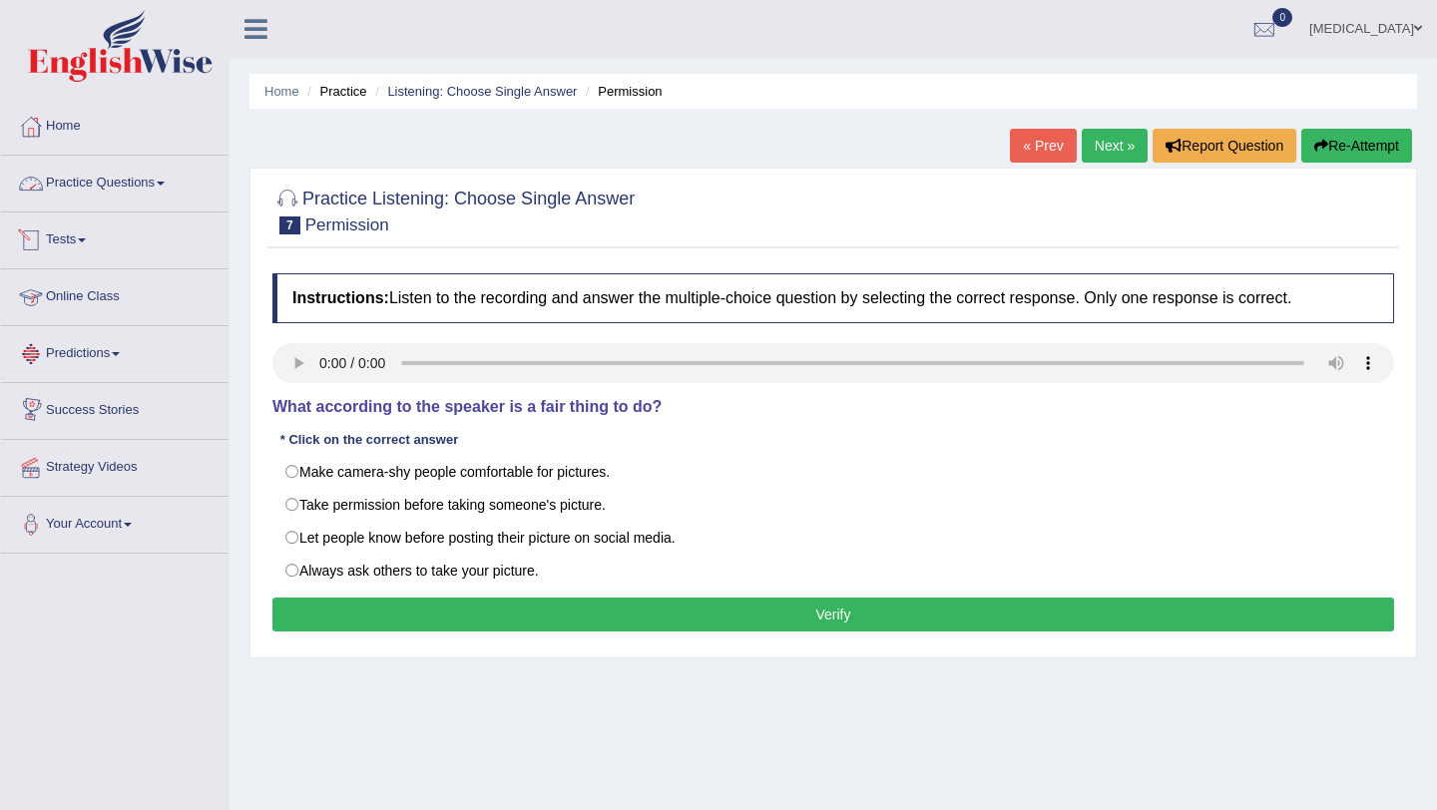
click at [84, 188] on link "Practice Questions" at bounding box center [115, 181] width 228 height 50
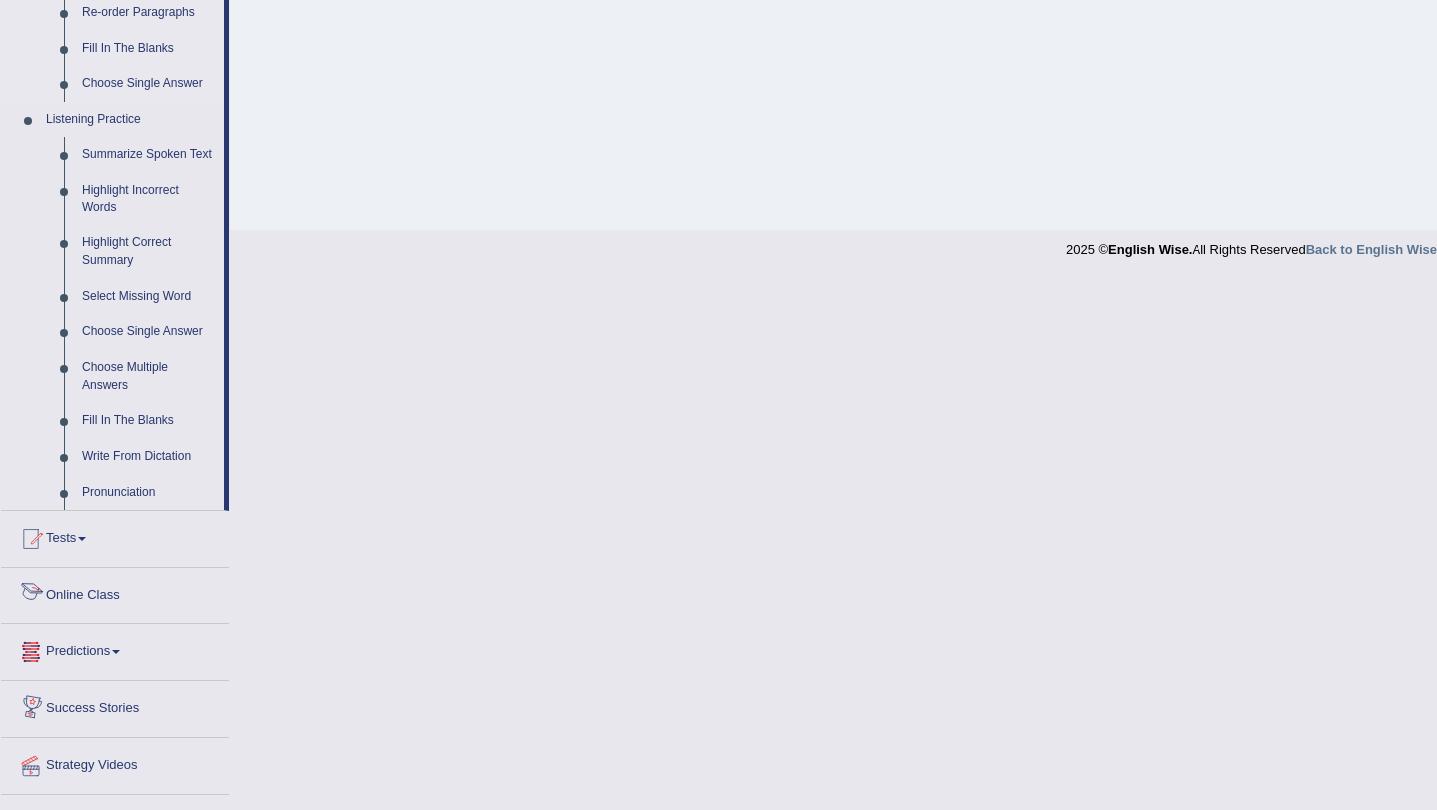
scroll to position [751, 0]
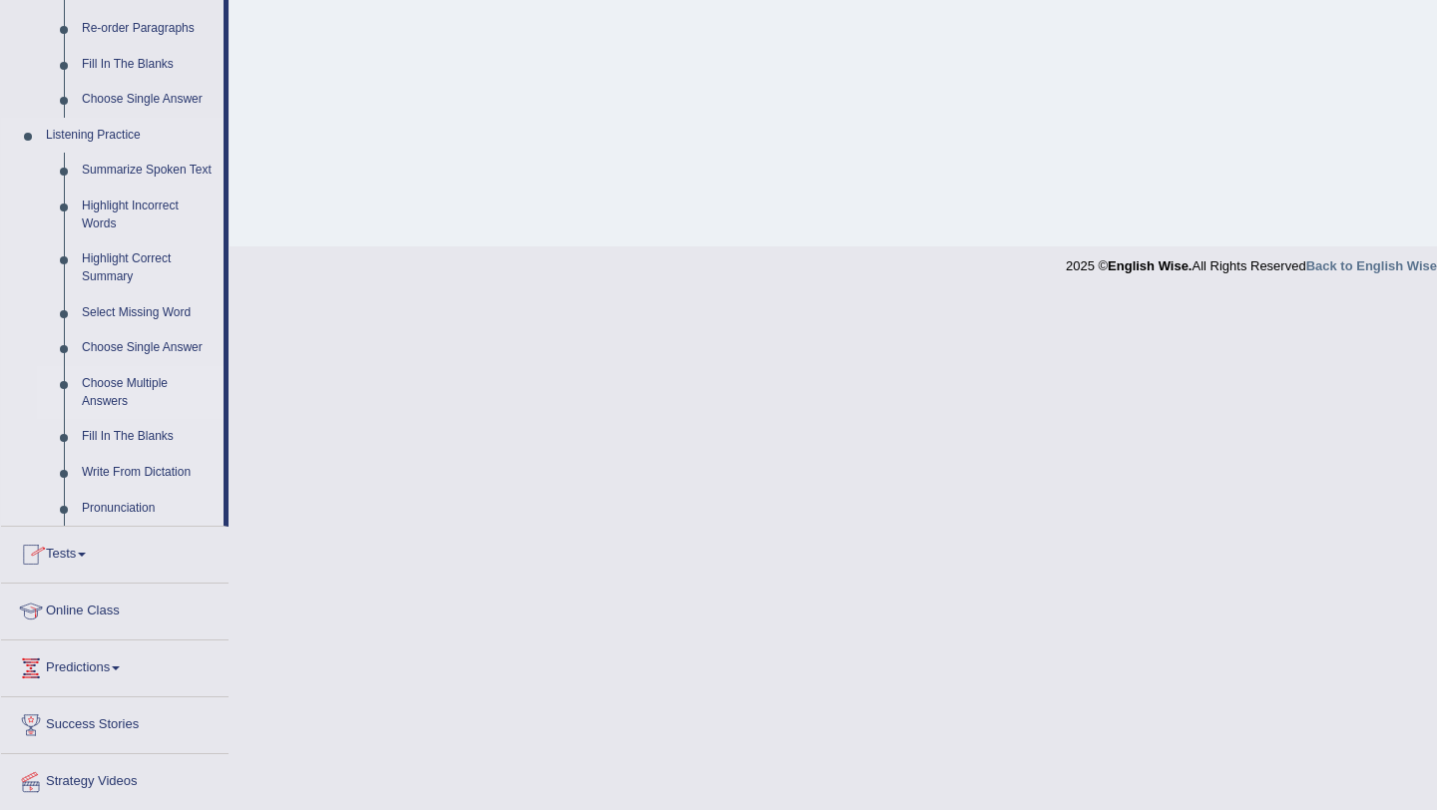
click at [110, 398] on link "Choose Multiple Answers" at bounding box center [148, 392] width 151 height 53
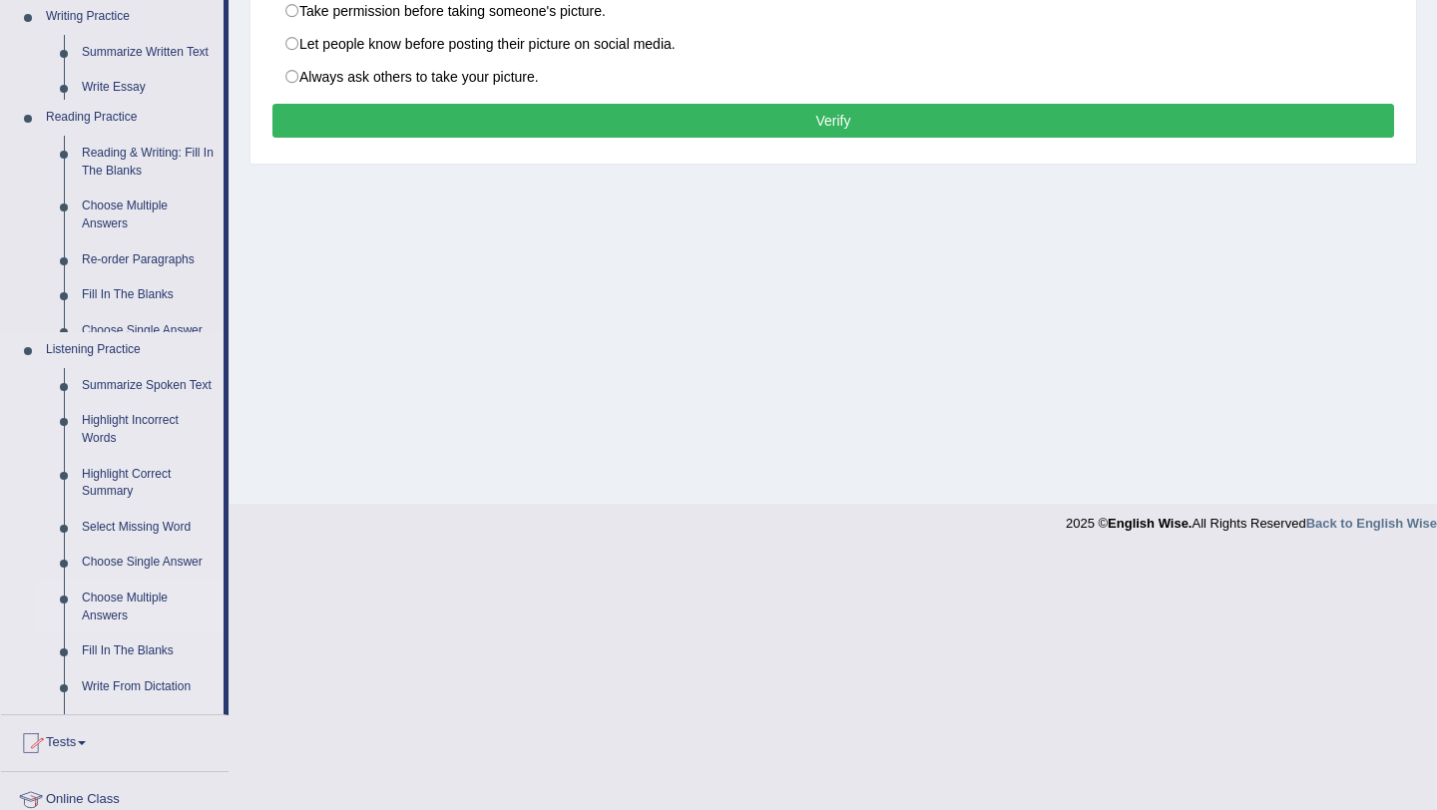
scroll to position [237, 0]
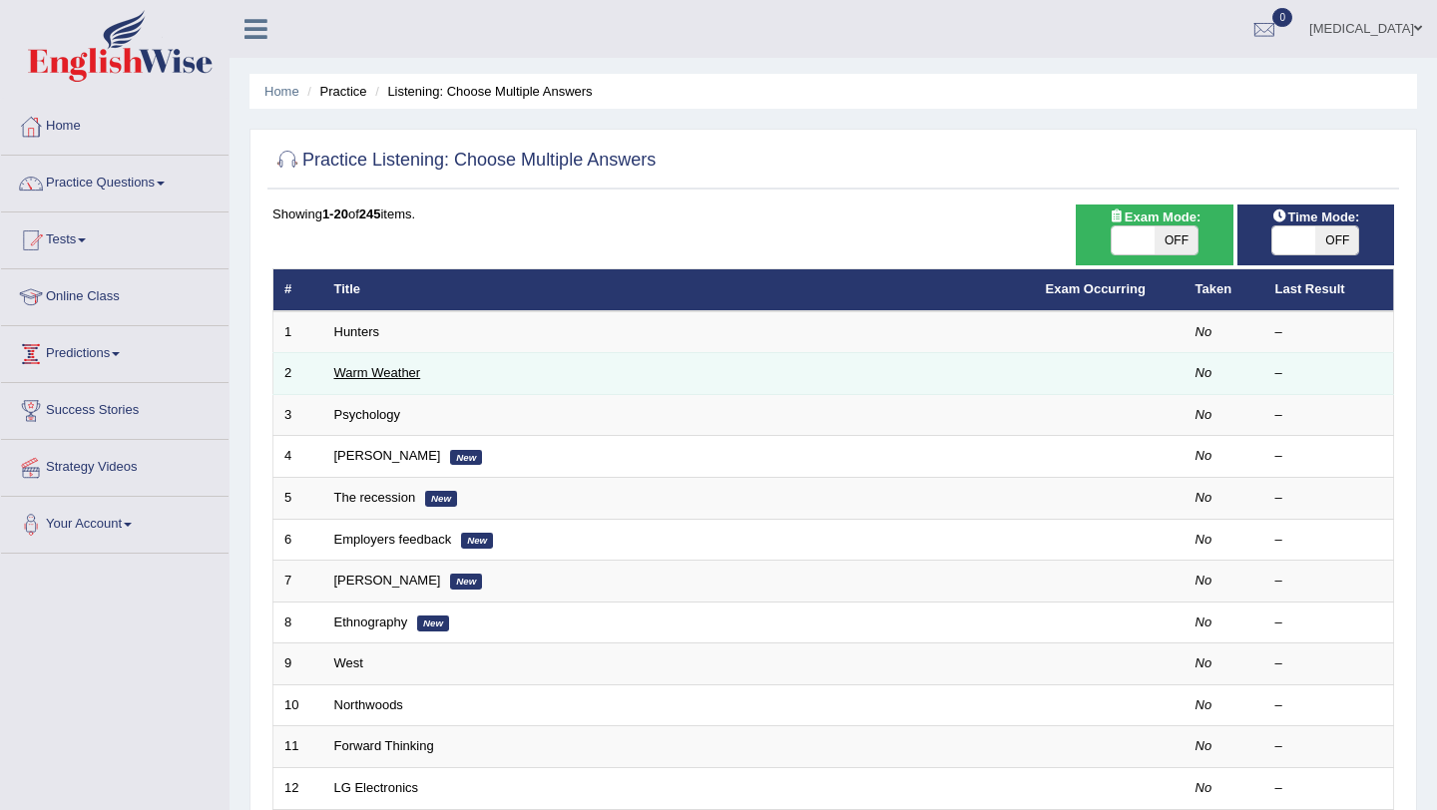
click at [383, 367] on link "Warm Weather" at bounding box center [377, 372] width 87 height 15
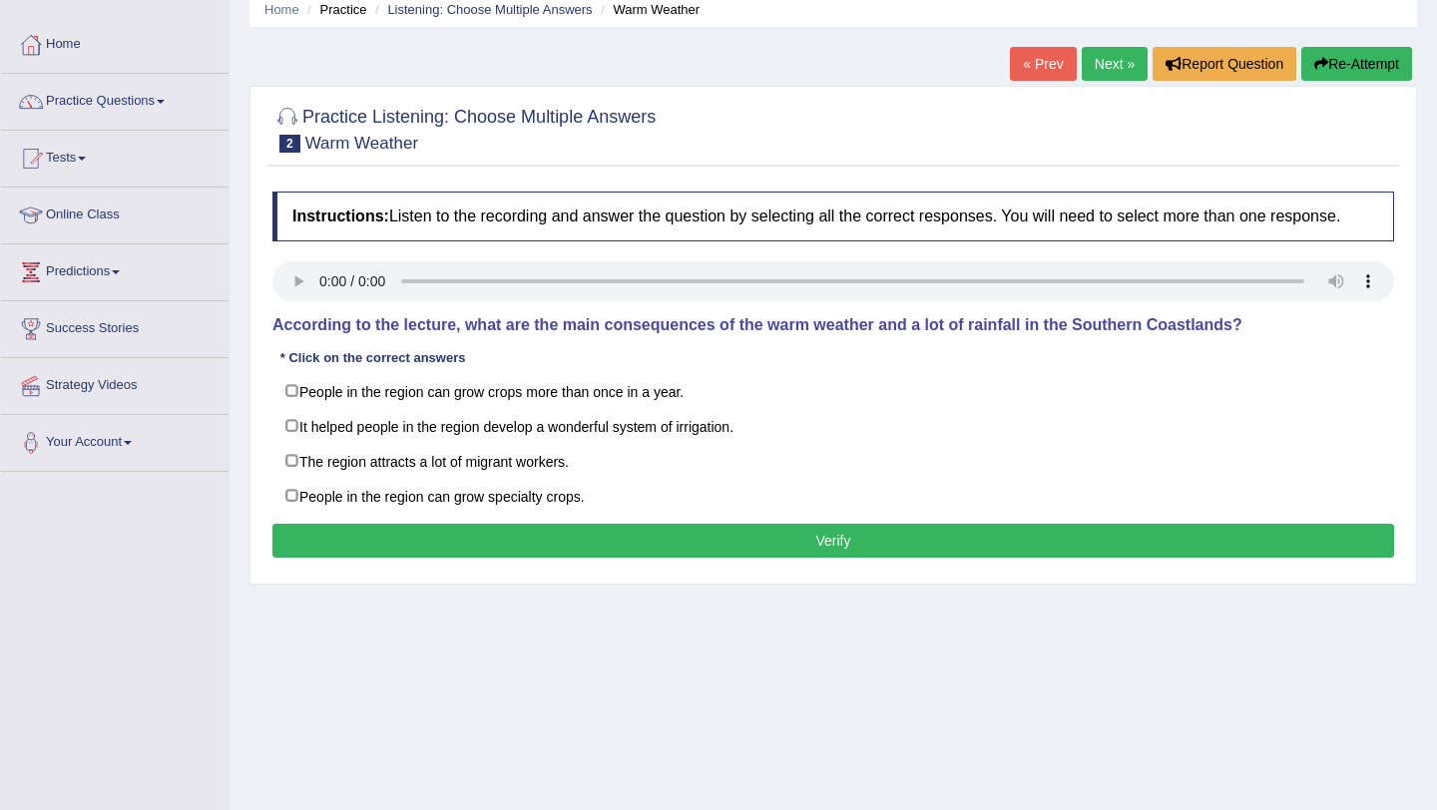
scroll to position [84, 0]
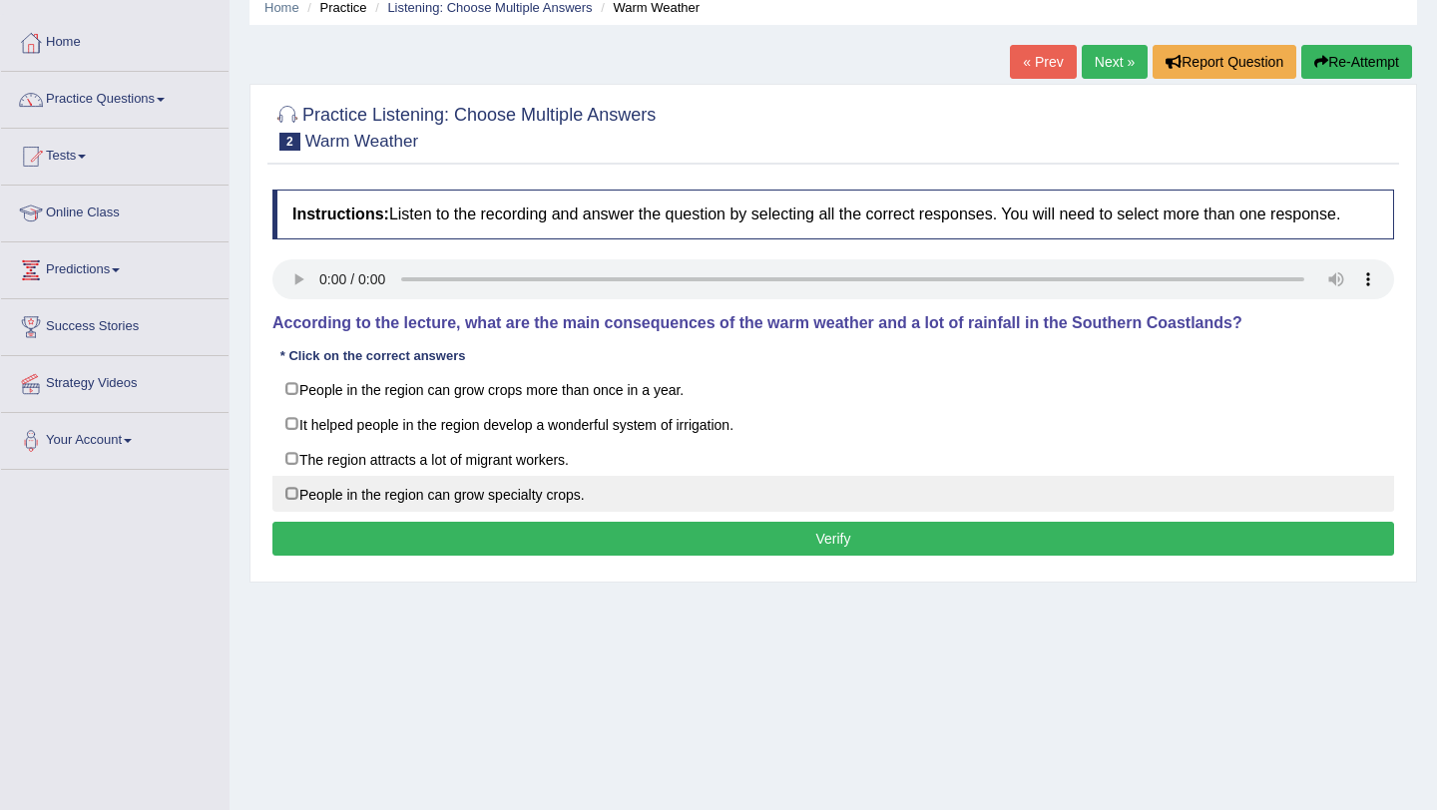
click at [287, 506] on label "People in the region can grow specialty crops." at bounding box center [833, 494] width 1122 height 36
checkbox input "true"
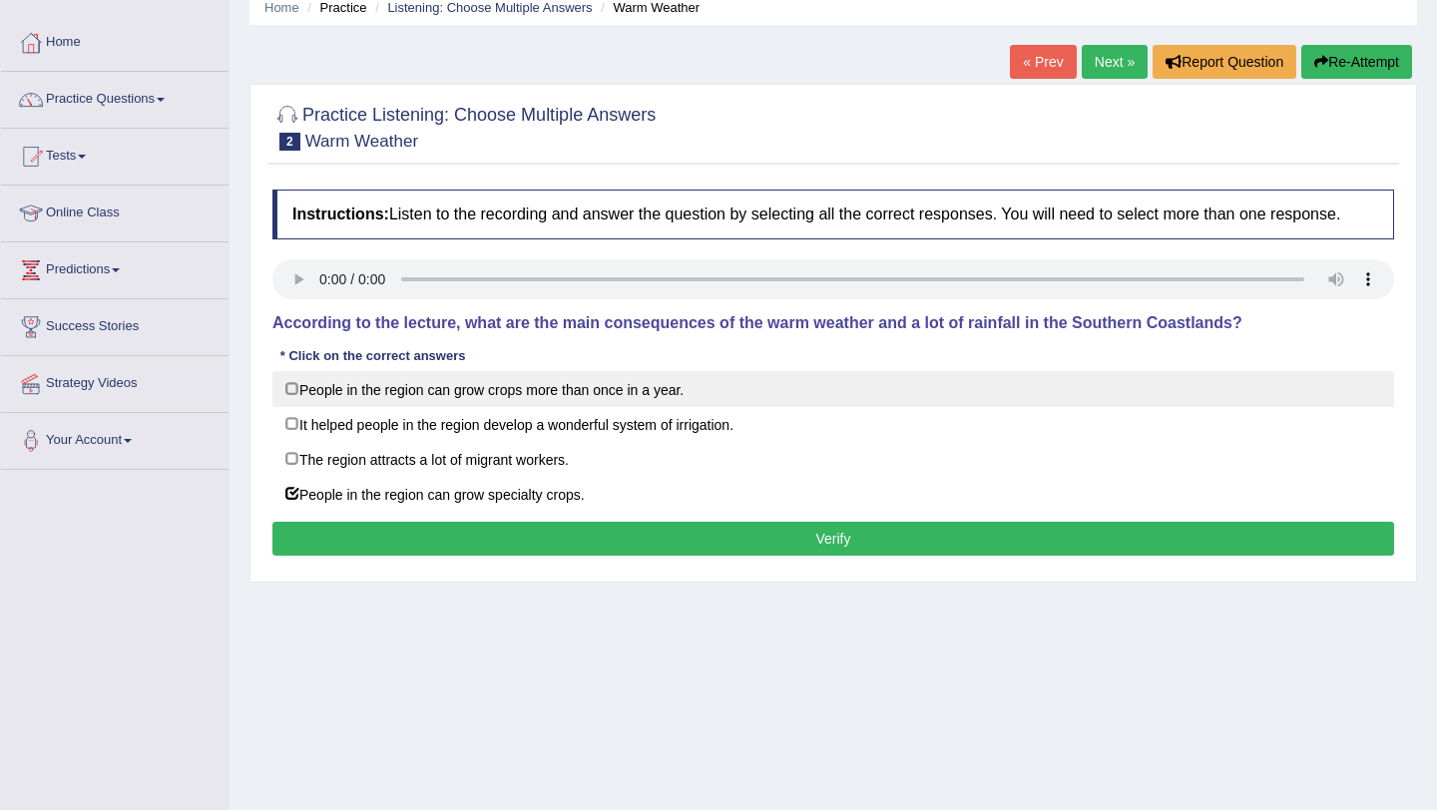
click at [296, 393] on label "People in the region can grow crops more than once in a year." at bounding box center [833, 389] width 1122 height 36
click at [293, 402] on label "People in the region can grow crops more than once in a year." at bounding box center [833, 389] width 1122 height 36
checkbox input "false"
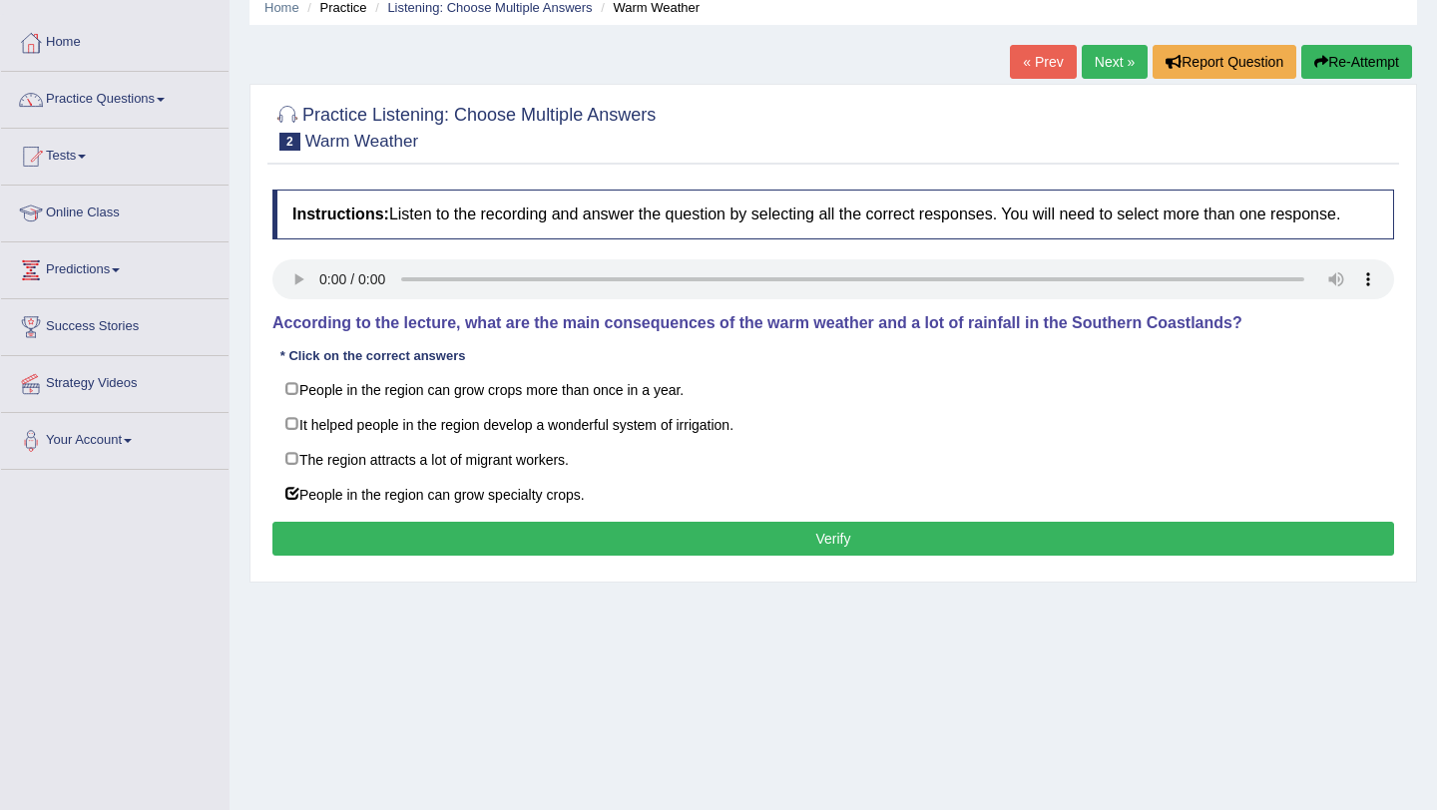
click at [342, 553] on button "Verify" at bounding box center [833, 539] width 1122 height 34
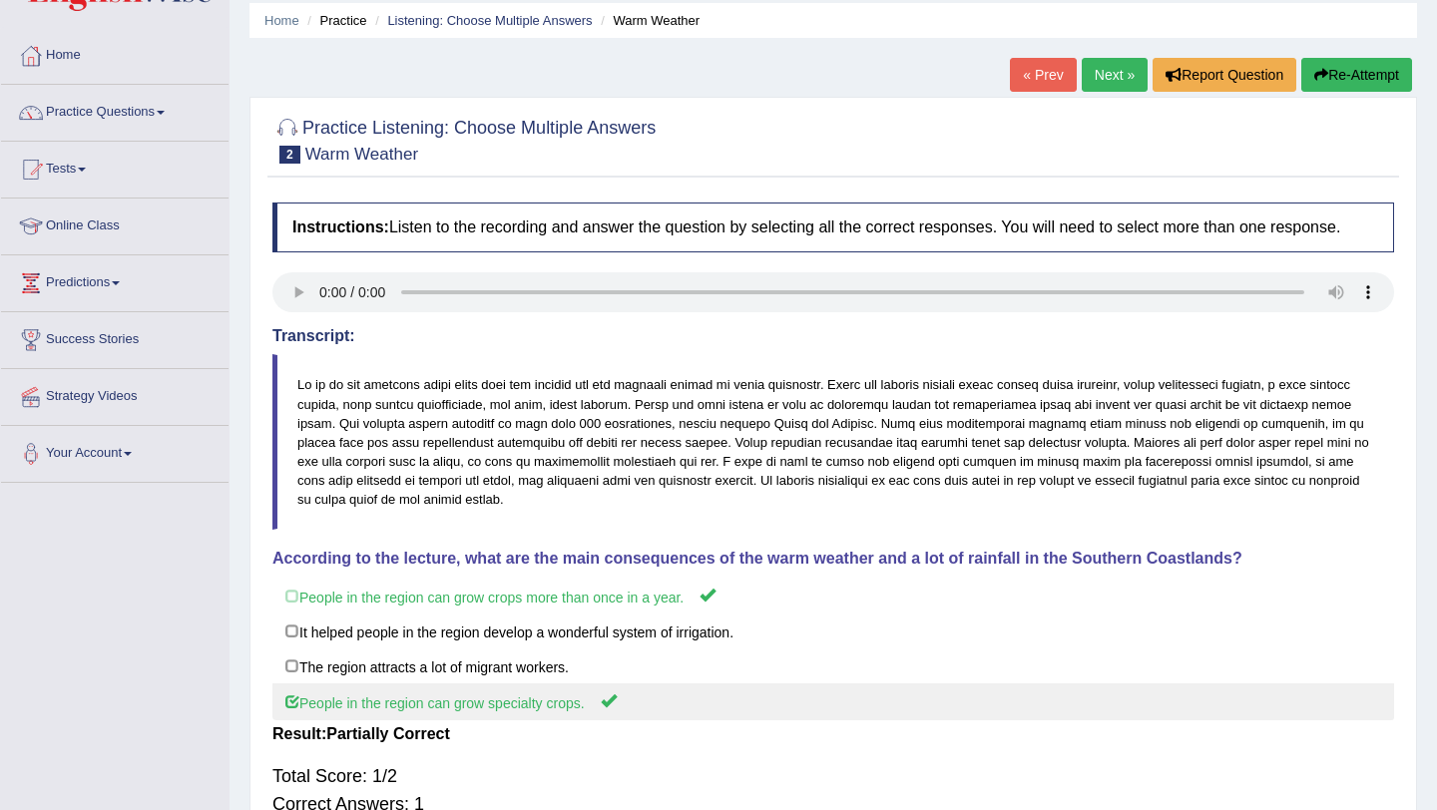
scroll to position [56, 0]
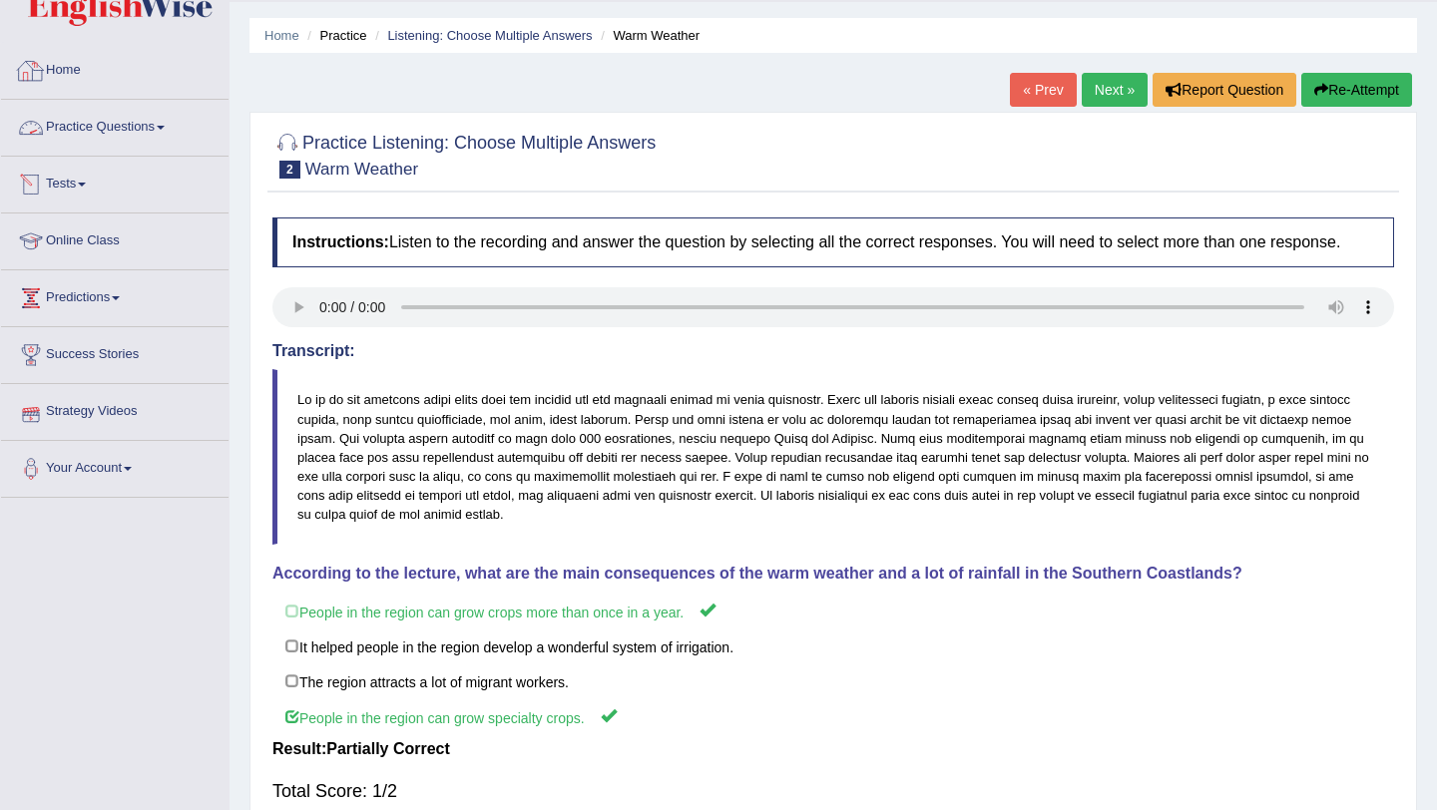
click at [101, 78] on link "Home" at bounding box center [115, 68] width 228 height 50
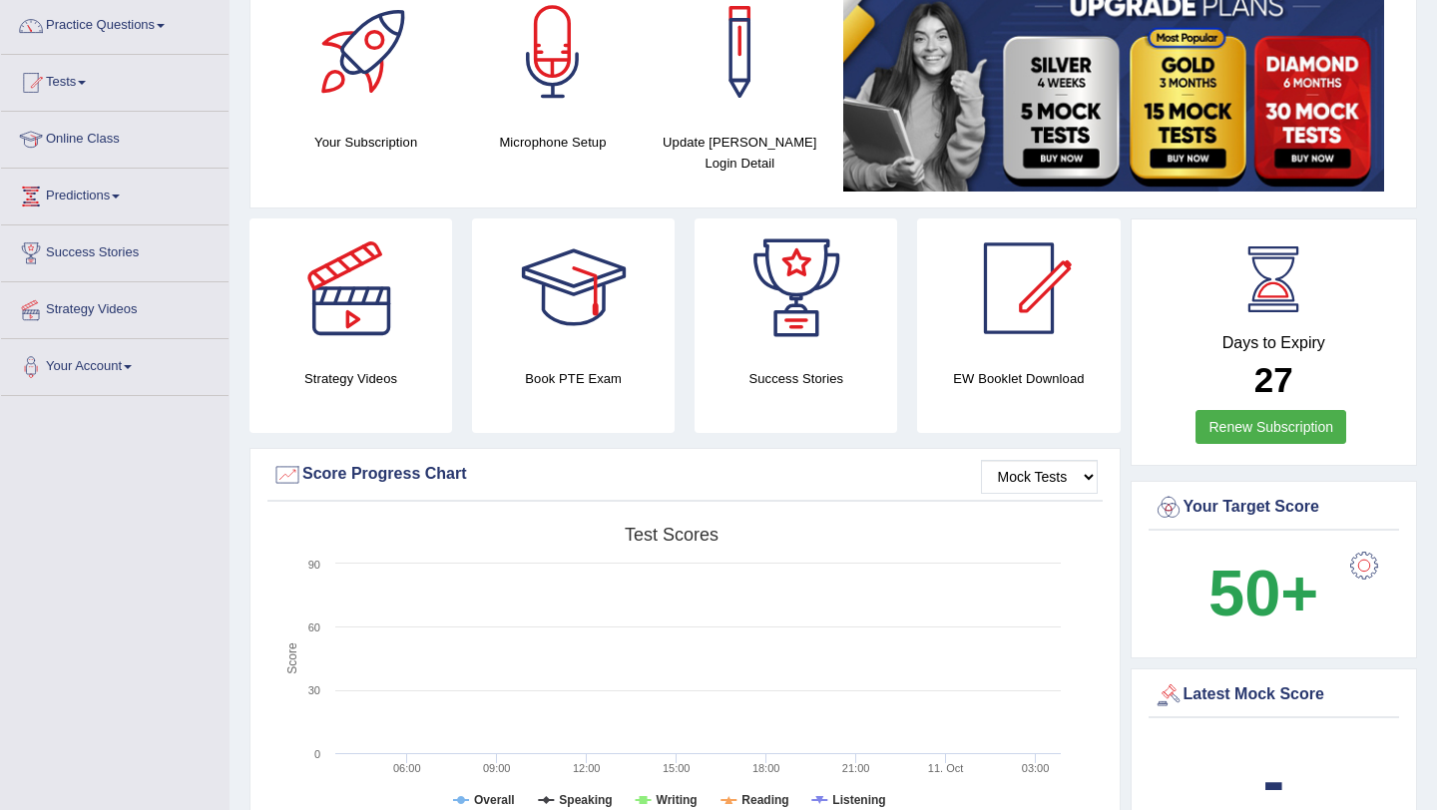
scroll to position [156, 0]
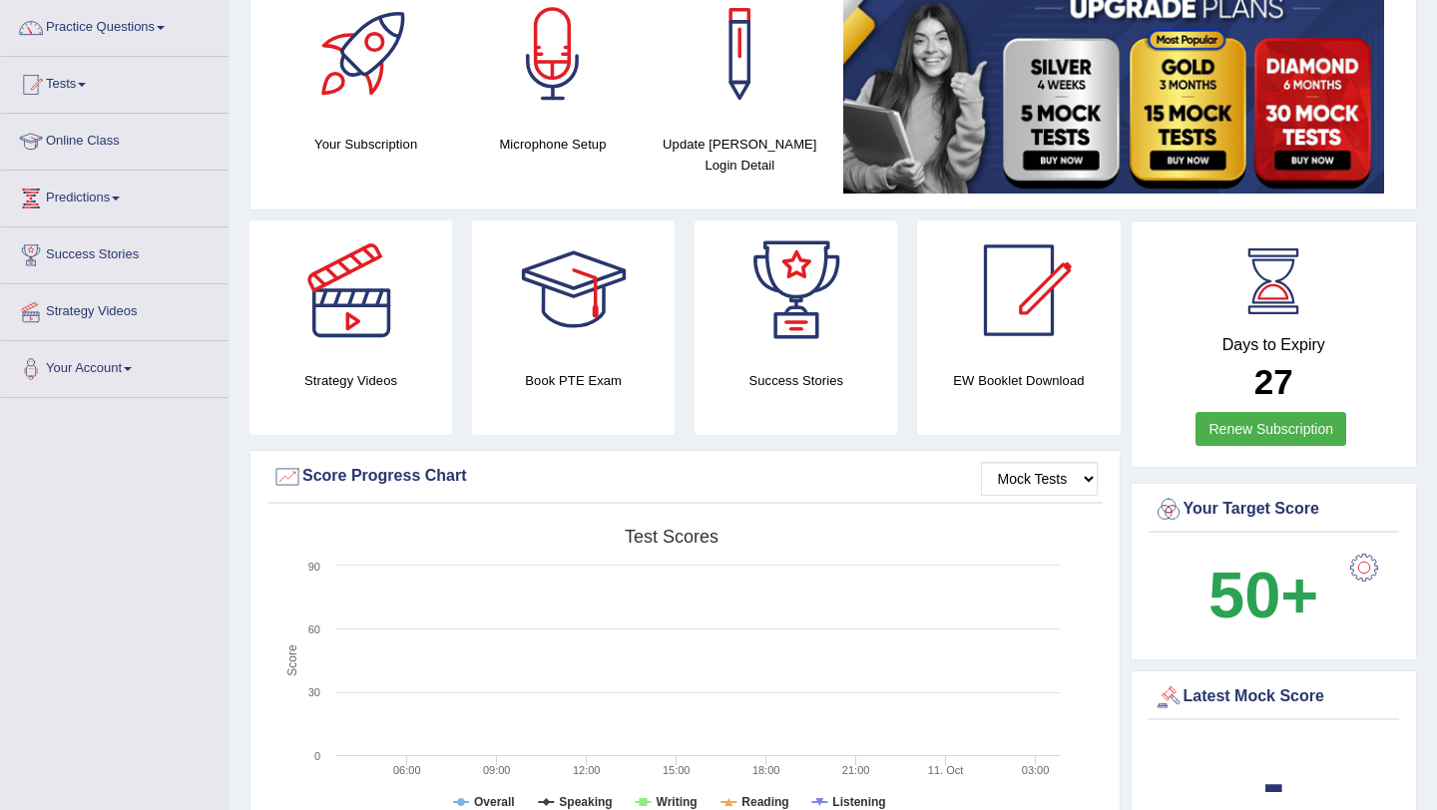
click at [1016, 385] on h4 "EW Booklet Download" at bounding box center [1018, 380] width 203 height 21
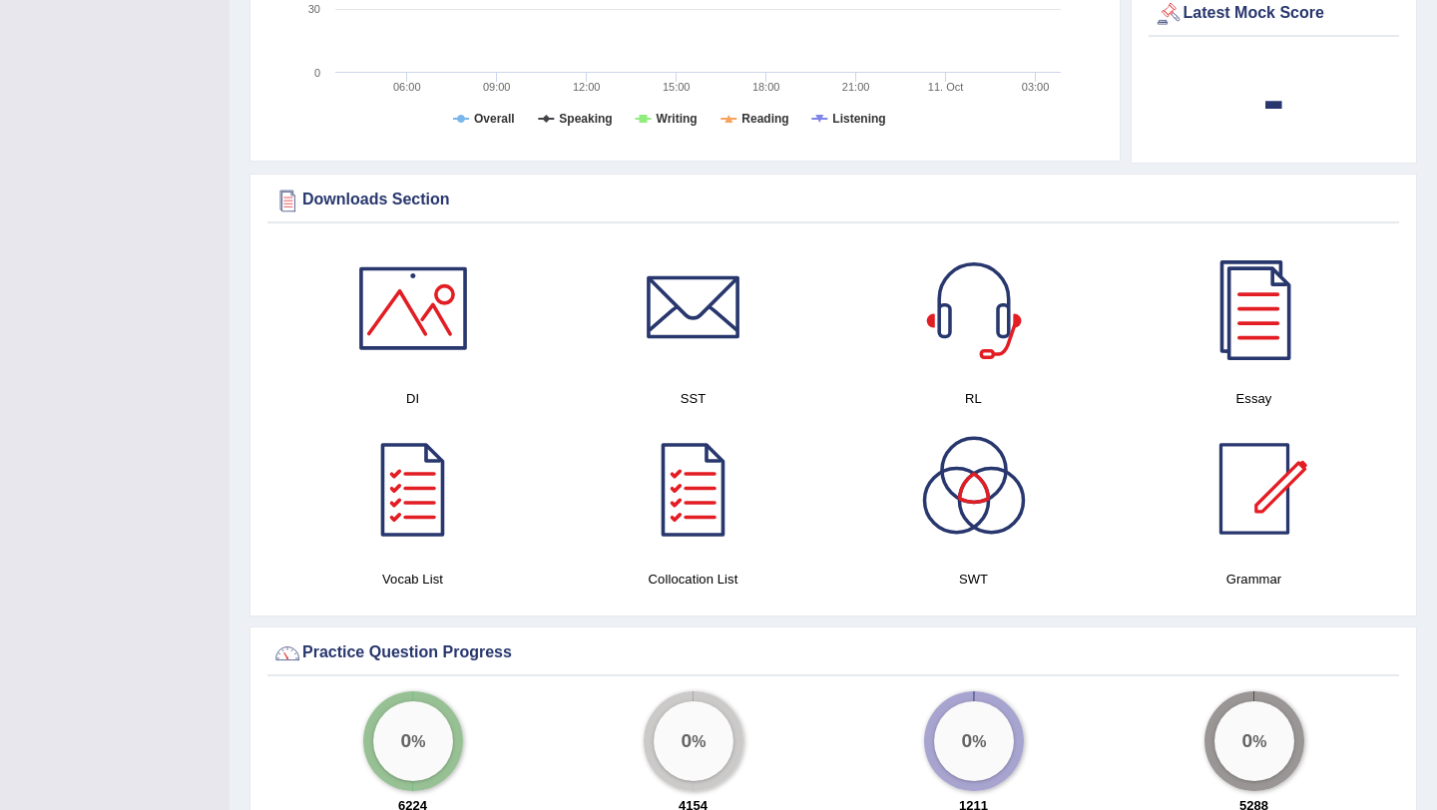
scroll to position [837, 0]
click at [413, 518] on div at bounding box center [413, 491] width 140 height 140
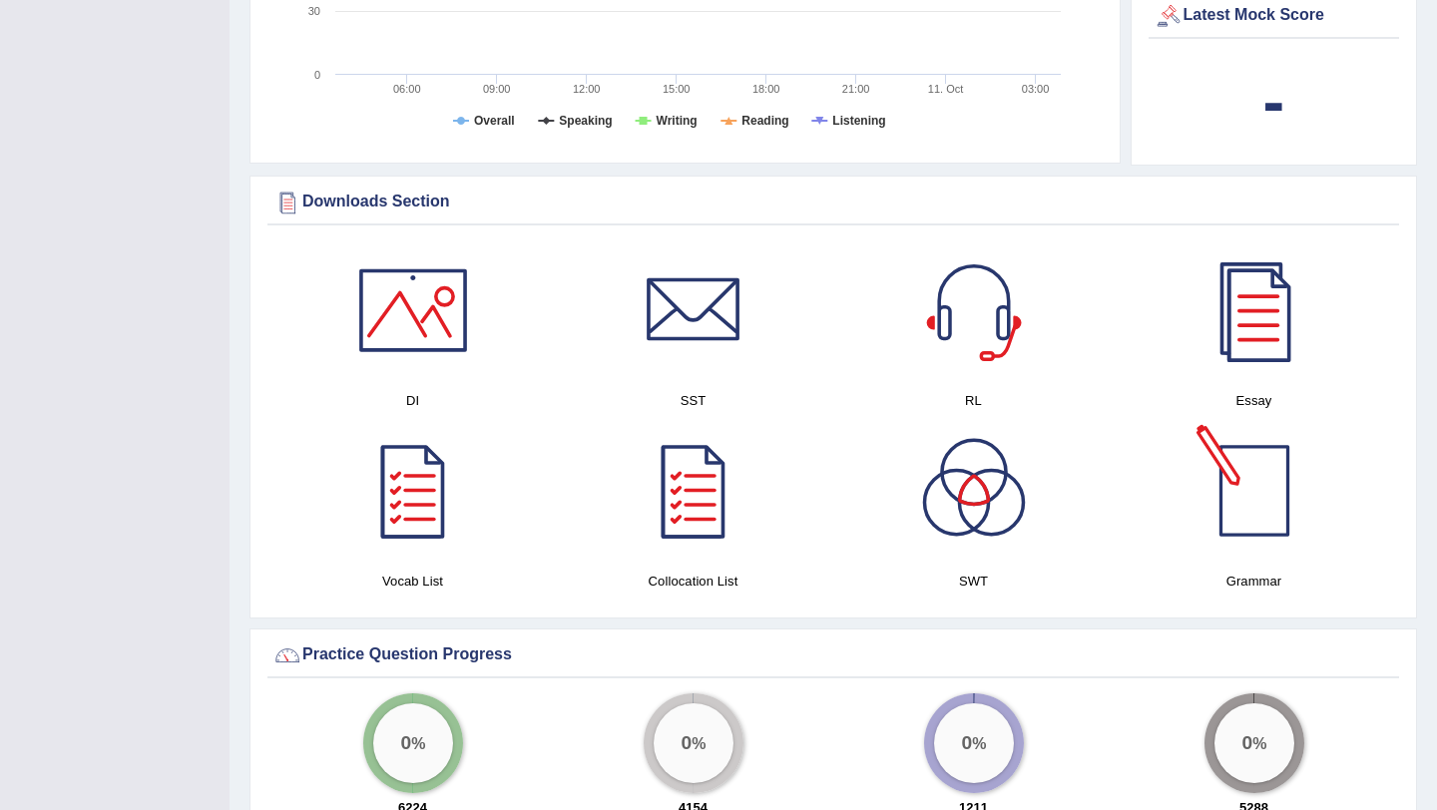
click at [1256, 492] on div at bounding box center [1254, 491] width 140 height 140
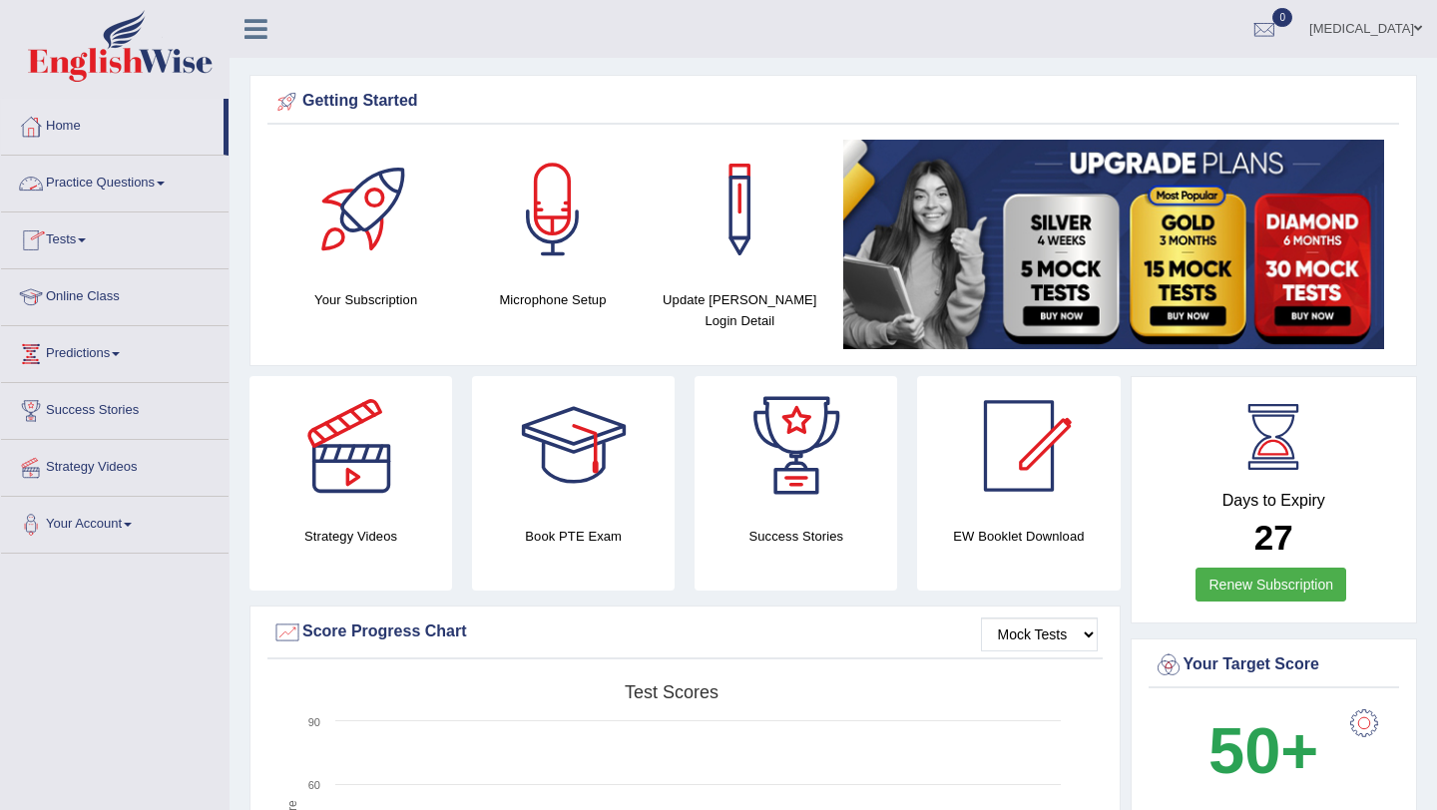
click at [53, 301] on link "Online Class" at bounding box center [115, 294] width 228 height 50
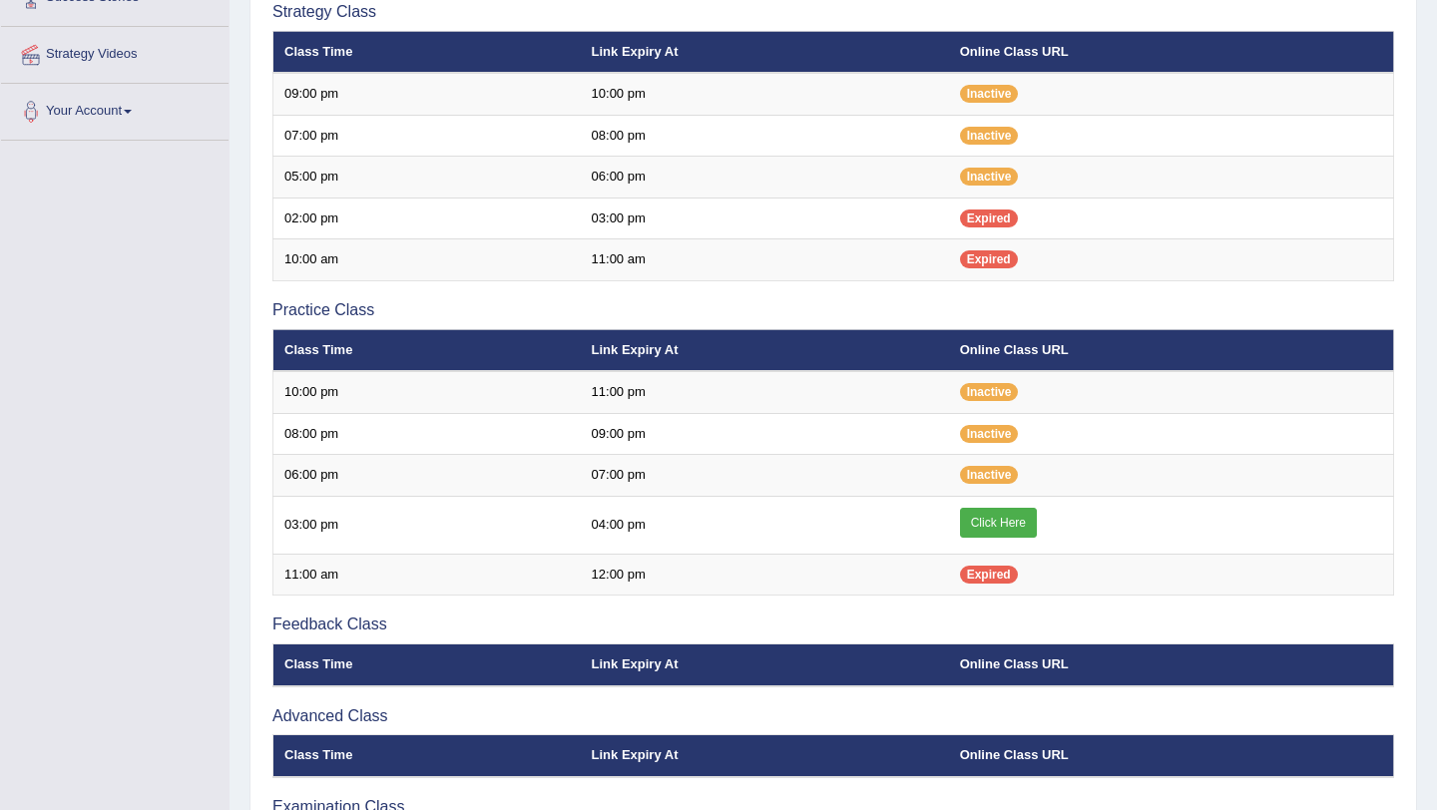
scroll to position [414, 0]
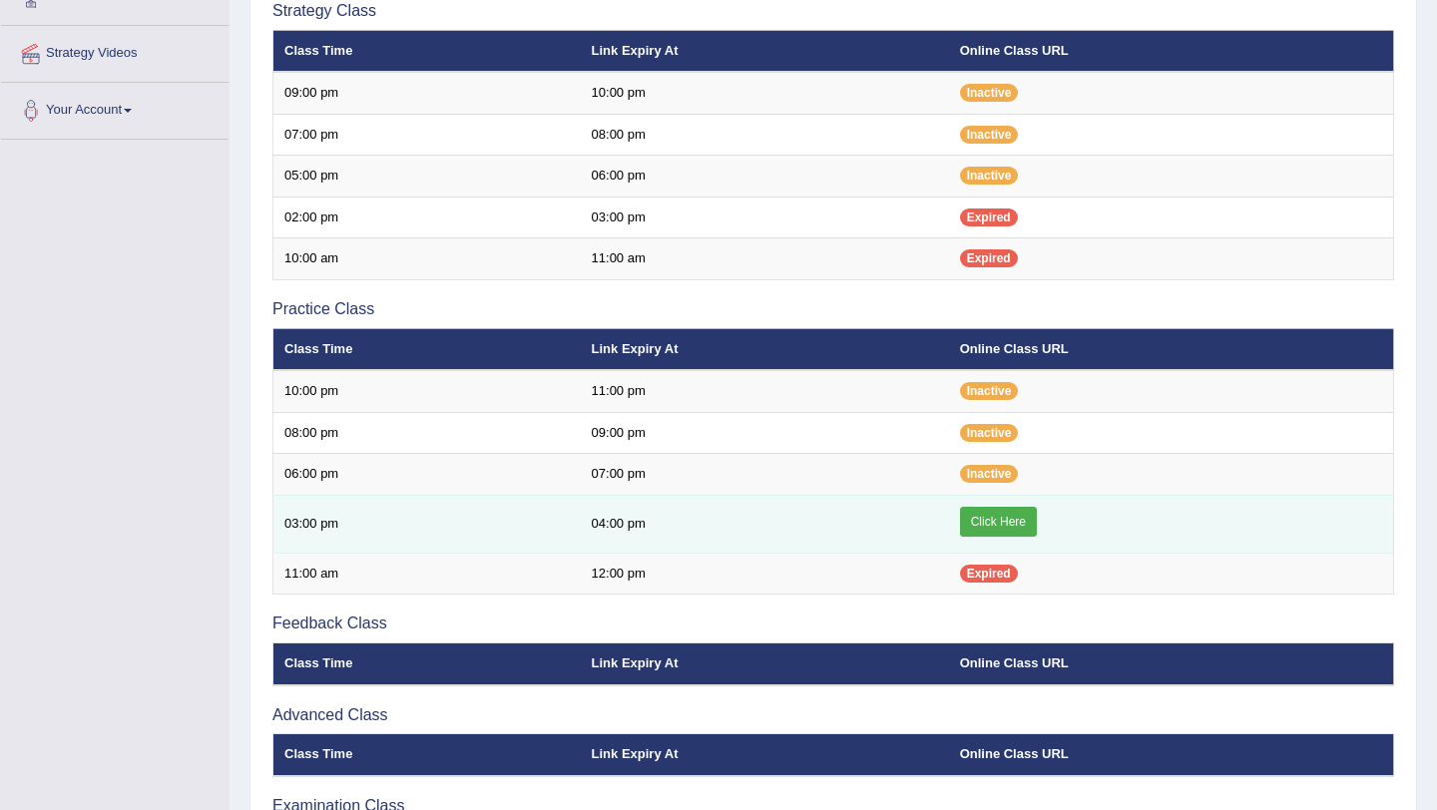
click at [994, 520] on link "Click Here" at bounding box center [998, 522] width 77 height 30
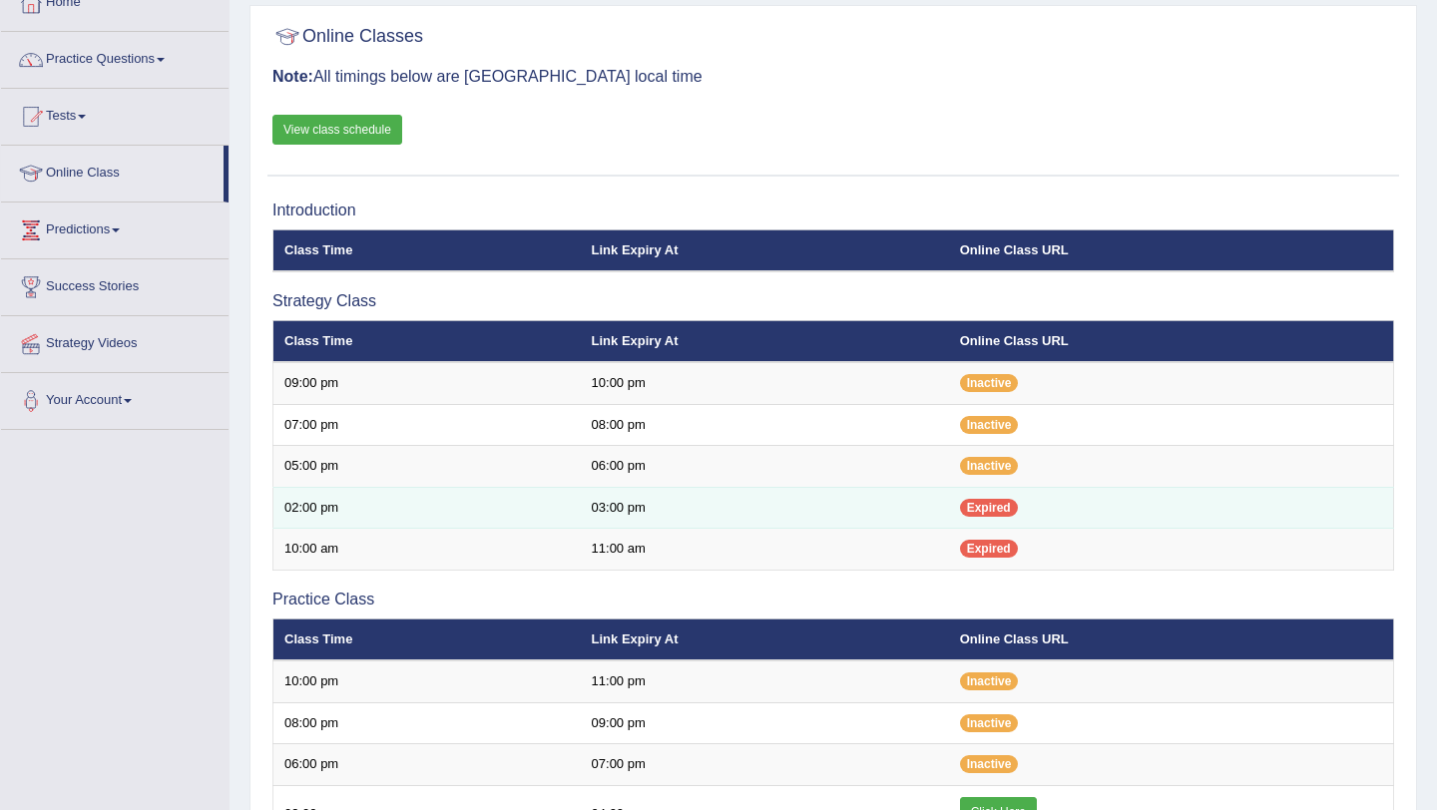
scroll to position [120, 0]
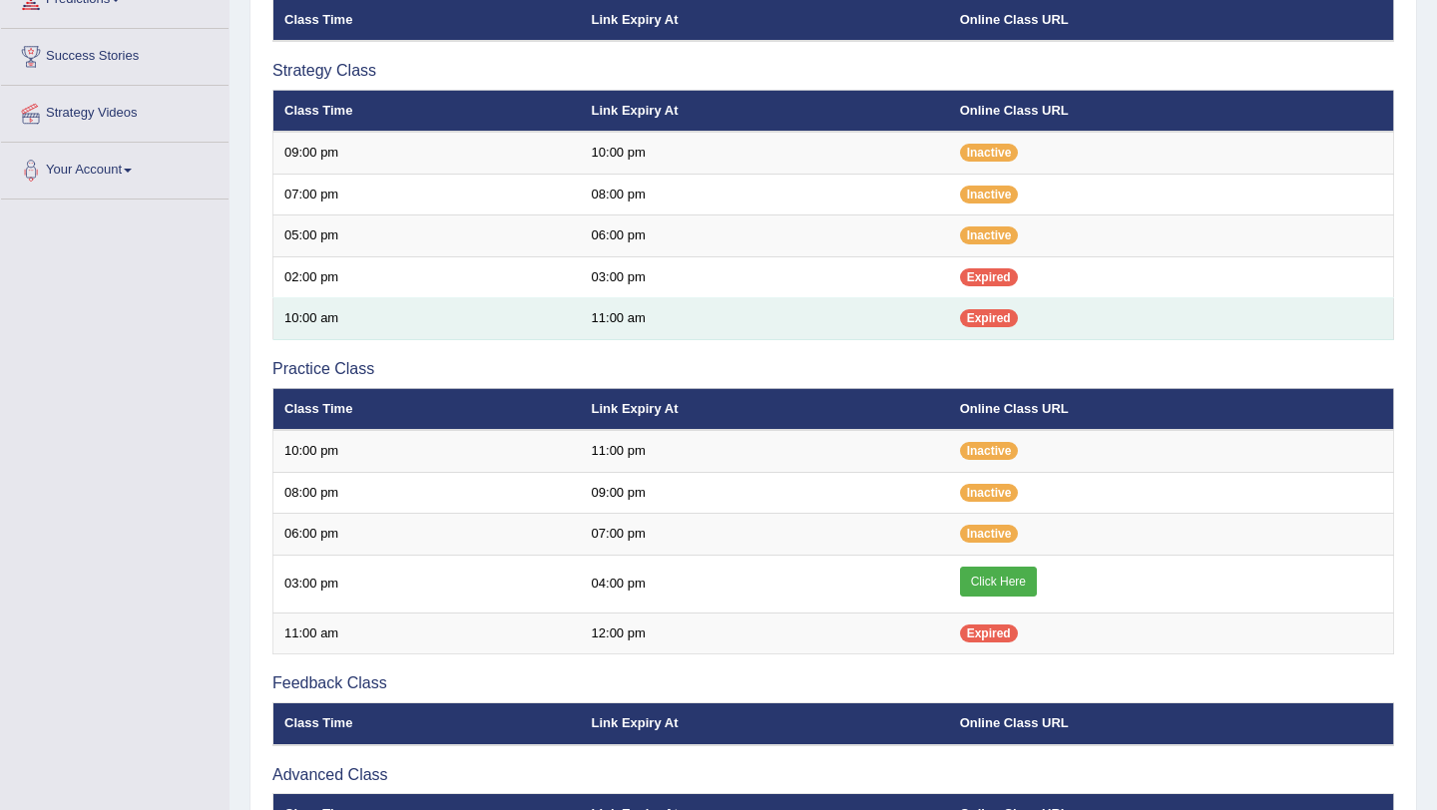
scroll to position [574, 0]
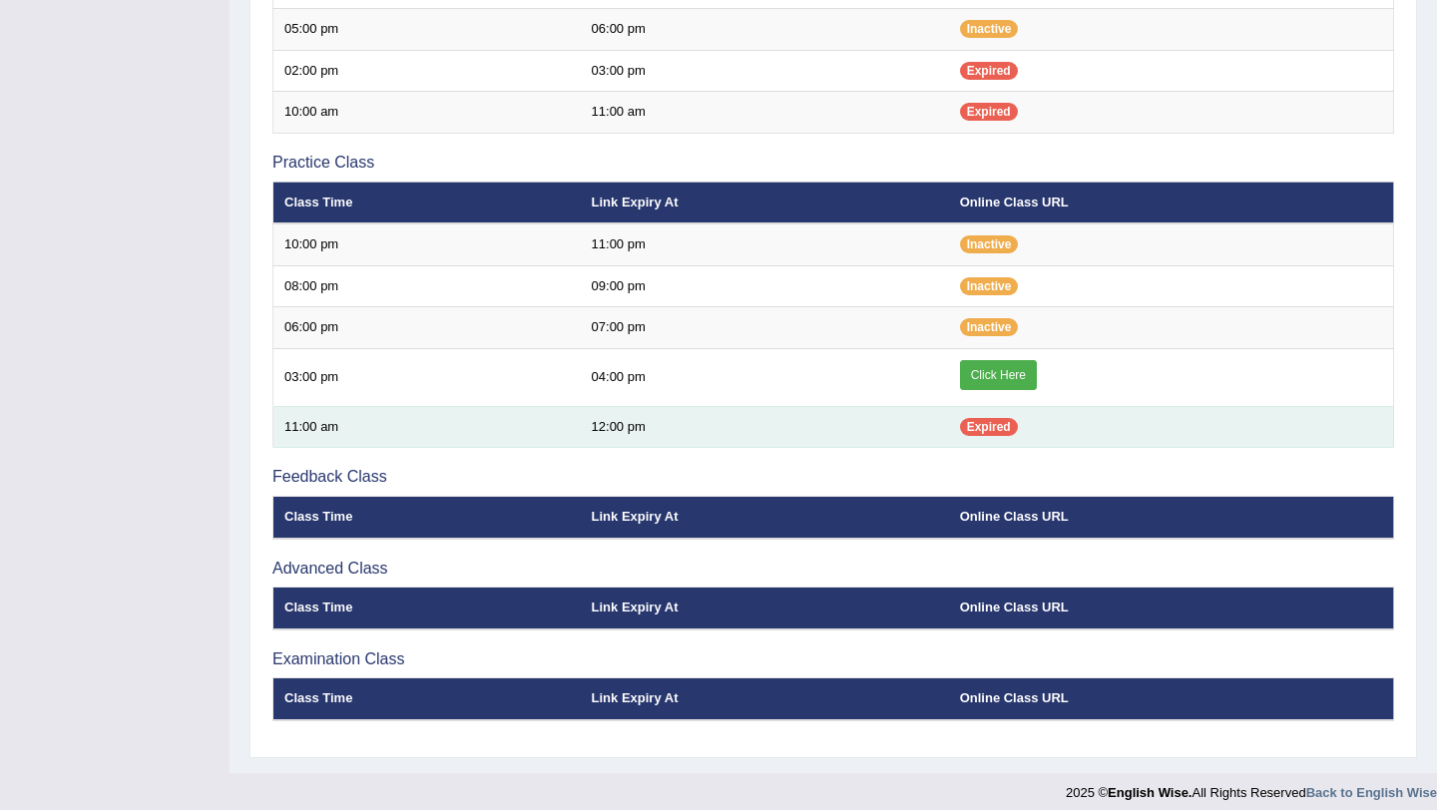
click at [542, 408] on td "11:00 am" at bounding box center [426, 427] width 307 height 42
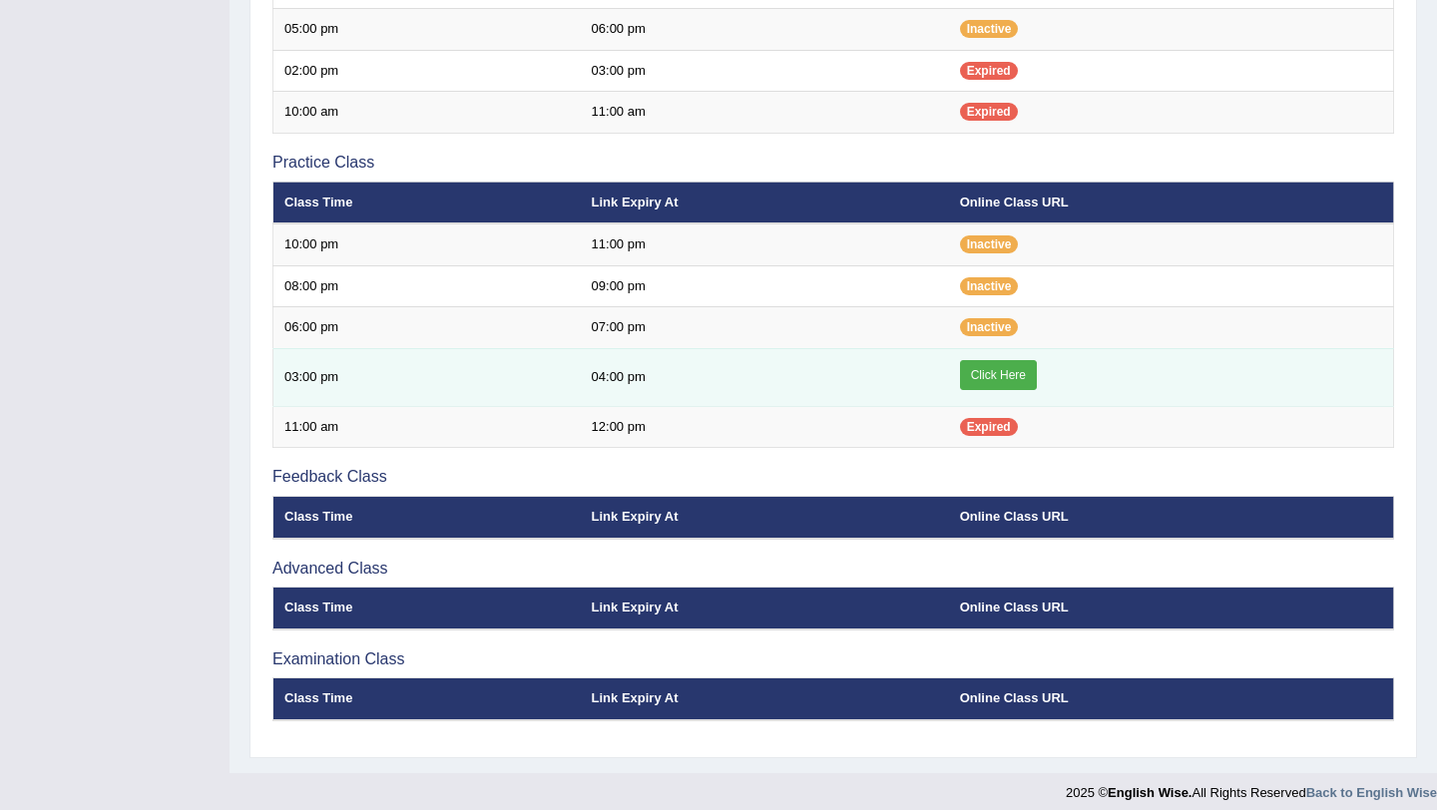
click at [541, 386] on td "03:00 pm" at bounding box center [426, 377] width 307 height 58
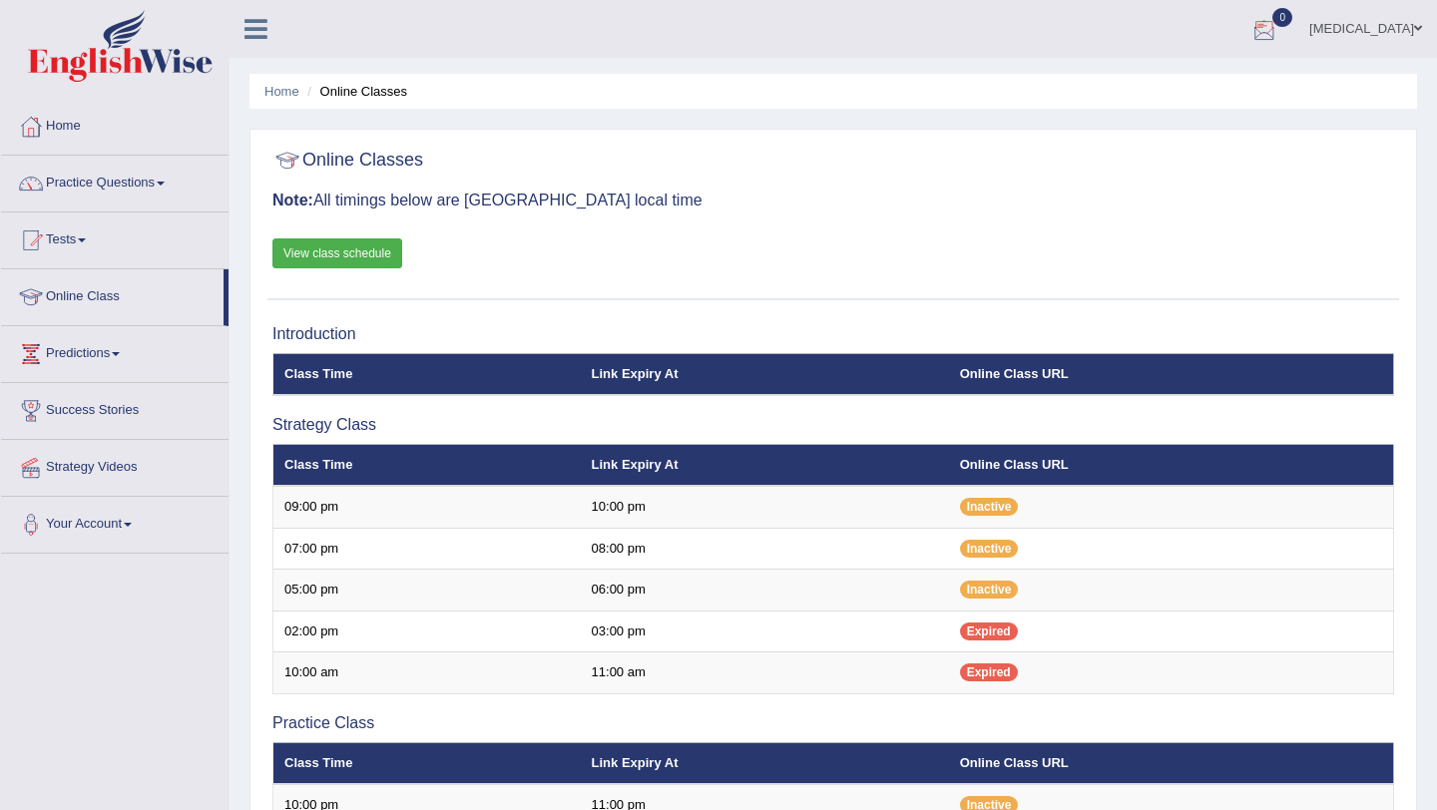
click at [1279, 22] on div at bounding box center [1264, 30] width 30 height 30
